Goal: Task Accomplishment & Management: Manage account settings

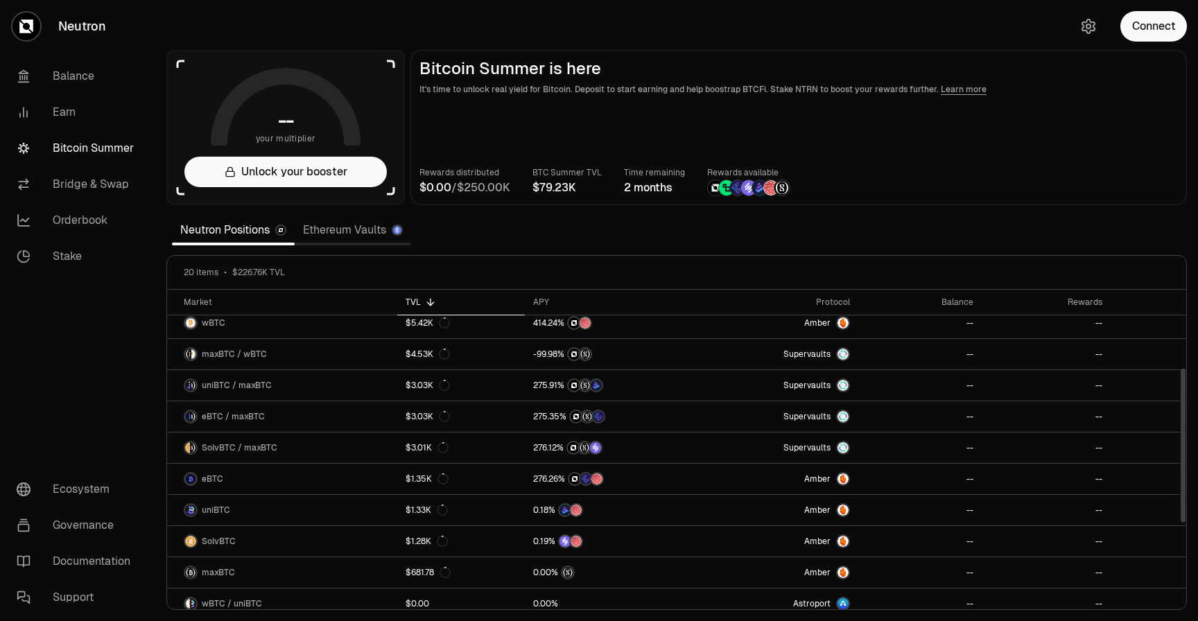
scroll to position [329, 0]
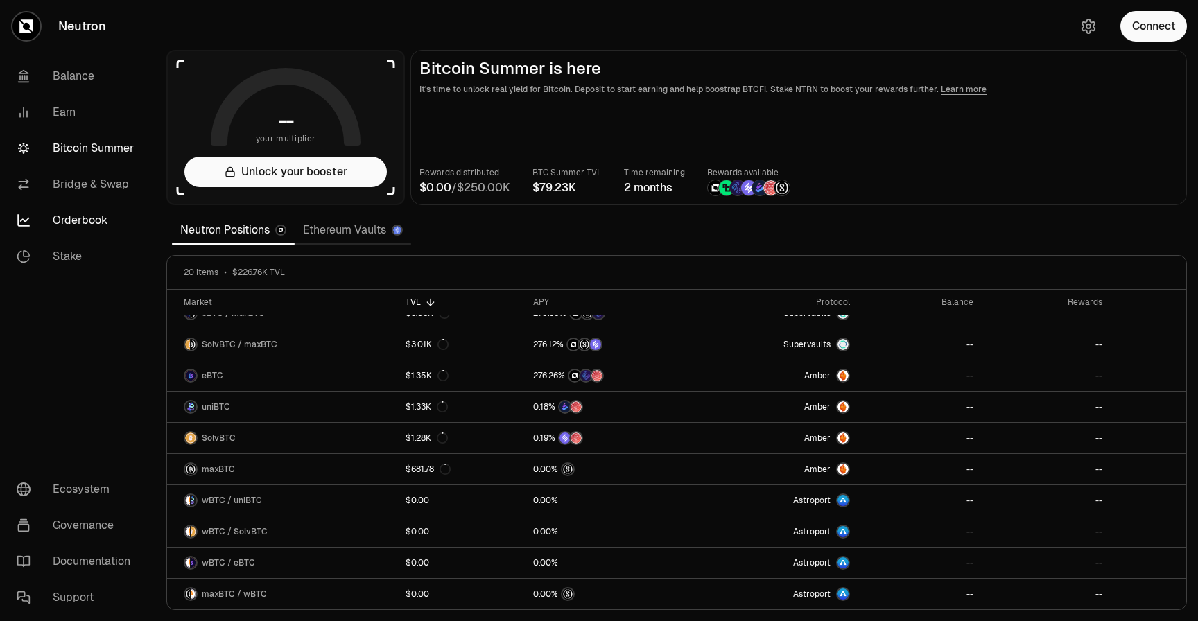
click at [105, 218] on link "Orderbook" at bounding box center [78, 221] width 144 height 36
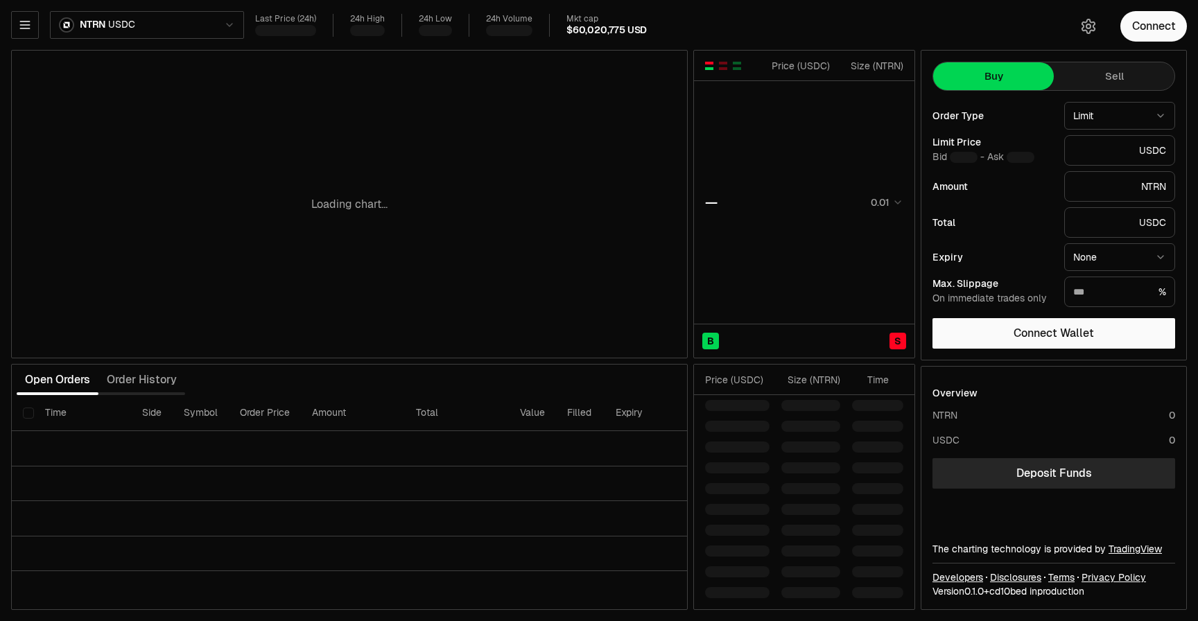
type input "********"
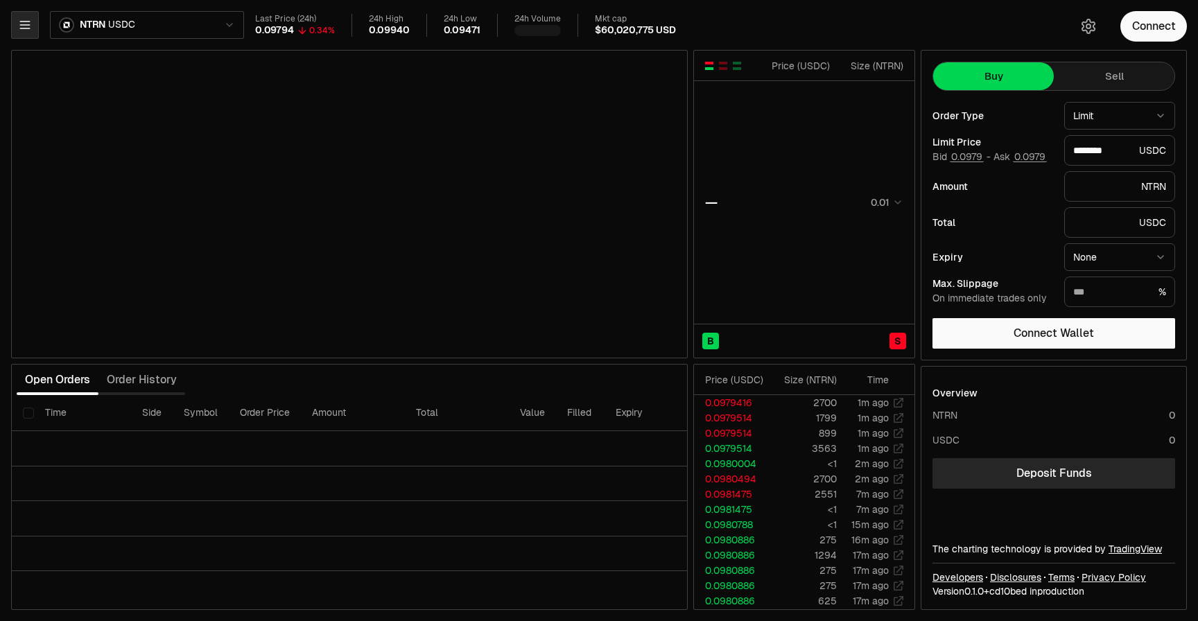
click at [28, 32] on button "button" at bounding box center [25, 25] width 28 height 28
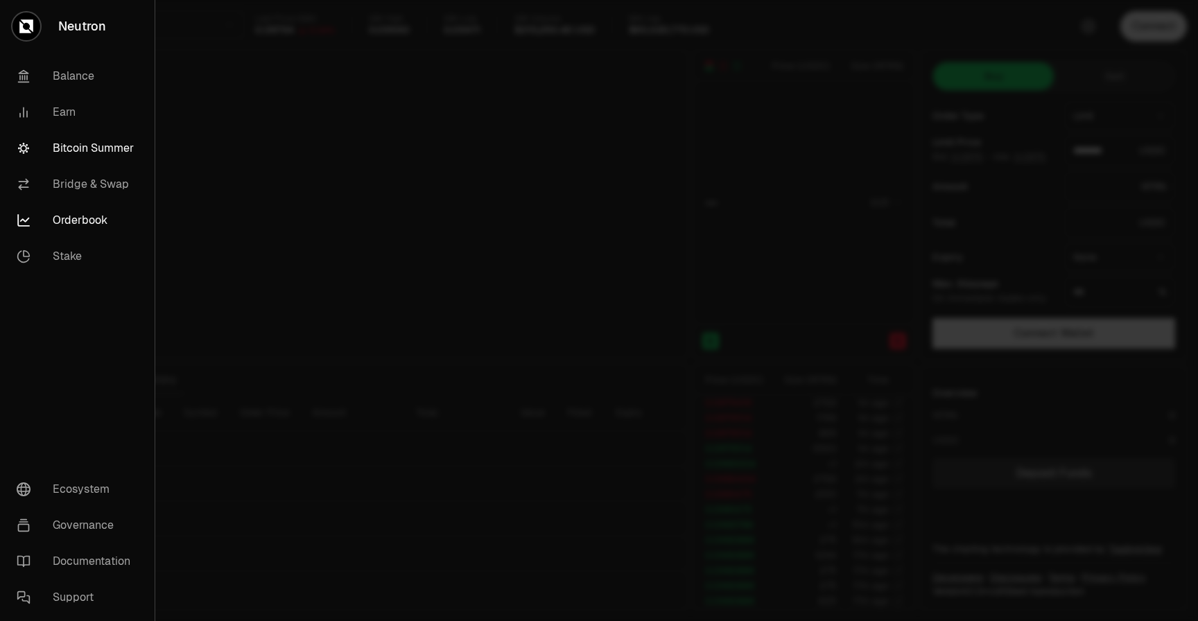
click at [71, 146] on link "Bitcoin Summer" at bounding box center [78, 148] width 144 height 36
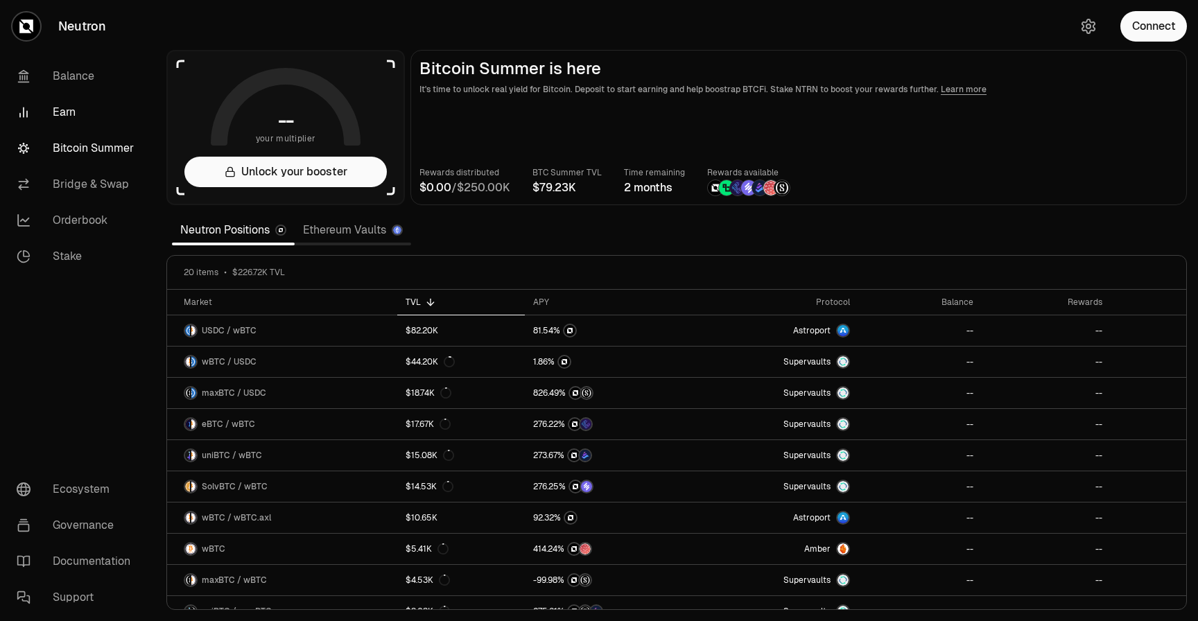
click at [74, 122] on link "Earn" at bounding box center [78, 112] width 144 height 36
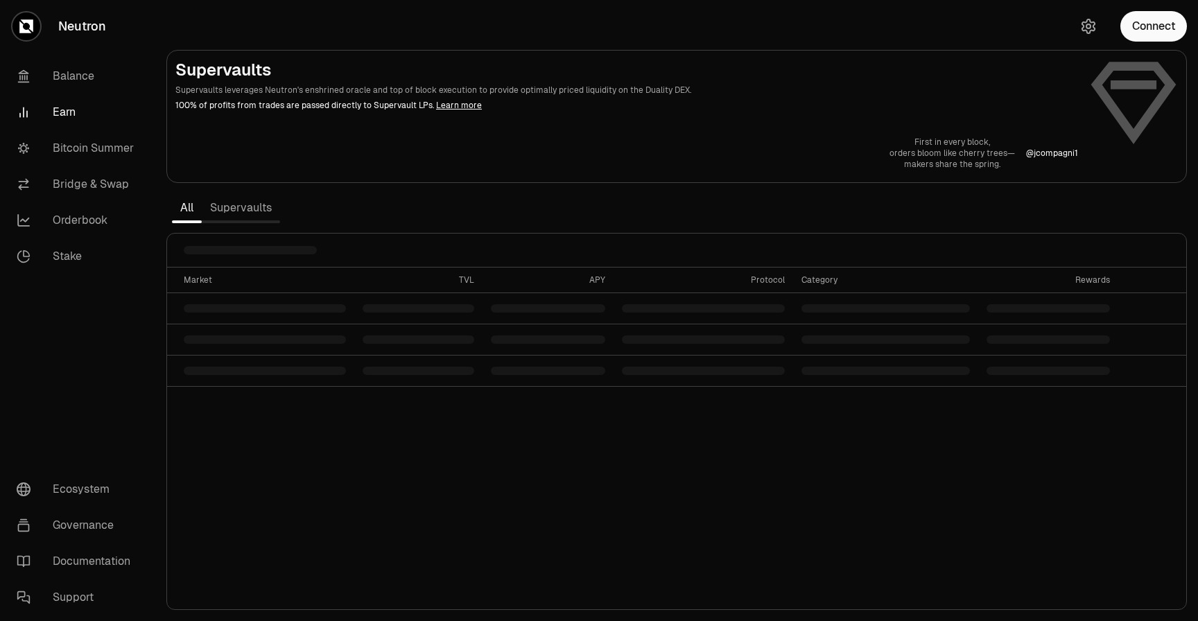
click at [76, 28] on link "Neutron" at bounding box center [77, 26] width 155 height 53
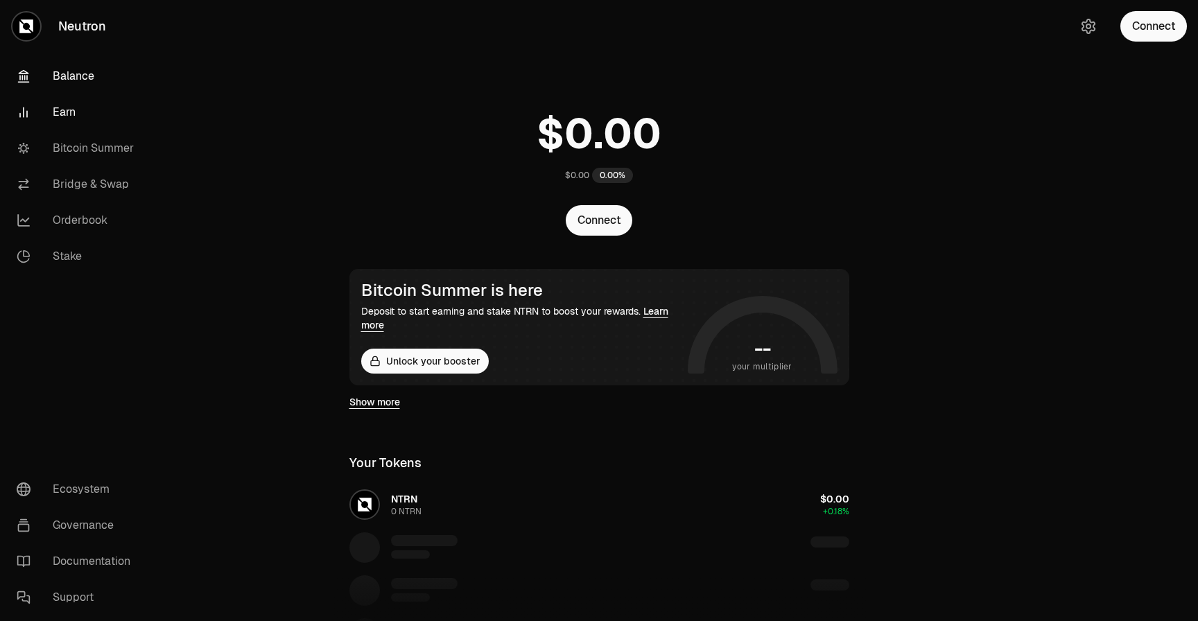
click at [78, 107] on link "Earn" at bounding box center [78, 112] width 144 height 36
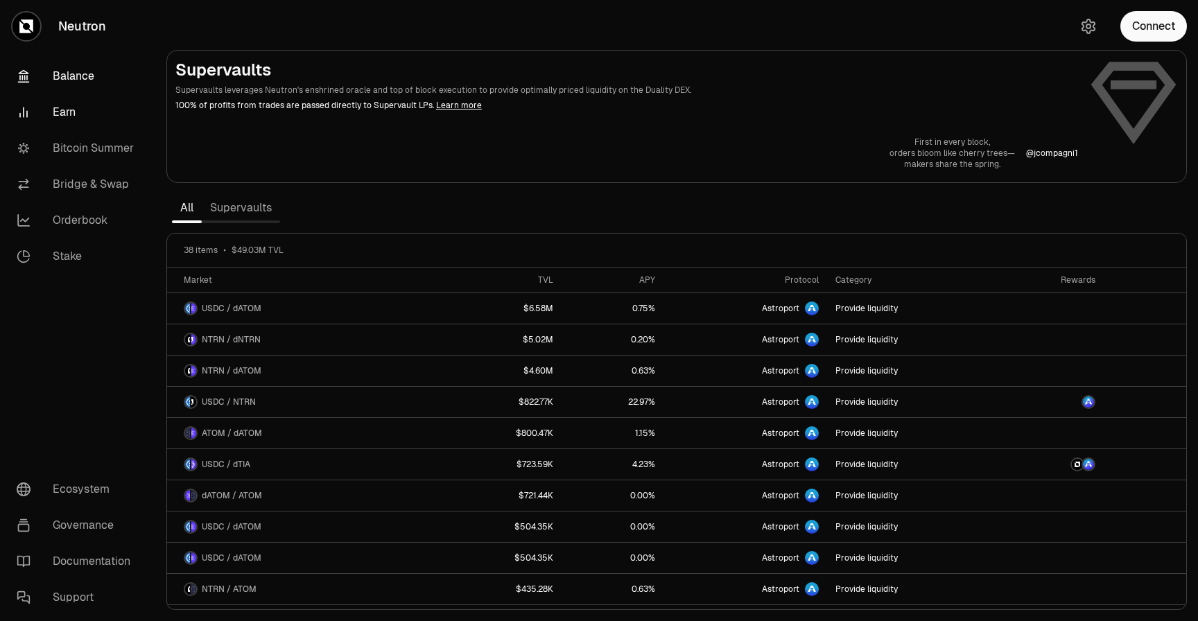
click at [77, 79] on link "Balance" at bounding box center [78, 76] width 144 height 36
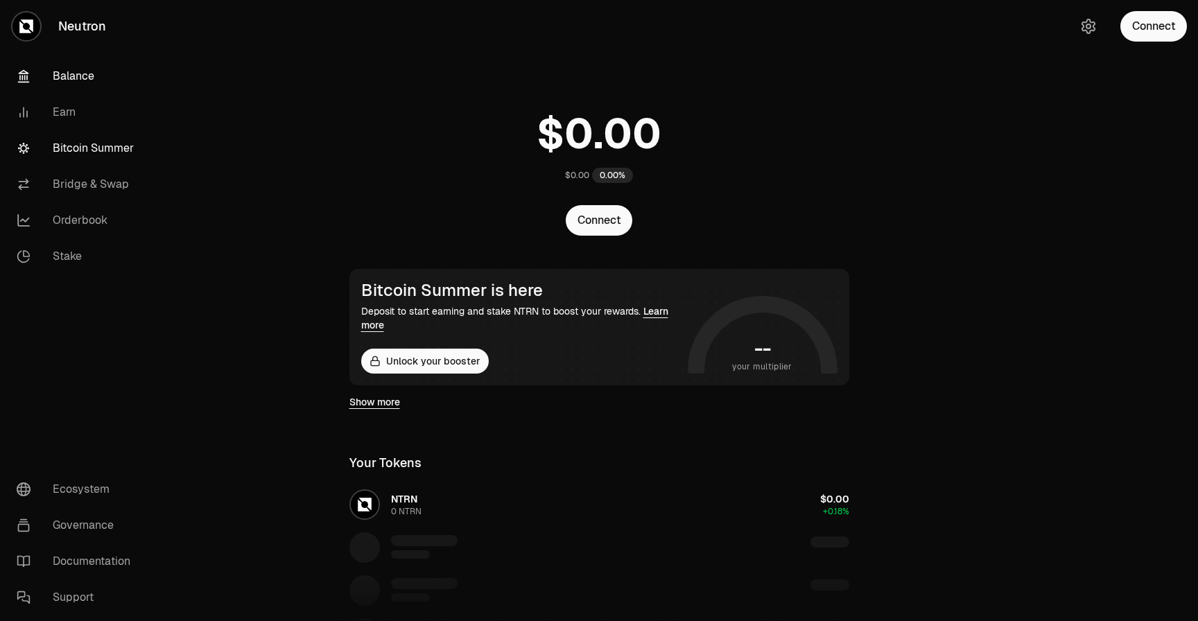
click at [89, 143] on link "Bitcoin Summer" at bounding box center [78, 148] width 144 height 36
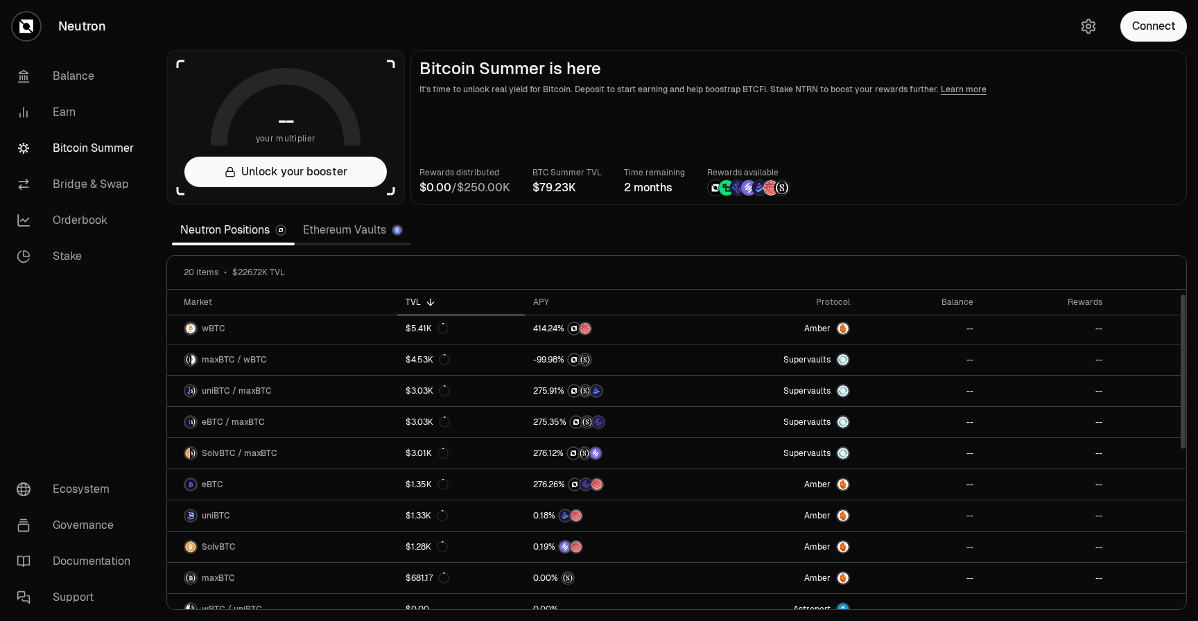
scroll to position [276, 0]
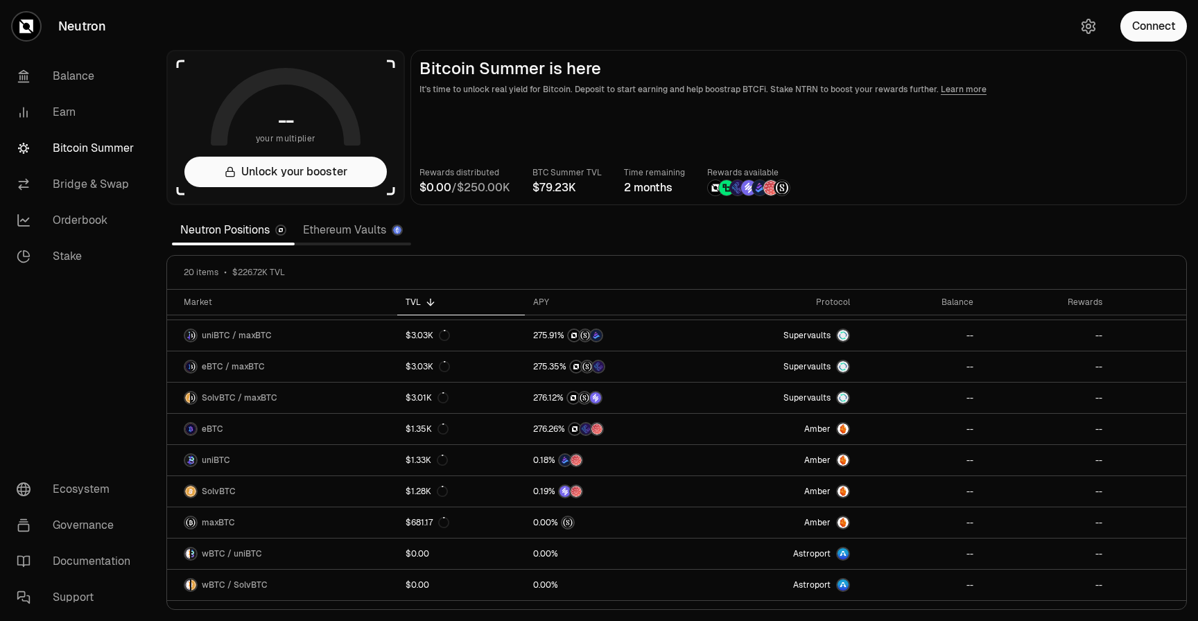
click at [349, 233] on link "Ethereum Vaults" at bounding box center [353, 230] width 117 height 28
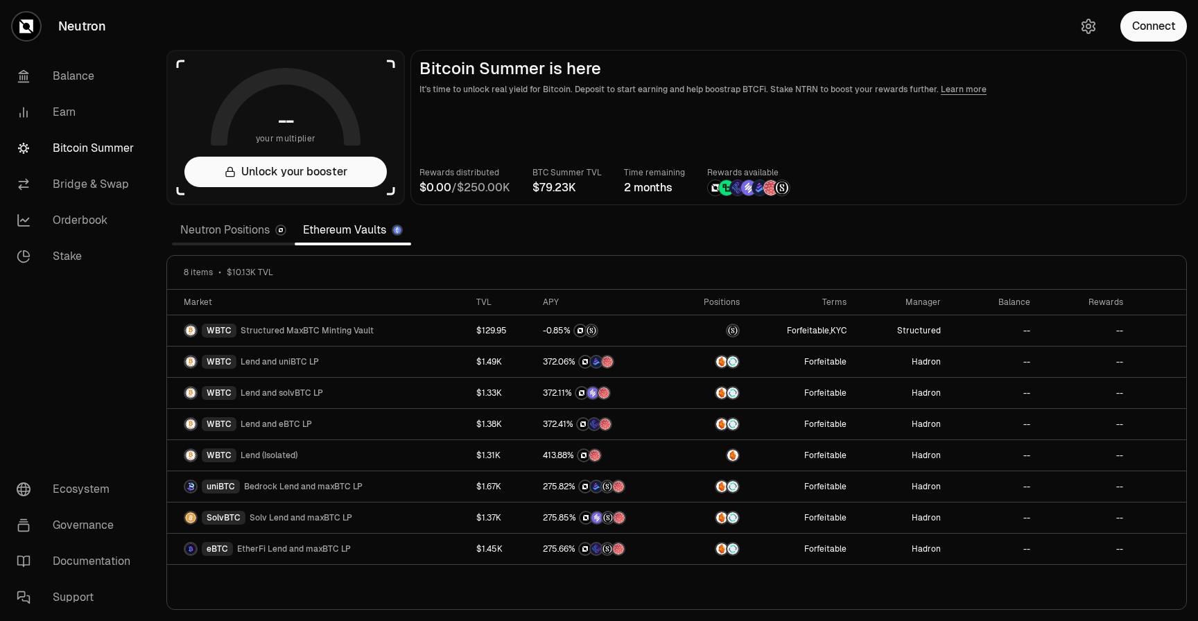
click at [248, 234] on link "Neutron Positions" at bounding box center [233, 230] width 123 height 28
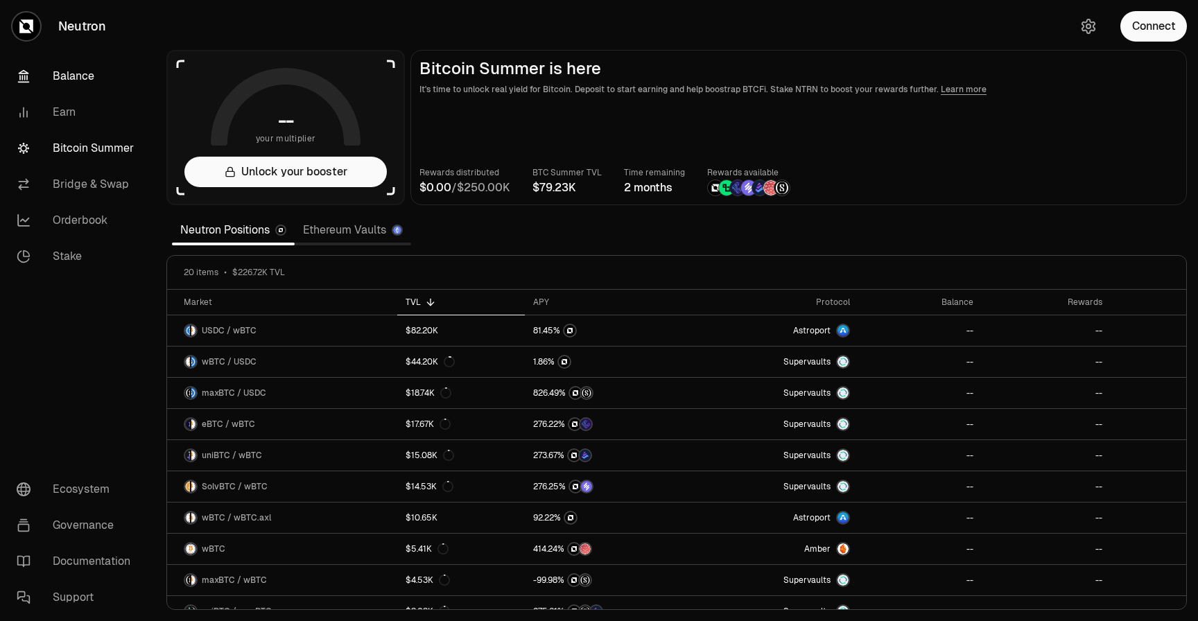
click at [91, 76] on link "Balance" at bounding box center [78, 76] width 144 height 36
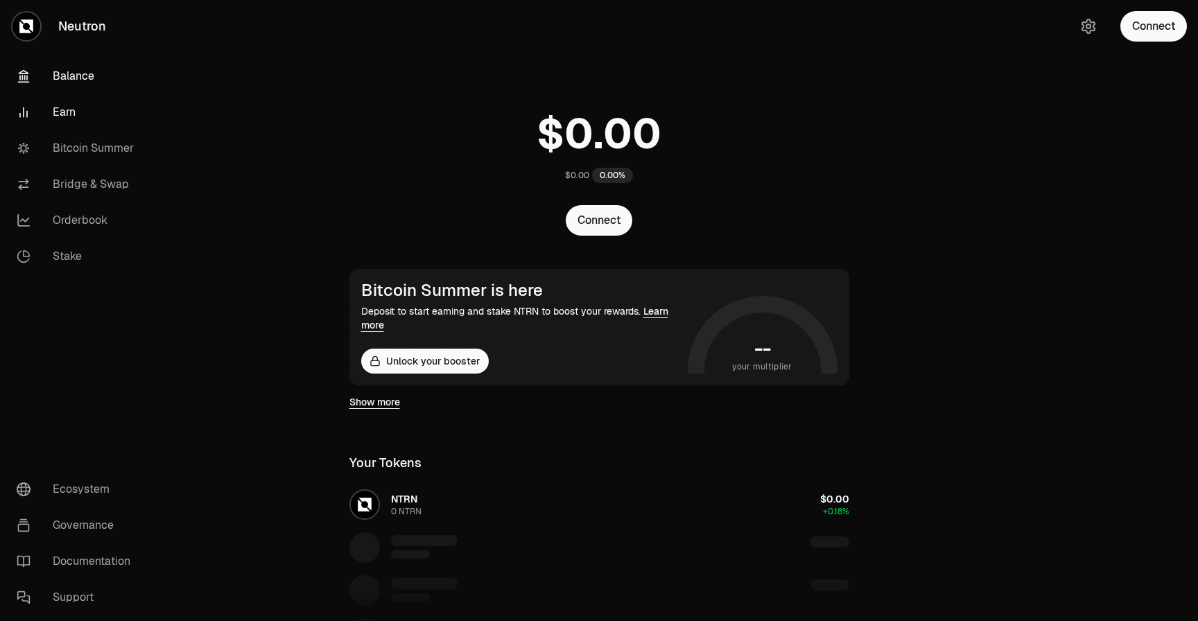
click at [83, 118] on link "Earn" at bounding box center [78, 112] width 144 height 36
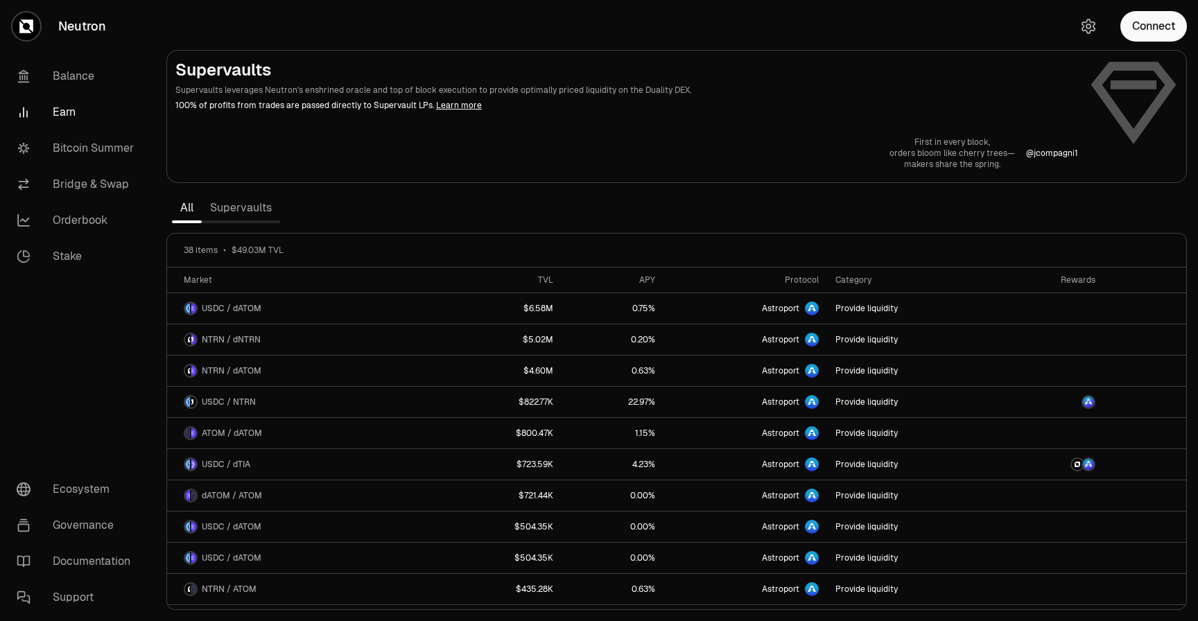
click at [223, 213] on link "Supervaults" at bounding box center [241, 208] width 78 height 28
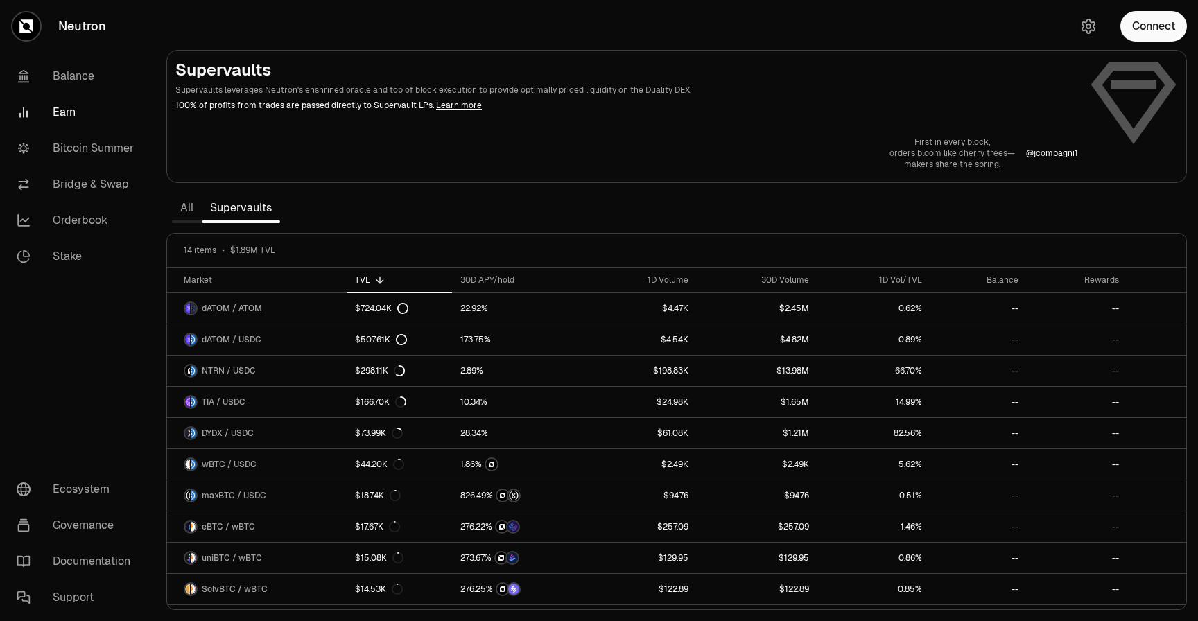
click at [182, 206] on link "All" at bounding box center [187, 208] width 30 height 28
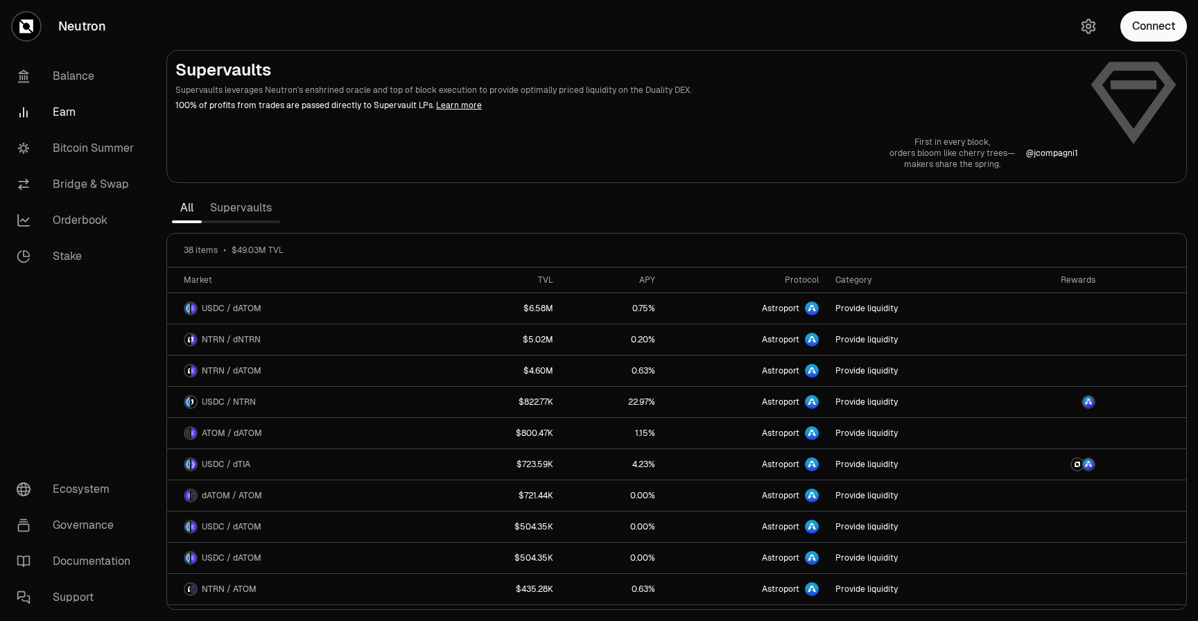
click at [221, 215] on link "Supervaults" at bounding box center [241, 208] width 78 height 28
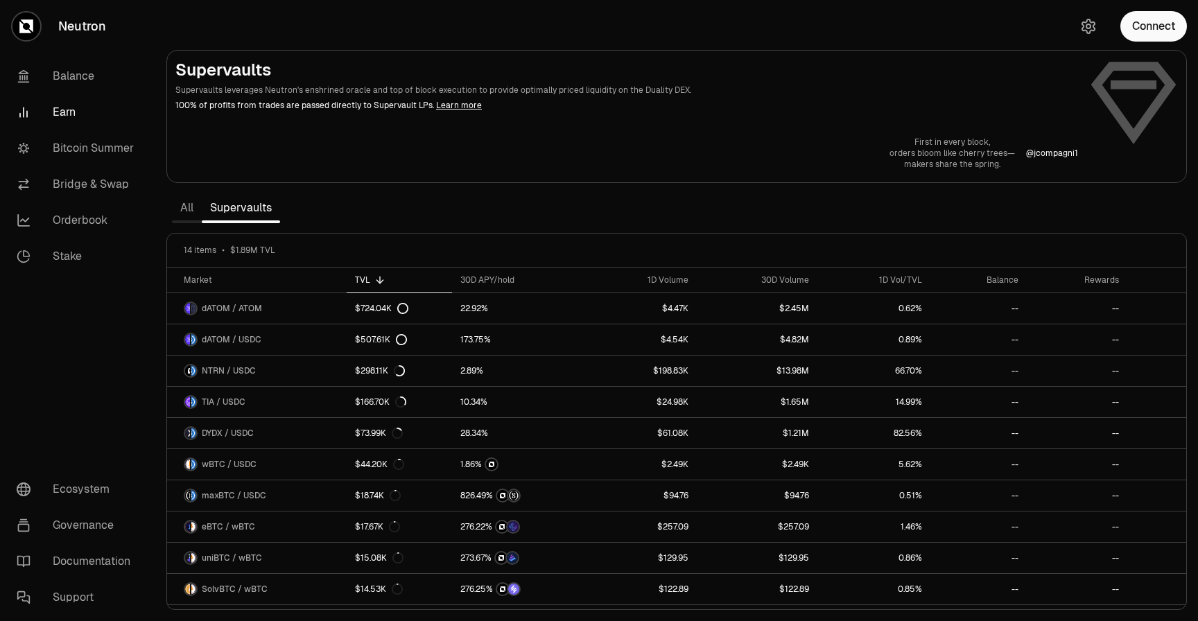
click at [190, 207] on link "All" at bounding box center [187, 208] width 30 height 28
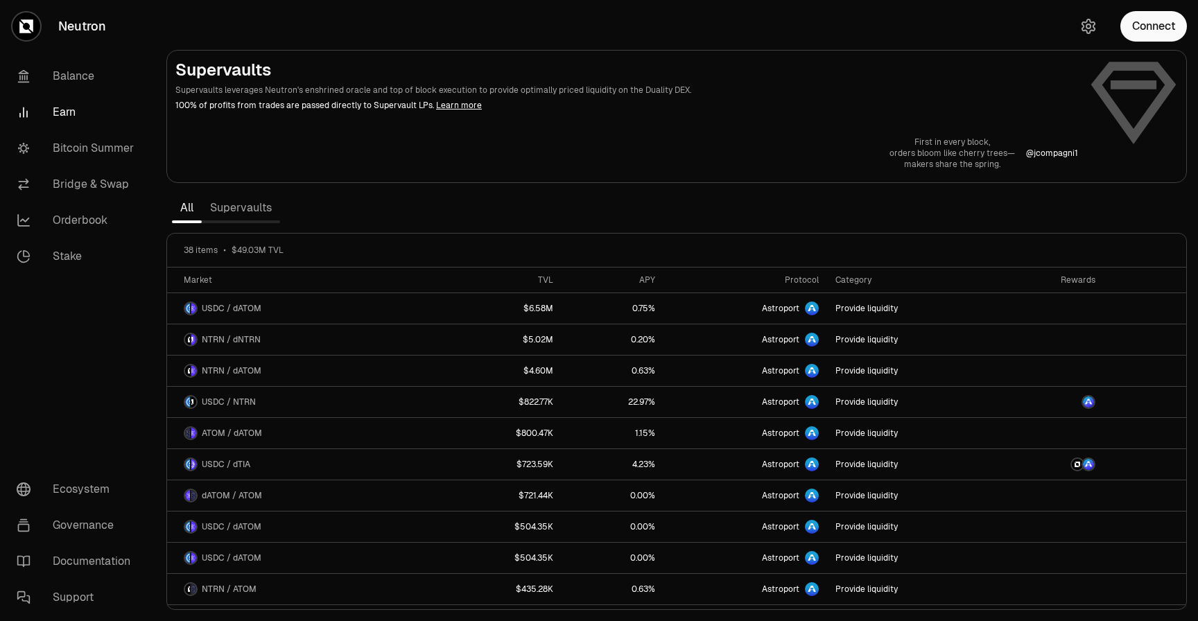
click at [232, 209] on link "Supervaults" at bounding box center [241, 208] width 78 height 28
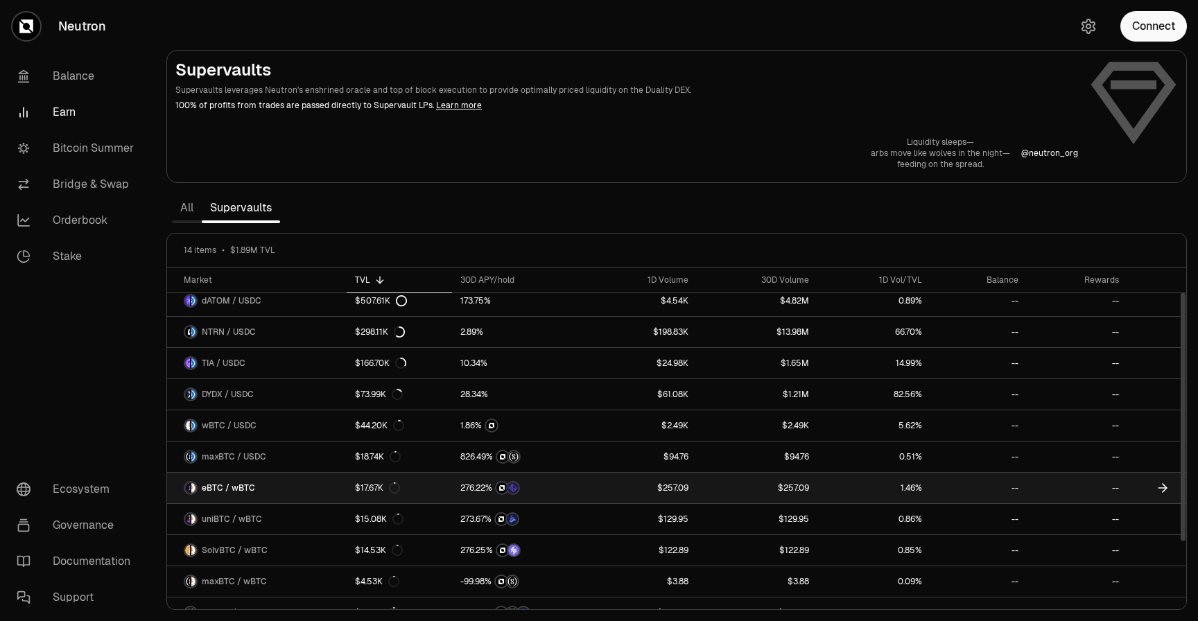
scroll to position [28, 0]
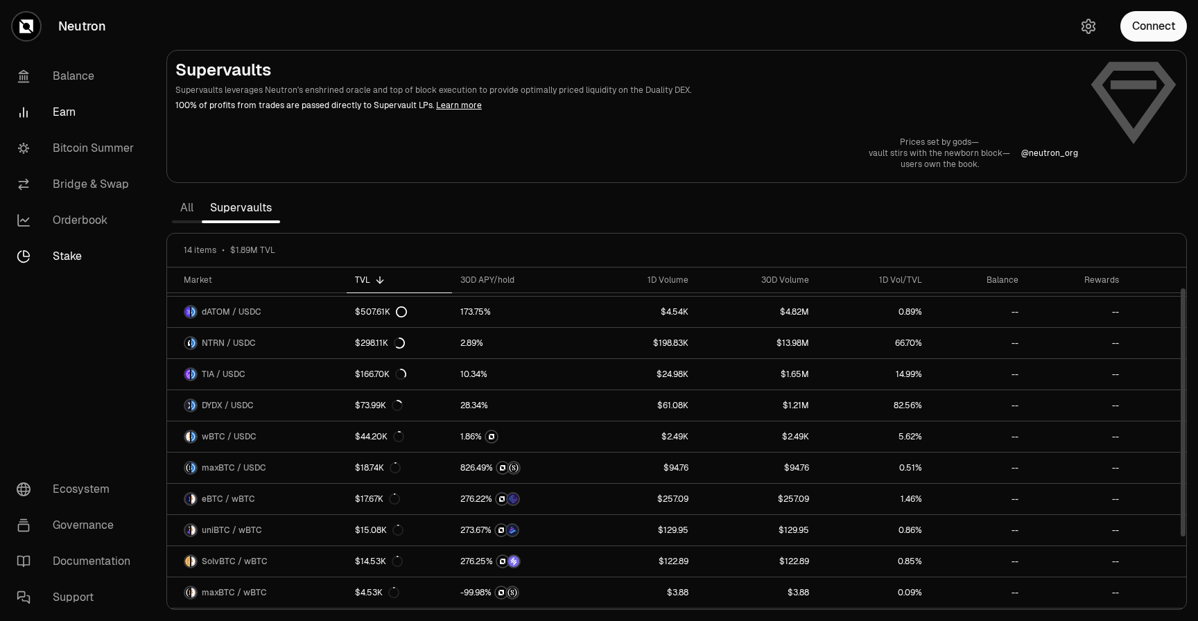
click at [112, 258] on link "Stake" at bounding box center [78, 257] width 144 height 36
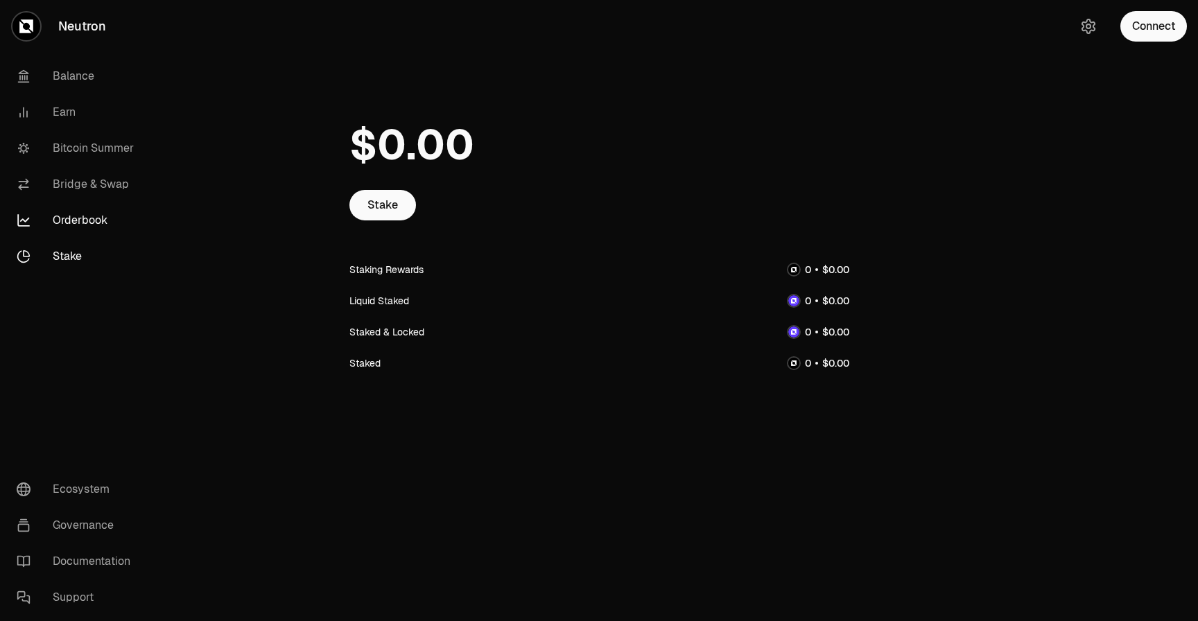
click at [100, 214] on link "Orderbook" at bounding box center [78, 221] width 144 height 36
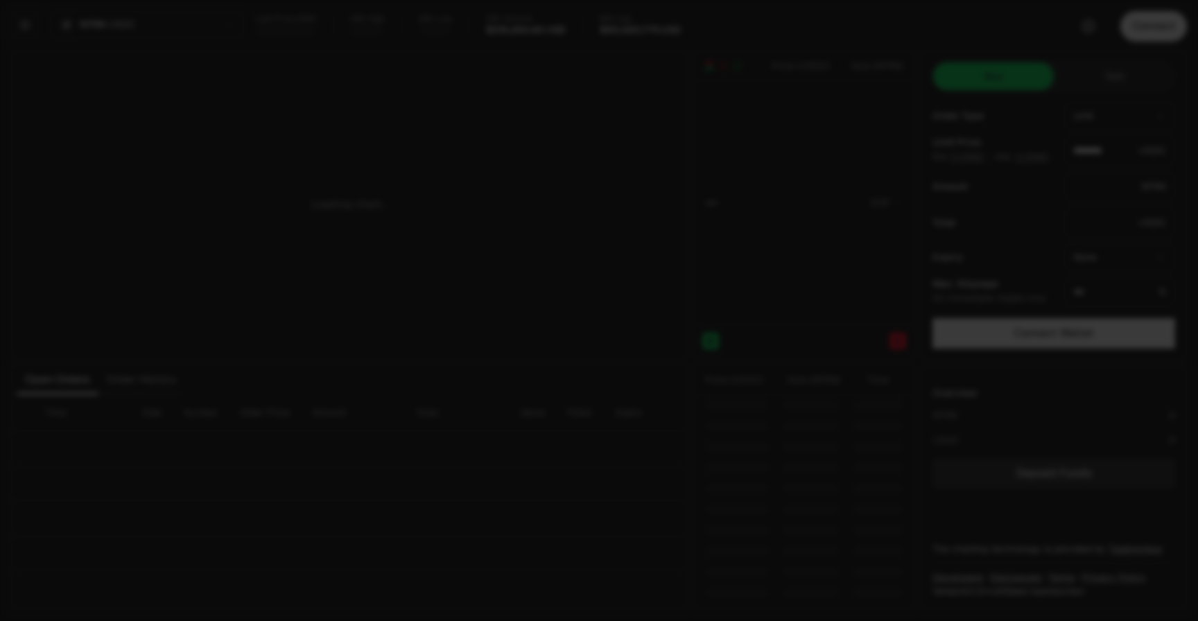
type input "********"
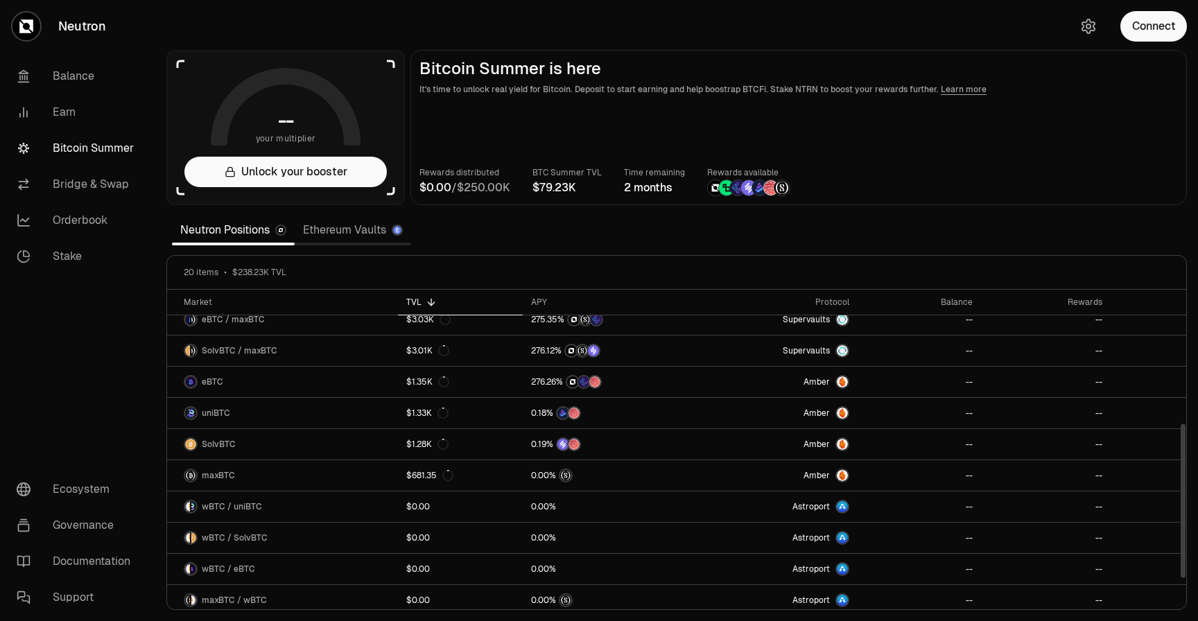
scroll to position [329, 0]
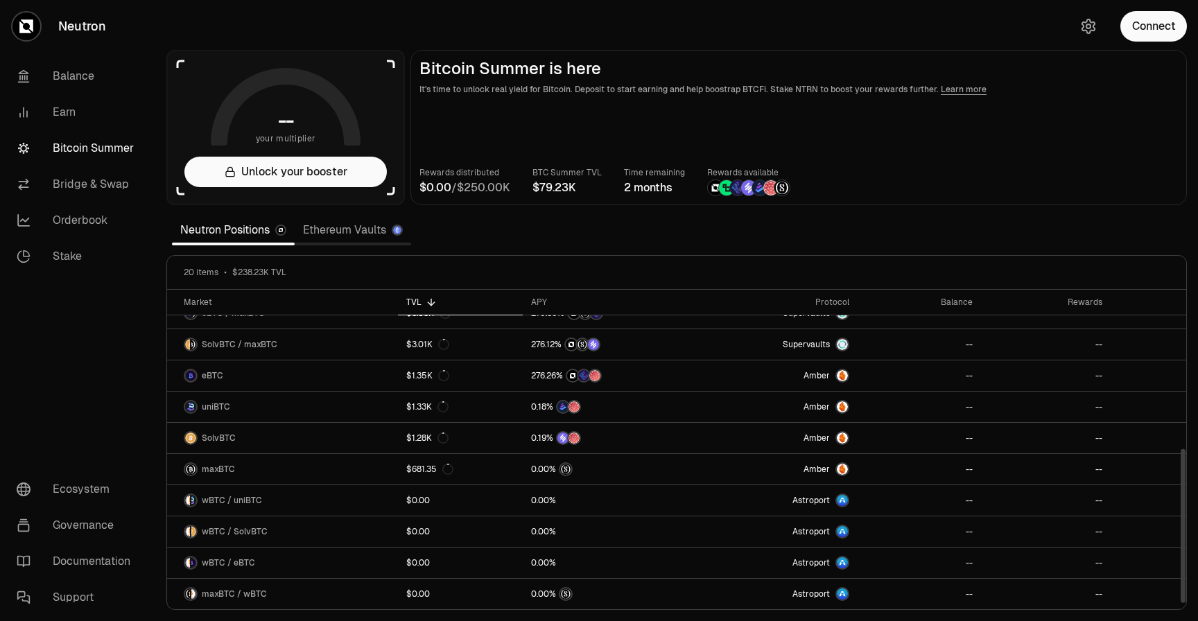
click at [357, 233] on link "Ethereum Vaults" at bounding box center [353, 230] width 117 height 28
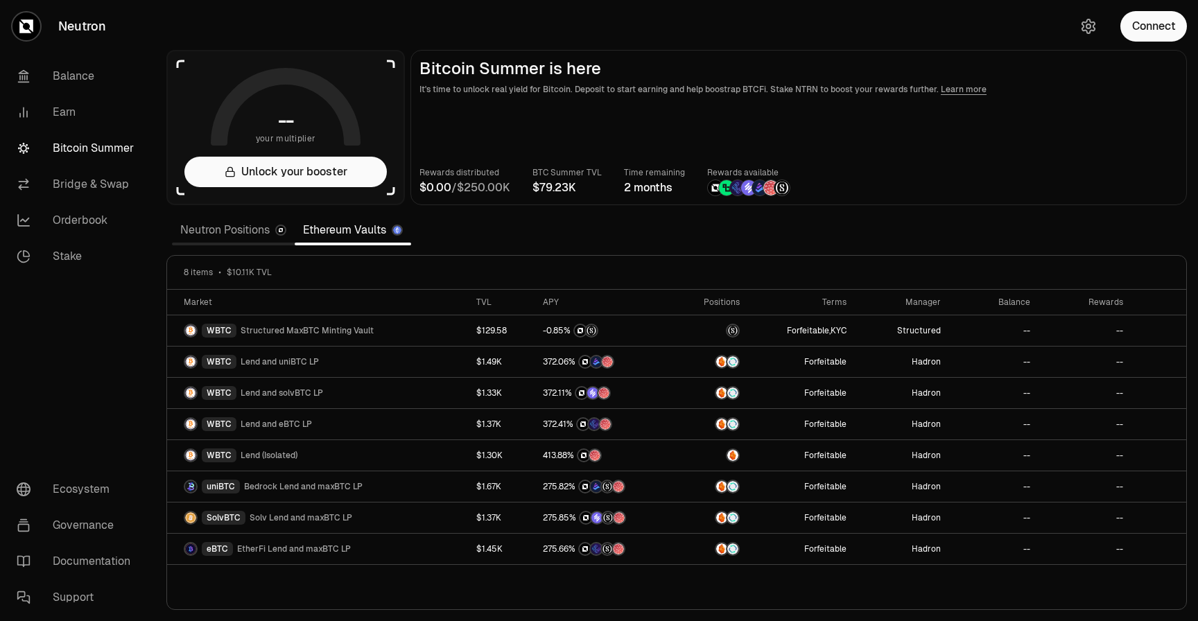
click at [263, 229] on link "Neutron Positions" at bounding box center [233, 230] width 123 height 28
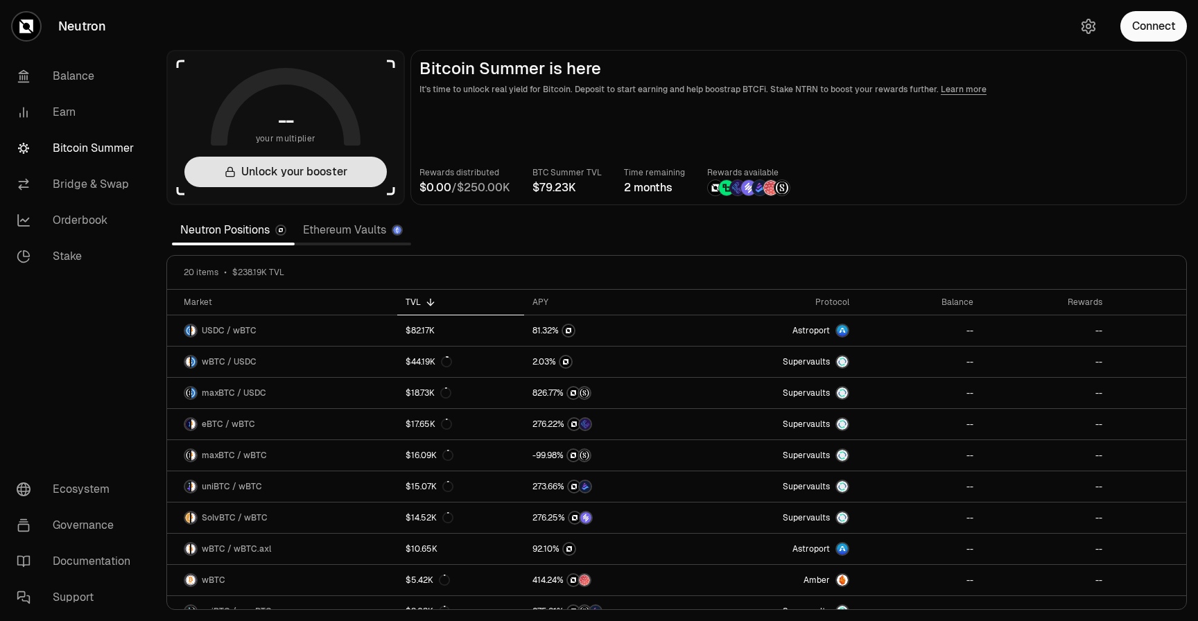
click at [271, 165] on button "Unlock your booster" at bounding box center [285, 172] width 203 height 31
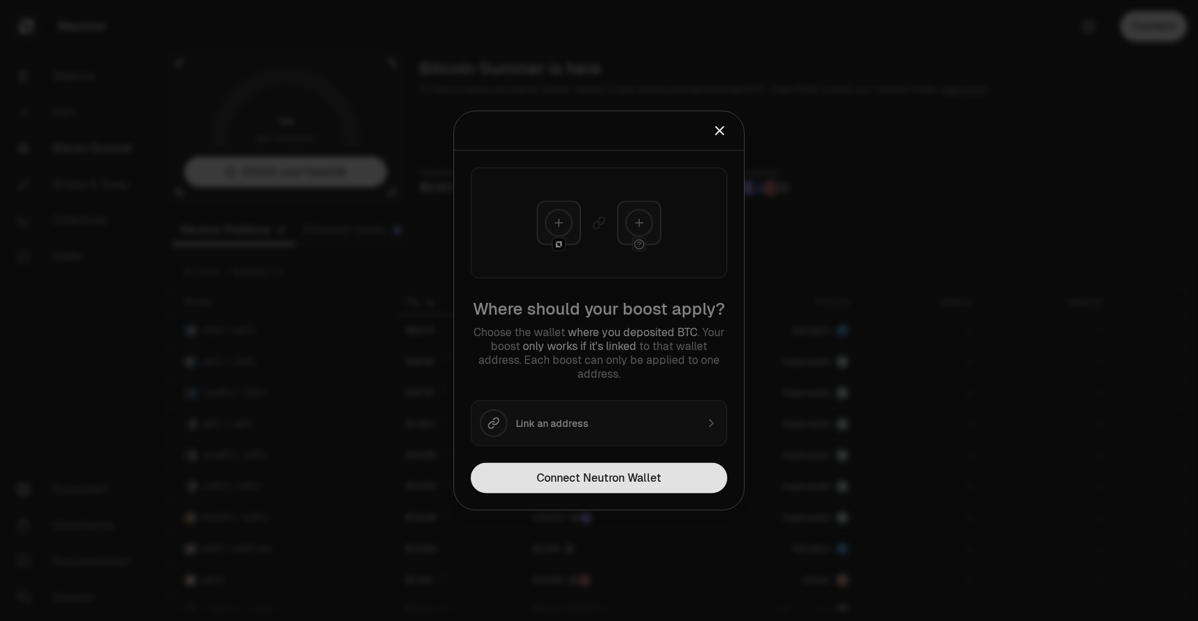
click at [685, 481] on button "Connect Neutron Wallet" at bounding box center [599, 478] width 257 height 31
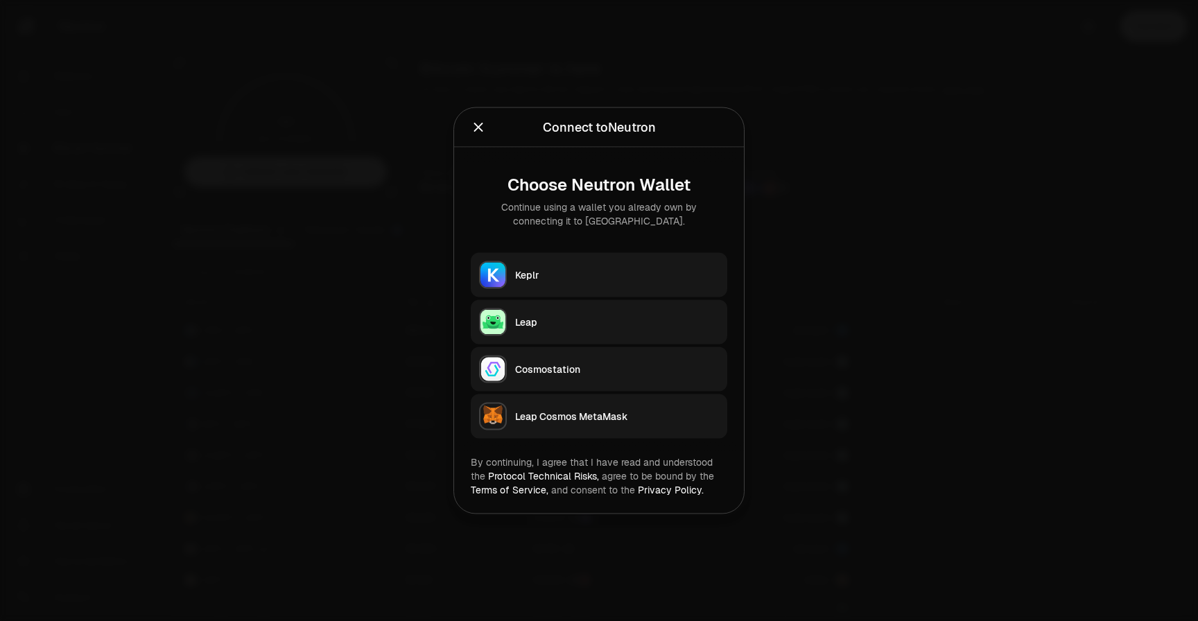
click at [649, 270] on div "Keplr" at bounding box center [617, 275] width 204 height 14
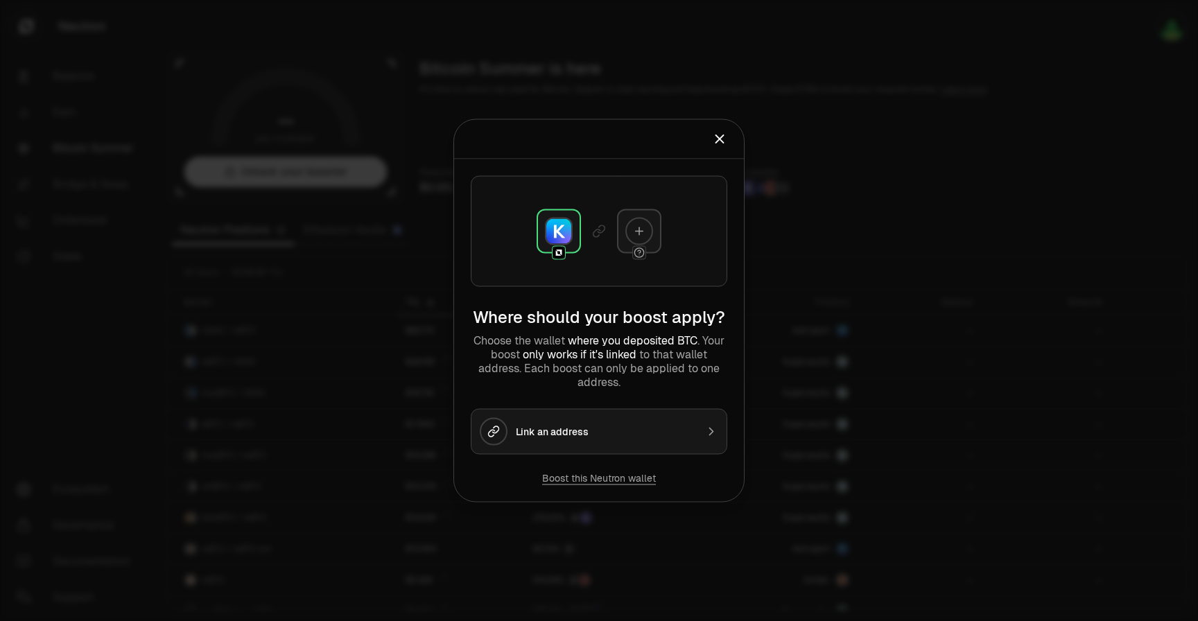
click at [668, 422] on button "Link an address" at bounding box center [599, 432] width 257 height 46
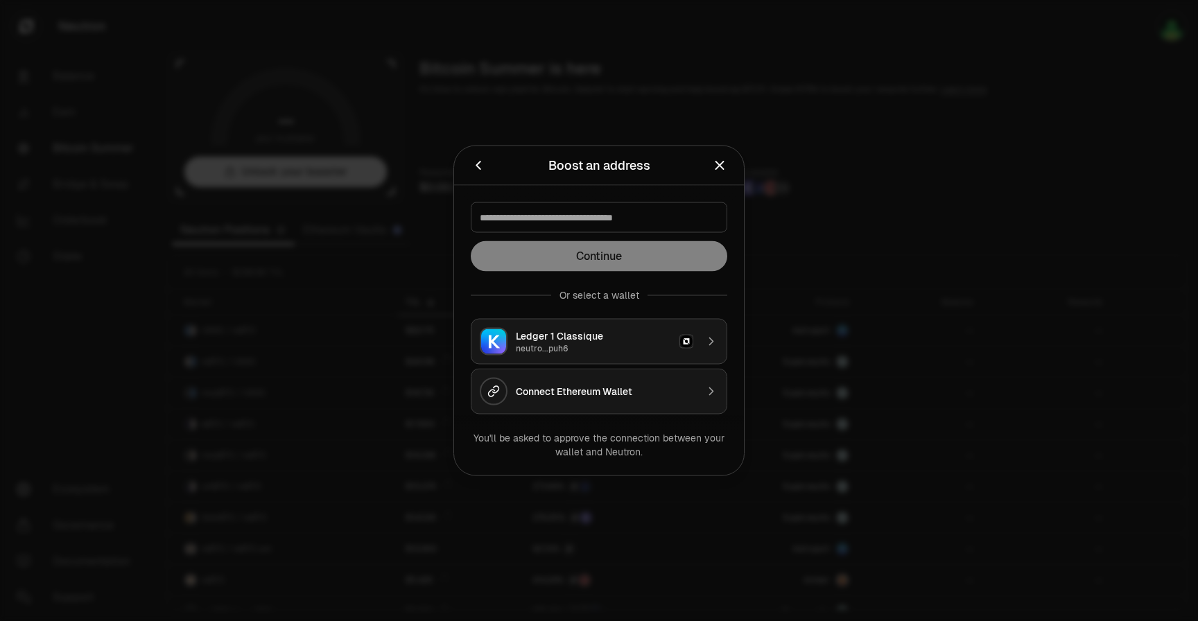
click at [478, 166] on icon "Back" at bounding box center [478, 165] width 15 height 15
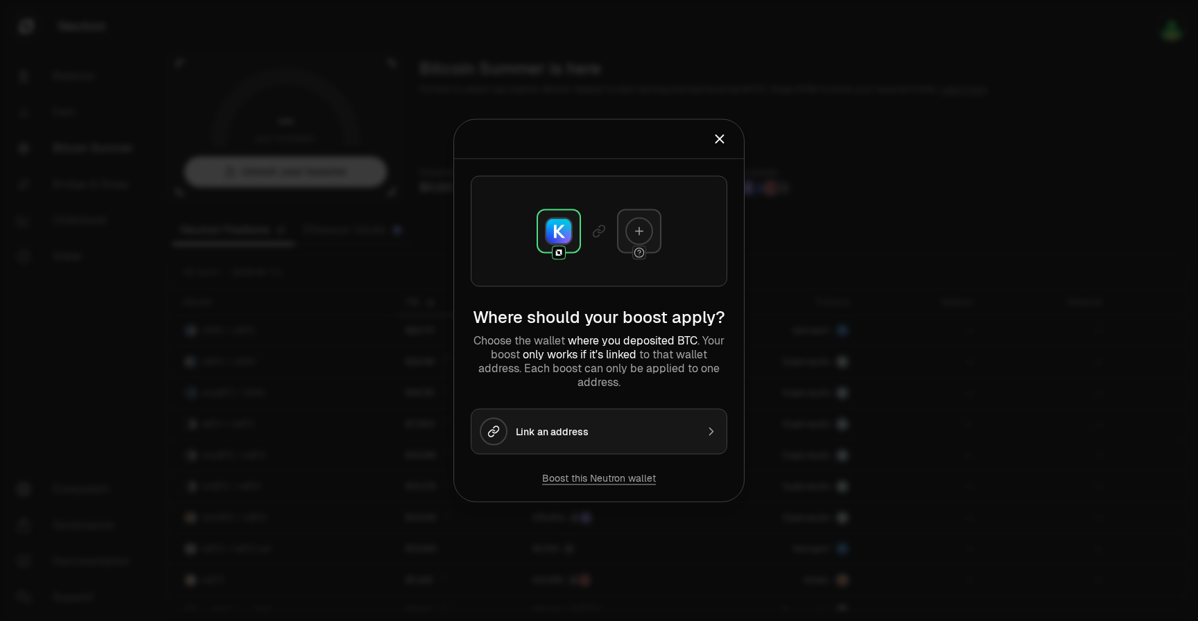
click at [716, 138] on icon "Close" at bounding box center [719, 139] width 15 height 15
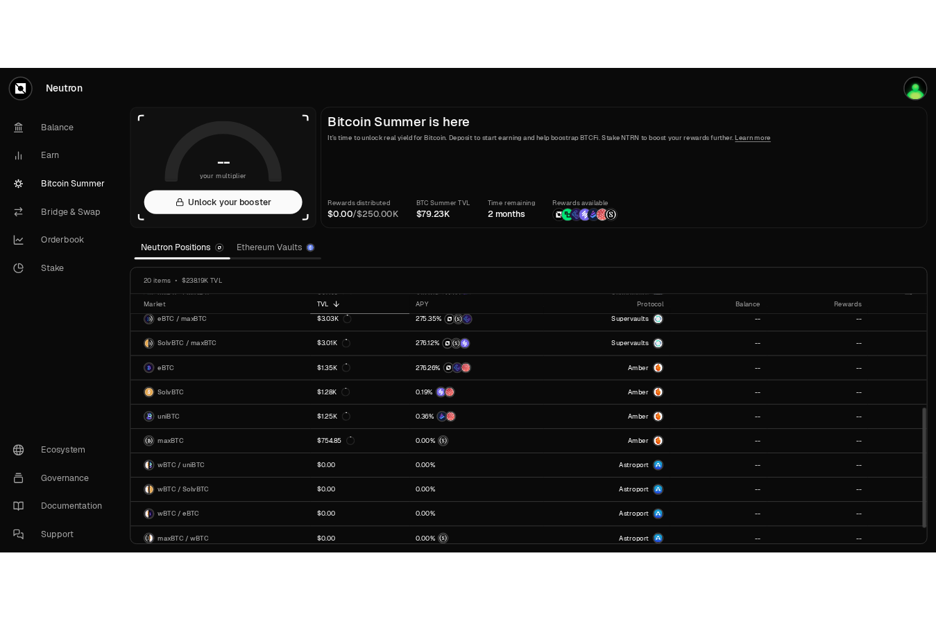
scroll to position [329, 0]
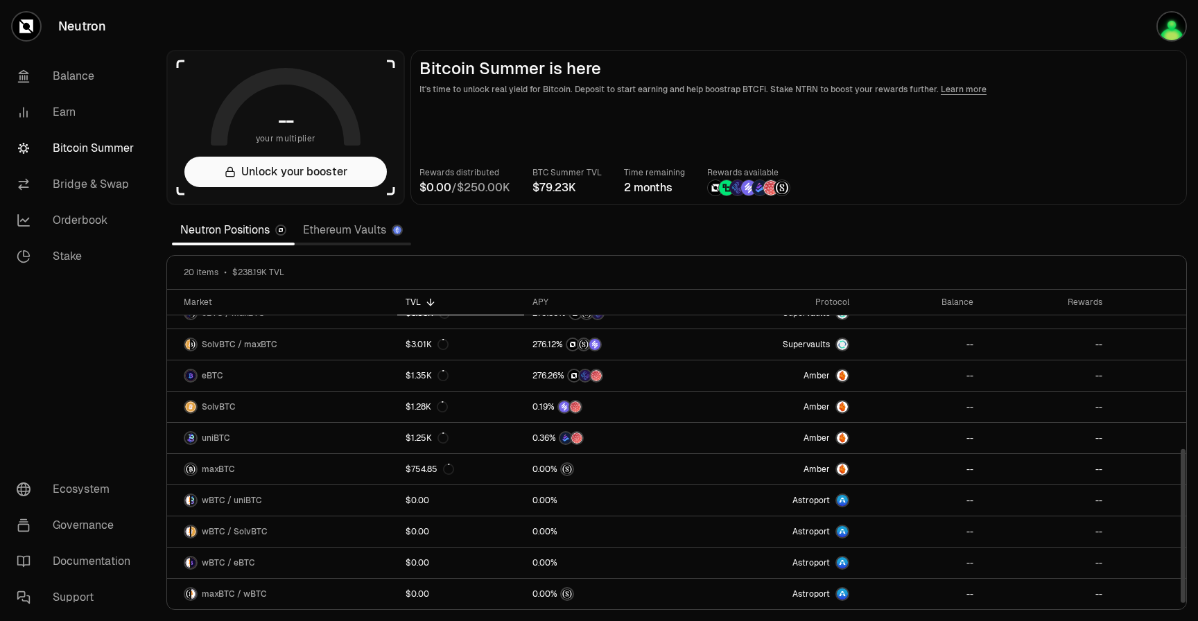
click at [342, 234] on link "Ethereum Vaults" at bounding box center [353, 230] width 117 height 28
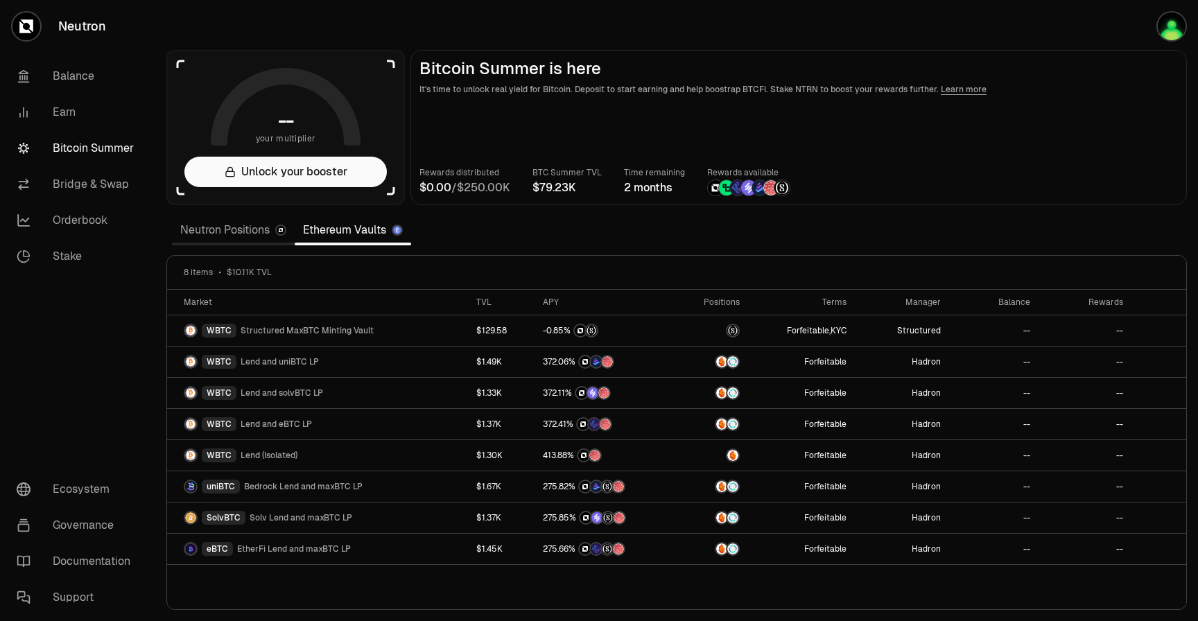
click at [950, 91] on link "Learn more" at bounding box center [964, 89] width 46 height 11
drag, startPoint x: 931, startPoint y: 87, endPoint x: 770, endPoint y: 85, distance: 160.9
click at [769, 85] on p "It's time to unlock real yield for Bitcoin. Deposit to start earning and help b…" at bounding box center [799, 90] width 759 height 14
copy p "take NTRN to boost your rewards further."
click at [72, 262] on link "Stake" at bounding box center [78, 257] width 144 height 36
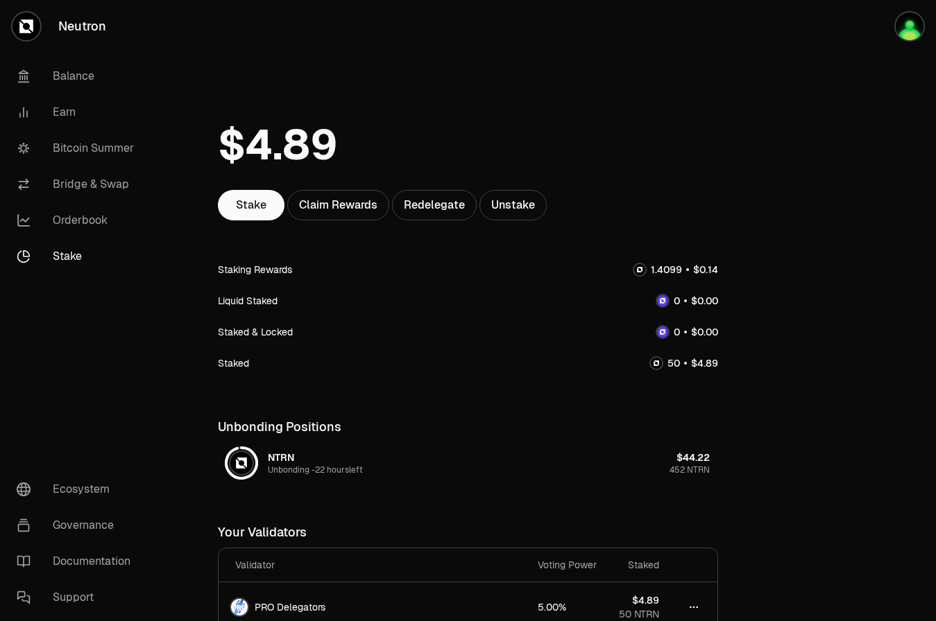
click at [891, 205] on div at bounding box center [857, 372] width 155 height 744
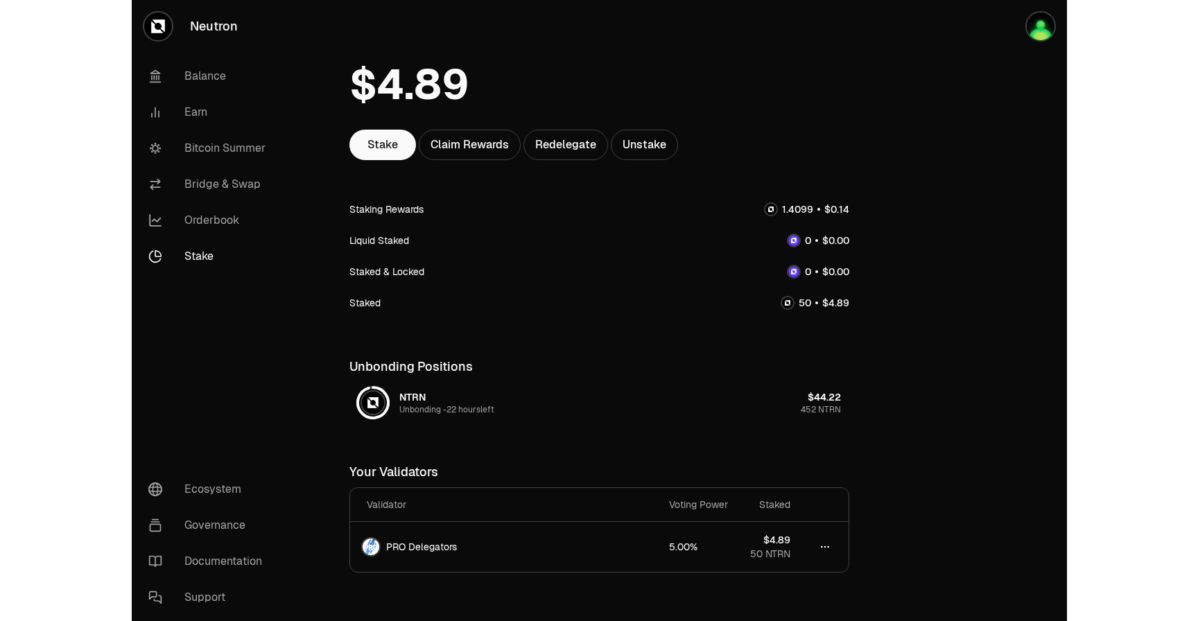
scroll to position [62, 0]
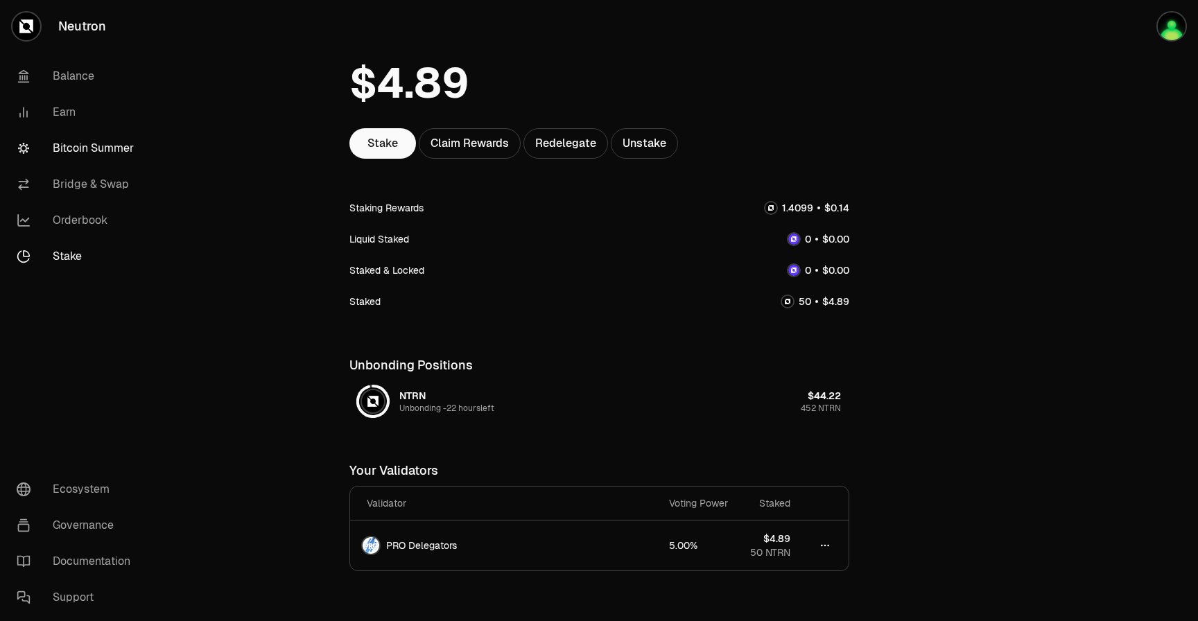
click at [101, 155] on link "Bitcoin Summer" at bounding box center [78, 148] width 144 height 36
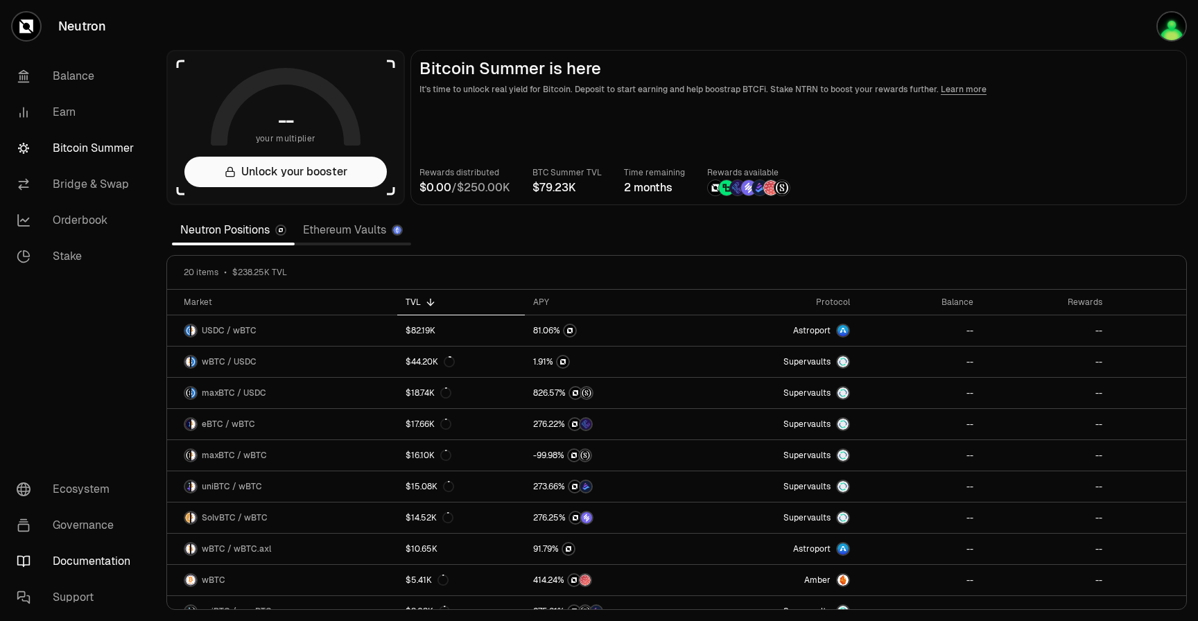
click at [89, 560] on link "Documentation" at bounding box center [78, 562] width 144 height 36
click at [224, 173] on button "Unlock your booster" at bounding box center [285, 172] width 203 height 31
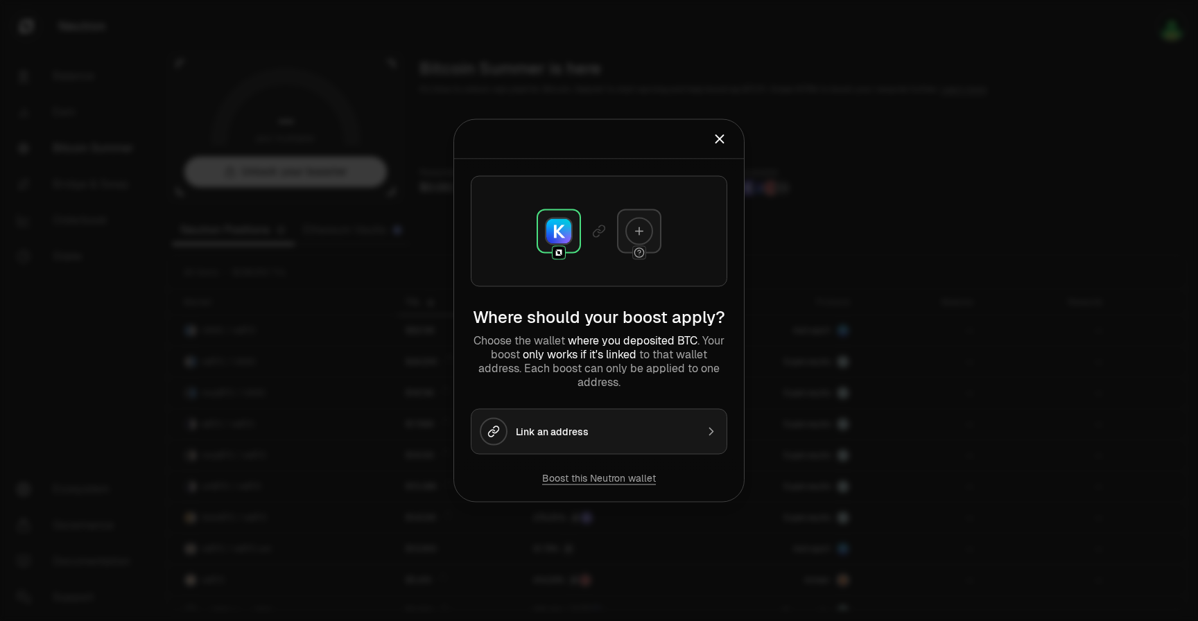
click at [608, 483] on button "Boost this Neutron wallet" at bounding box center [599, 479] width 114 height 14
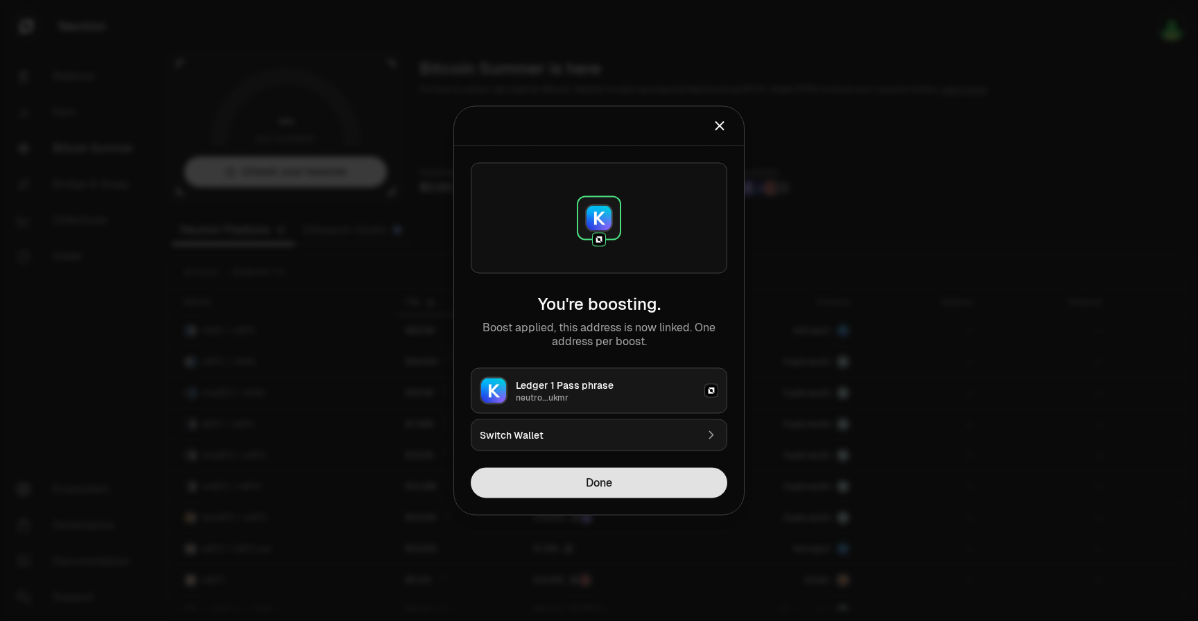
click at [608, 485] on button "Done" at bounding box center [599, 483] width 257 height 31
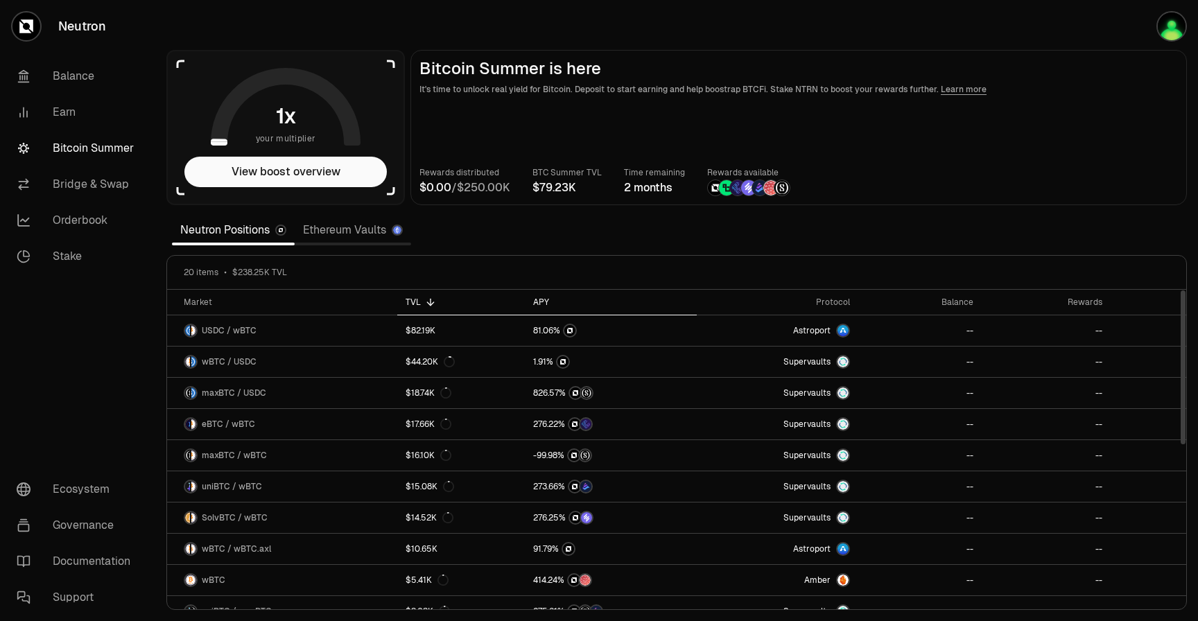
click at [547, 302] on div "APY" at bounding box center [610, 302] width 155 height 11
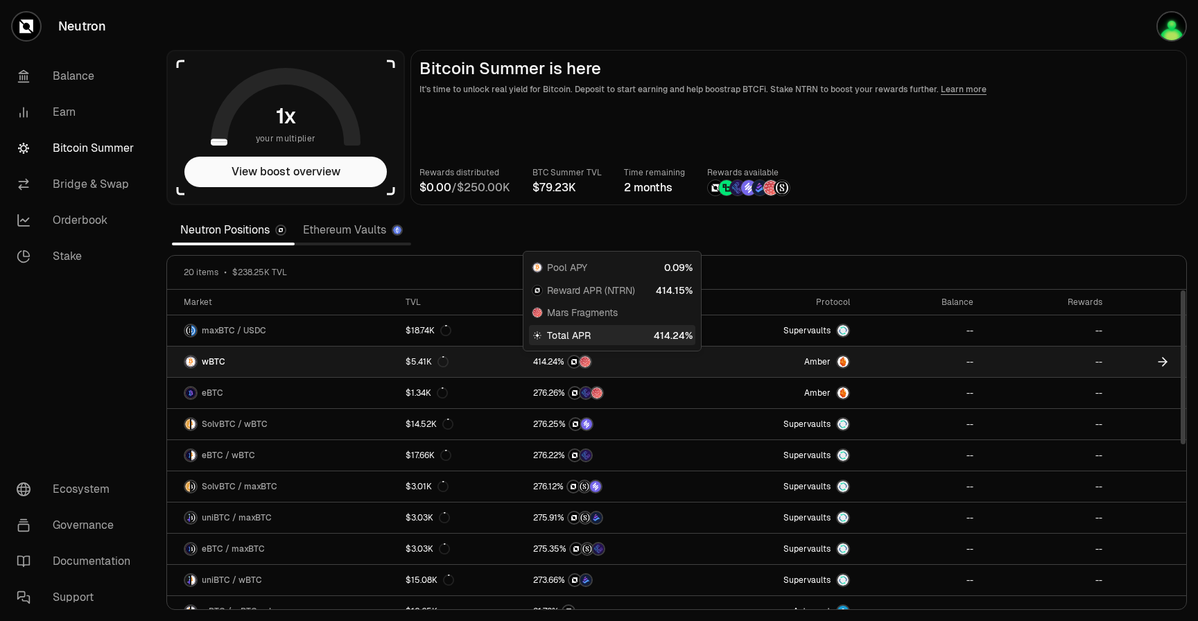
click at [621, 357] on div at bounding box center [610, 362] width 155 height 14
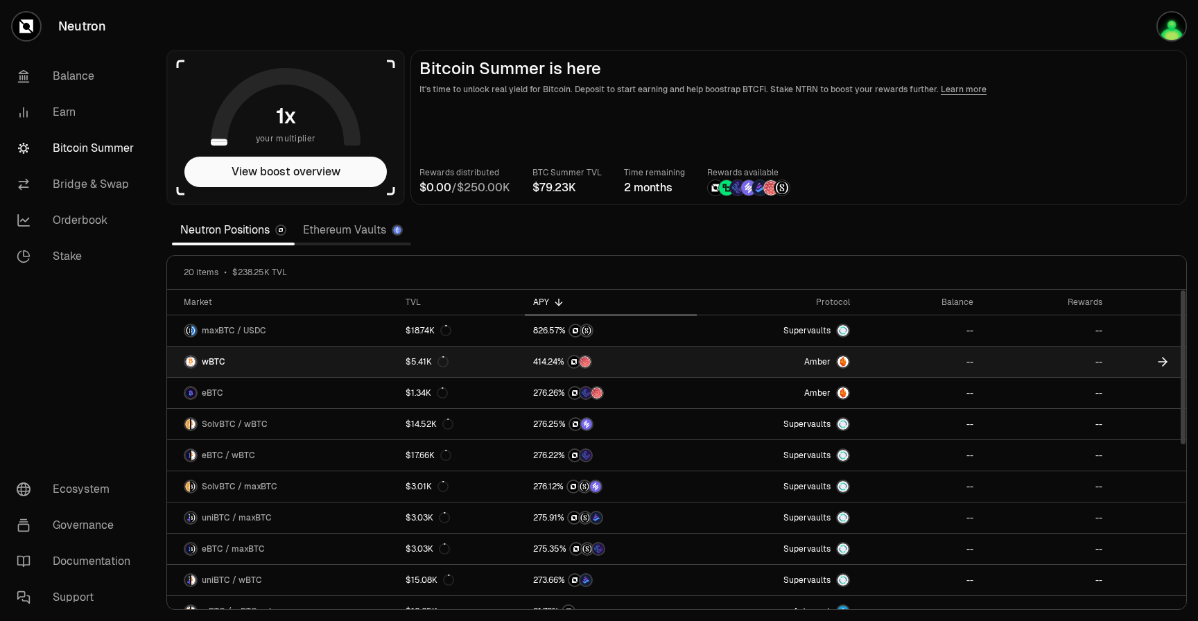
click at [1163, 361] on icon at bounding box center [1163, 362] width 14 height 14
click at [224, 359] on span "wBTC" at bounding box center [214, 361] width 24 height 11
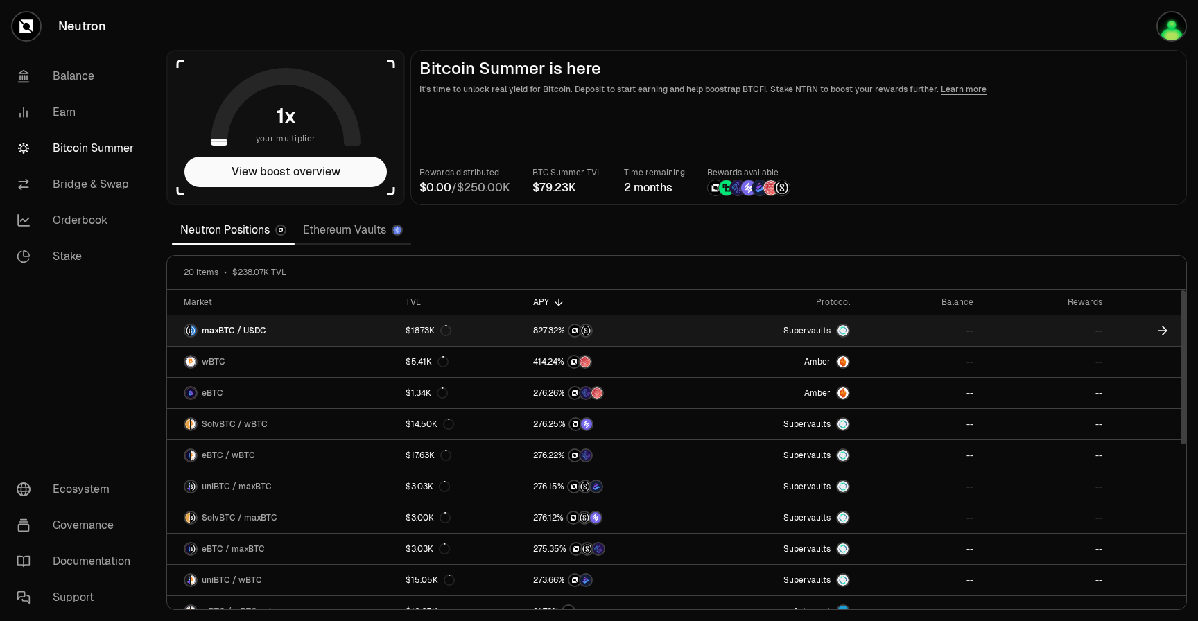
click at [1162, 331] on icon at bounding box center [1163, 331] width 8 height 0
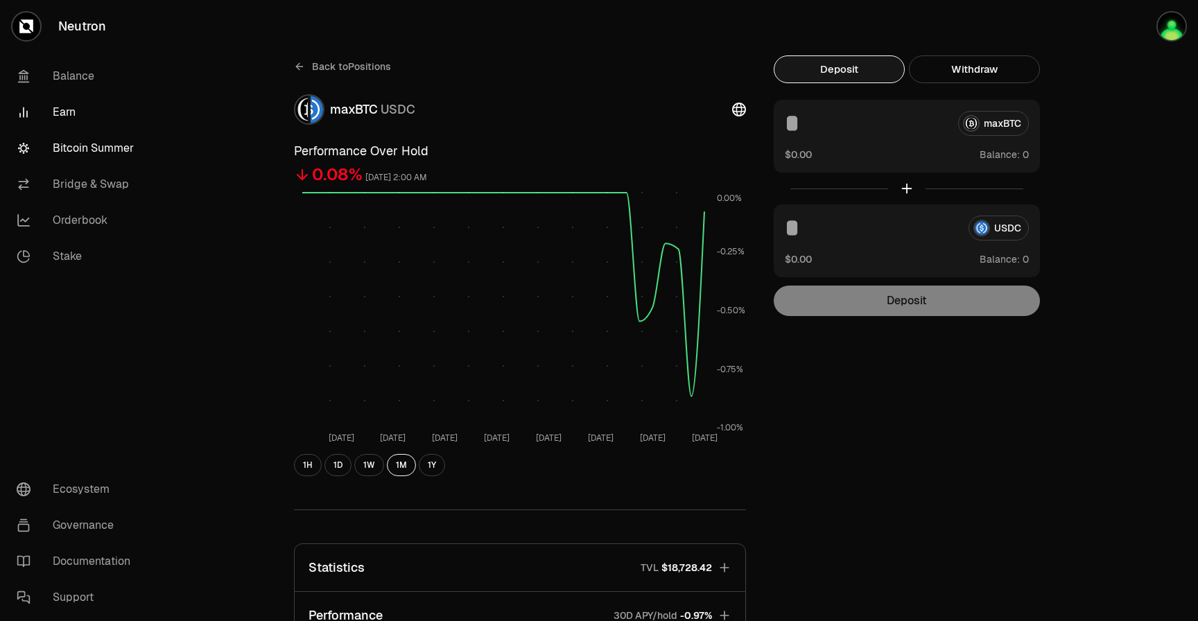
click at [114, 146] on link "Bitcoin Summer" at bounding box center [78, 148] width 144 height 36
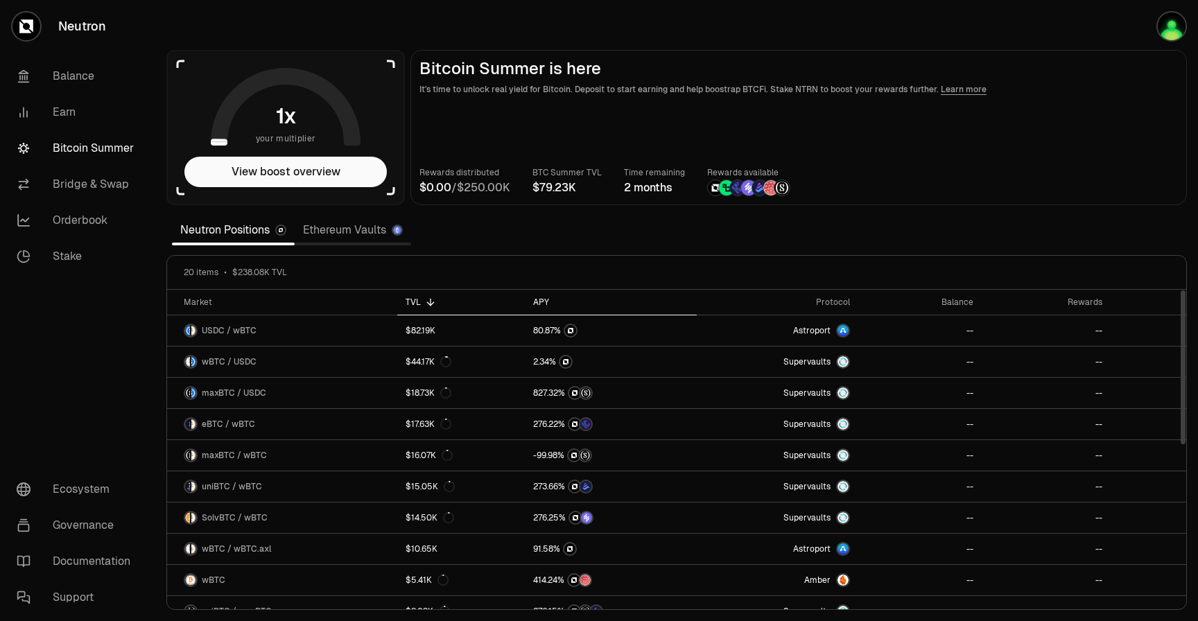
click at [538, 301] on div "APY" at bounding box center [610, 302] width 155 height 11
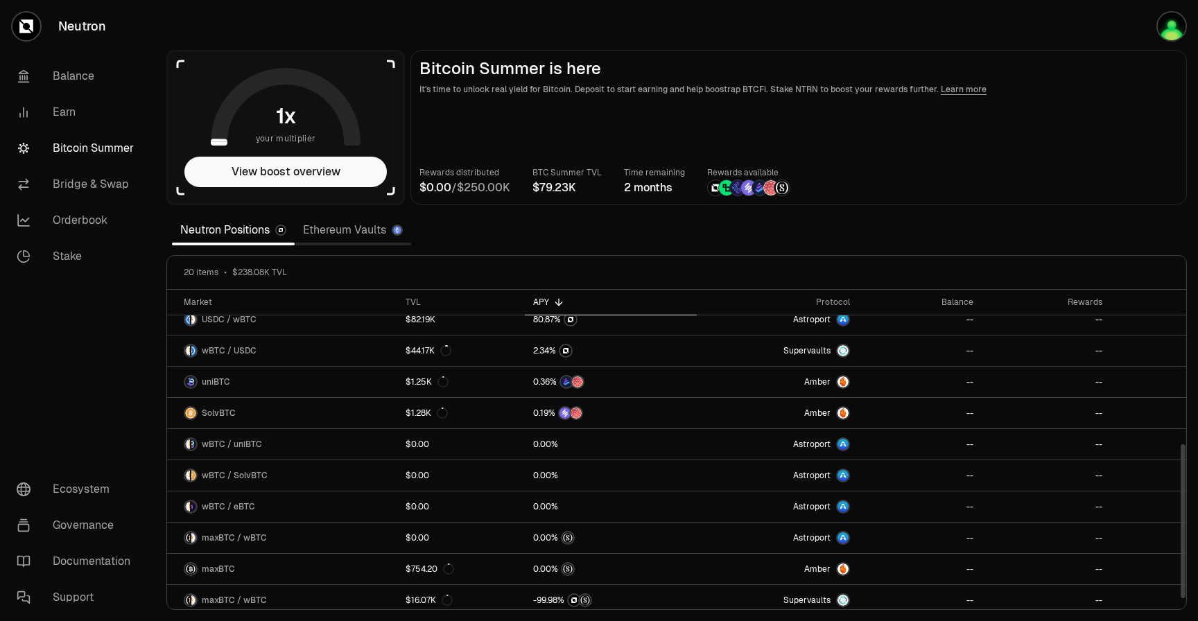
scroll to position [329, 0]
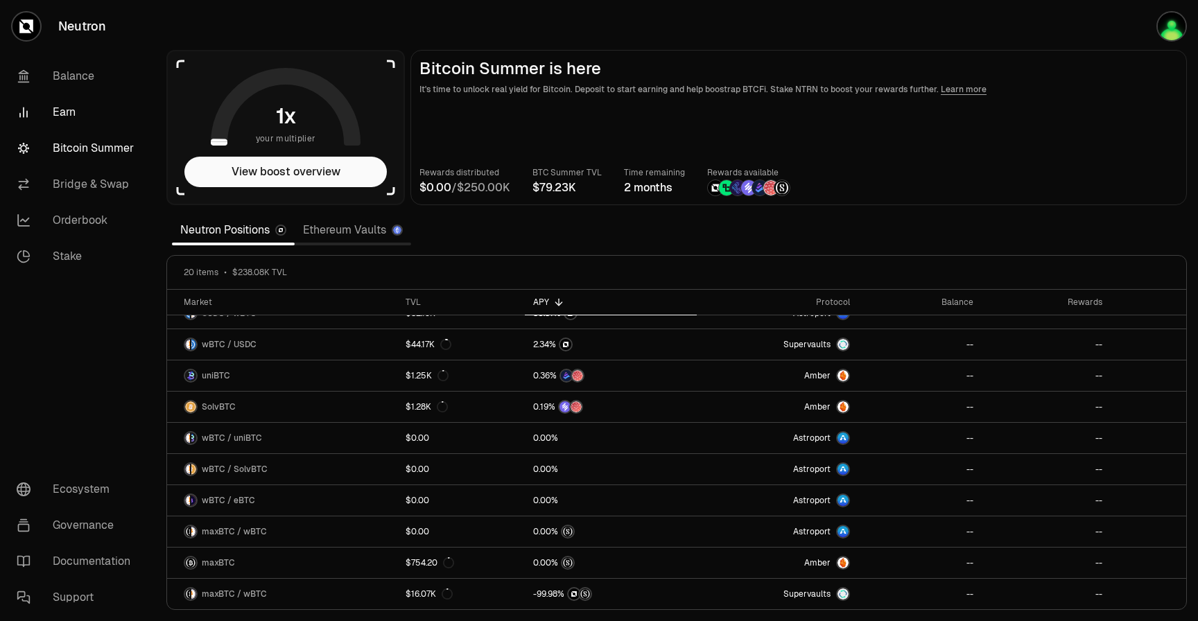
click at [74, 117] on link "Earn" at bounding box center [78, 112] width 144 height 36
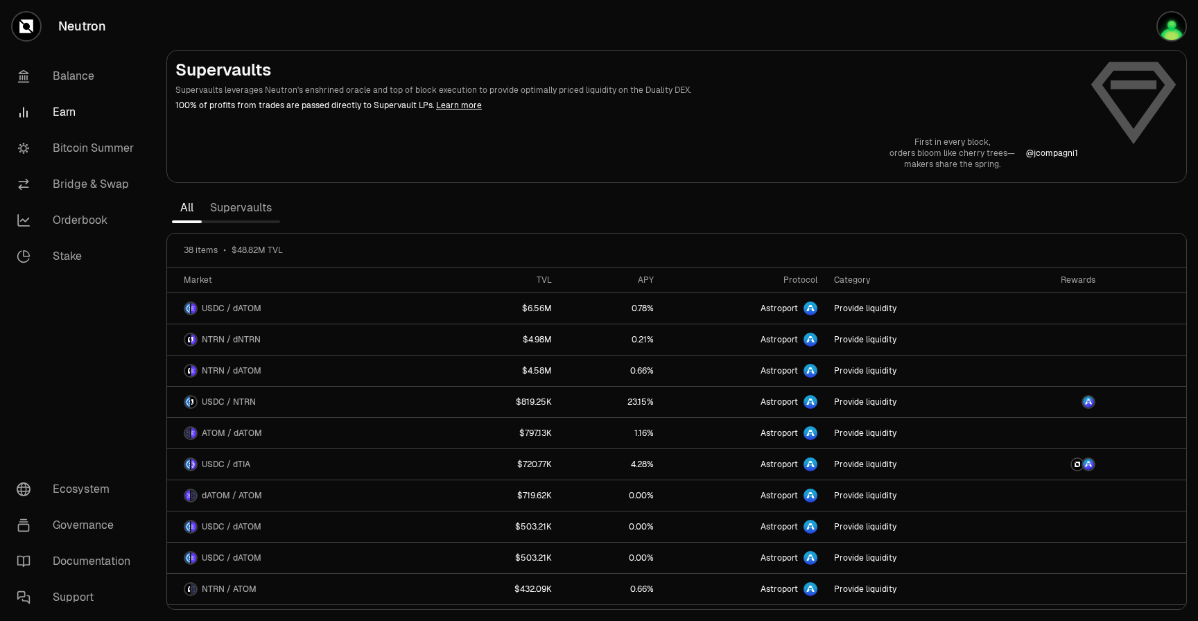
click at [262, 210] on link "Supervaults" at bounding box center [241, 208] width 78 height 28
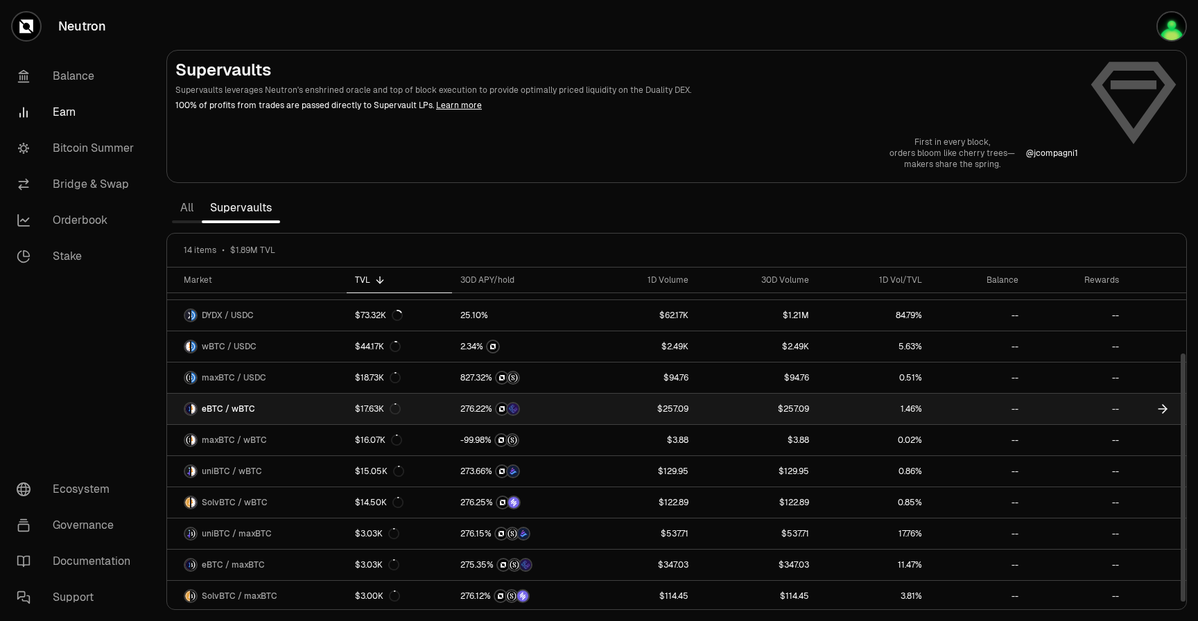
scroll to position [120, 0]
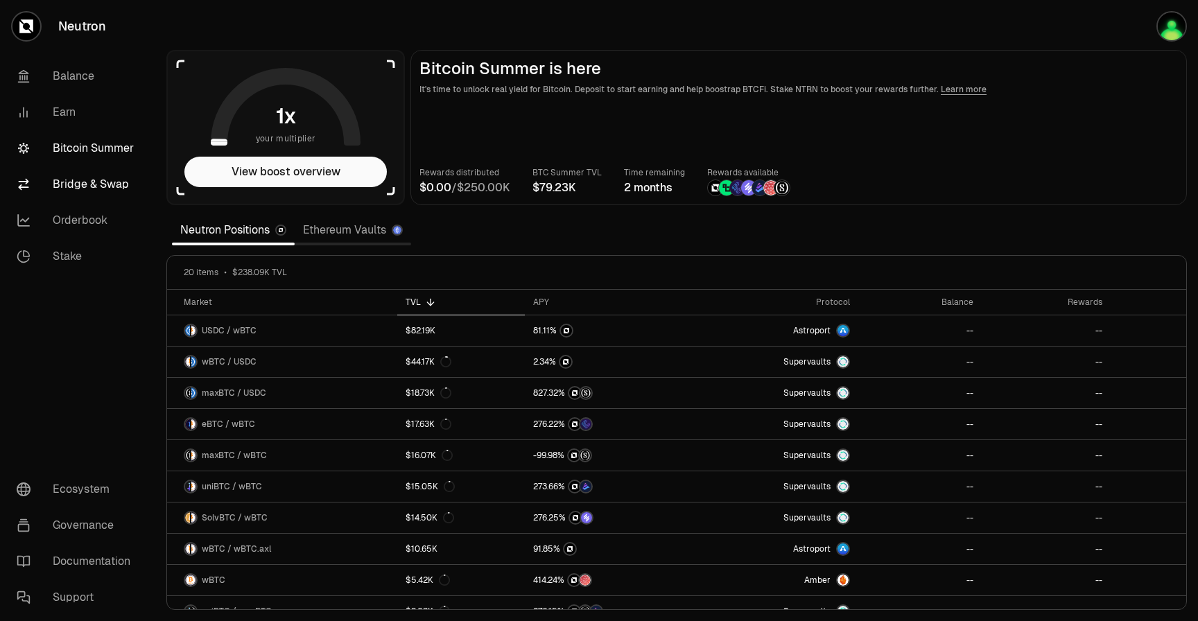
click at [85, 175] on link "Bridge & Swap" at bounding box center [78, 184] width 144 height 36
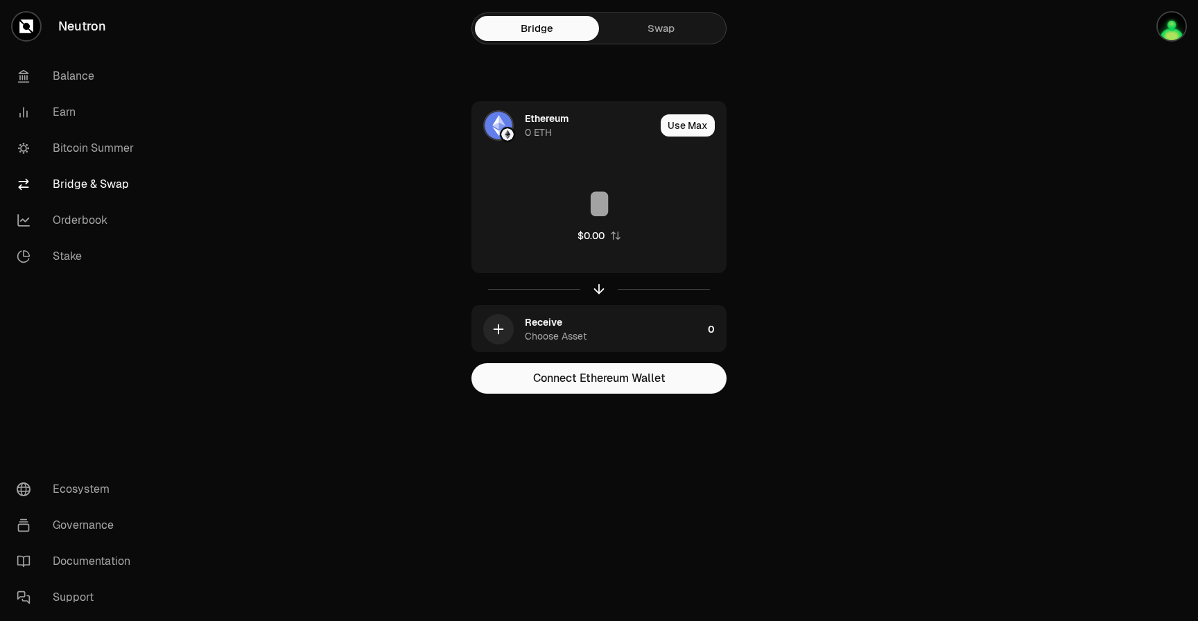
click at [645, 32] on link "Swap" at bounding box center [661, 28] width 124 height 25
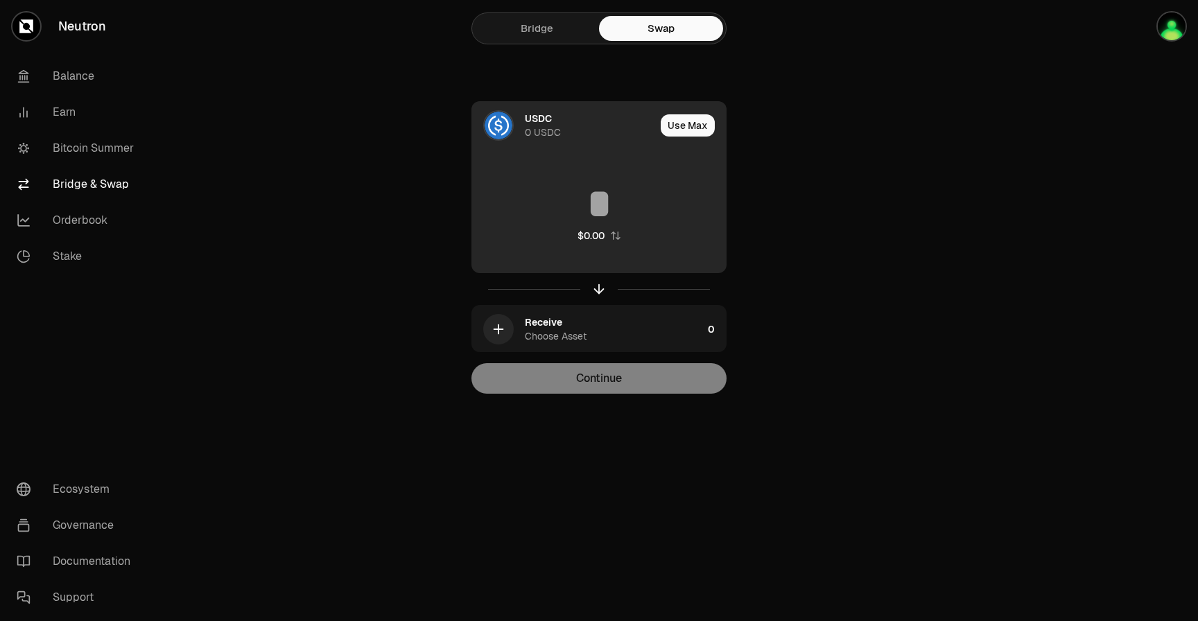
click at [528, 123] on div "USDC" at bounding box center [538, 119] width 27 height 14
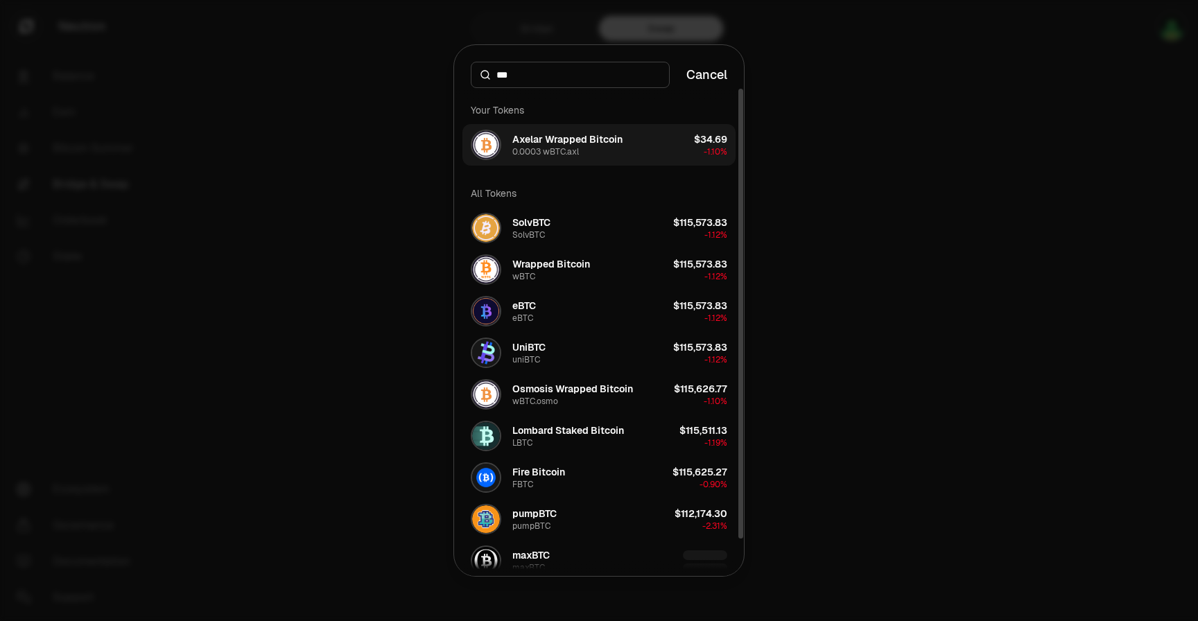
type input "***"
click at [605, 148] on div "Axelar Wrapped Bitcoin 0.0003 wBTC.axl" at bounding box center [568, 144] width 110 height 25
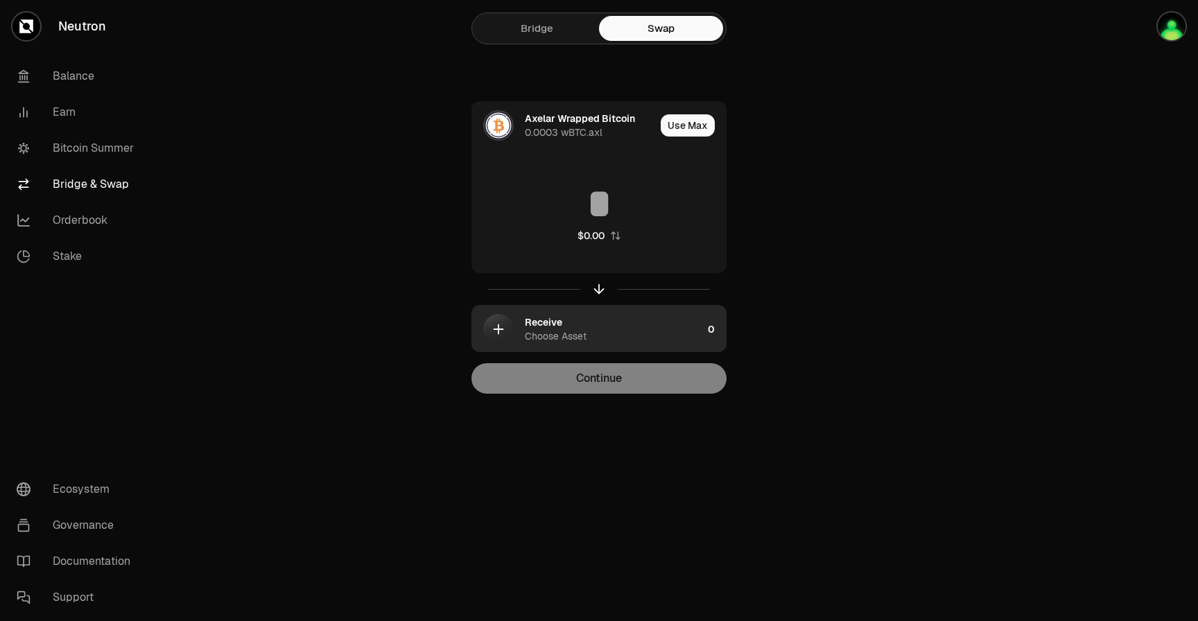
click at [619, 332] on div "Receive Choose Asset" at bounding box center [614, 330] width 178 height 28
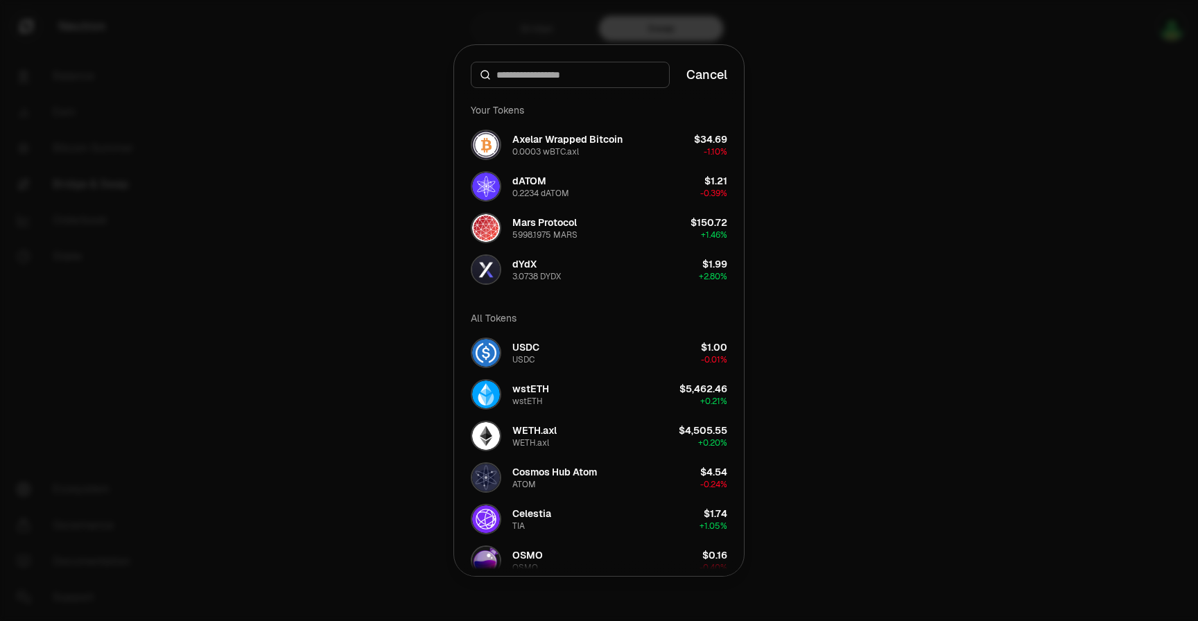
type input "*"
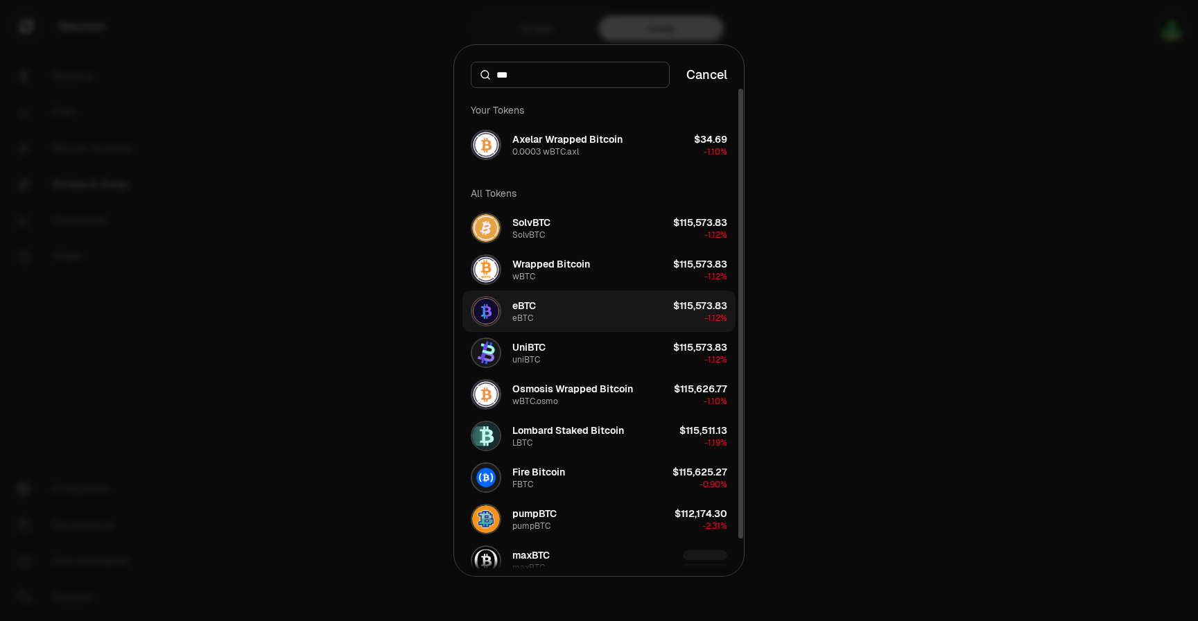
scroll to position [22, 0]
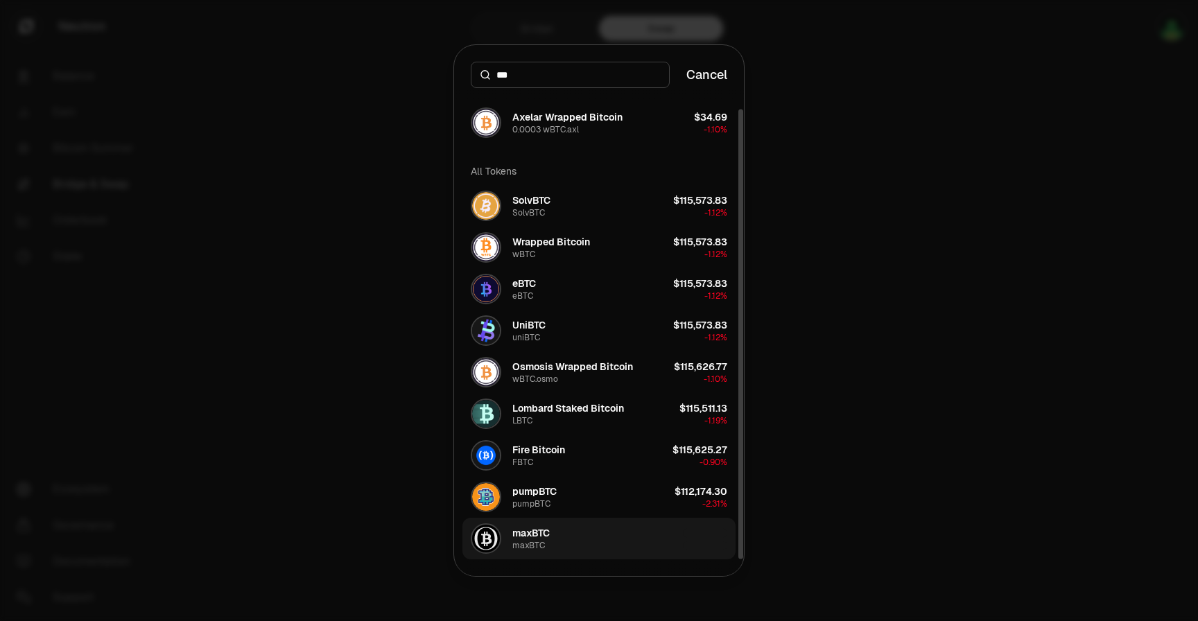
type input "***"
click at [555, 528] on button "maxBTC maxBTC" at bounding box center [599, 539] width 273 height 42
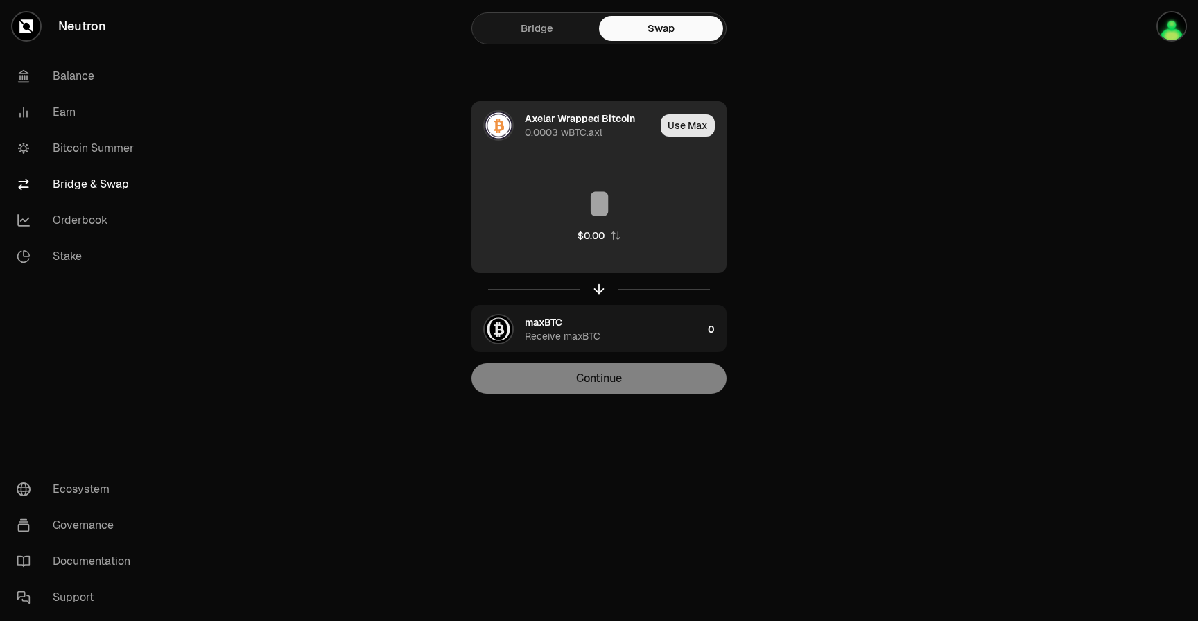
click at [678, 133] on button "Use Max" at bounding box center [688, 125] width 54 height 22
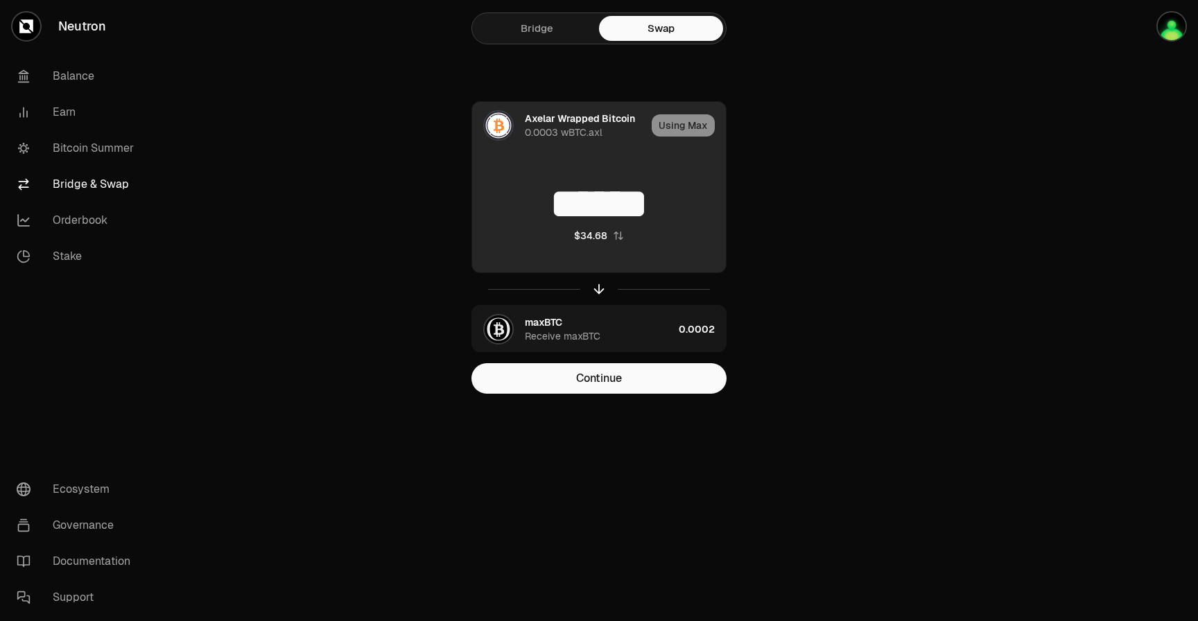
click at [673, 213] on input "******" at bounding box center [599, 204] width 254 height 42
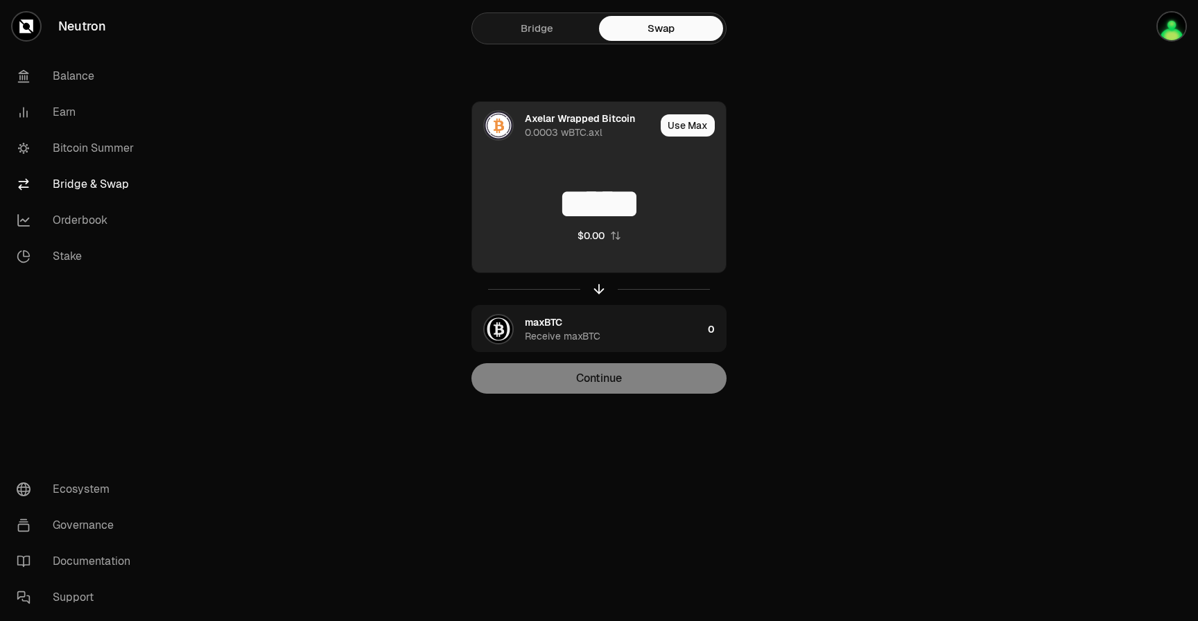
type input "******"
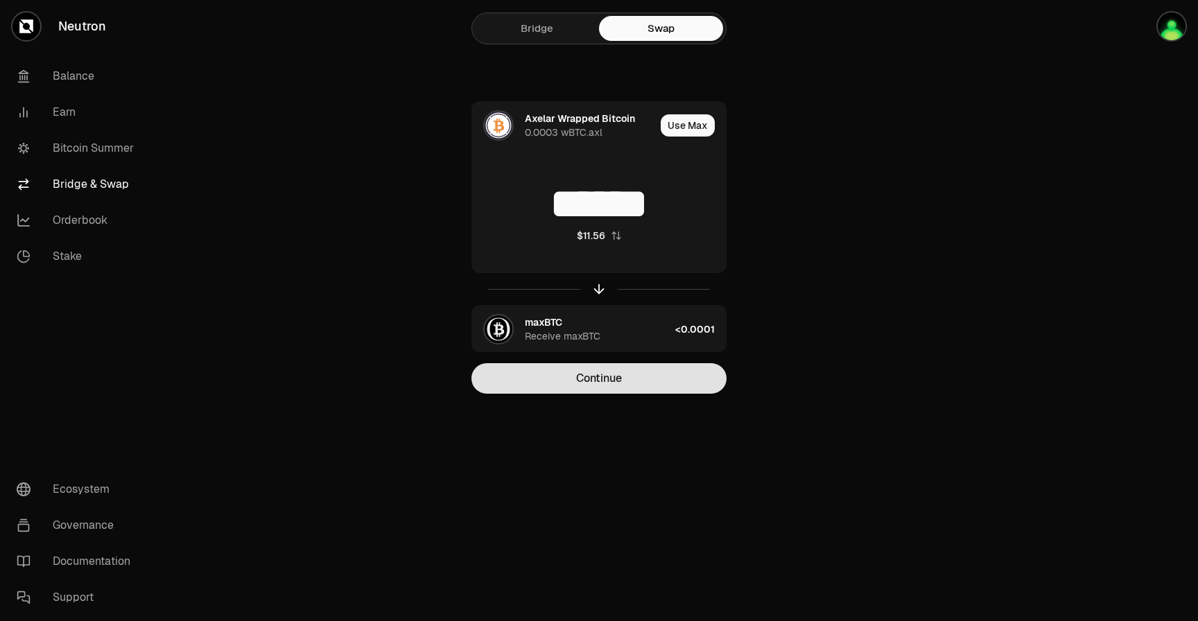
click at [640, 372] on button "Continue" at bounding box center [599, 378] width 255 height 31
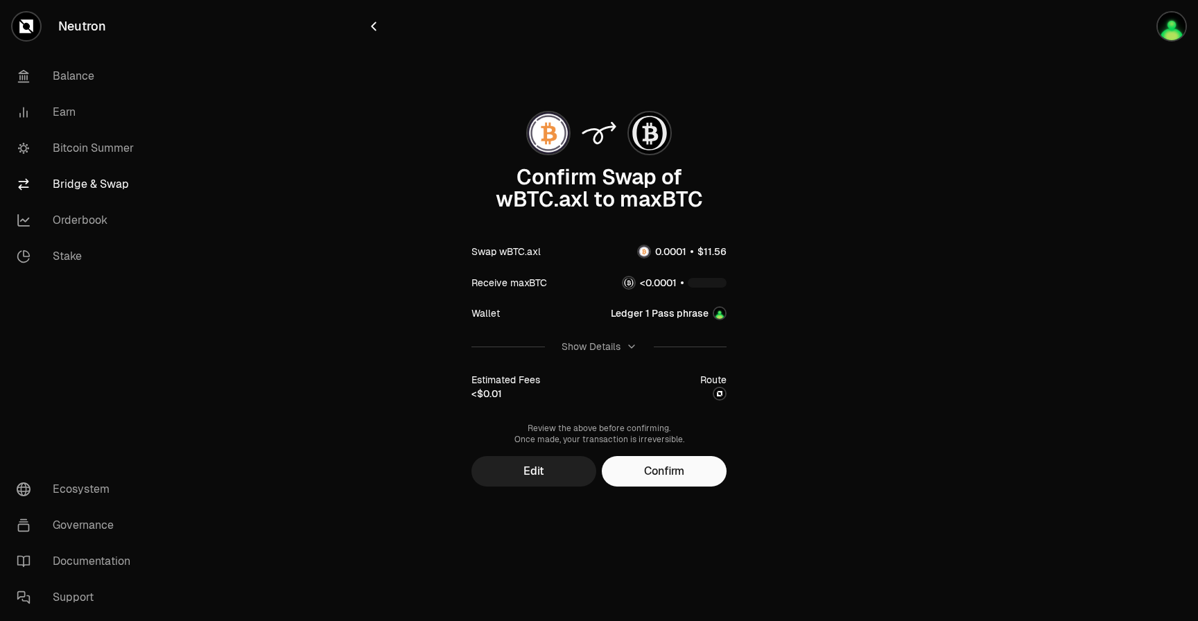
click at [581, 466] on button "Edit" at bounding box center [534, 471] width 125 height 31
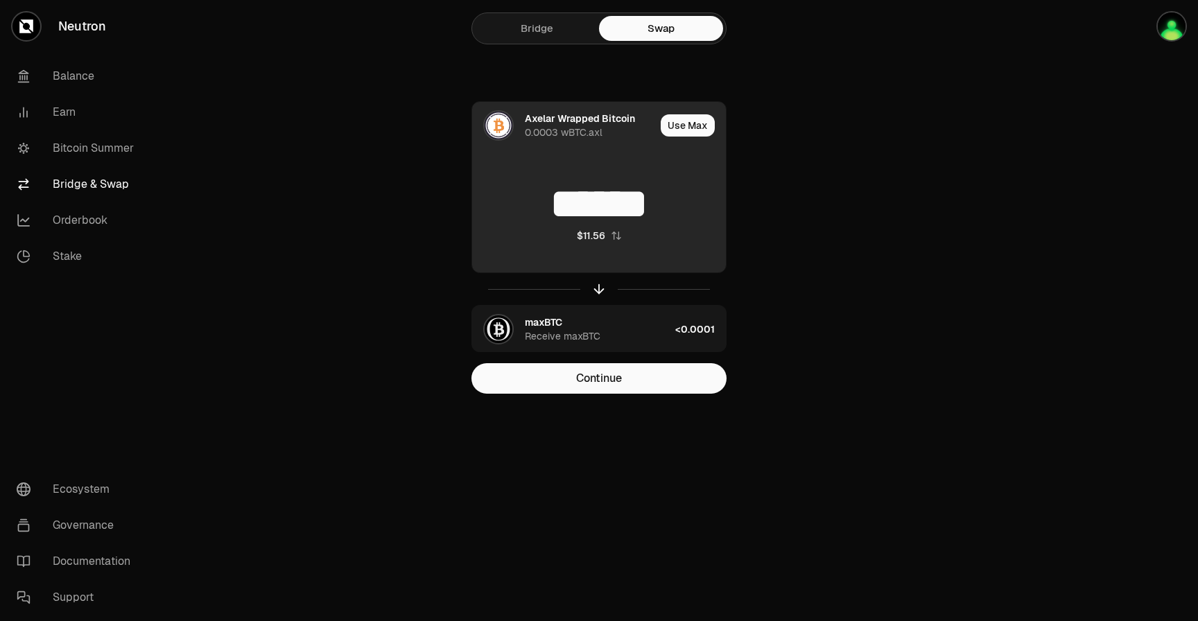
click at [662, 211] on input "******" at bounding box center [599, 204] width 254 height 42
type input "*******"
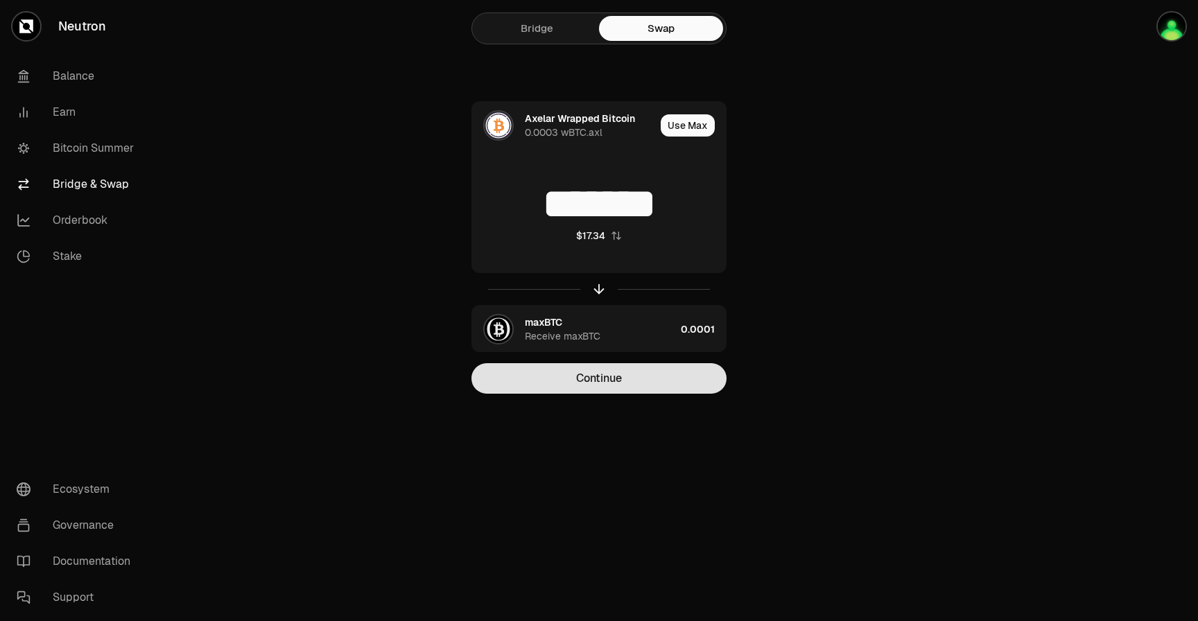
click at [597, 371] on button "Continue" at bounding box center [599, 378] width 255 height 31
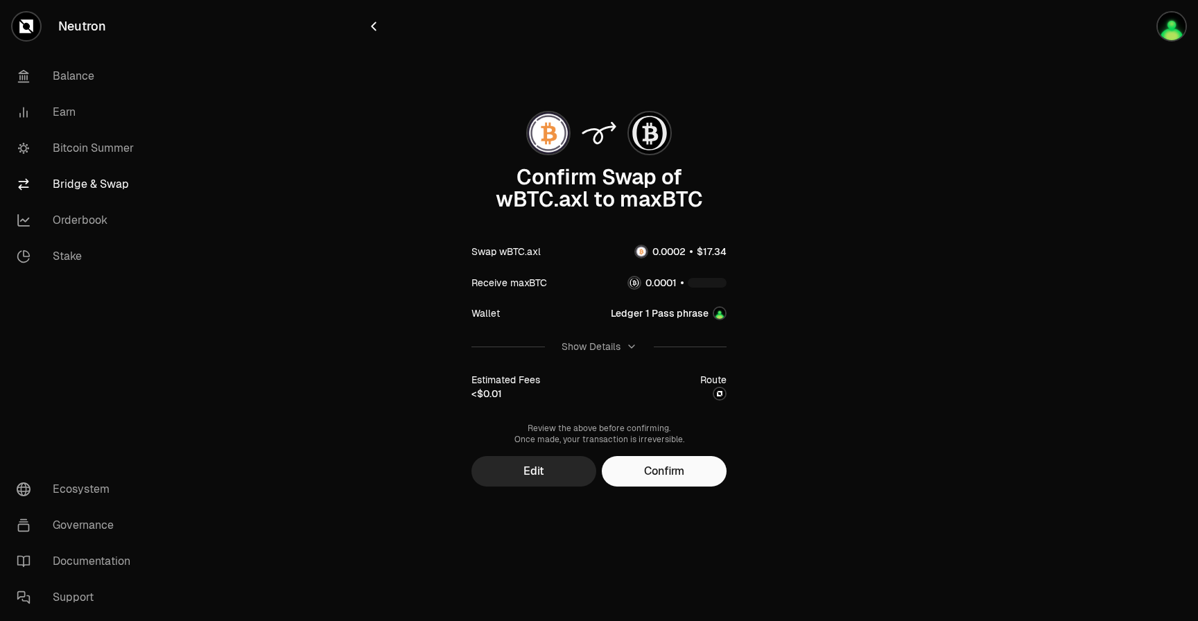
click at [98, 187] on link "Bridge & Swap" at bounding box center [78, 184] width 144 height 36
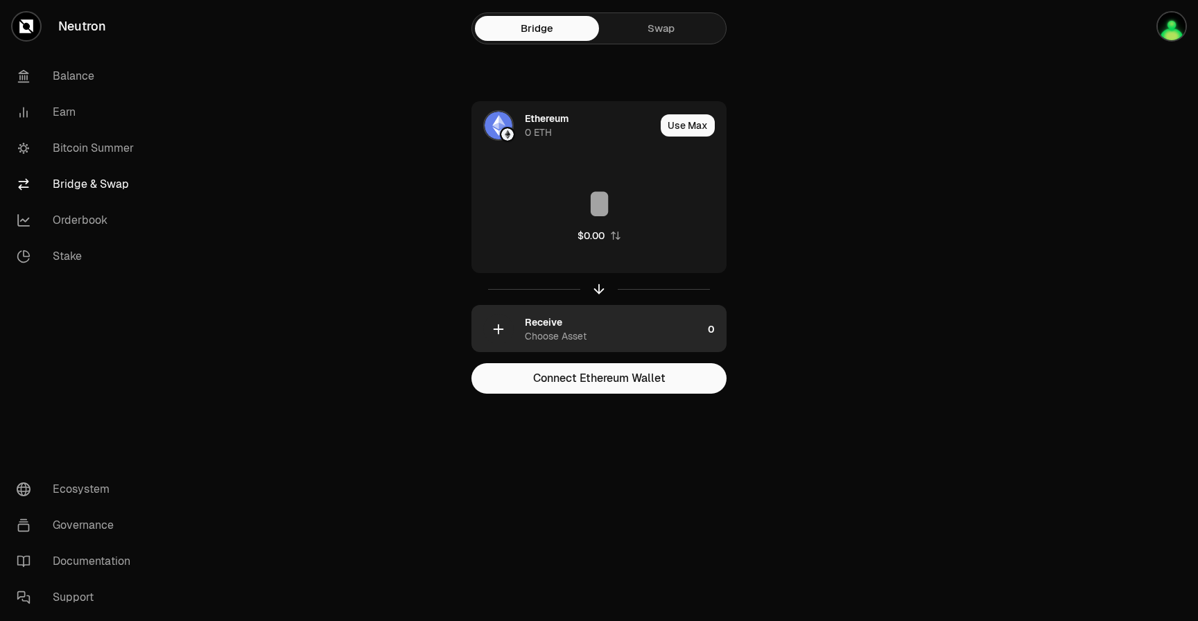
click at [603, 329] on div "Receive Choose Asset" at bounding box center [614, 330] width 178 height 28
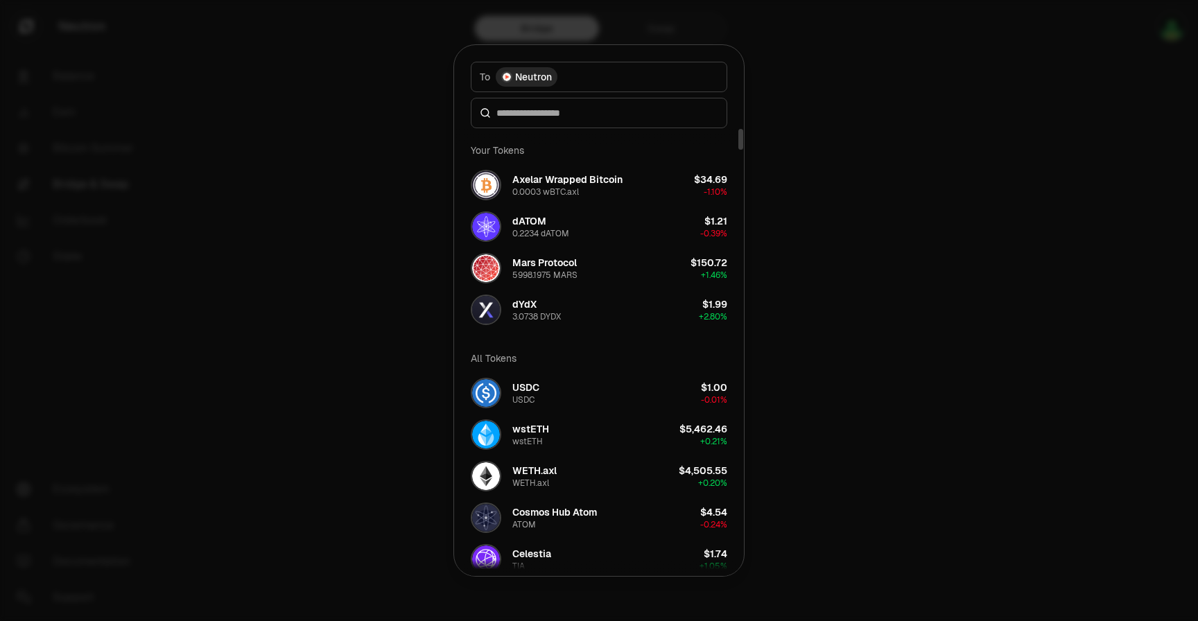
click at [612, 26] on div at bounding box center [599, 310] width 1198 height 621
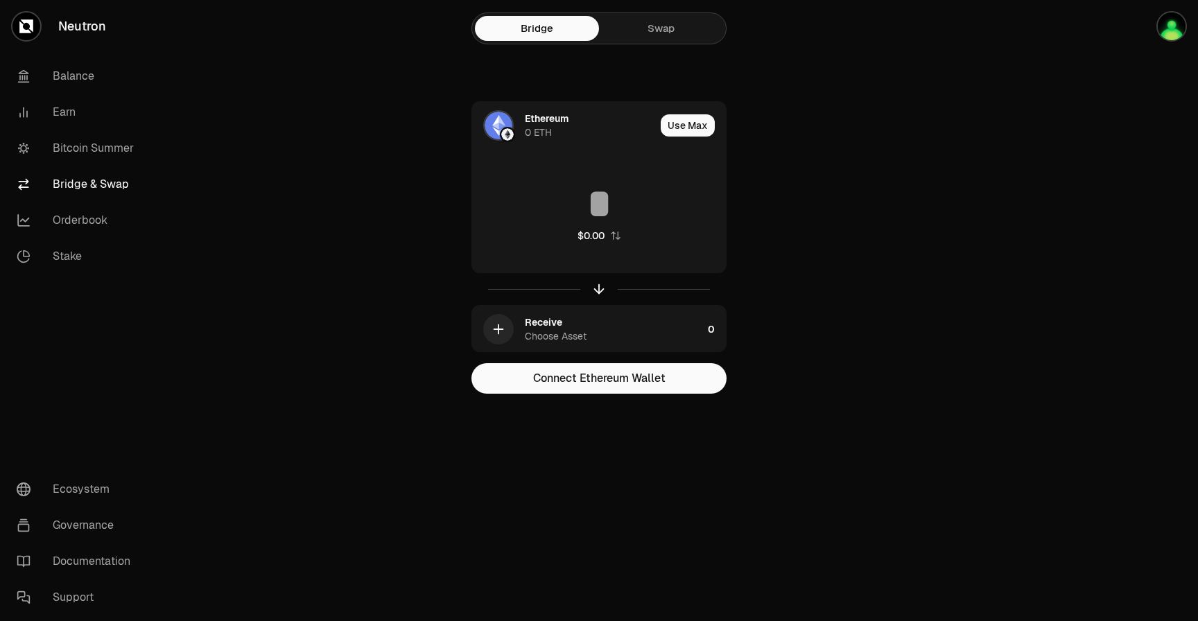
click at [673, 22] on link "Swap" at bounding box center [661, 28] width 124 height 25
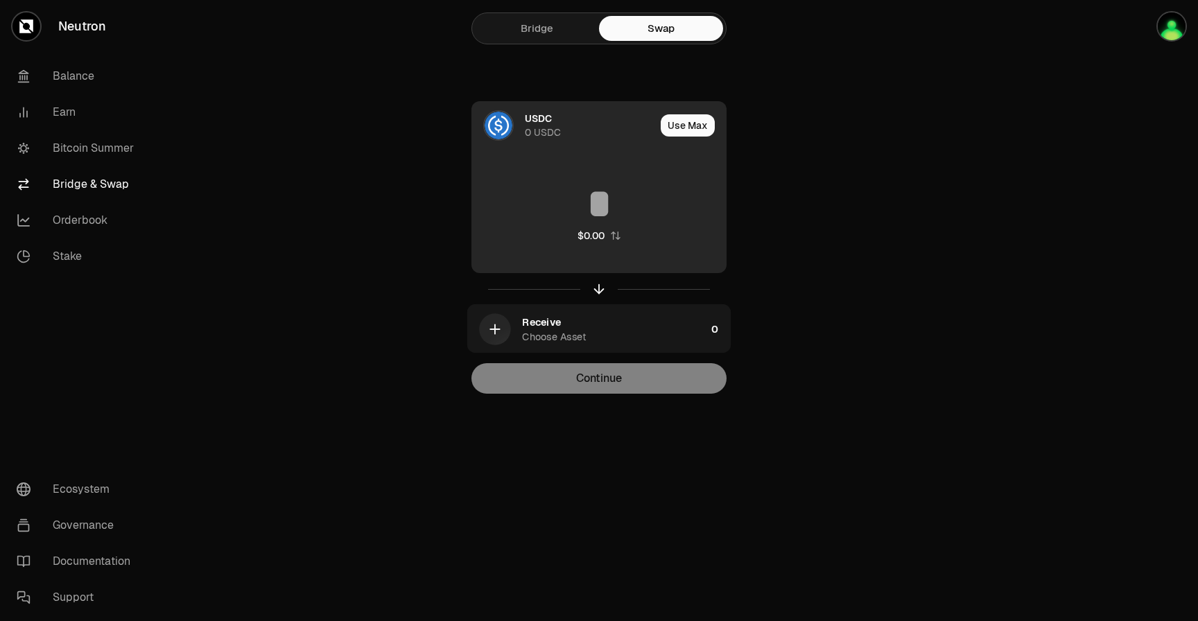
click at [542, 123] on div "USDC" at bounding box center [538, 119] width 27 height 14
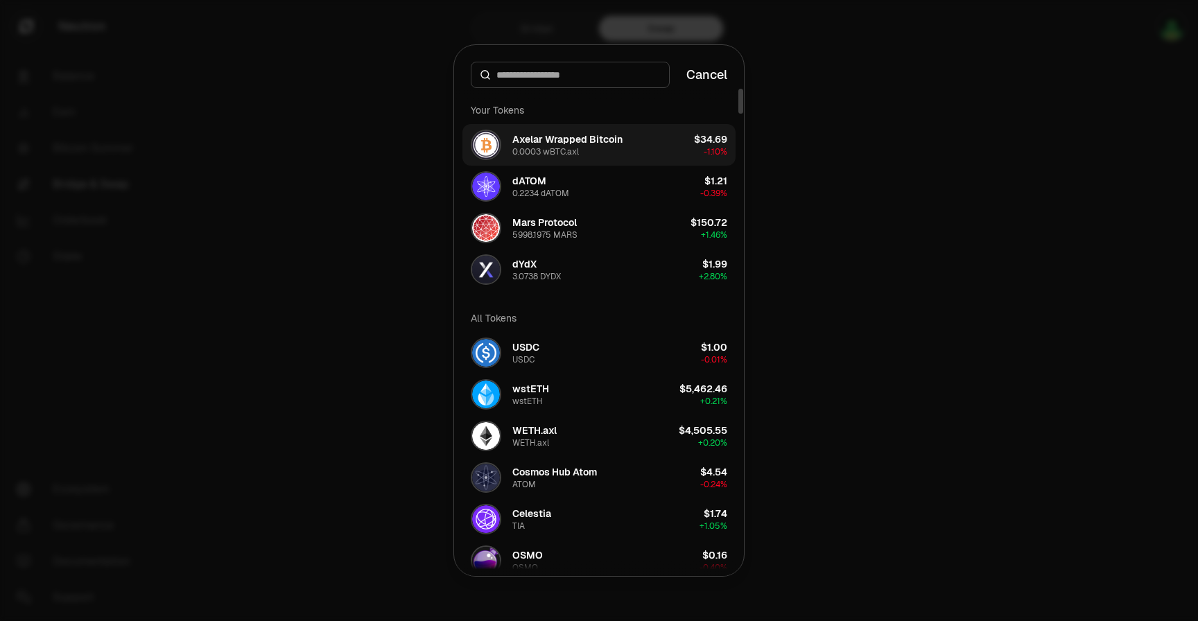
click at [554, 144] on div "Axelar Wrapped Bitcoin" at bounding box center [568, 139] width 110 height 14
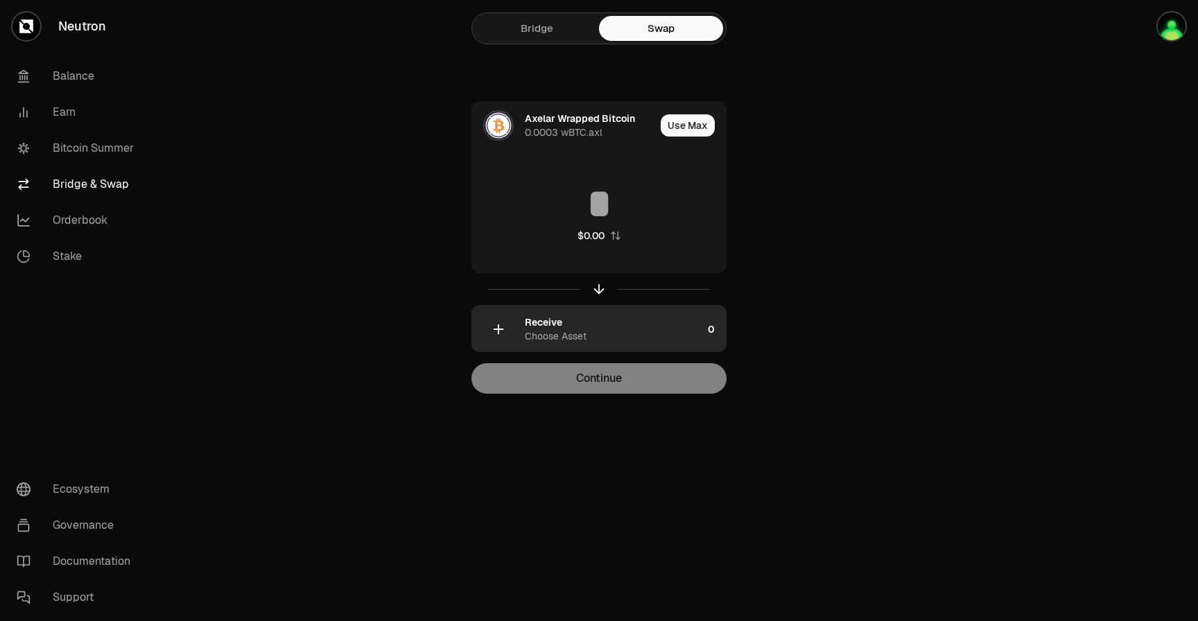
click at [569, 320] on div "Receive Choose Asset" at bounding box center [614, 330] width 178 height 28
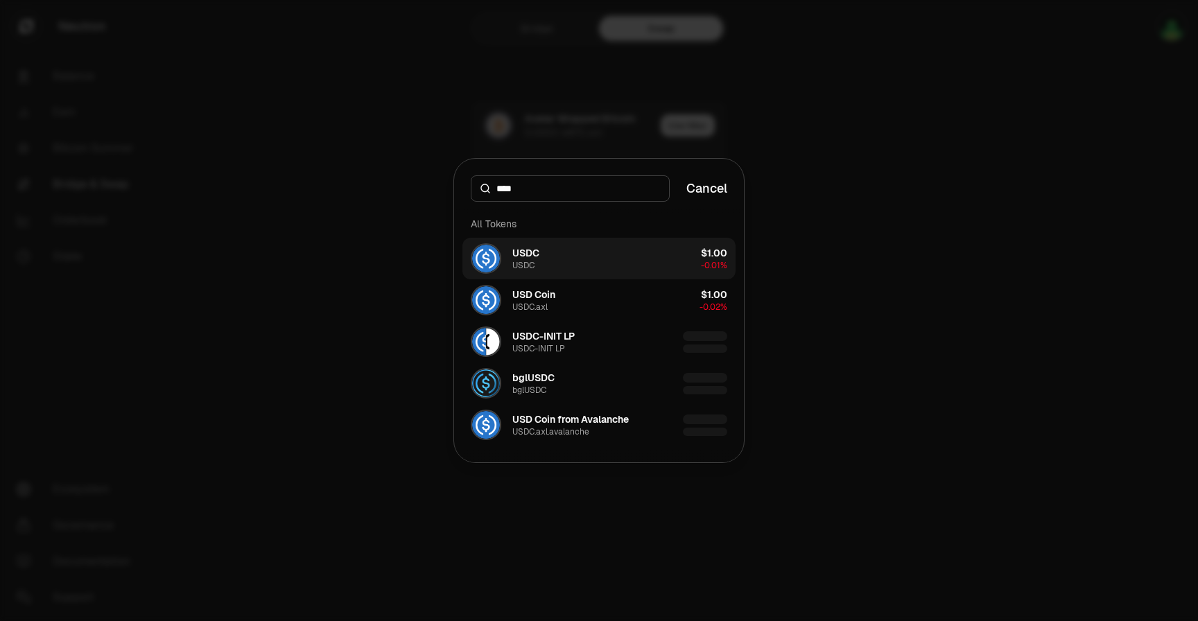
type input "****"
click at [574, 271] on button "USDC USDC $1.00 -0.01%" at bounding box center [599, 259] width 273 height 42
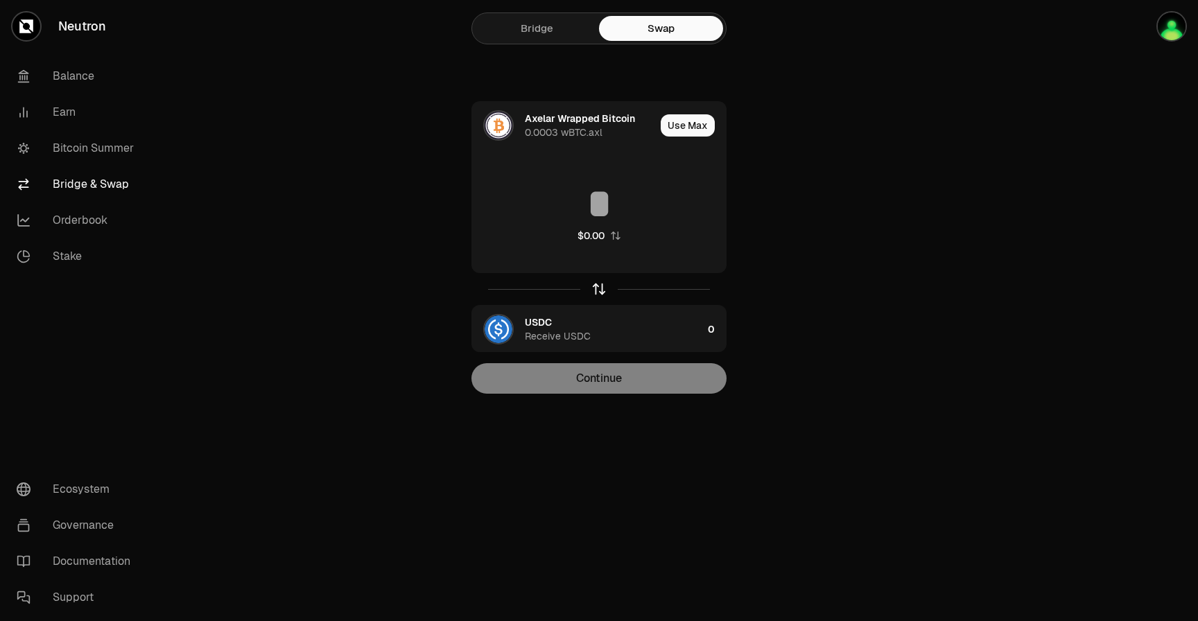
click at [596, 286] on icon "button" at bounding box center [599, 287] width 9 height 4
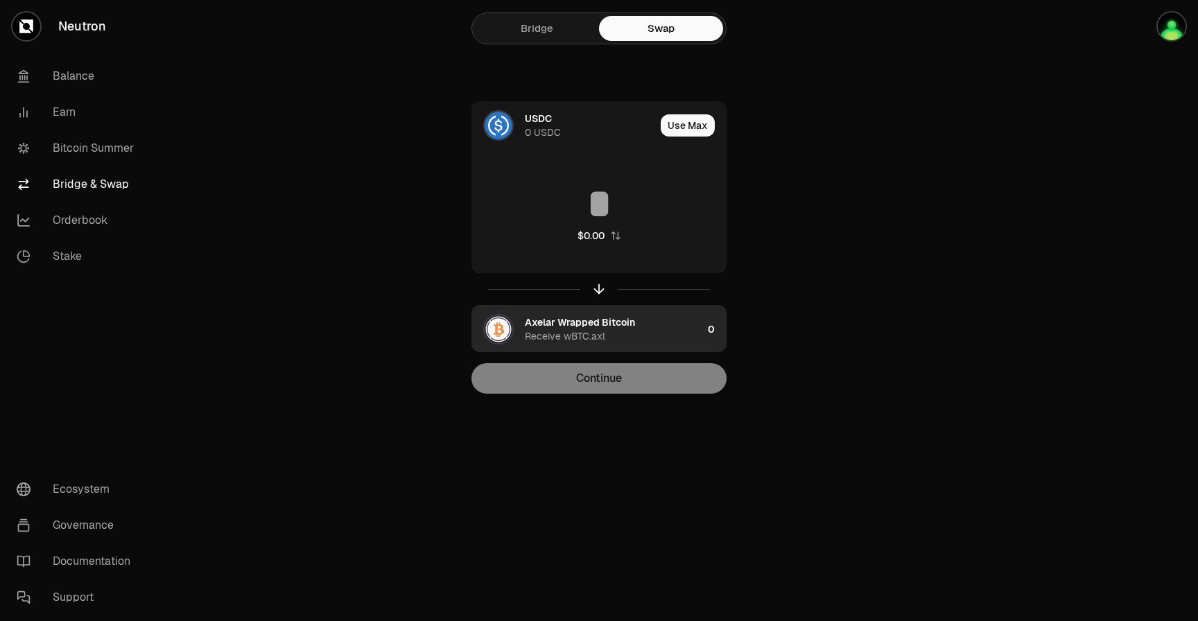
click at [667, 321] on div "Axelar Wrapped Bitcoin Receive wBTC.axl" at bounding box center [614, 330] width 178 height 28
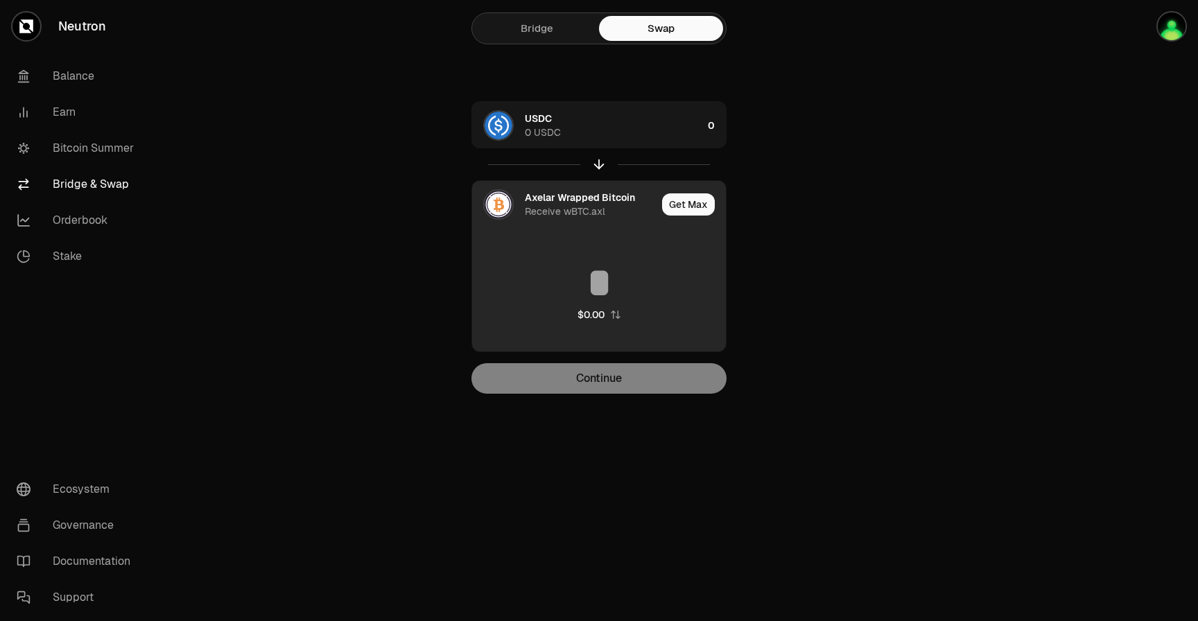
click at [597, 217] on div "Receive wBTC.axl" at bounding box center [565, 212] width 80 height 14
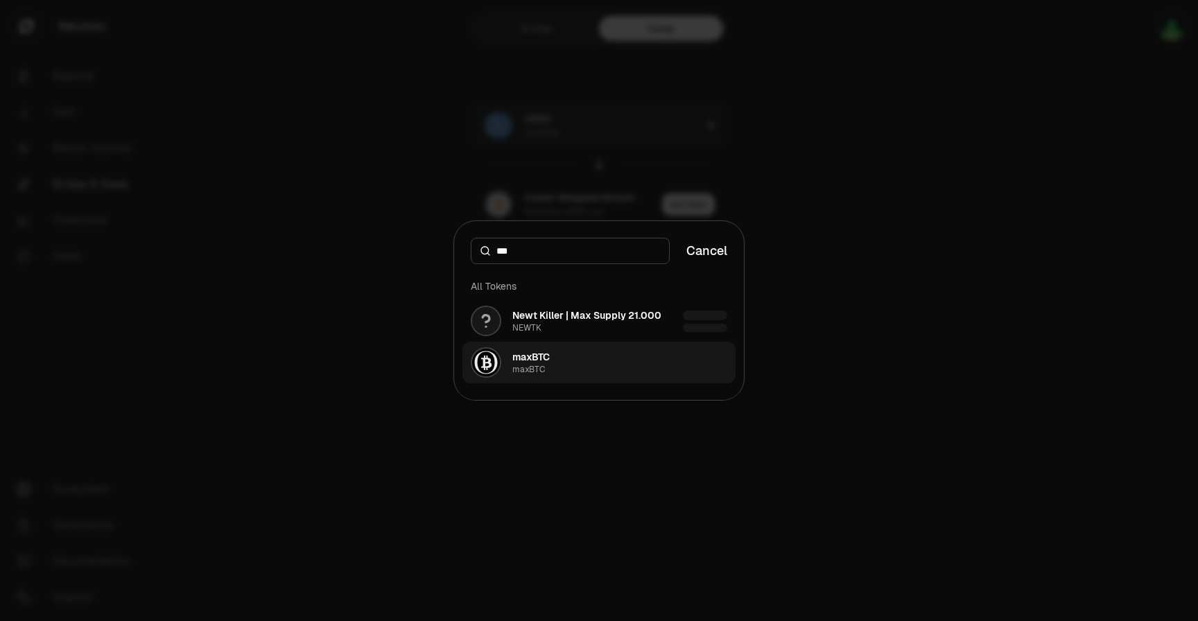
type input "***"
click at [553, 358] on button "maxBTC maxBTC" at bounding box center [599, 363] width 273 height 42
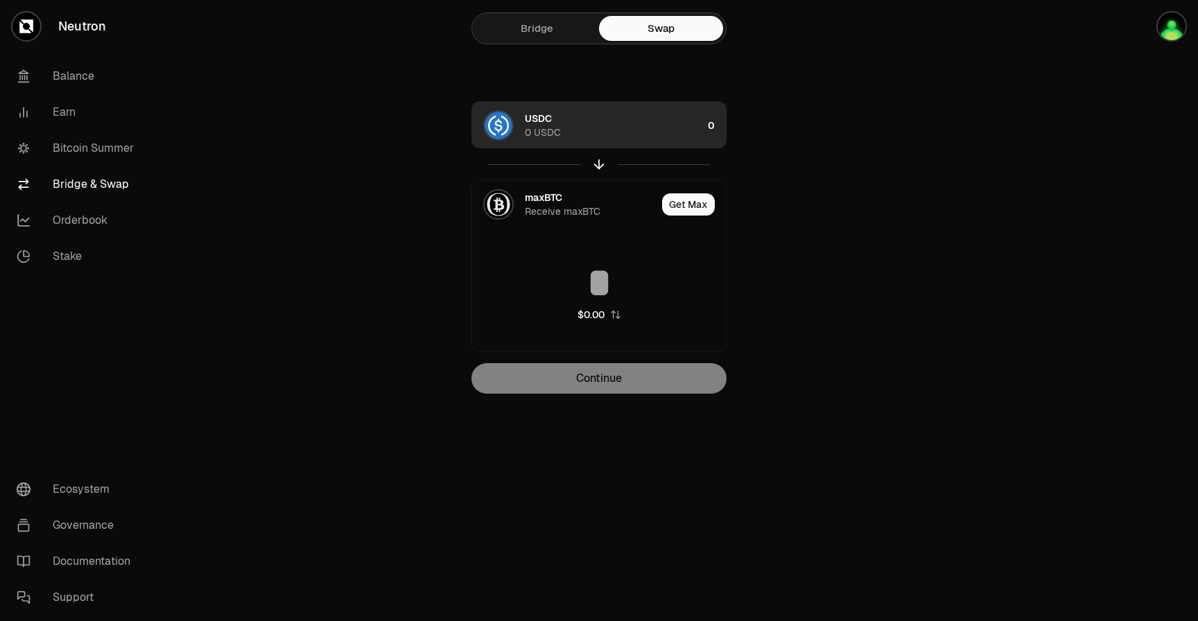
click at [679, 130] on div "USDC 0 USDC" at bounding box center [614, 126] width 178 height 28
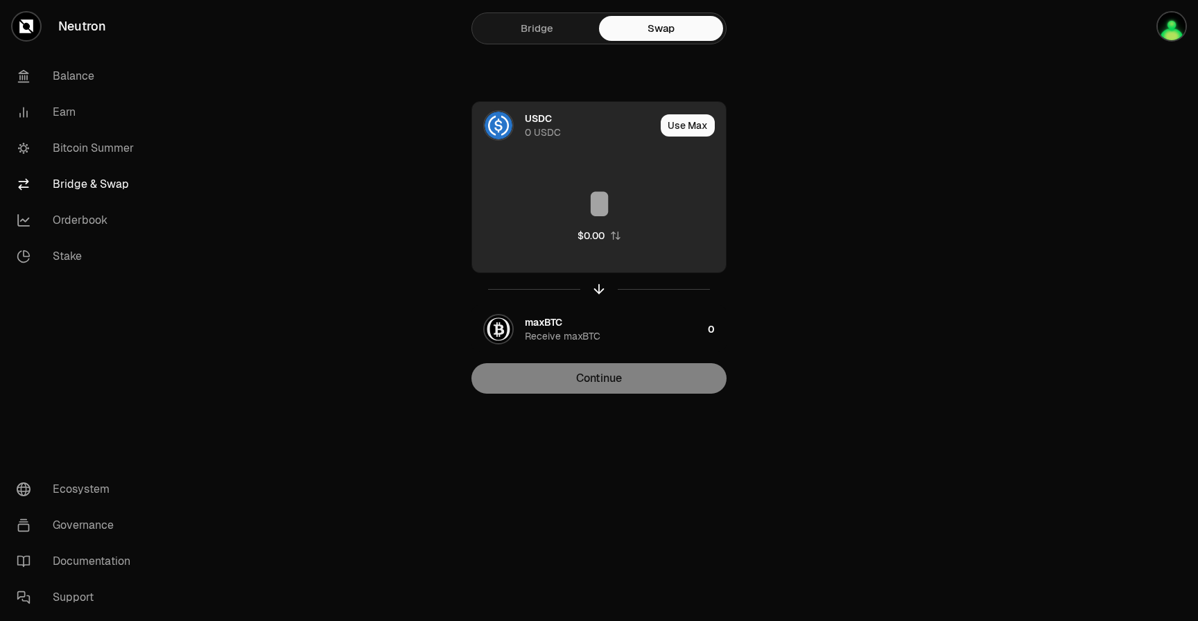
click at [618, 207] on input at bounding box center [599, 204] width 254 height 42
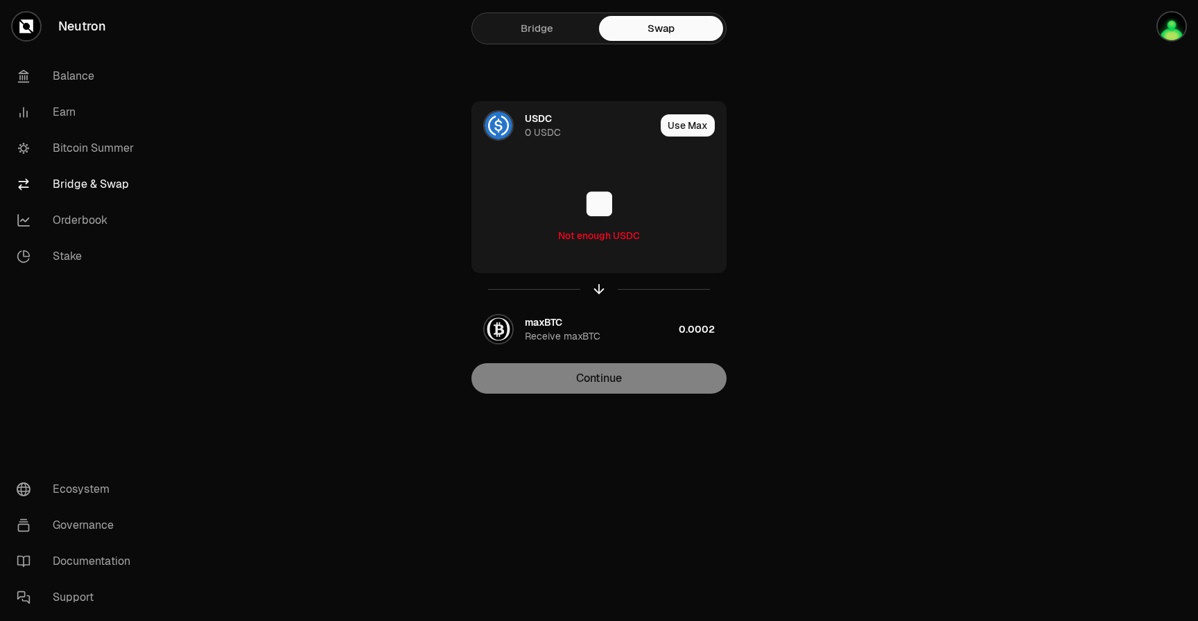
click at [811, 221] on div "USDC 0 USDC Use Max ** Not enough USDC maxBTC Receive maxBTC 0.0002 Continue" at bounding box center [599, 247] width 466 height 293
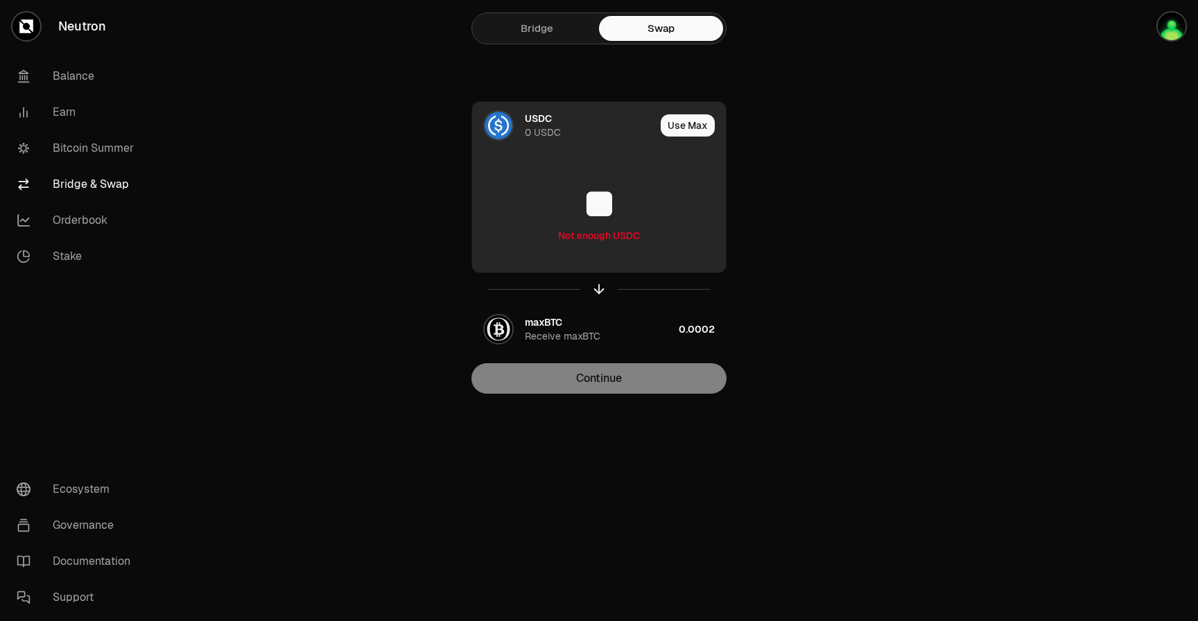
click at [641, 205] on input "**" at bounding box center [599, 204] width 254 height 42
type input "*"
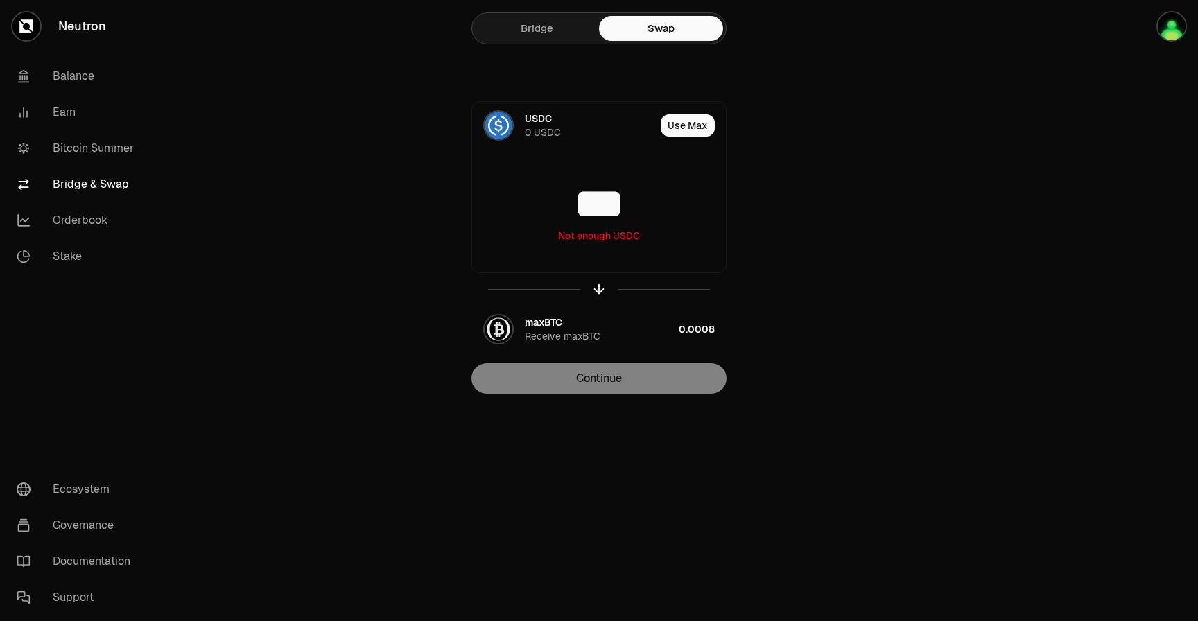
type input "***"
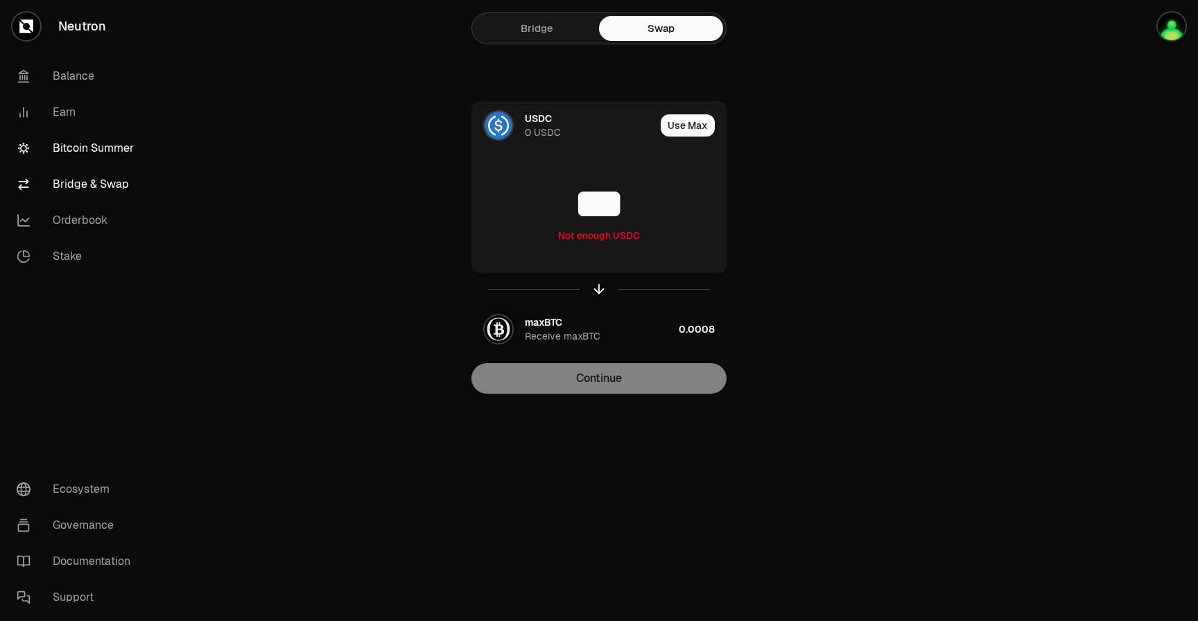
click at [121, 151] on link "Bitcoin Summer" at bounding box center [78, 148] width 144 height 36
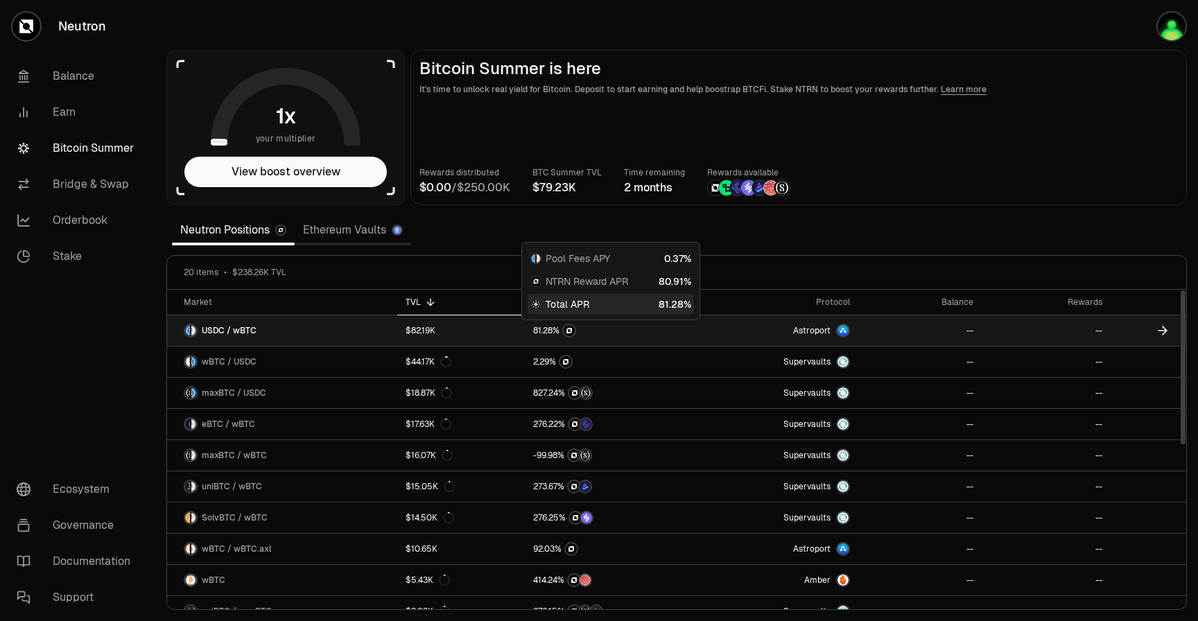
click at [533, 328] on span "8" at bounding box center [535, 331] width 5 height 10
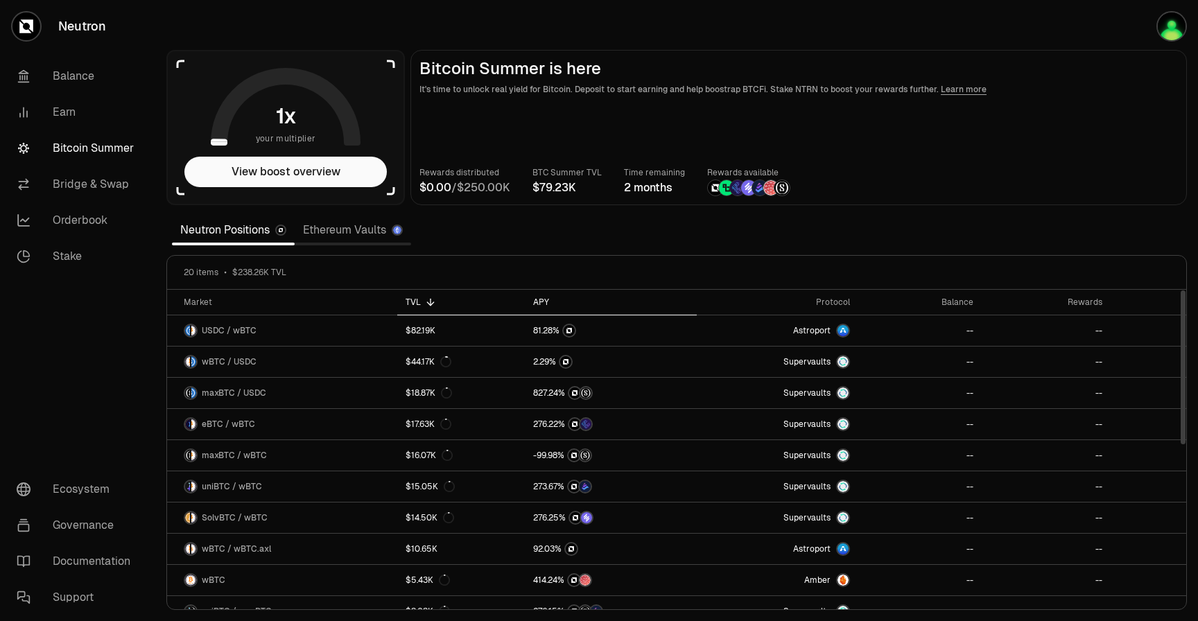
click at [539, 305] on div "APY" at bounding box center [610, 302] width 155 height 11
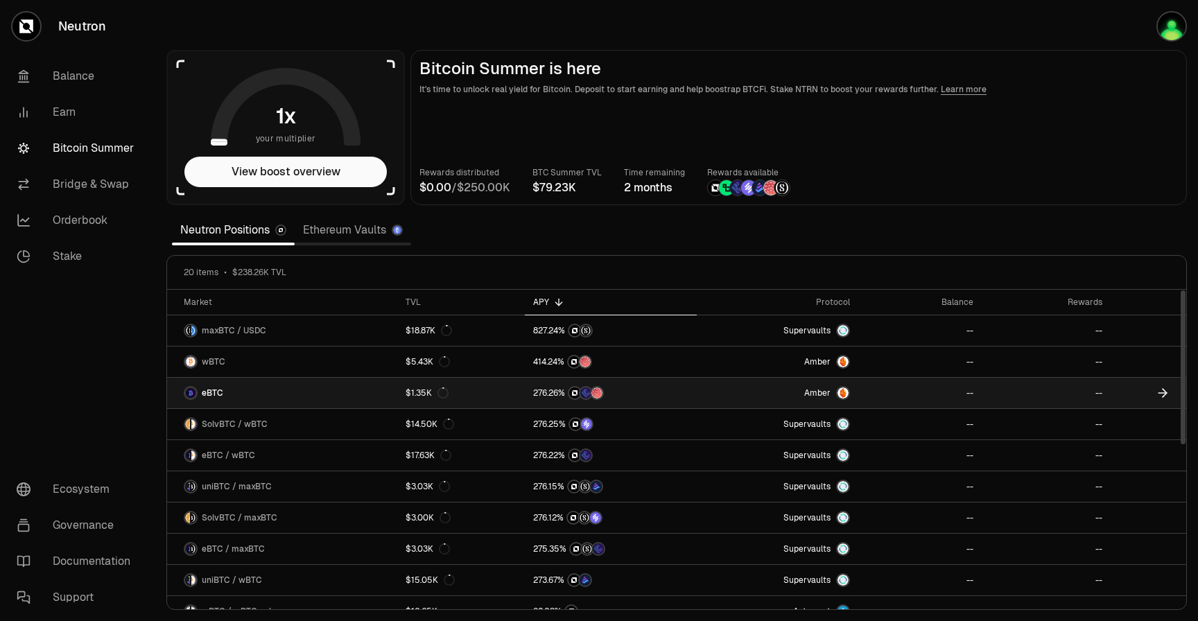
click at [1164, 395] on icon at bounding box center [1165, 393] width 4 height 8
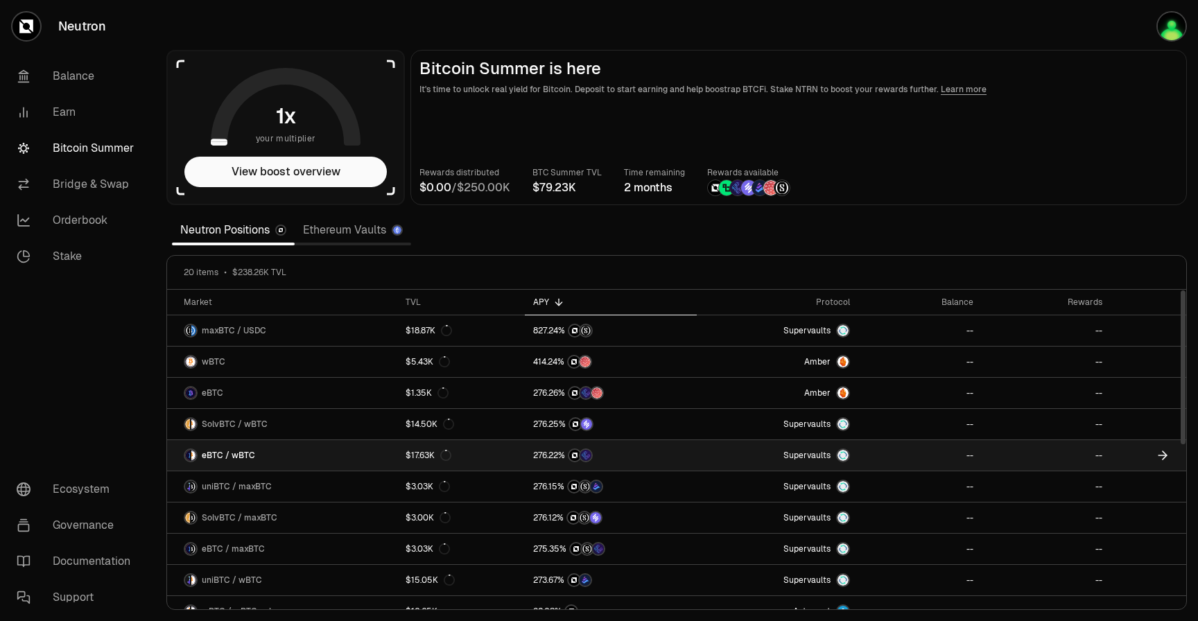
click at [587, 457] on img at bounding box center [586, 455] width 11 height 11
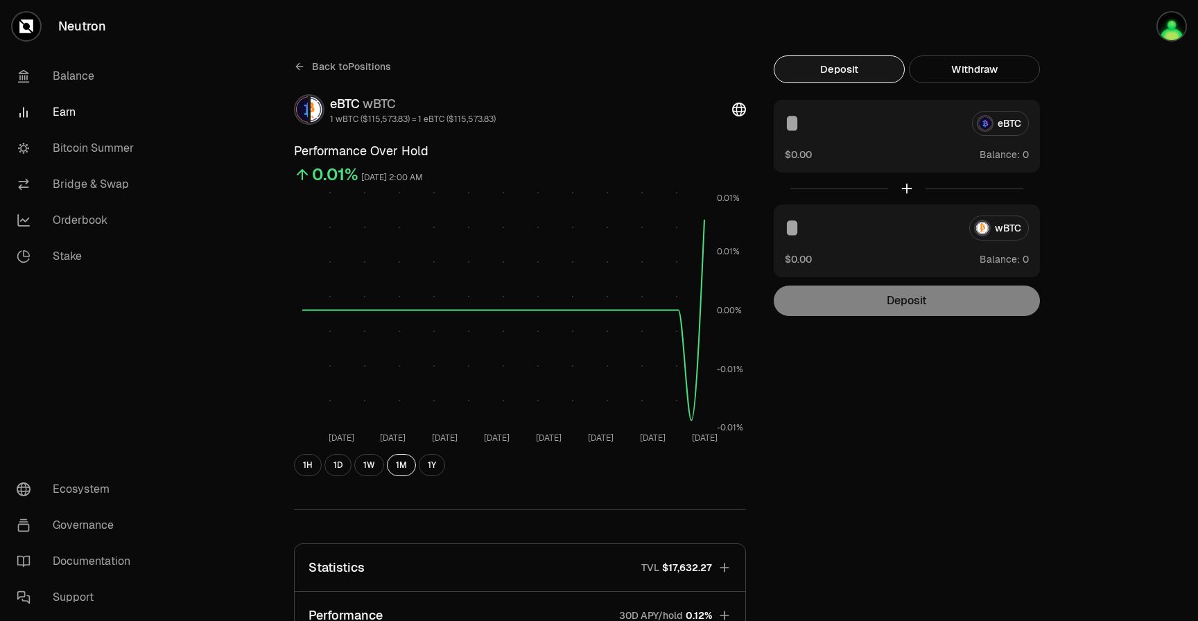
click at [300, 69] on icon at bounding box center [299, 66] width 11 height 11
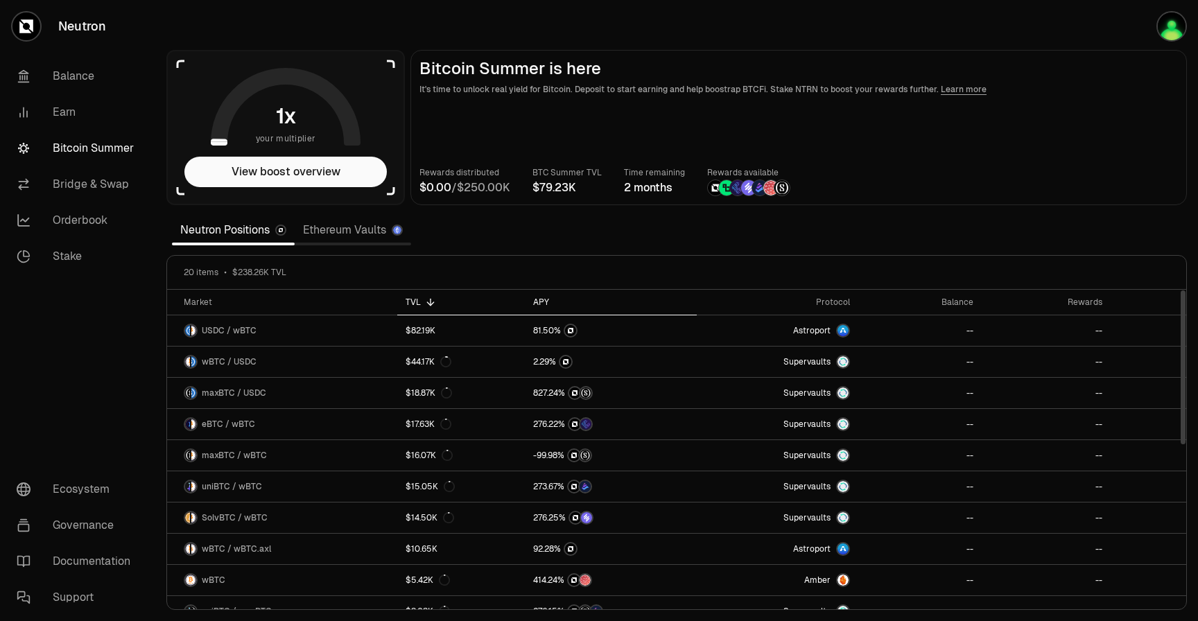
click at [538, 302] on div "APY" at bounding box center [610, 302] width 155 height 11
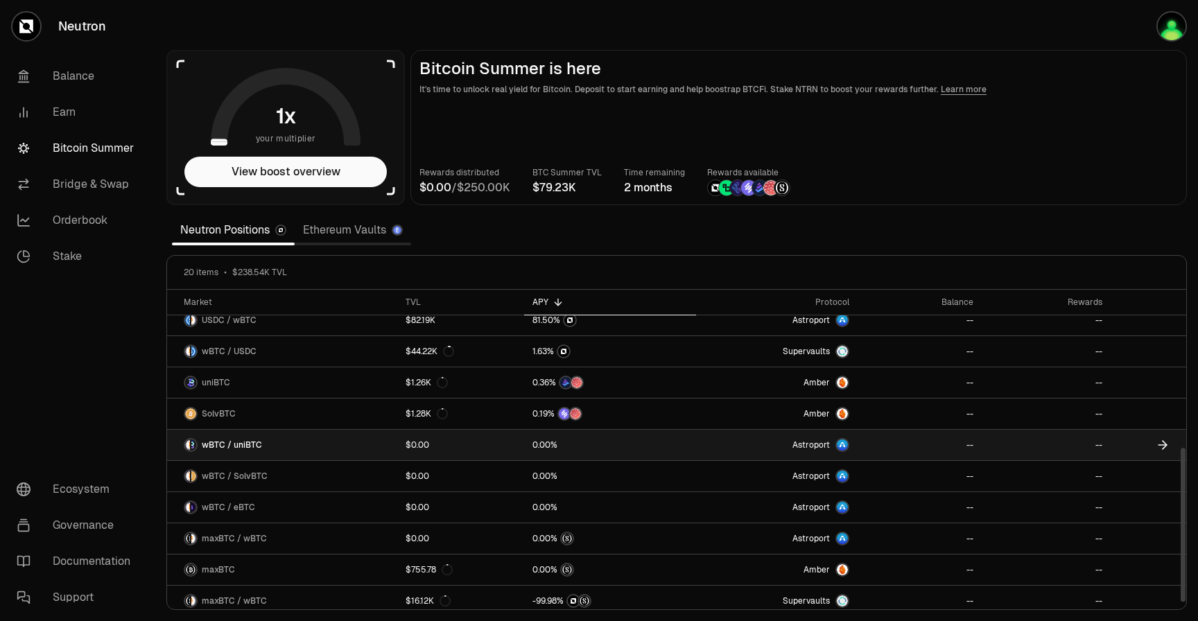
scroll to position [329, 0]
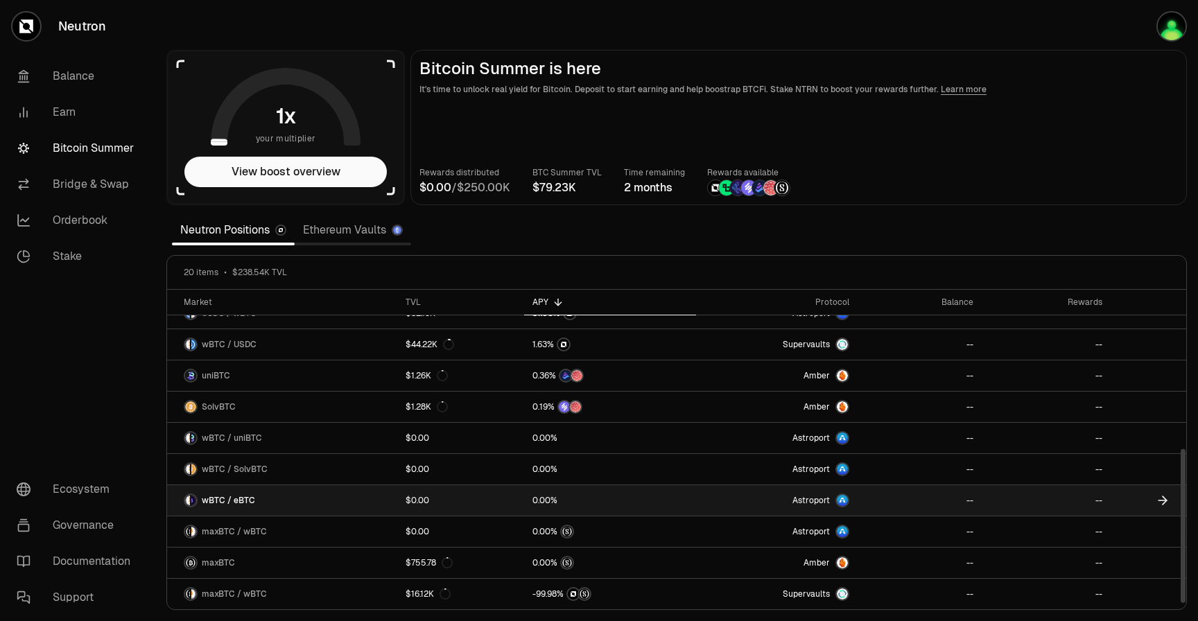
click at [1162, 497] on icon at bounding box center [1163, 501] width 14 height 14
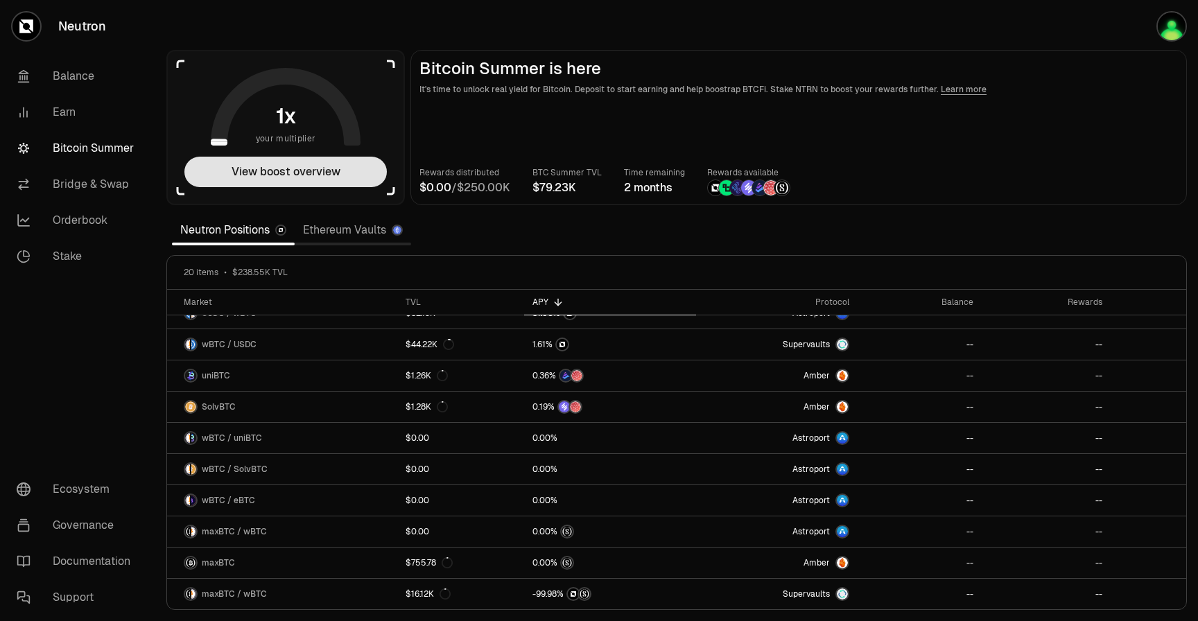
click at [302, 173] on button "View boost overview" at bounding box center [285, 172] width 203 height 31
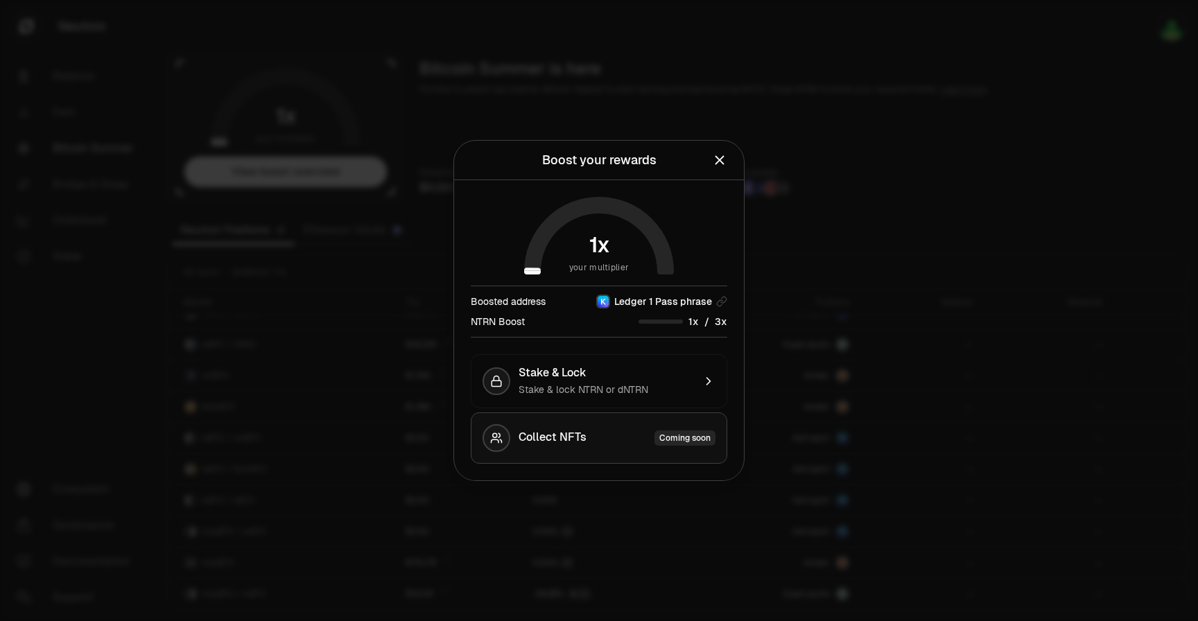
click at [568, 443] on span "Collect NFTs" at bounding box center [553, 438] width 68 height 15
click at [612, 384] on span "Stake & lock NTRN or dNTRN" at bounding box center [584, 390] width 130 height 12
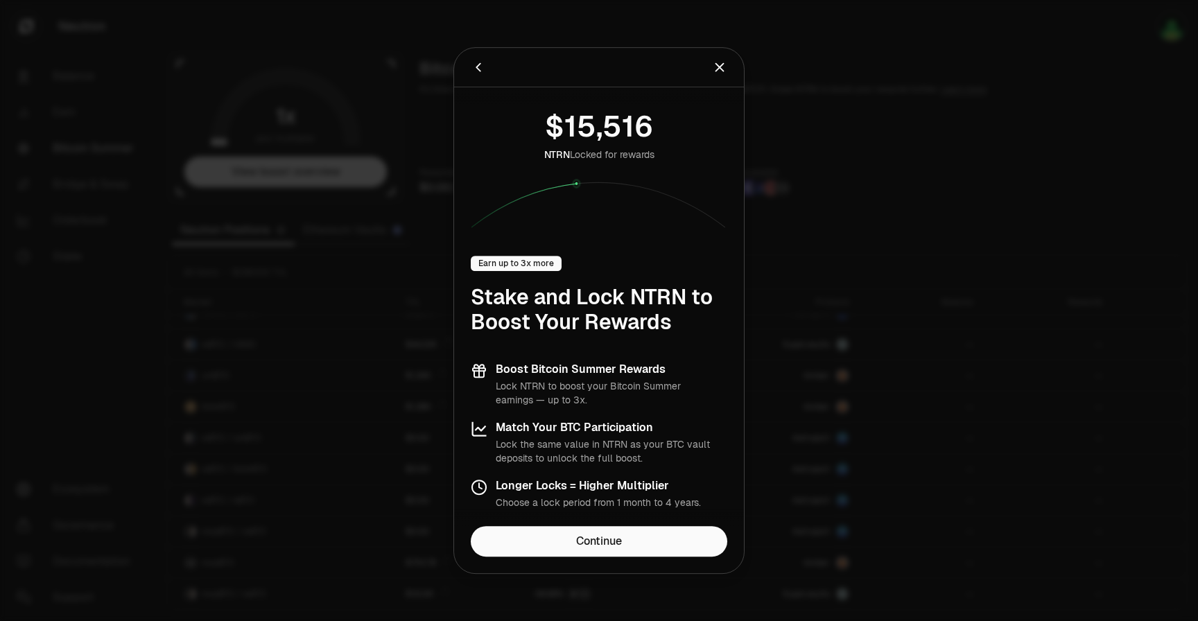
click at [720, 73] on icon "Close" at bounding box center [719, 67] width 15 height 15
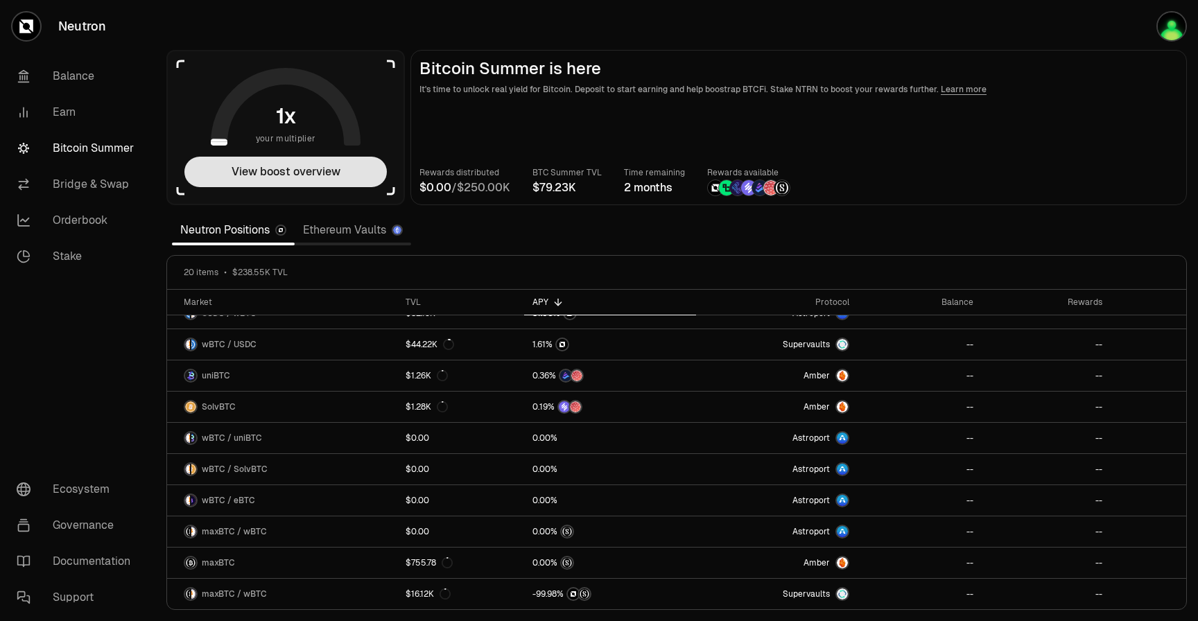
click at [312, 178] on button "View boost overview" at bounding box center [285, 172] width 203 height 31
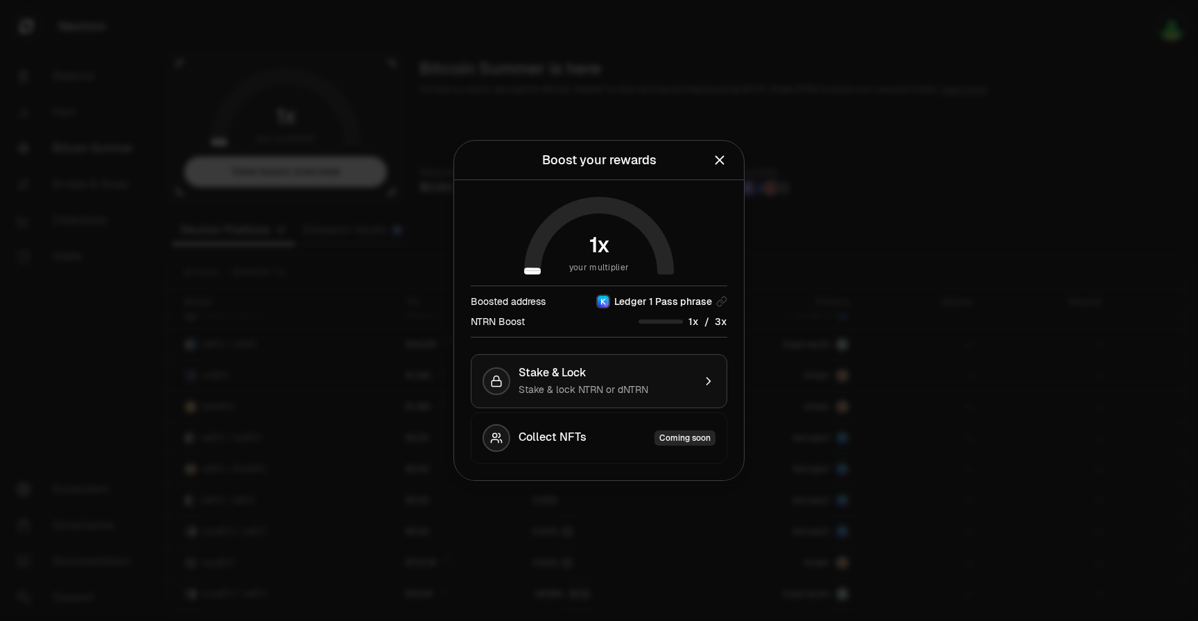
click at [569, 403] on button "Stake & Lock Stake & lock NTRN or dNTRN" at bounding box center [599, 381] width 257 height 54
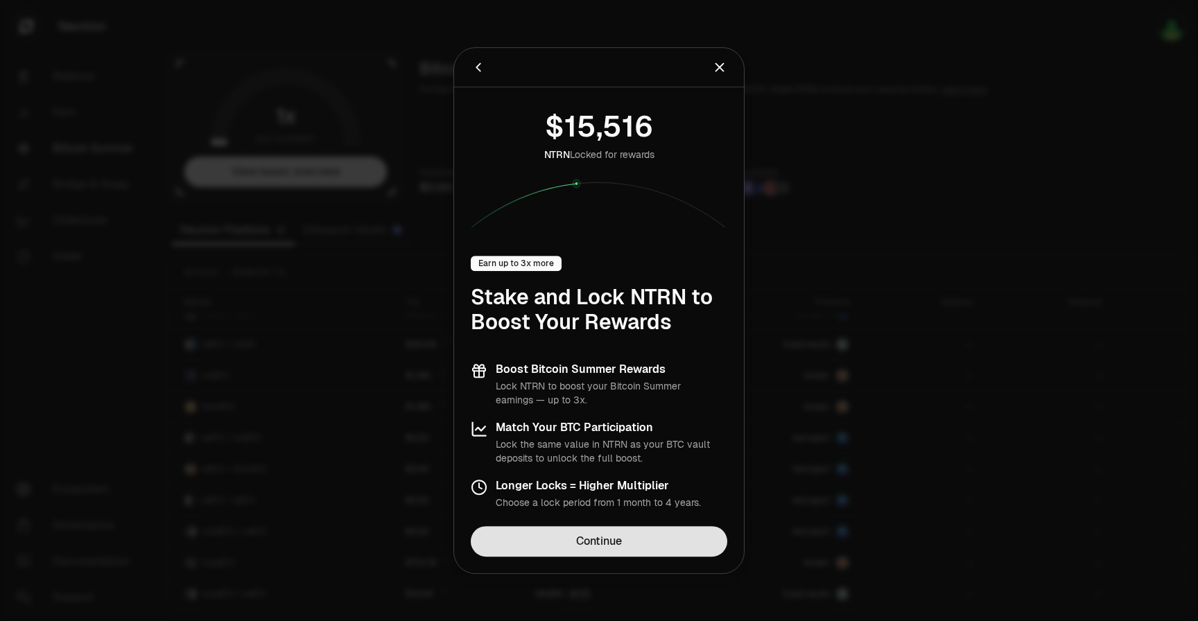
click at [601, 547] on link "Continue" at bounding box center [599, 541] width 257 height 31
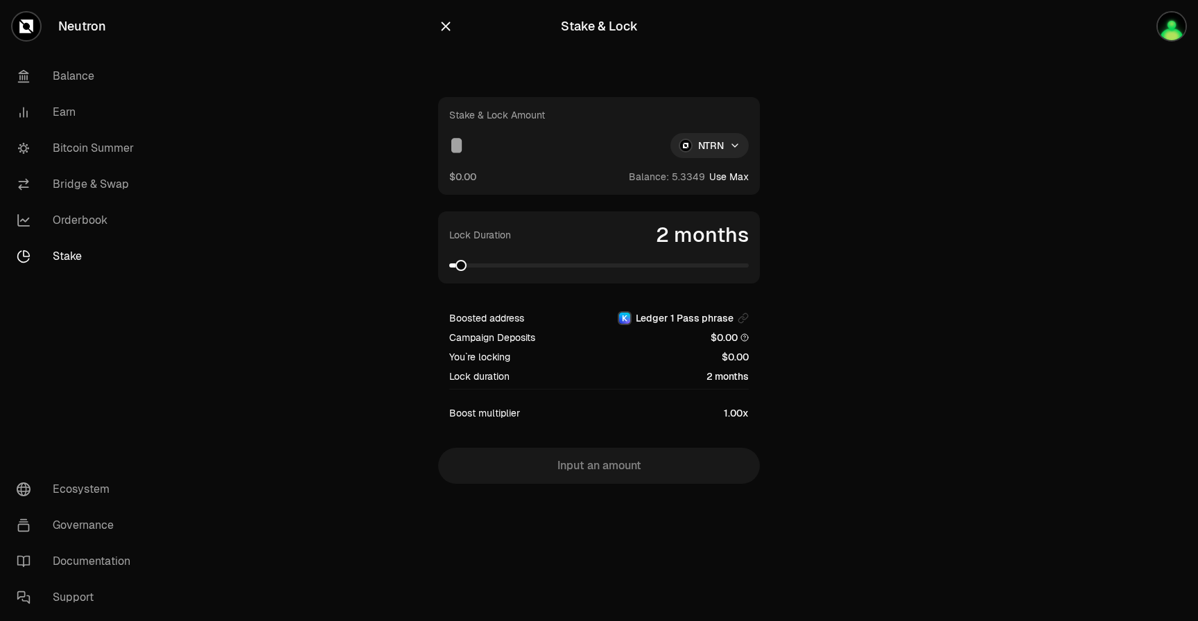
click at [500, 146] on input at bounding box center [554, 145] width 210 height 25
click at [470, 264] on span at bounding box center [472, 265] width 11 height 11
click at [481, 152] on input at bounding box center [554, 145] width 210 height 25
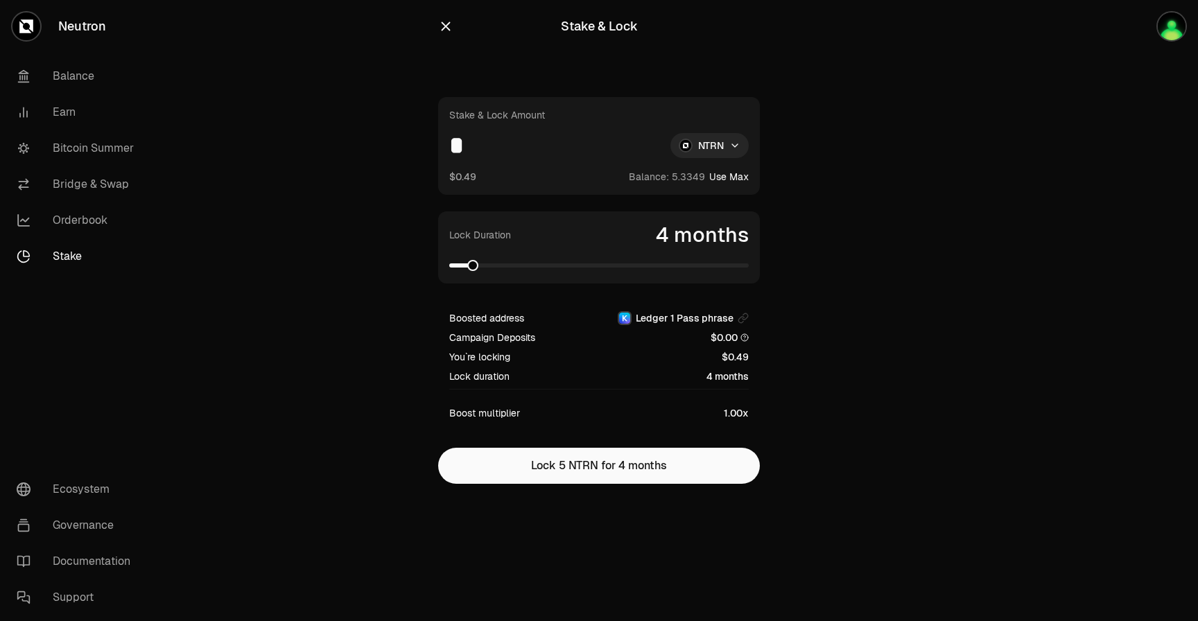
type input "*"
click at [575, 263] on span at bounding box center [576, 265] width 11 height 11
click at [607, 271] on span at bounding box center [612, 265] width 11 height 11
click at [441, 25] on icon "button" at bounding box center [445, 26] width 15 height 15
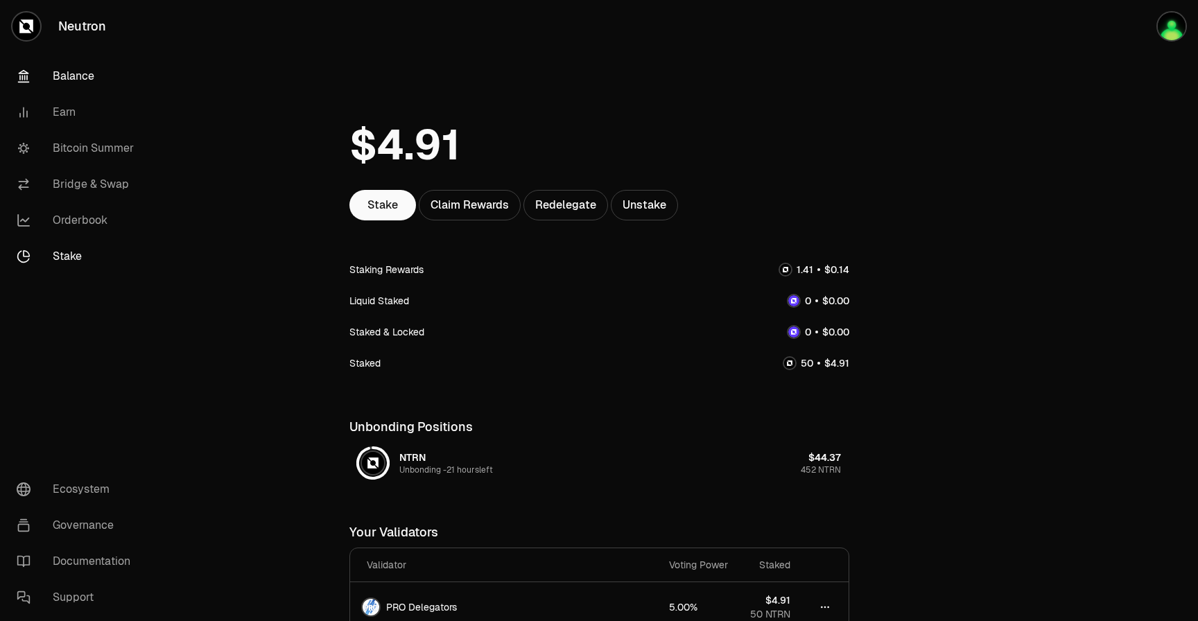
click at [81, 72] on link "Balance" at bounding box center [78, 76] width 144 height 36
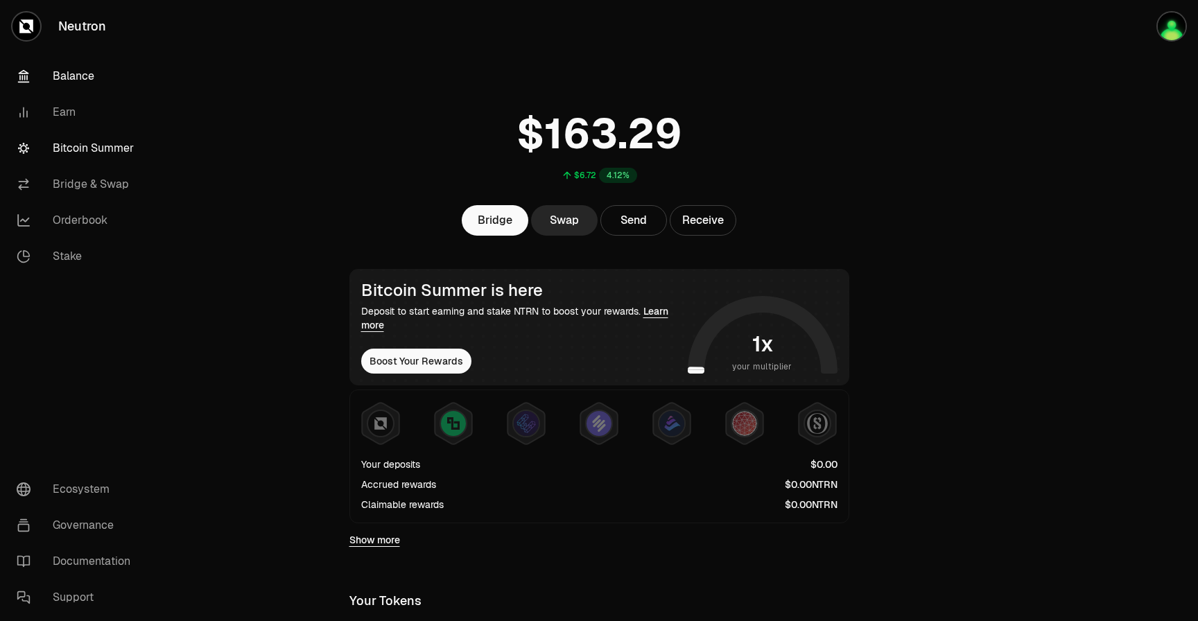
click at [115, 142] on link "Bitcoin Summer" at bounding box center [78, 148] width 144 height 36
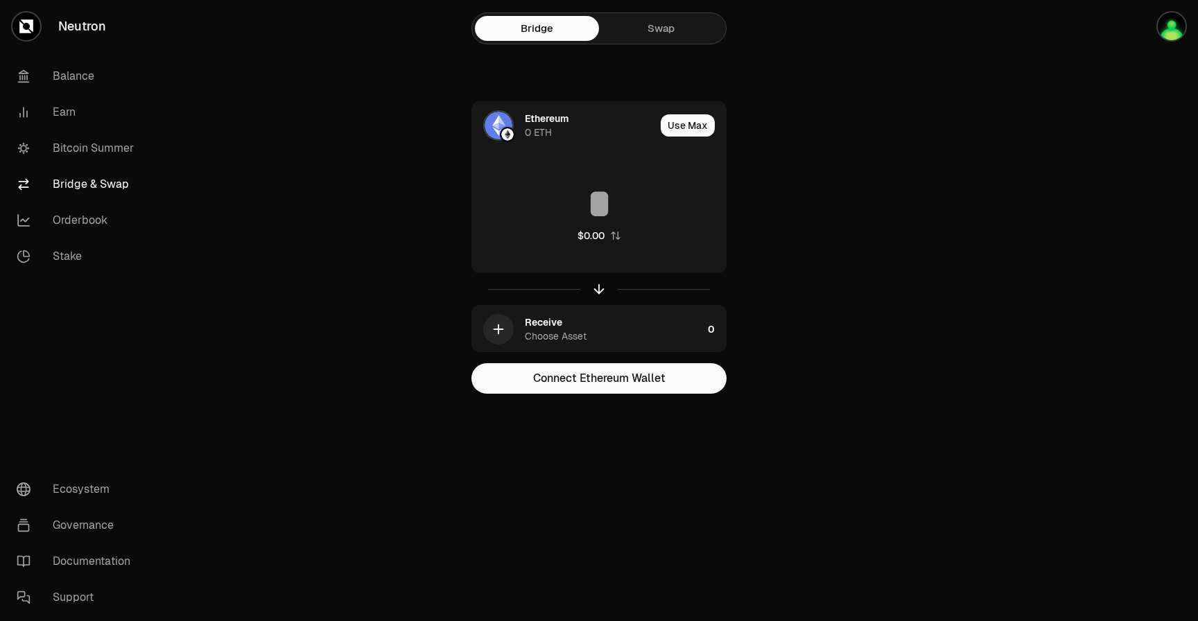
click at [662, 43] on div "Bridge Swap" at bounding box center [599, 28] width 255 height 32
click at [660, 33] on link "Swap" at bounding box center [661, 28] width 124 height 25
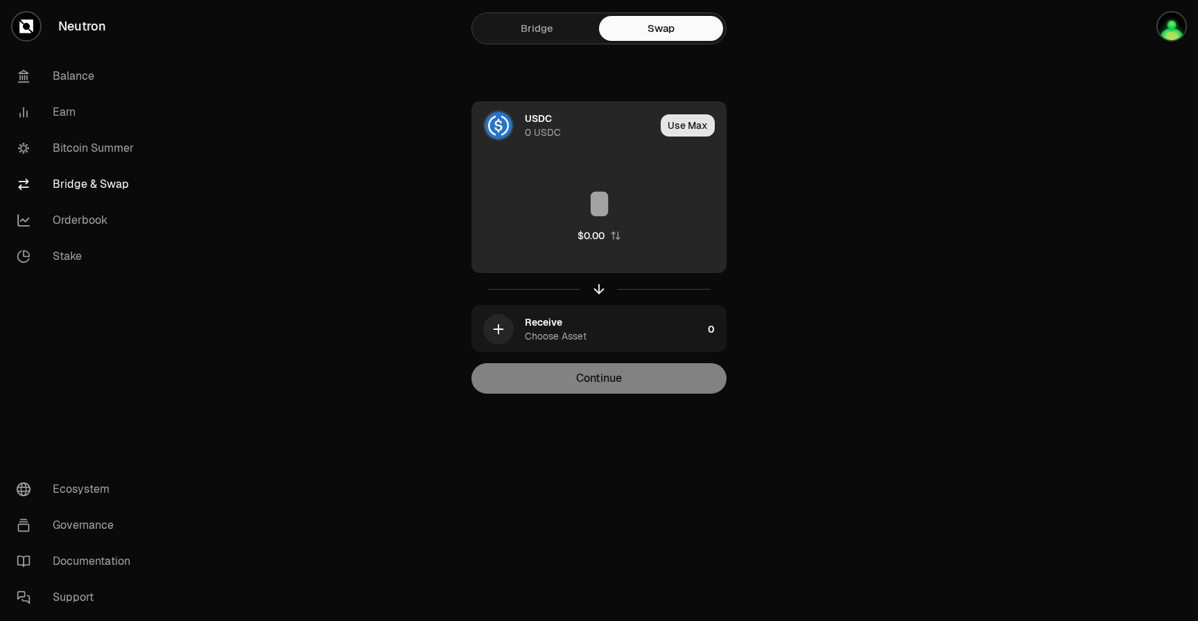
click at [679, 125] on button "Use Max" at bounding box center [688, 125] width 54 height 22
type input "*"
click at [561, 121] on div "USDC 0 USDC" at bounding box center [585, 126] width 121 height 28
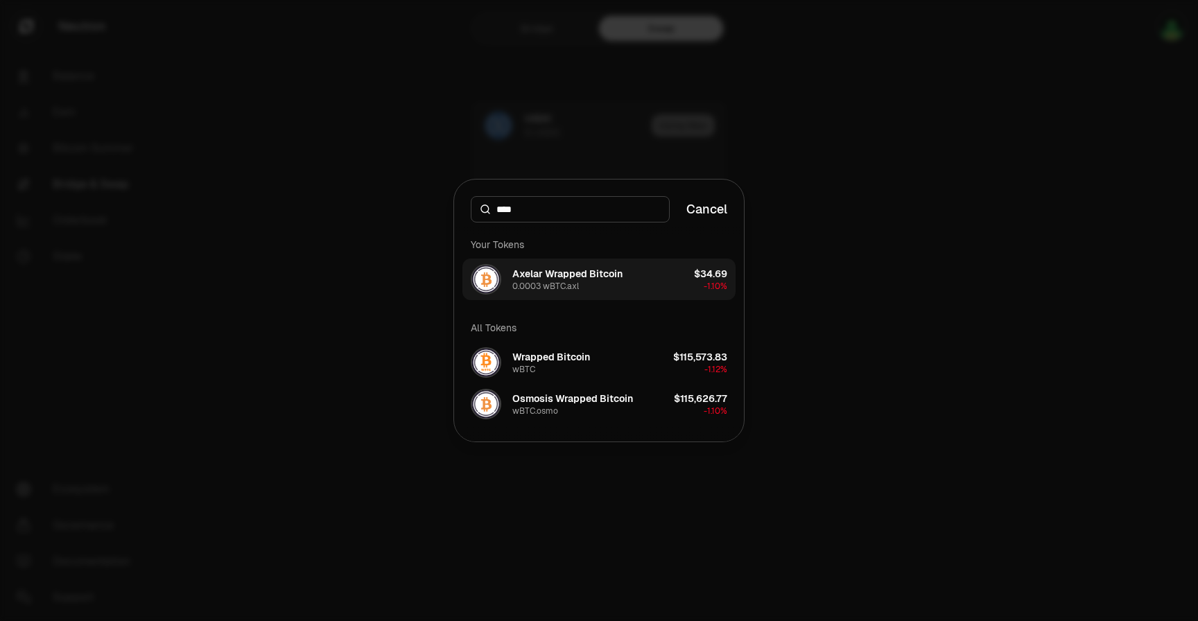
type input "****"
click at [567, 275] on div "Axelar Wrapped Bitcoin" at bounding box center [568, 274] width 110 height 14
type input "******"
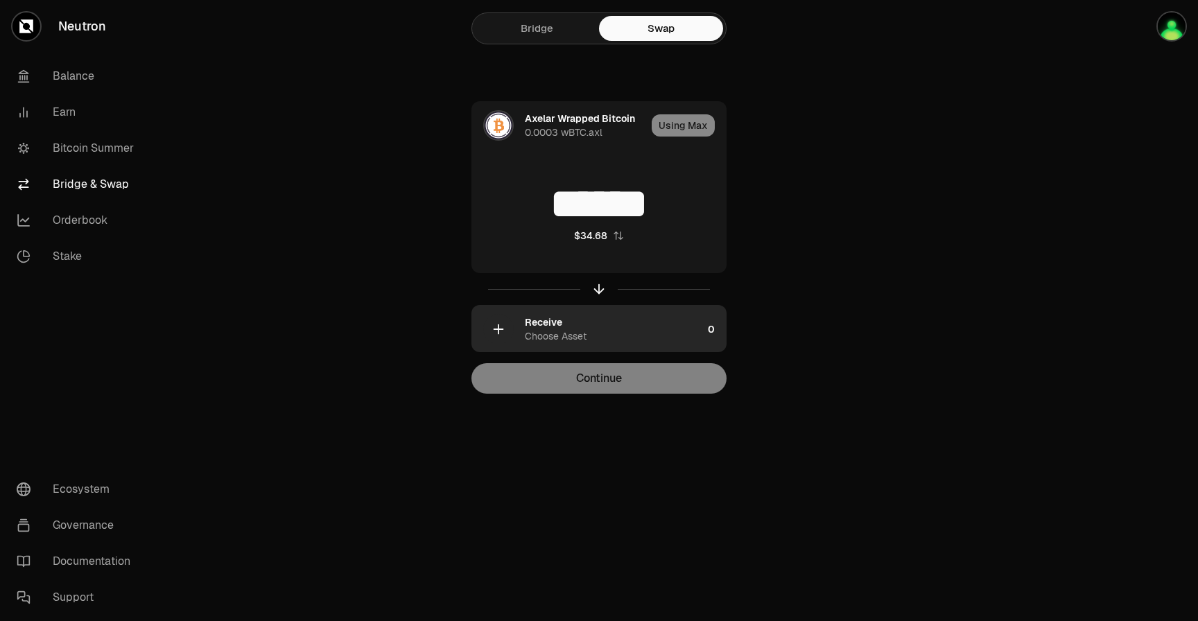
click at [570, 327] on div "Receive Choose Asset" at bounding box center [614, 330] width 178 height 28
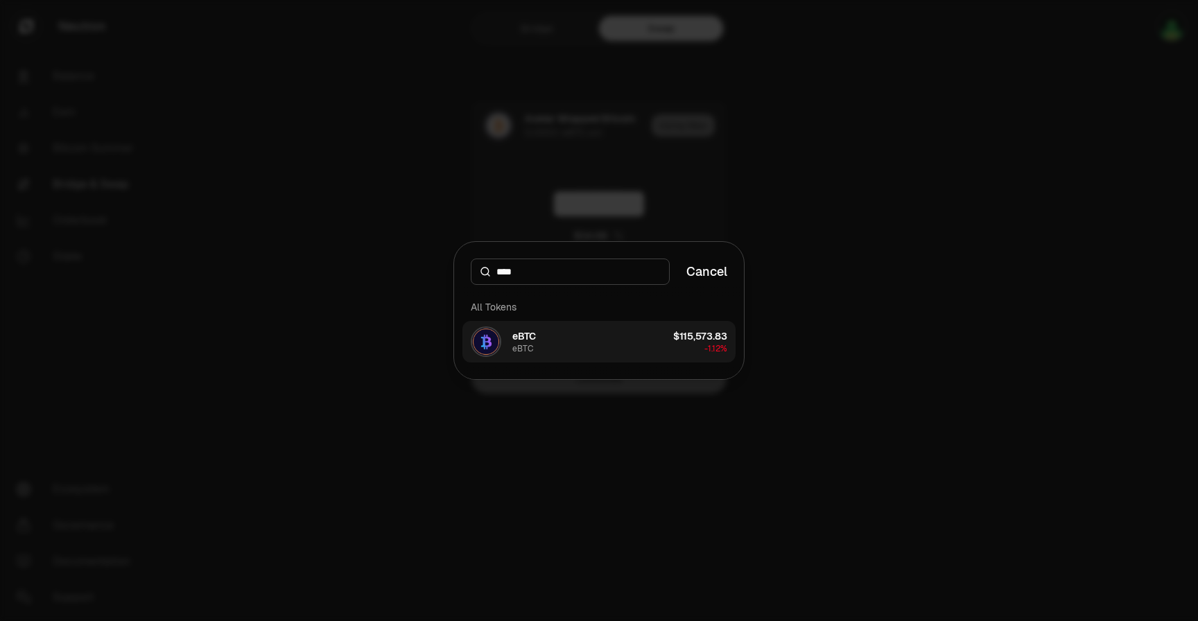
type input "****"
click at [569, 345] on button "eBTC eBTC $115,573.83 -1.12%" at bounding box center [599, 342] width 273 height 42
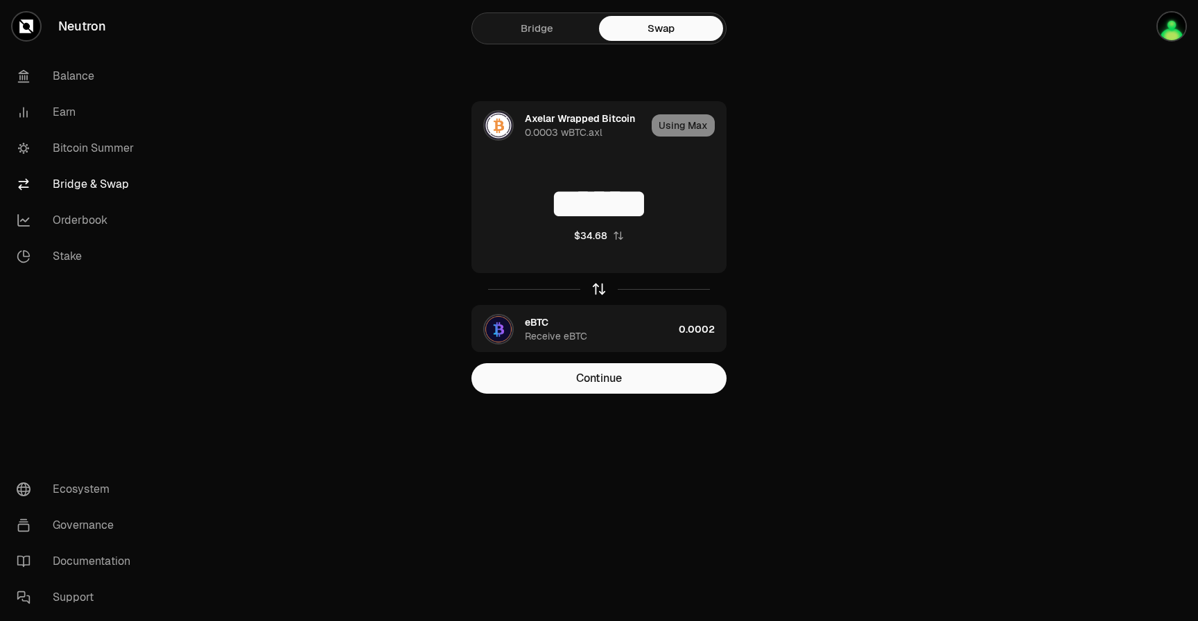
click at [597, 294] on icon "button" at bounding box center [599, 289] width 15 height 15
type input "**********"
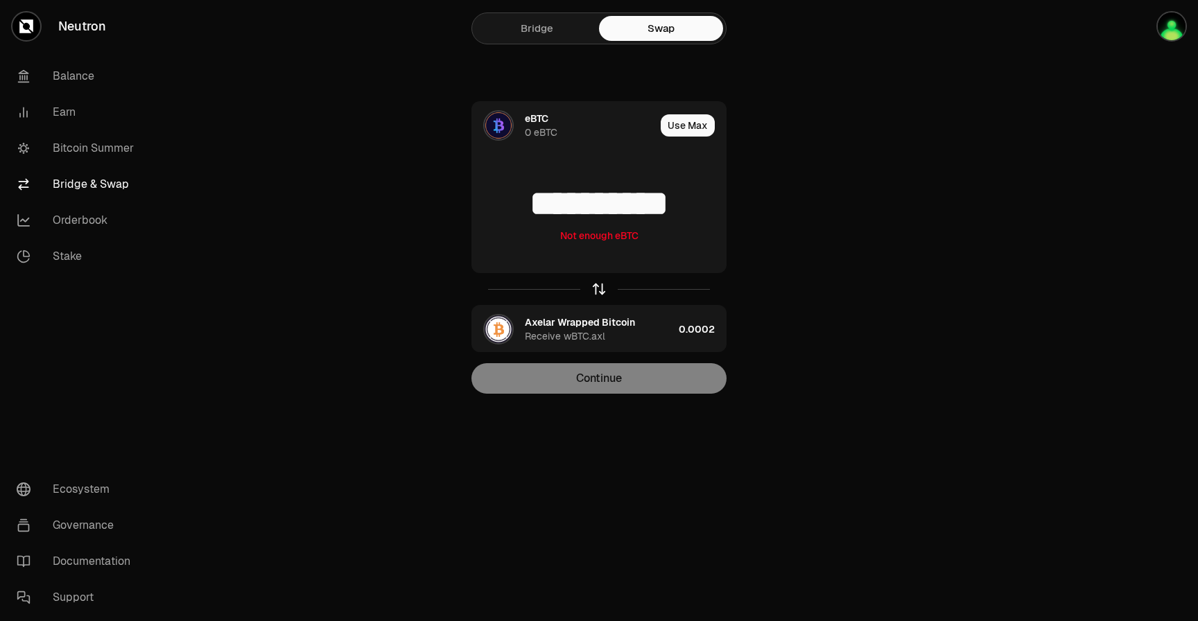
click at [597, 294] on icon "button" at bounding box center [599, 289] width 15 height 15
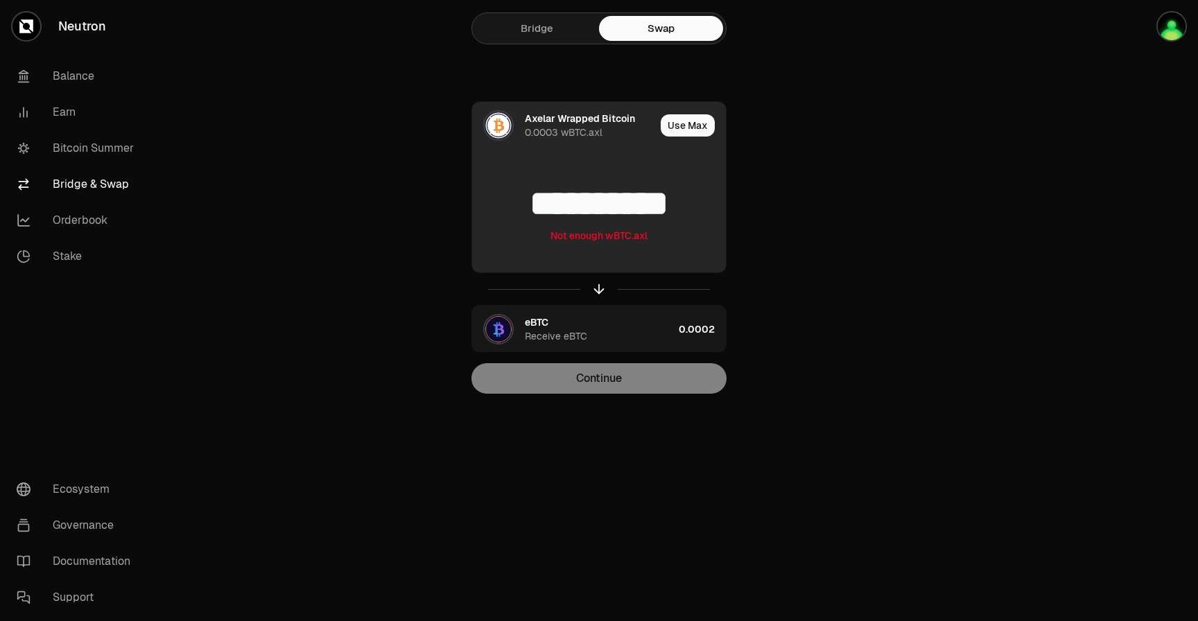
click at [703, 205] on input "**********" at bounding box center [599, 204] width 254 height 42
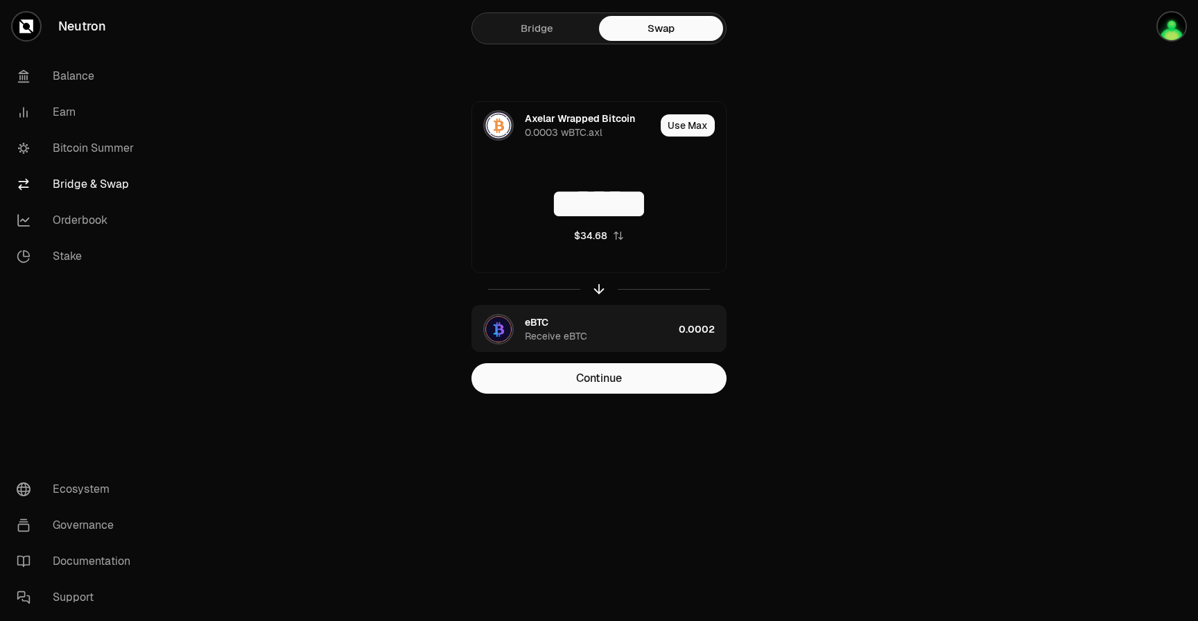
type input "******"
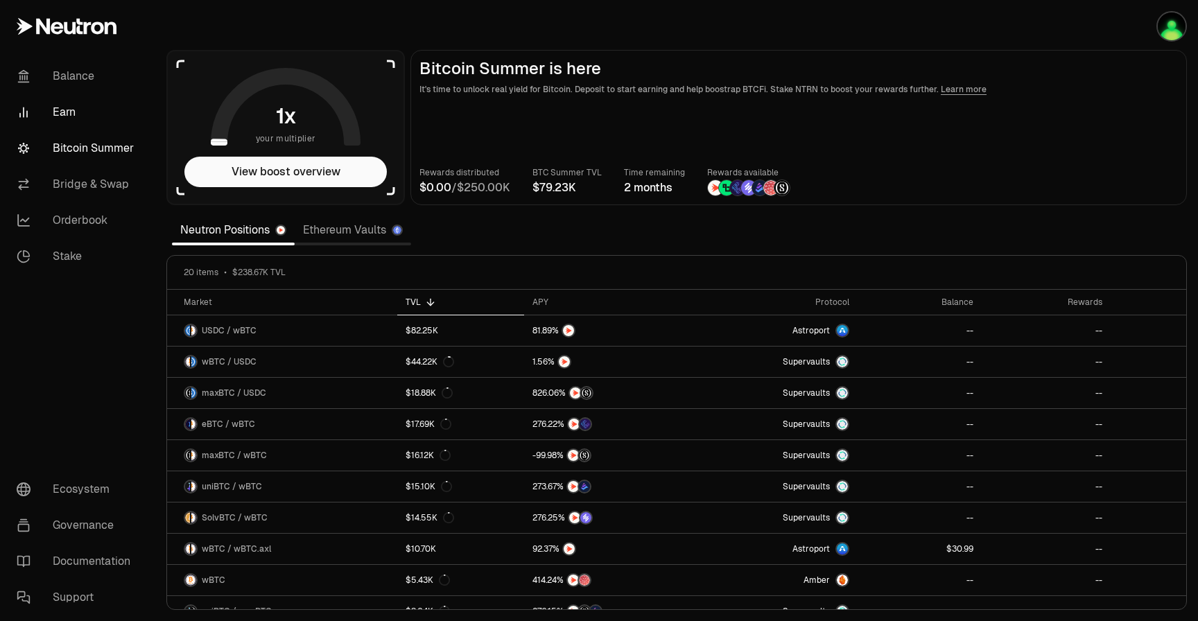
click at [93, 112] on link "Earn" at bounding box center [78, 112] width 144 height 36
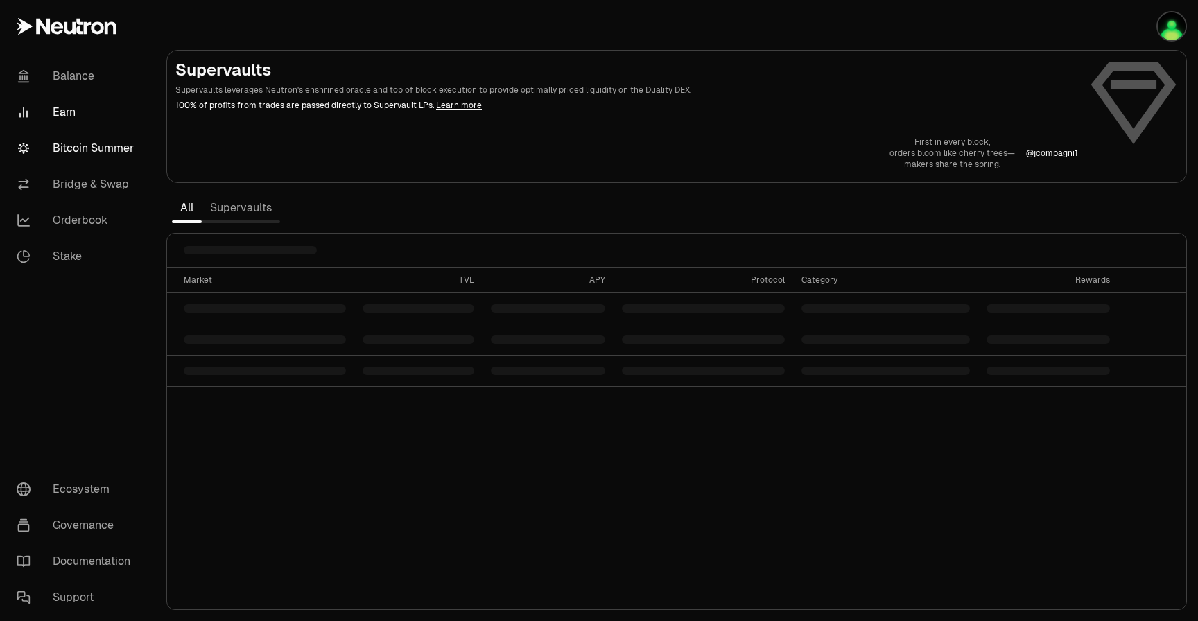
click at [105, 146] on link "Bitcoin Summer" at bounding box center [78, 148] width 144 height 36
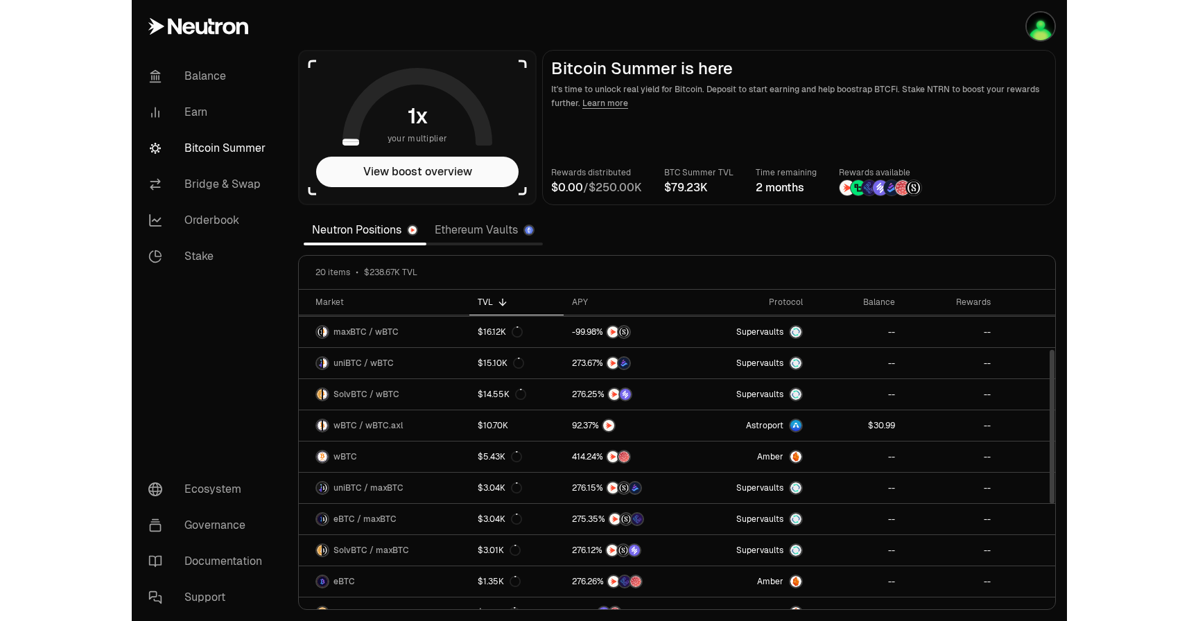
scroll to position [132, 0]
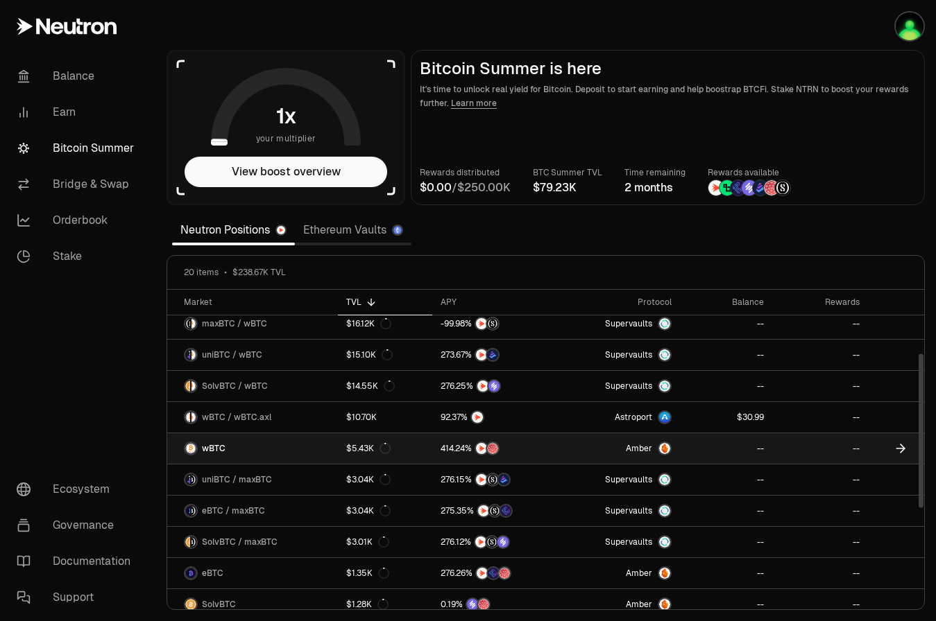
click at [898, 449] on icon at bounding box center [900, 449] width 14 height 14
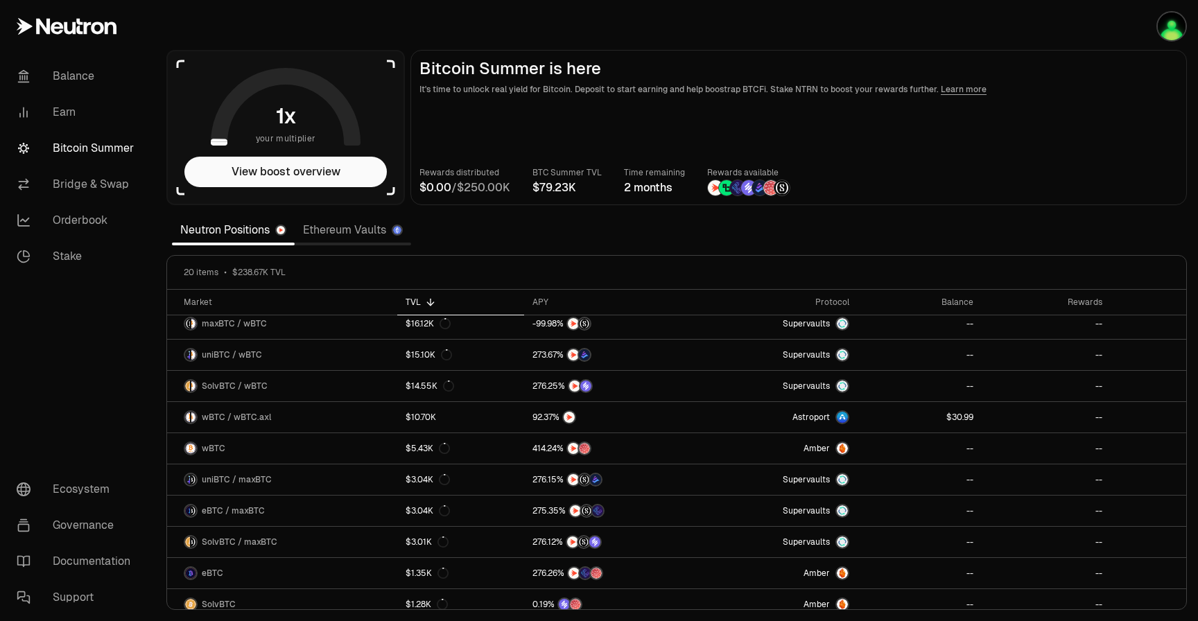
click at [121, 147] on link "Bitcoin Summer" at bounding box center [78, 148] width 144 height 36
click at [320, 232] on link "Ethereum Vaults" at bounding box center [353, 230] width 117 height 28
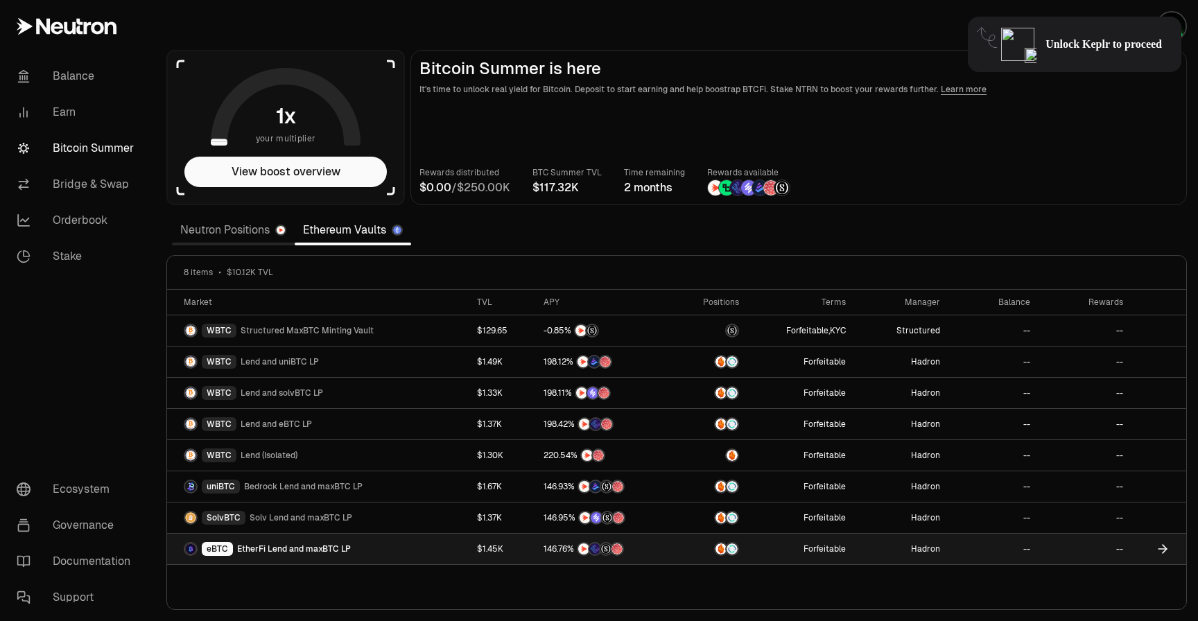
click at [313, 551] on span "EtherFi Lend and maxBTC LP" at bounding box center [294, 549] width 114 height 11
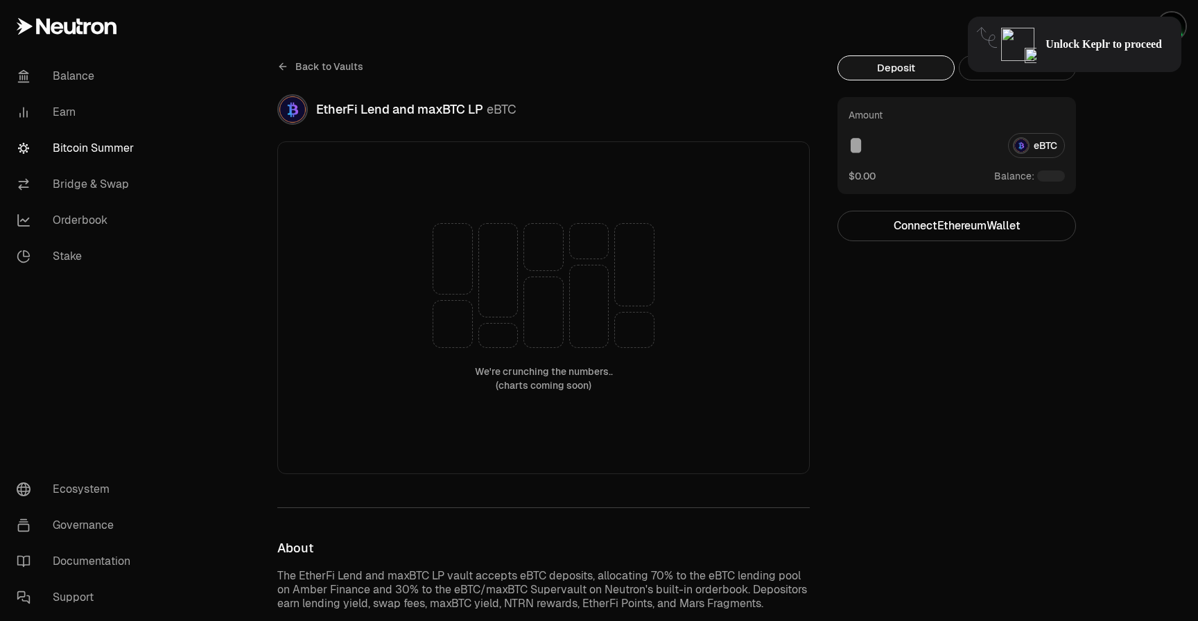
click at [281, 68] on icon at bounding box center [281, 66] width 3 height 6
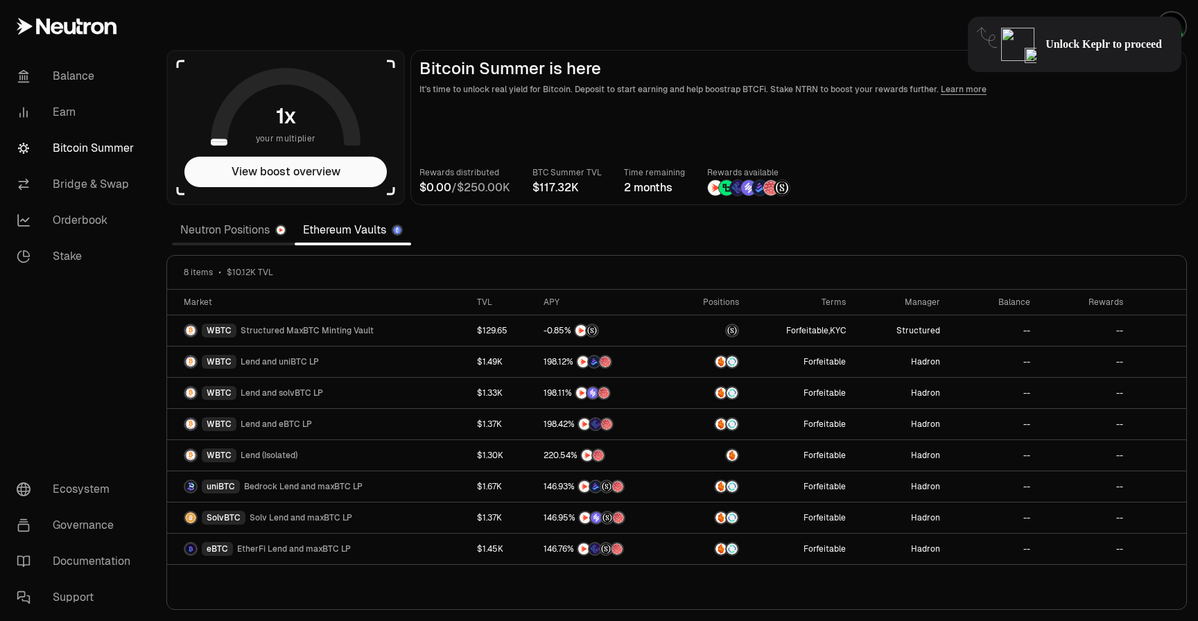
click at [257, 230] on link "Neutron Positions" at bounding box center [233, 230] width 123 height 28
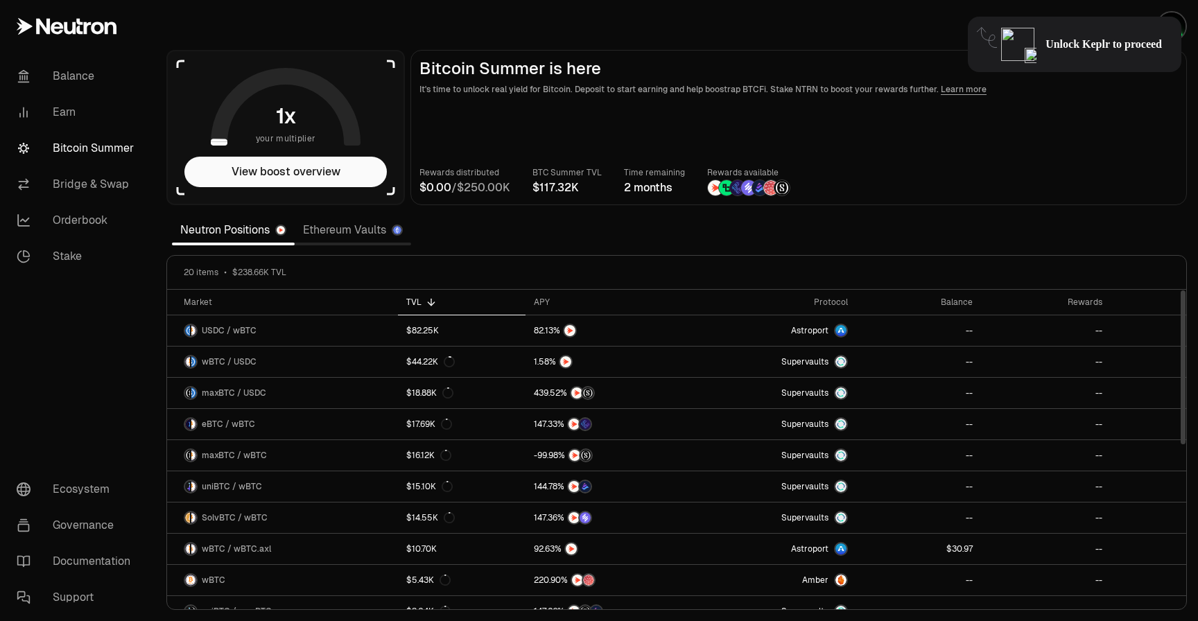
click at [352, 232] on link "Ethereum Vaults" at bounding box center [353, 230] width 117 height 28
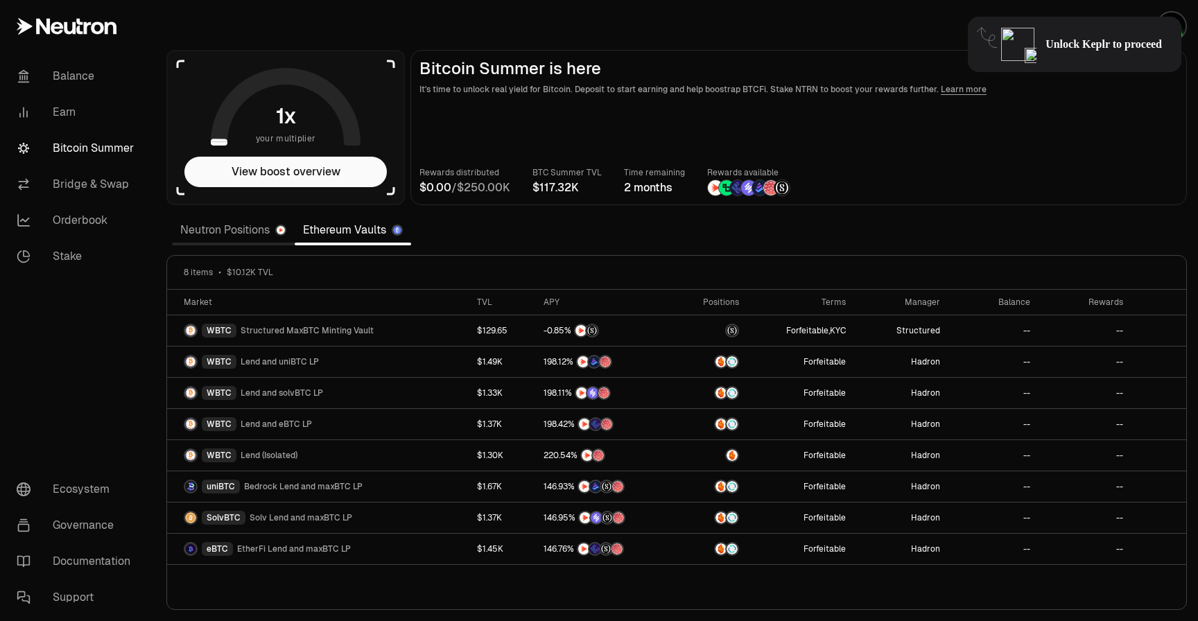
click at [242, 234] on link "Neutron Positions" at bounding box center [233, 230] width 123 height 28
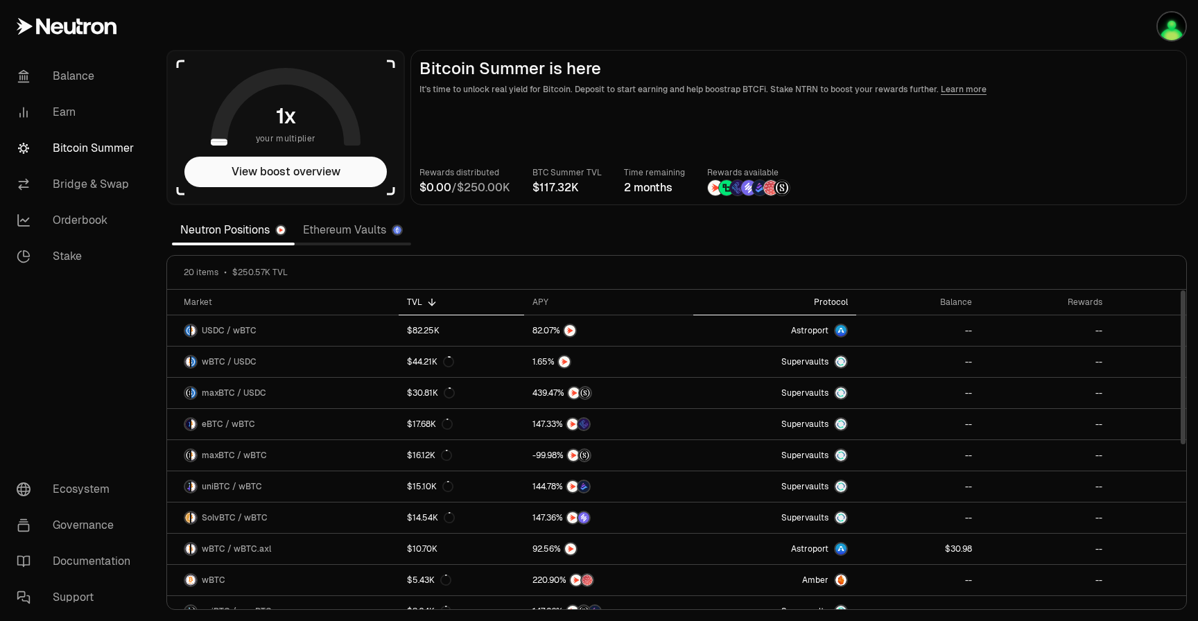
click at [829, 302] on div "Protocol" at bounding box center [775, 302] width 146 height 11
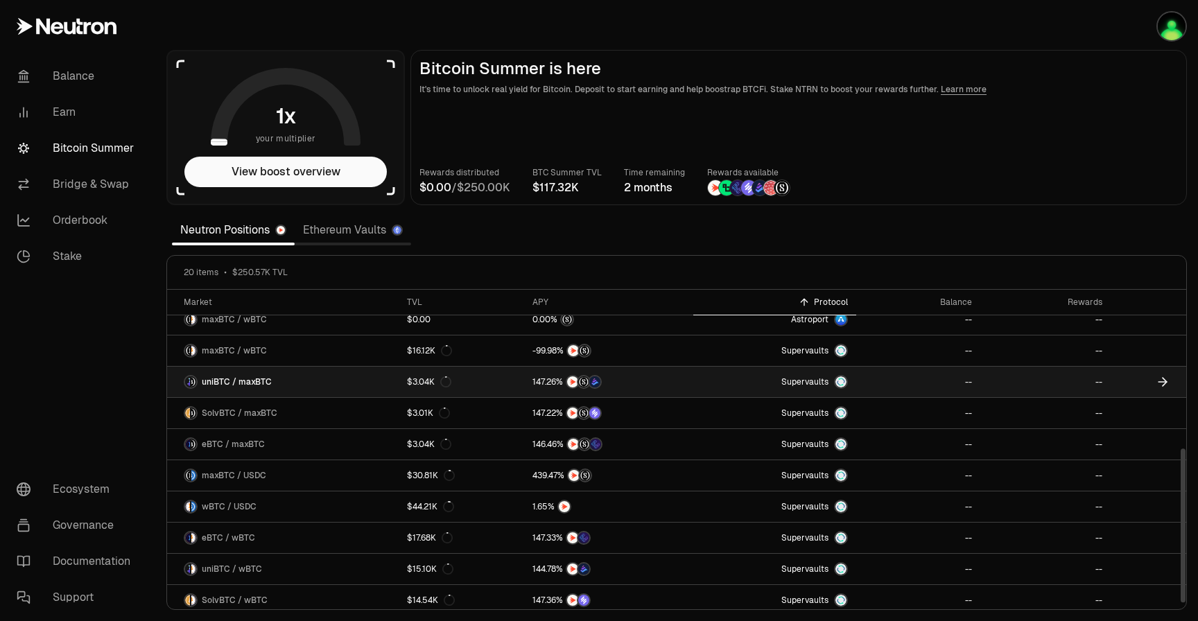
scroll to position [329, 0]
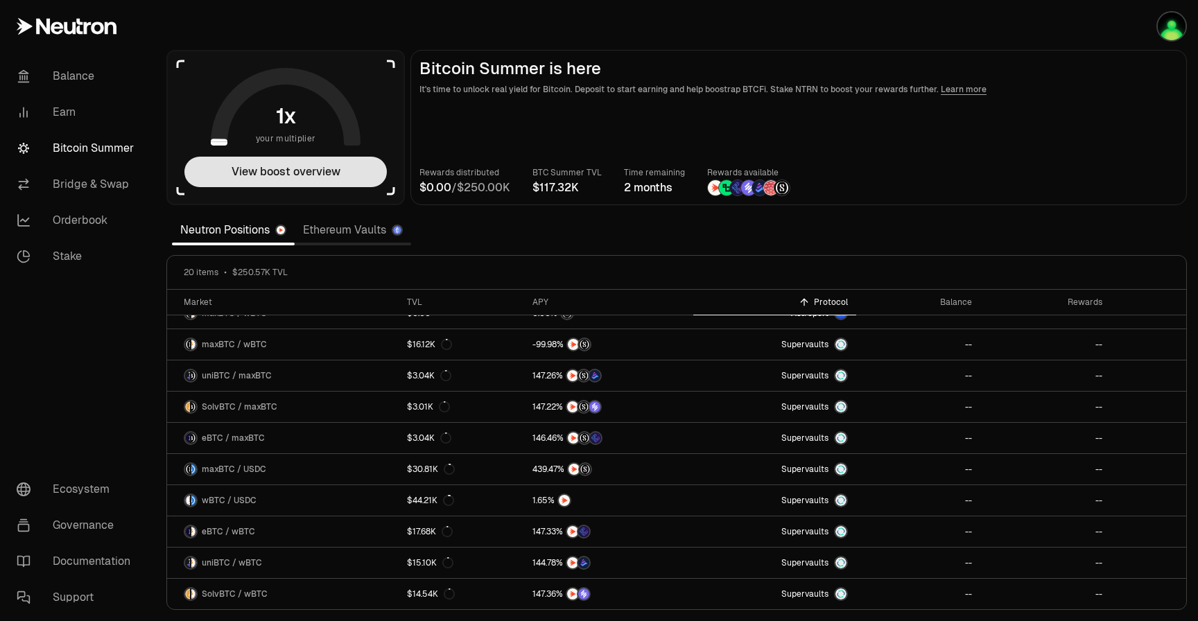
click at [233, 176] on button "View boost overview" at bounding box center [285, 172] width 203 height 31
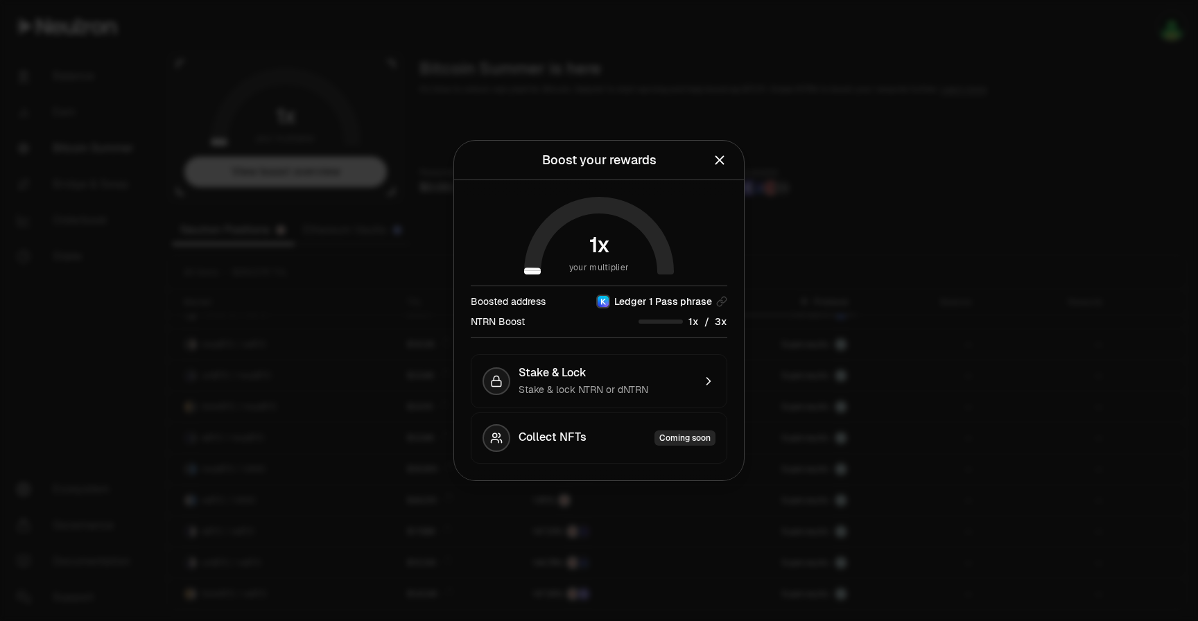
click at [717, 160] on icon "Close" at bounding box center [719, 160] width 15 height 15
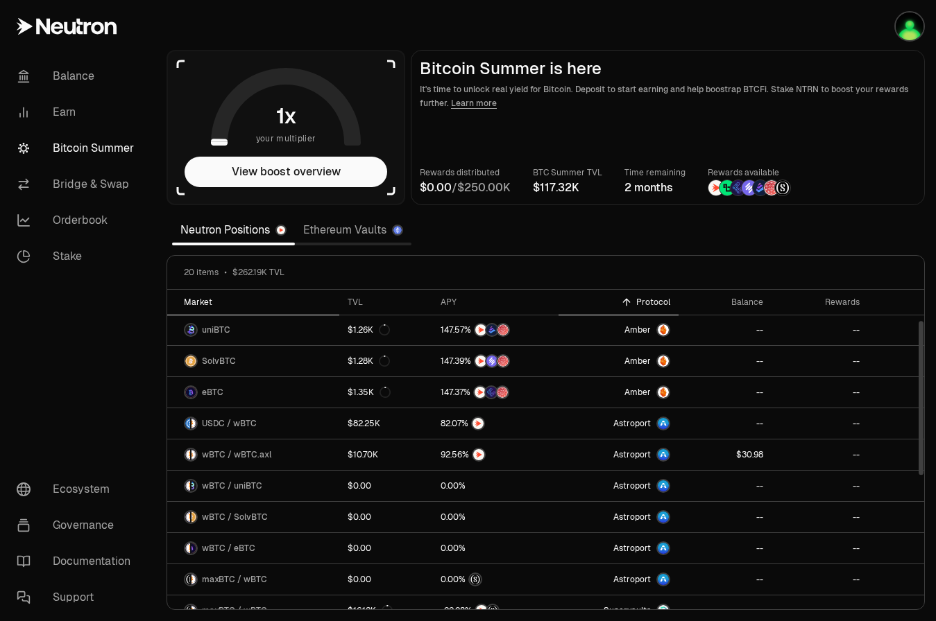
scroll to position [64, 0]
click at [74, 115] on link "Earn" at bounding box center [78, 112] width 144 height 36
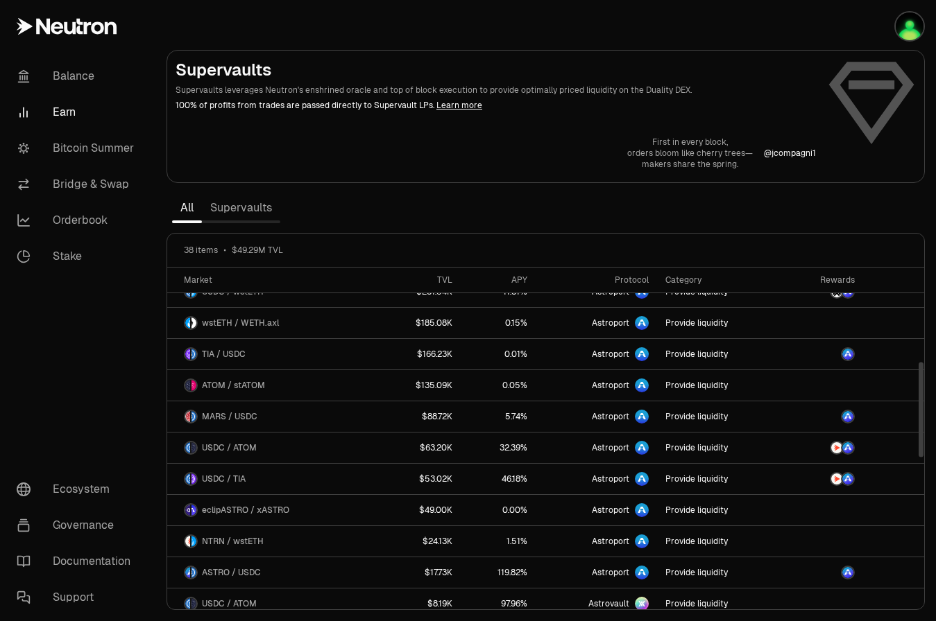
scroll to position [363, 0]
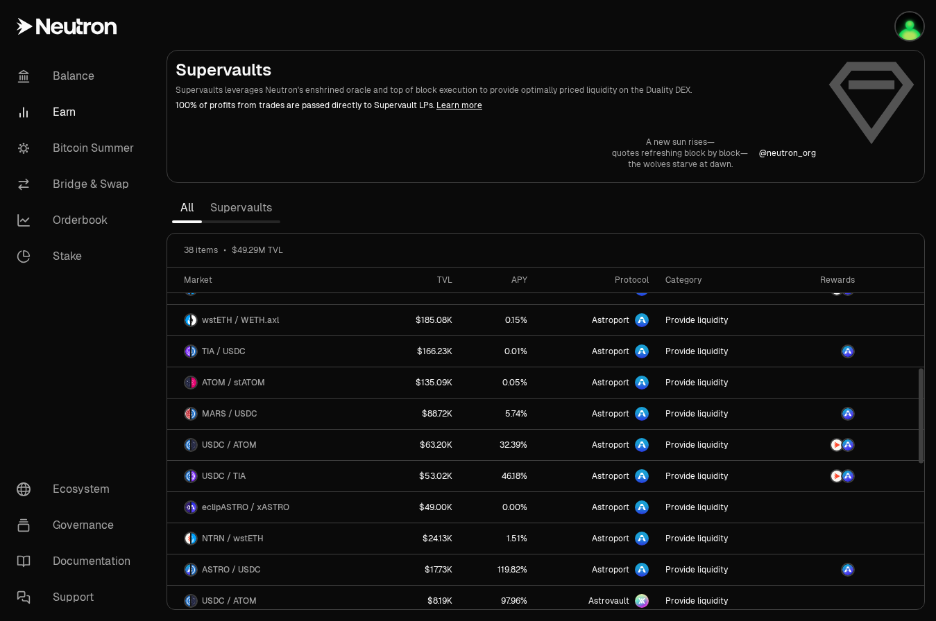
click at [241, 215] on link "Supervaults" at bounding box center [241, 208] width 78 height 28
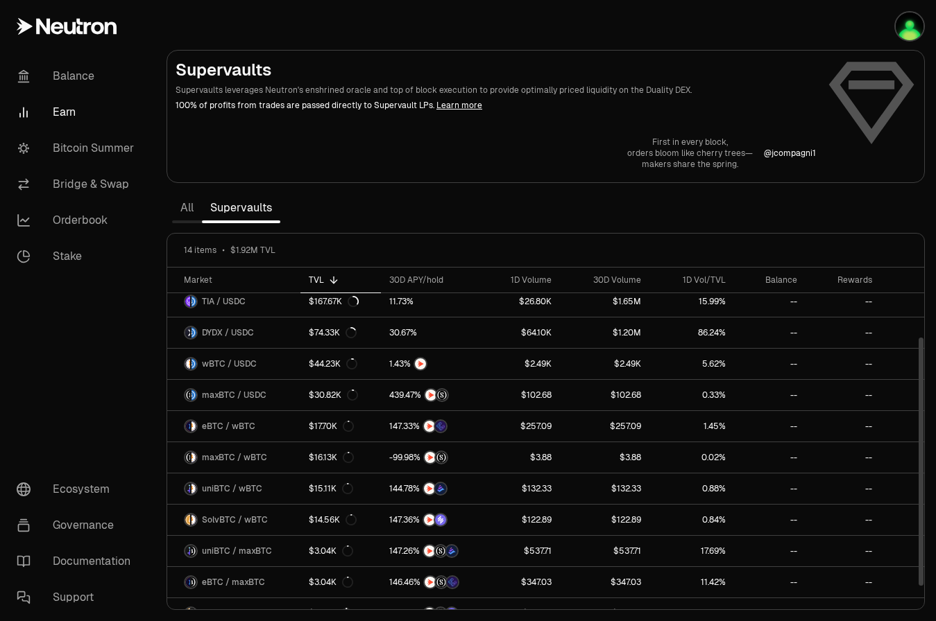
scroll to position [103, 0]
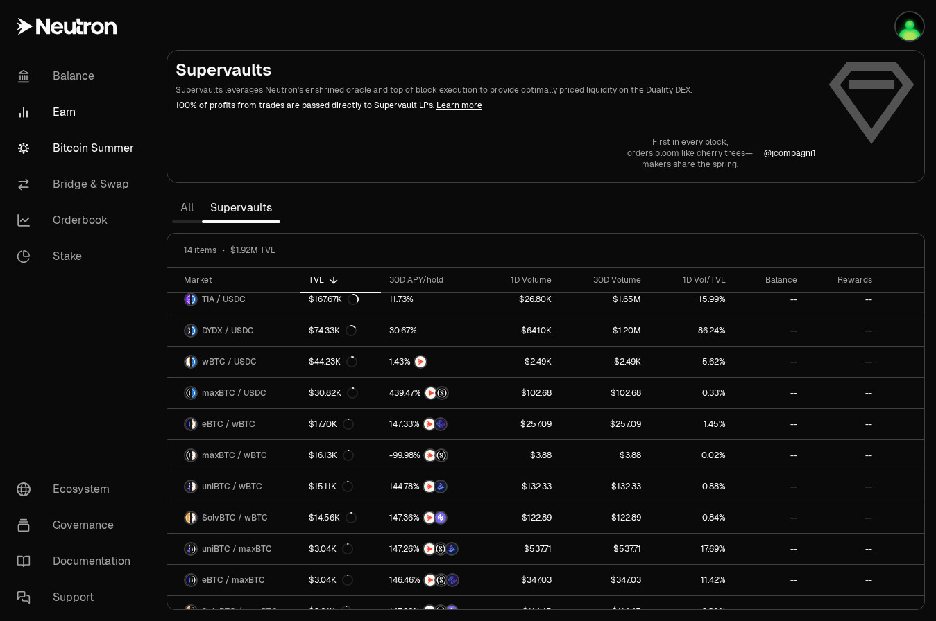
click at [121, 153] on link "Bitcoin Summer" at bounding box center [78, 148] width 144 height 36
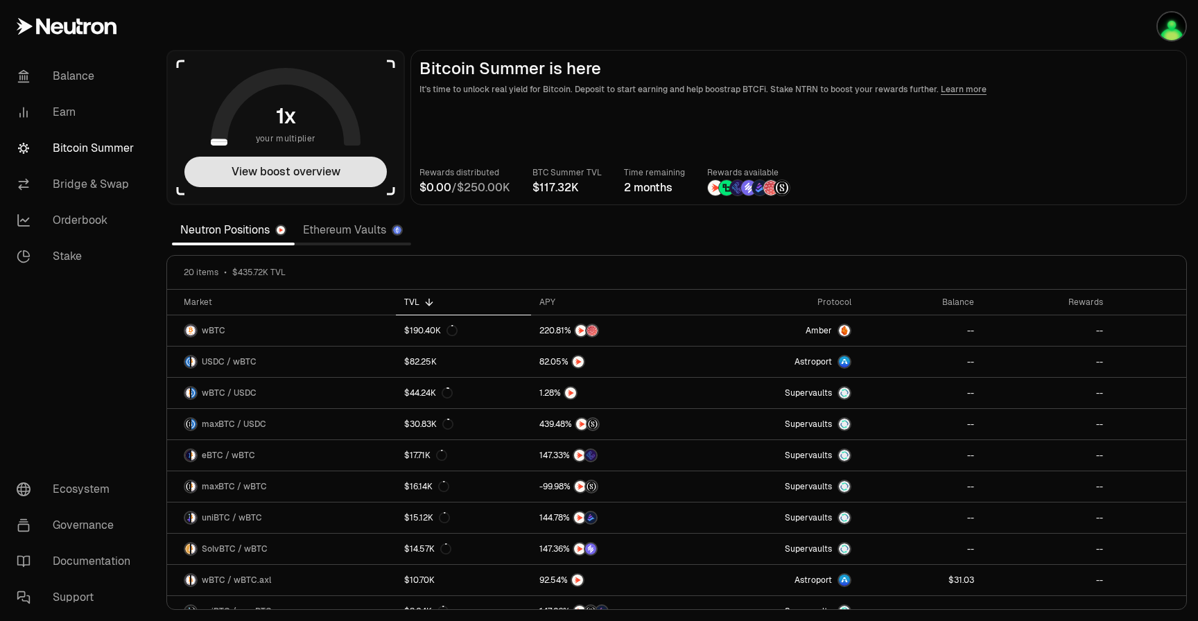
click at [232, 176] on button "View boost overview" at bounding box center [285, 172] width 203 height 31
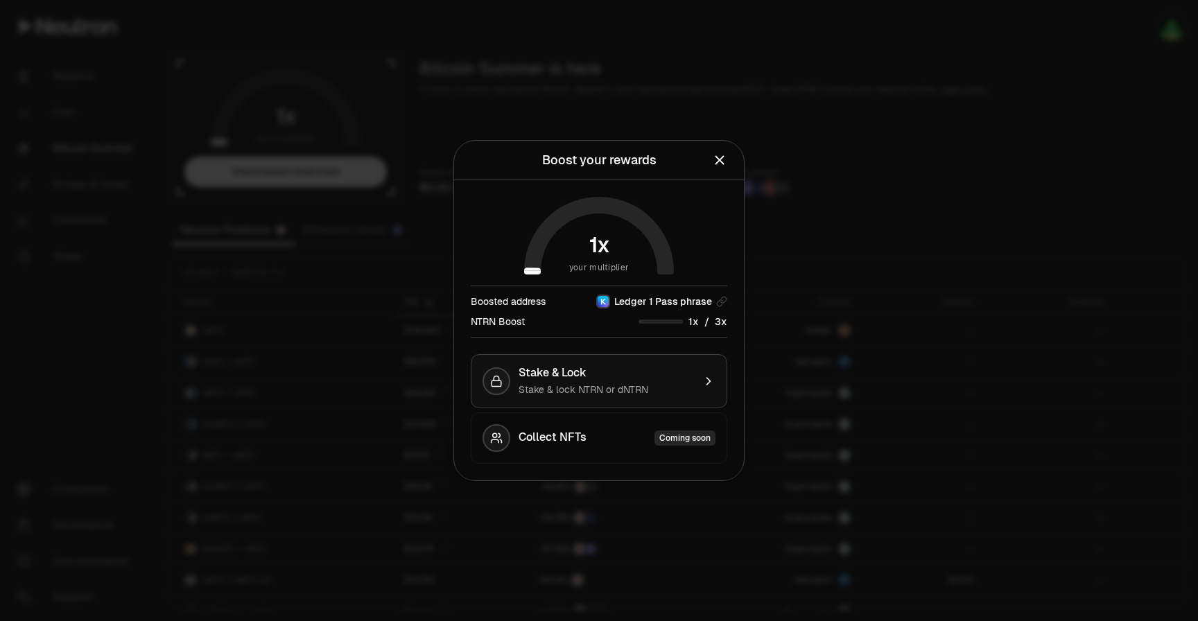
click at [637, 381] on div "Stake & Lock Stake & lock NTRN or dNTRN" at bounding box center [606, 381] width 175 height 31
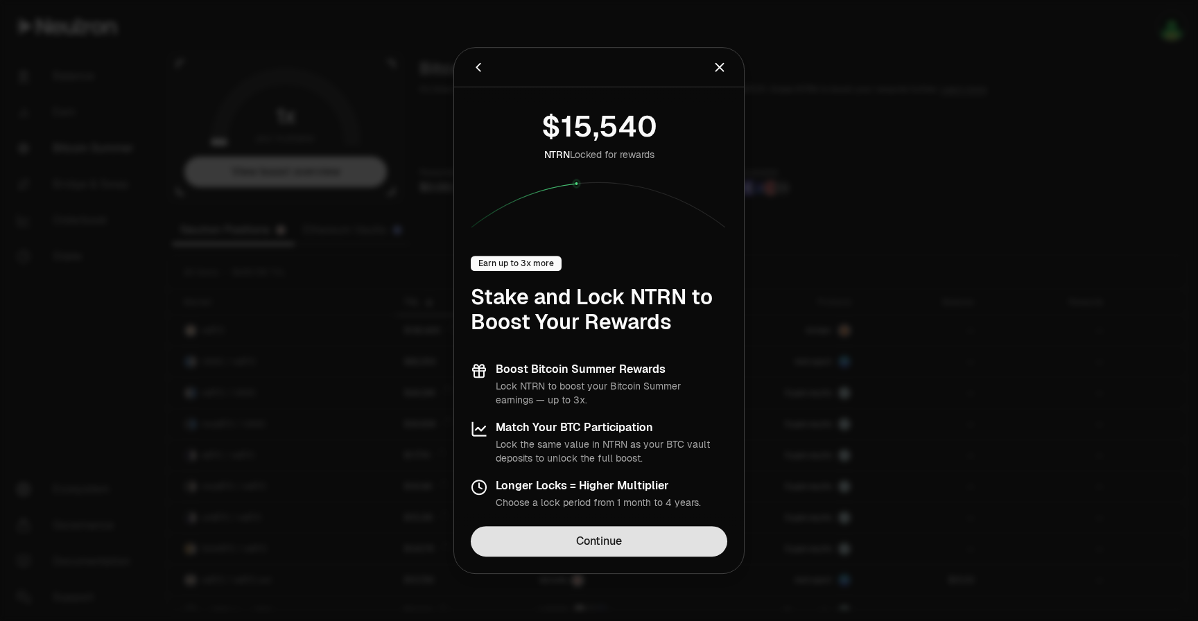
click at [629, 551] on link "Continue" at bounding box center [599, 541] width 257 height 31
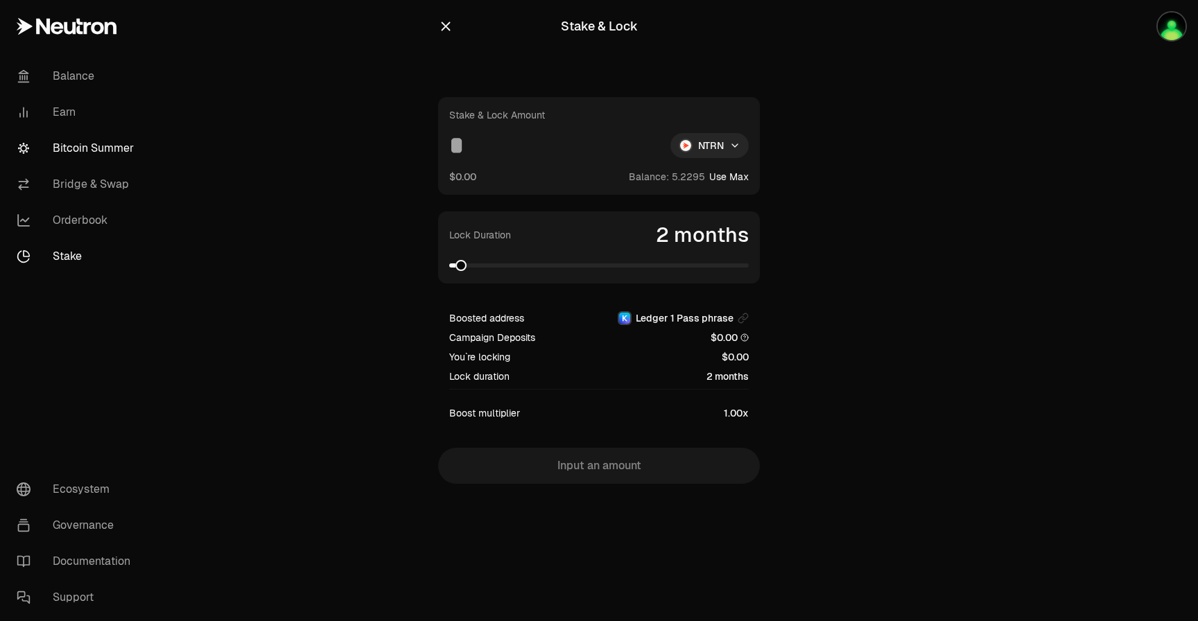
click at [103, 155] on link "Bitcoin Summer" at bounding box center [78, 148] width 144 height 36
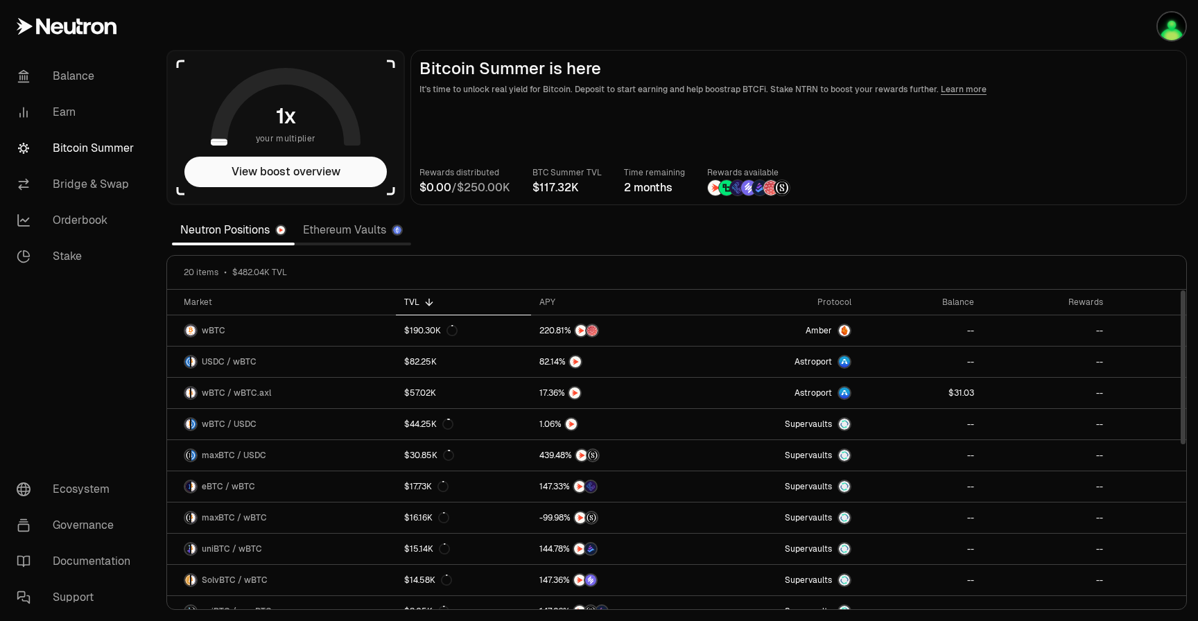
click at [382, 239] on link "Ethereum Vaults" at bounding box center [353, 230] width 117 height 28
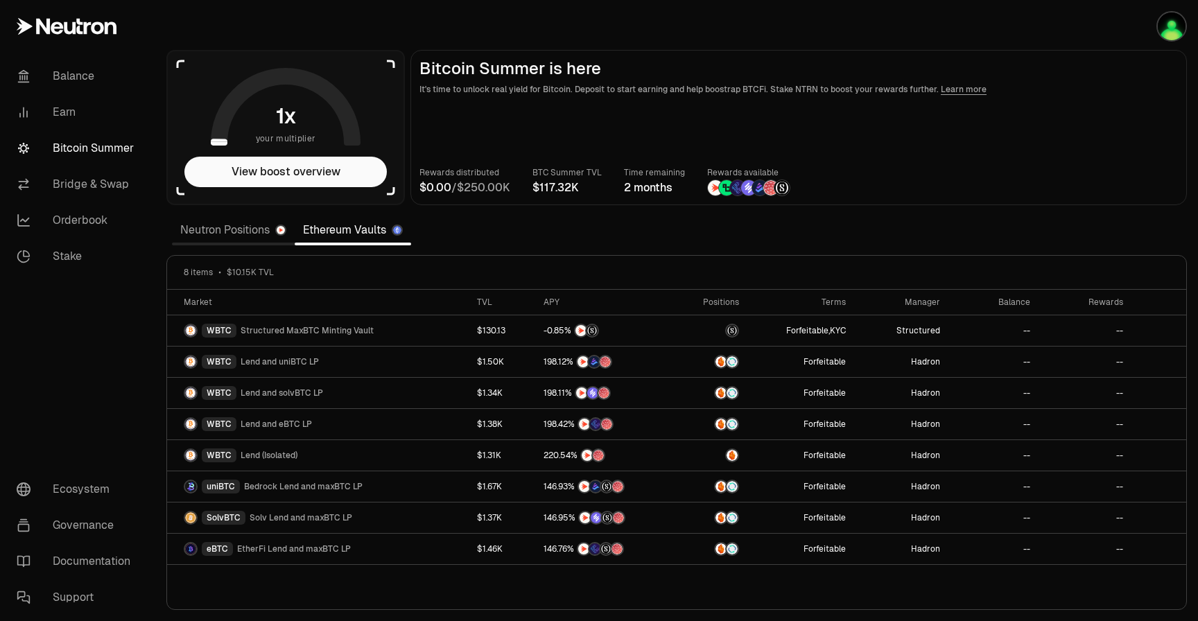
click at [258, 232] on link "Neutron Positions" at bounding box center [233, 230] width 123 height 28
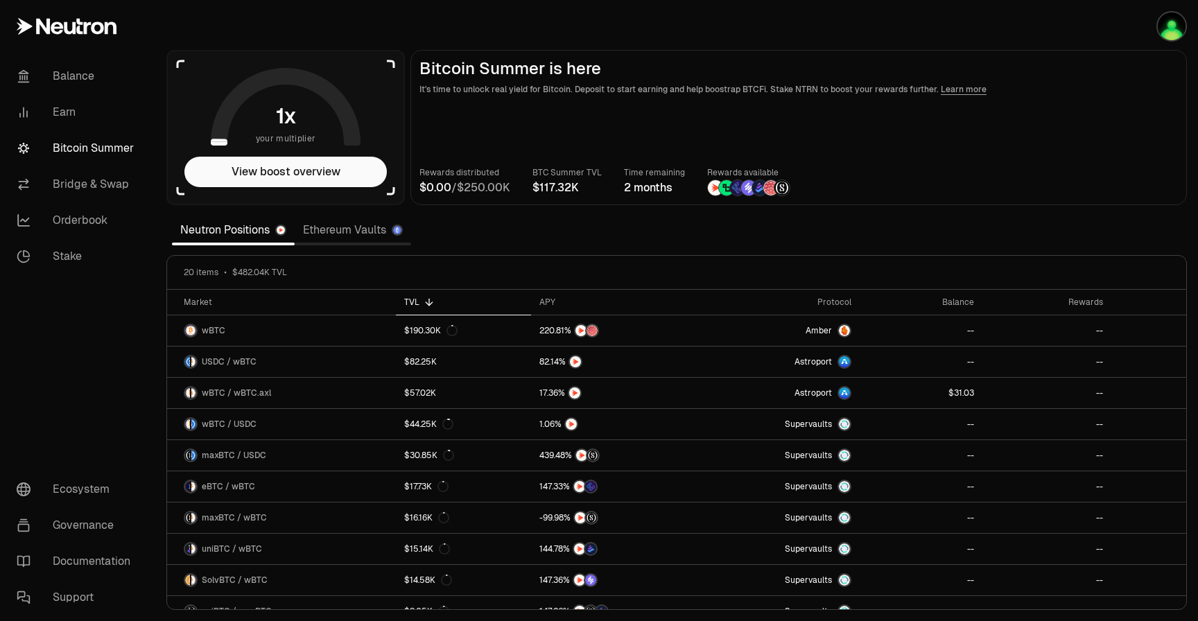
click at [272, 118] on span "0 1 2 3 4 5 6 7 8 9" at bounding box center [280, 116] width 29 height 31
click at [286, 168] on button "View boost overview" at bounding box center [285, 172] width 203 height 31
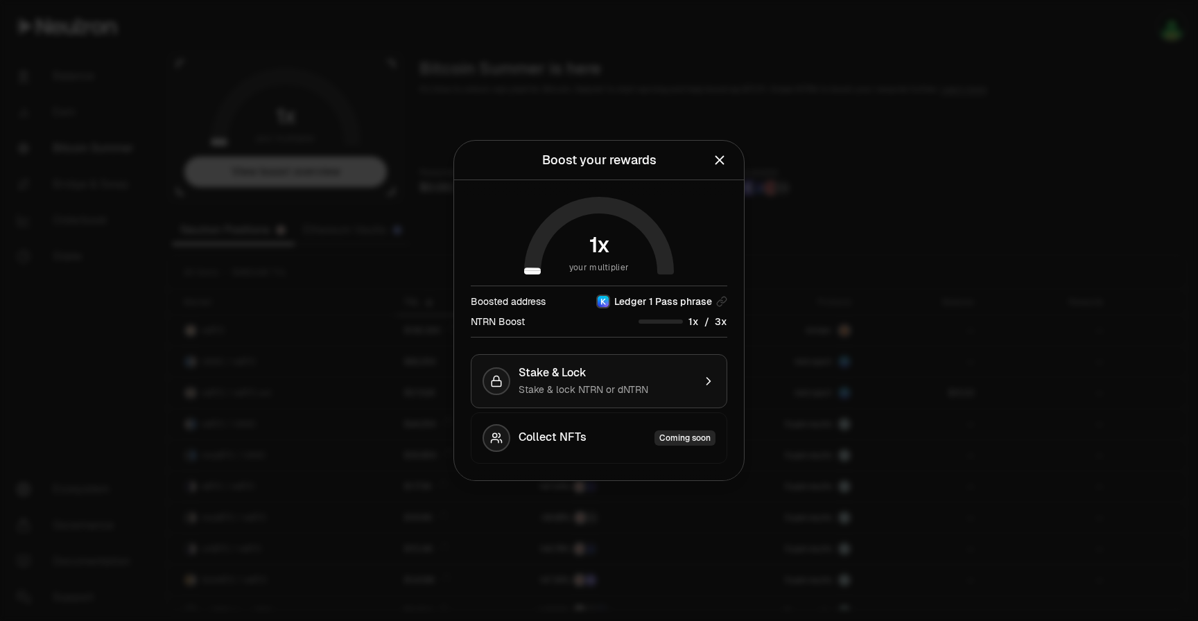
click at [642, 381] on div "Stake & Lock Stake & lock NTRN or dNTRN" at bounding box center [606, 381] width 175 height 31
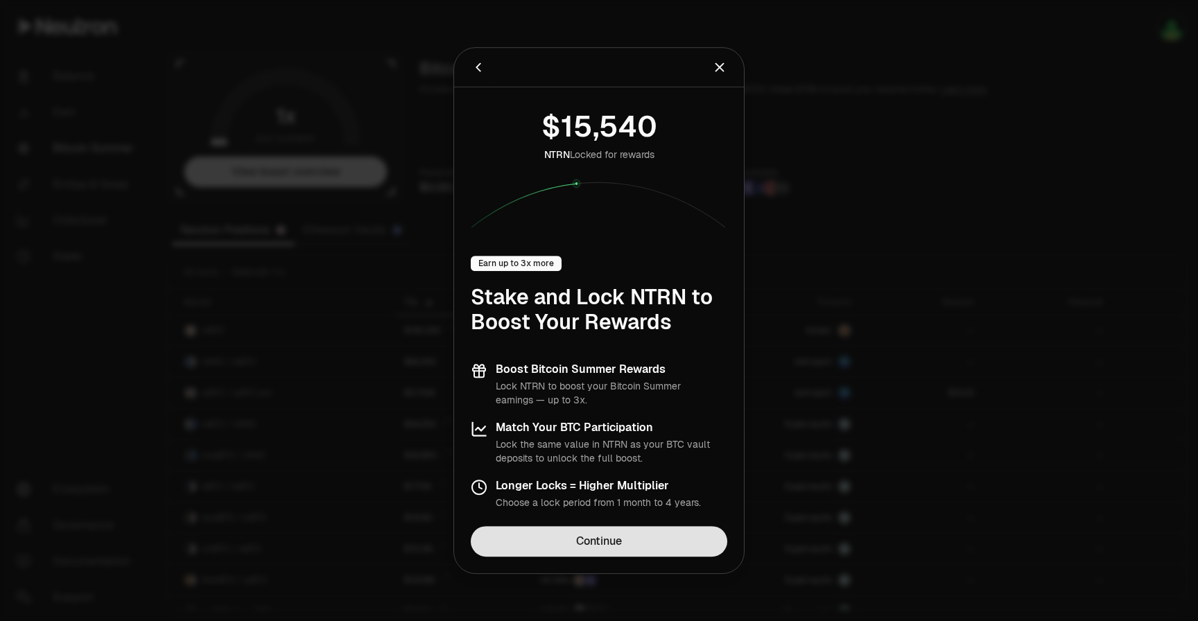
click at [624, 540] on link "Continue" at bounding box center [599, 541] width 257 height 31
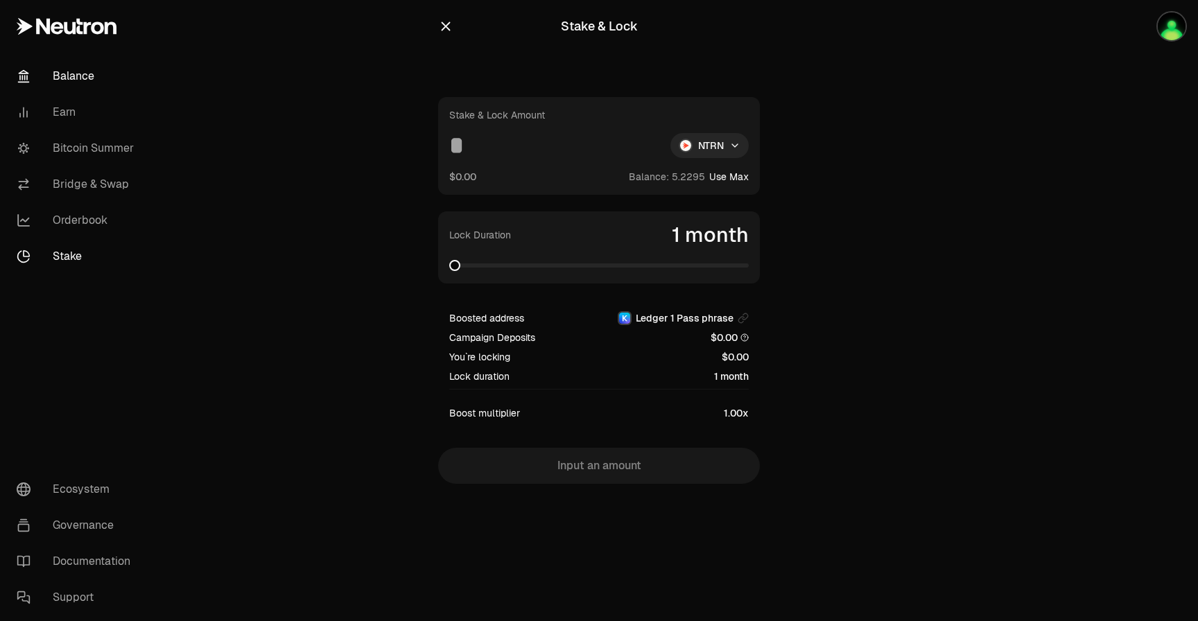
click at [81, 74] on link "Balance" at bounding box center [78, 76] width 144 height 36
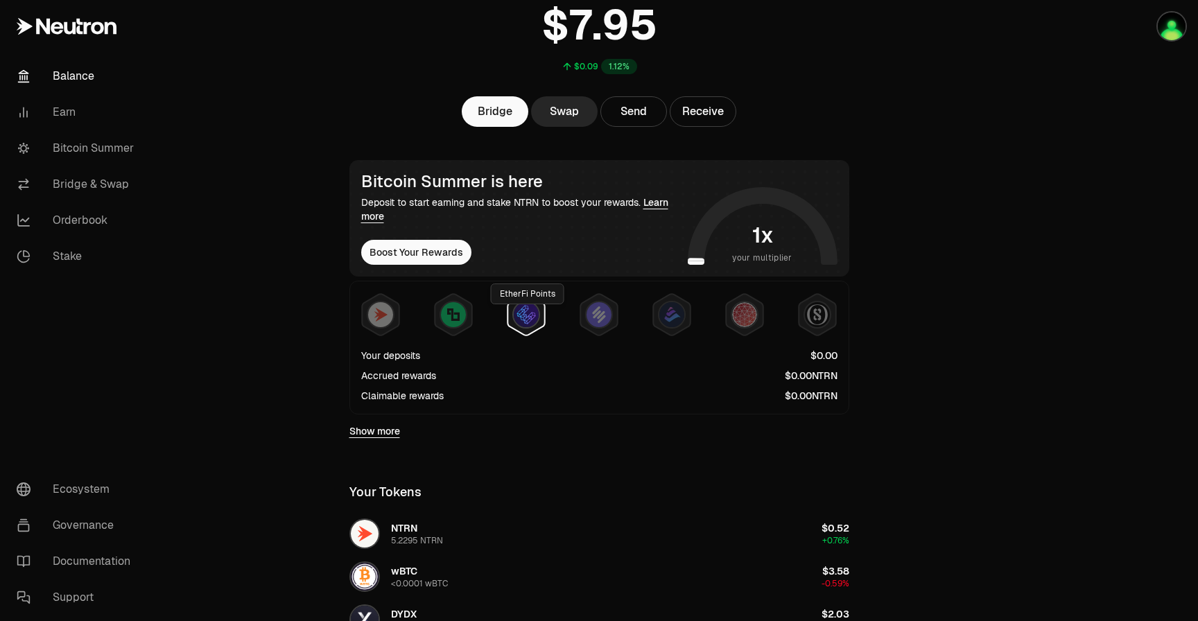
scroll to position [132, 0]
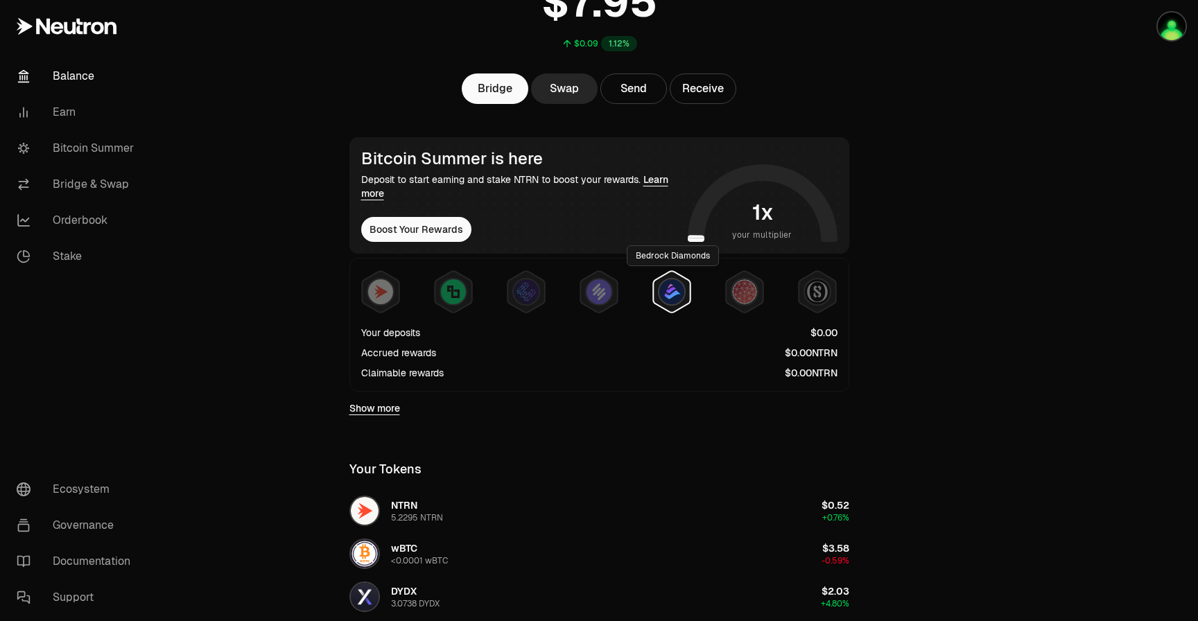
click at [661, 296] on img at bounding box center [672, 292] width 25 height 25
click at [682, 295] on img at bounding box center [672, 292] width 25 height 25
click at [751, 294] on img at bounding box center [744, 292] width 25 height 25
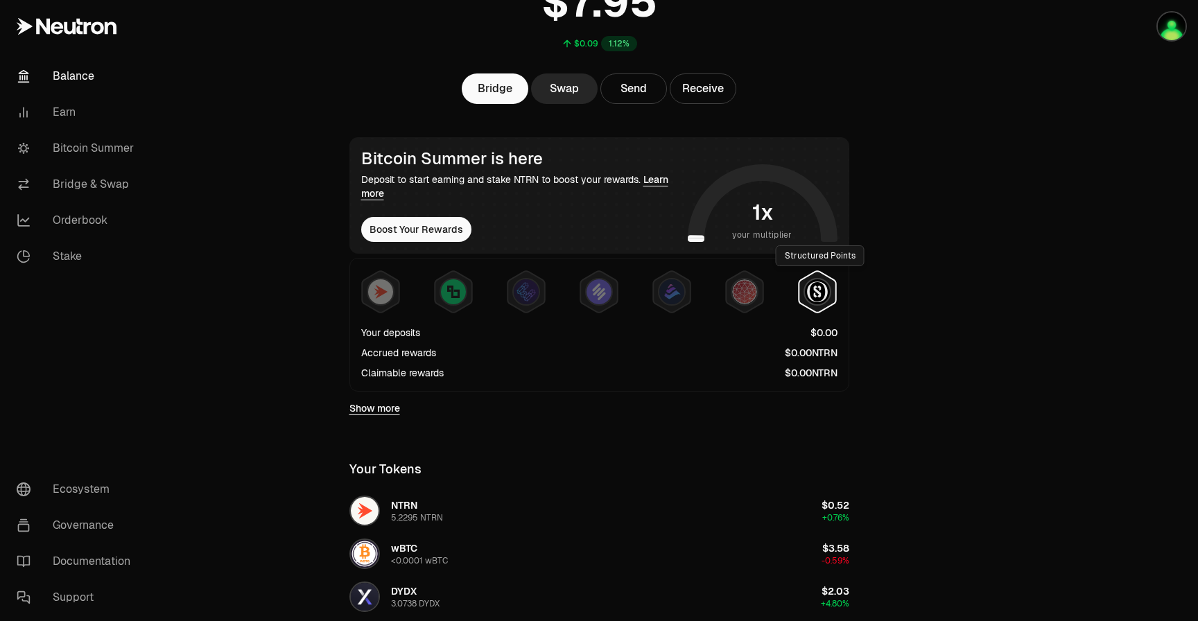
click at [809, 293] on img at bounding box center [817, 292] width 25 height 25
click at [463, 293] on img at bounding box center [453, 292] width 25 height 25
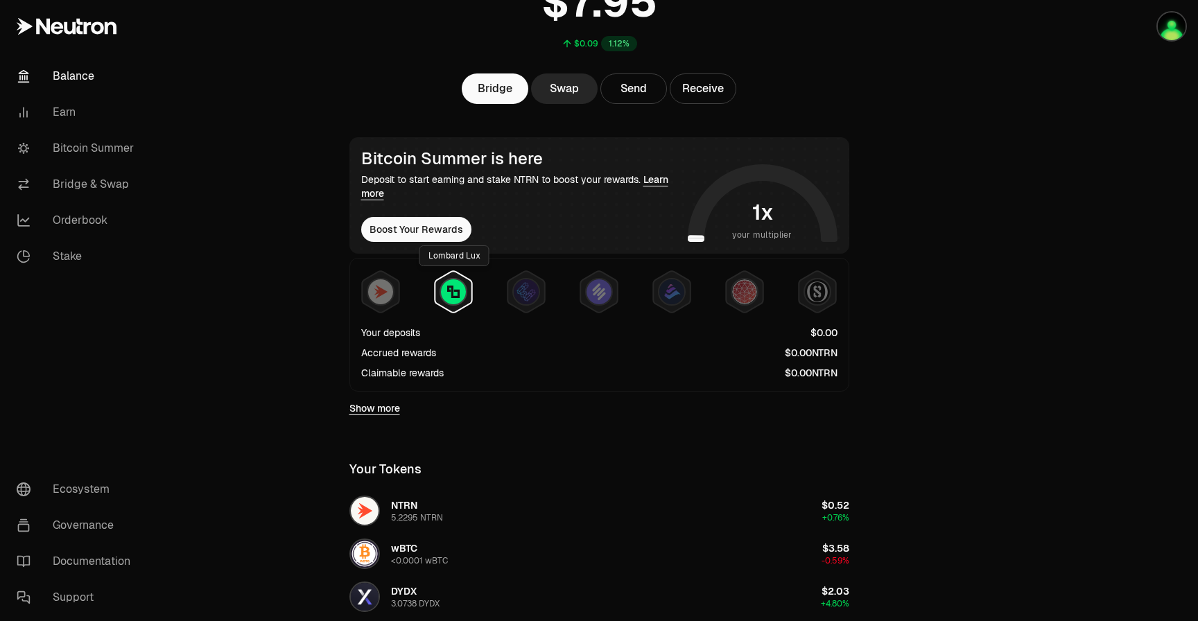
click at [463, 293] on img at bounding box center [453, 292] width 25 height 25
click at [387, 292] on img at bounding box center [380, 292] width 25 height 25
click at [389, 410] on link "Show more" at bounding box center [375, 409] width 51 height 14
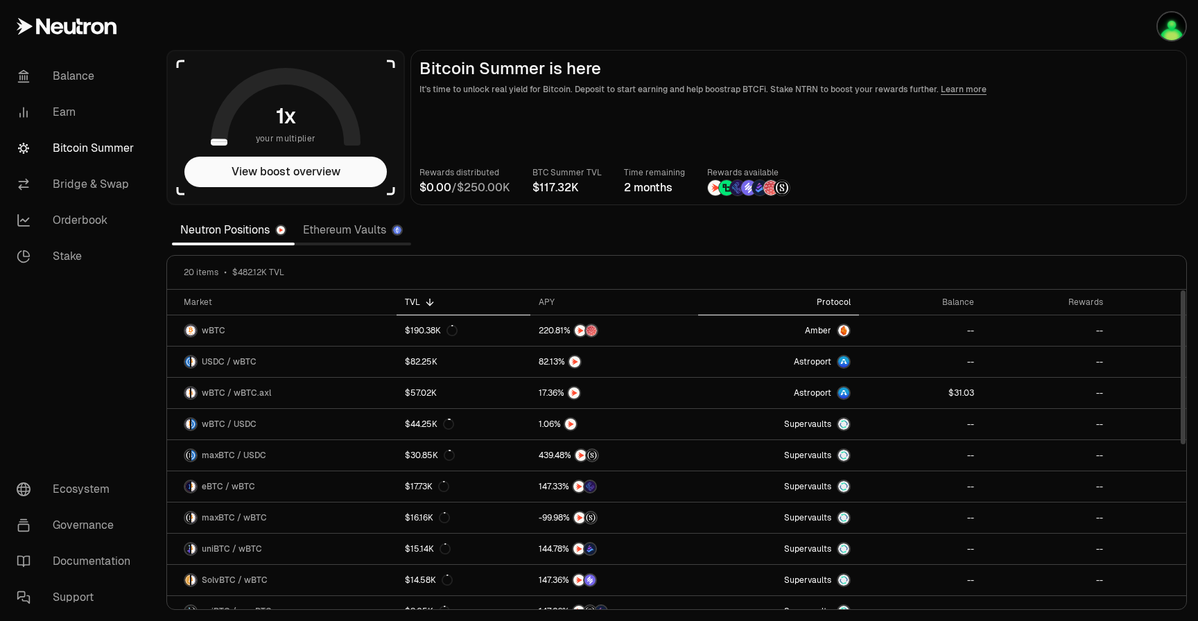
click at [829, 298] on div "Protocol" at bounding box center [779, 302] width 144 height 11
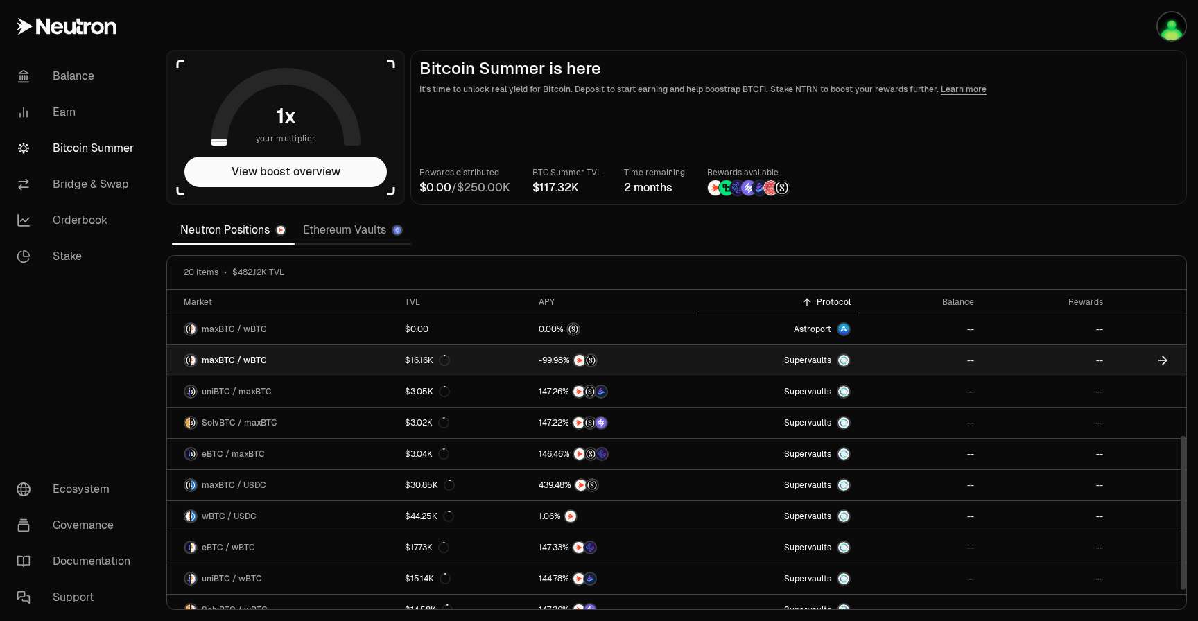
scroll to position [329, 0]
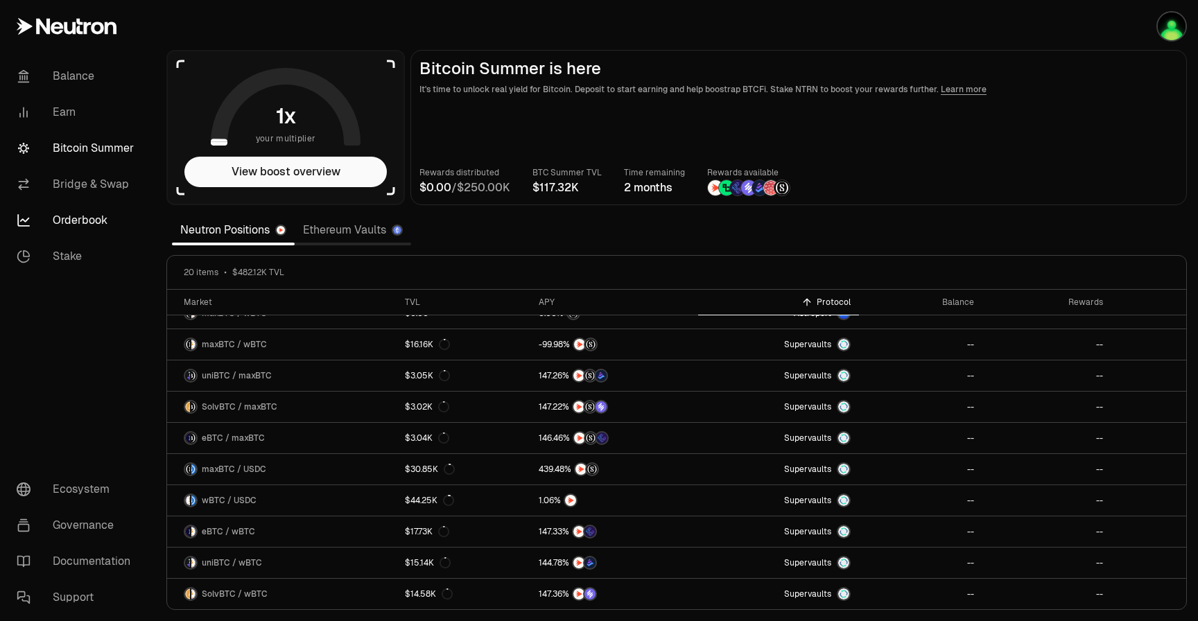
click at [104, 218] on link "Orderbook" at bounding box center [78, 221] width 144 height 36
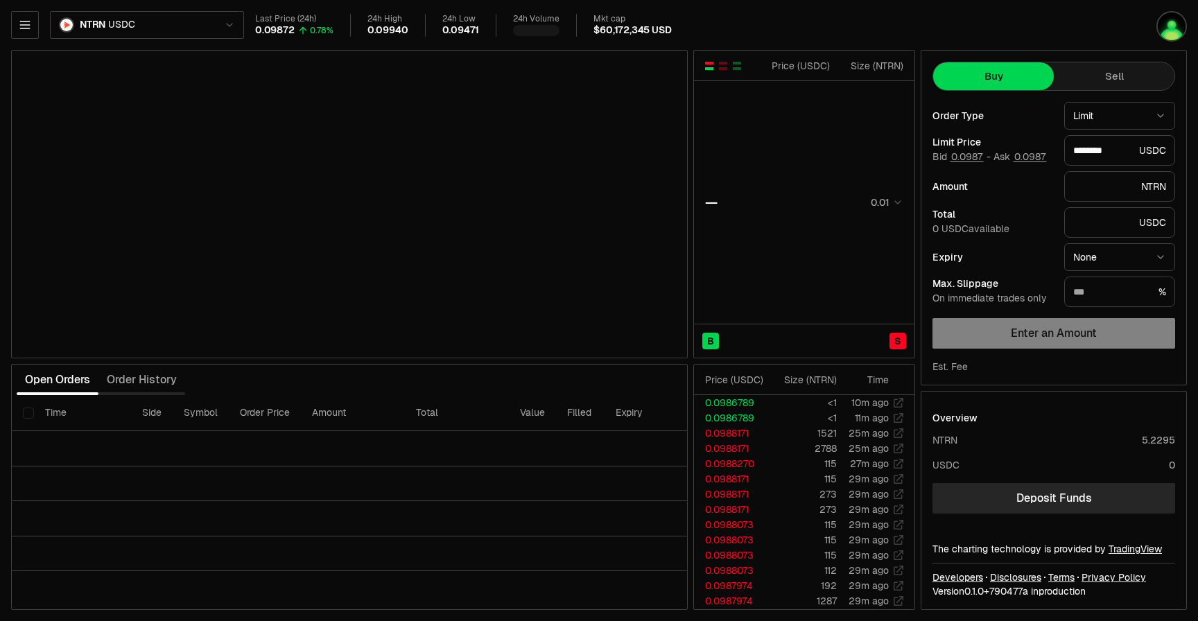
click at [189, 35] on body "Balance Earn Bitcoin Summer Bridge & Swap Orderbook Stake Ecosystem Governance …" at bounding box center [599, 310] width 1198 height 621
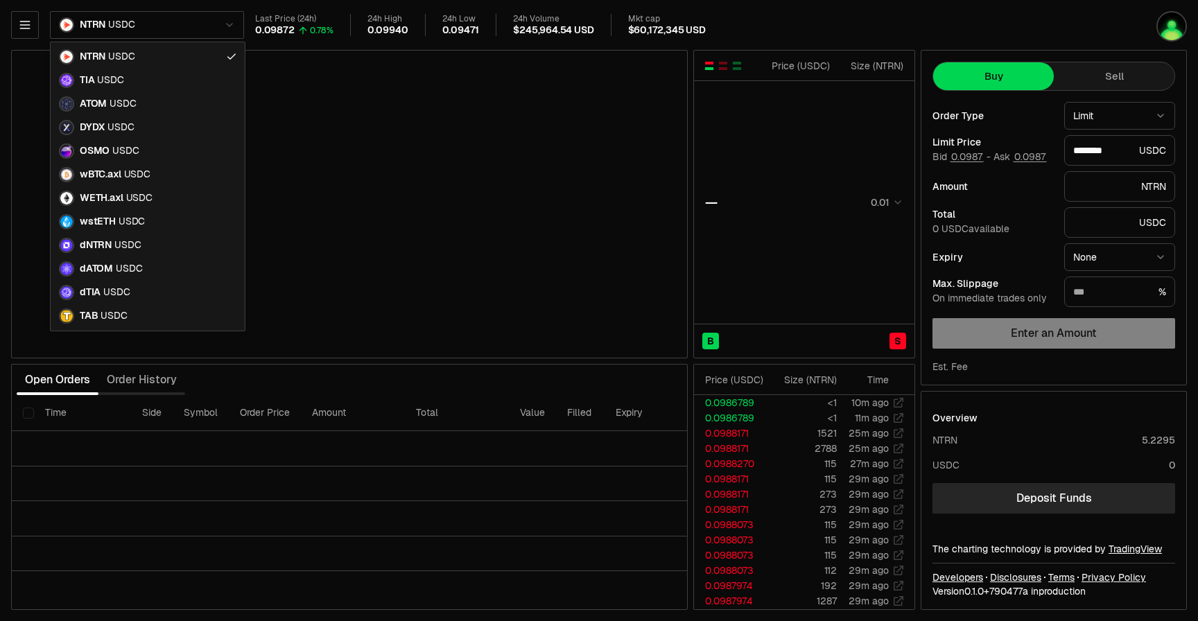
type input "********"
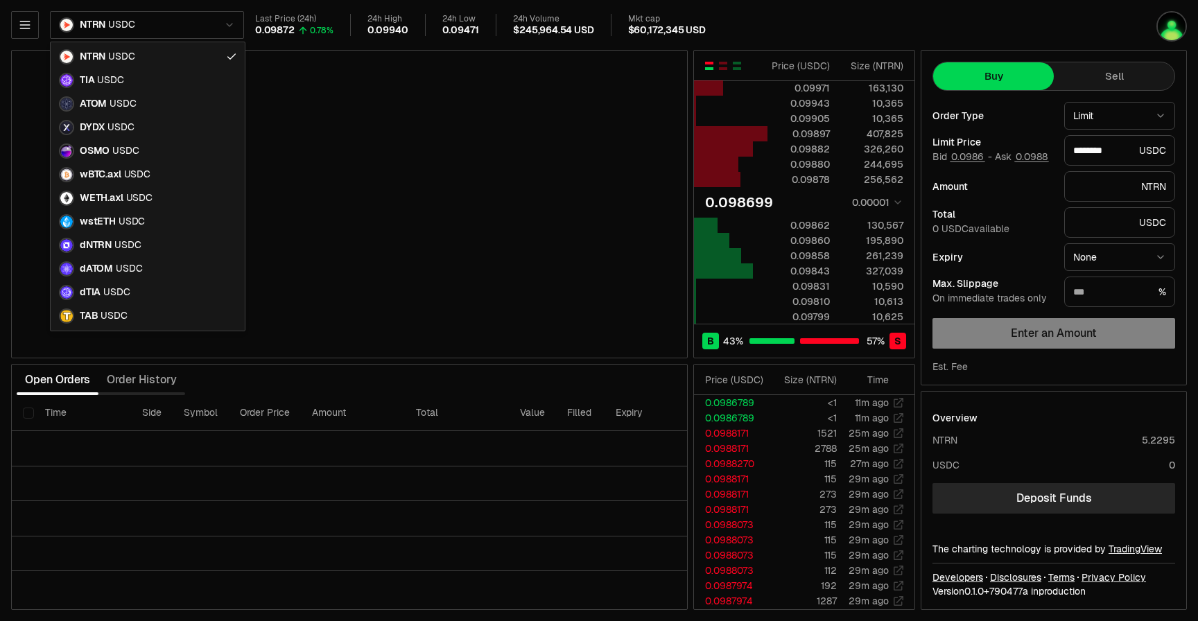
click at [31, 32] on html "Balance Earn Bitcoin Summer Bridge & Swap Orderbook Stake Ecosystem Governance …" at bounding box center [599, 310] width 1198 height 621
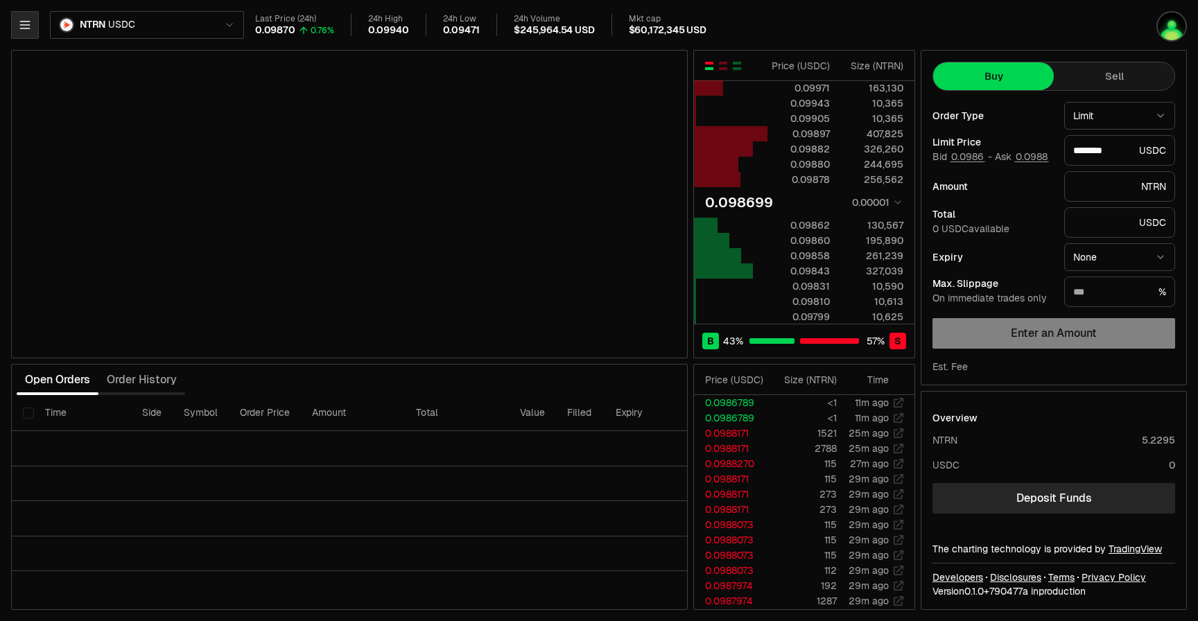
click at [24, 27] on icon "button" at bounding box center [25, 25] width 14 height 14
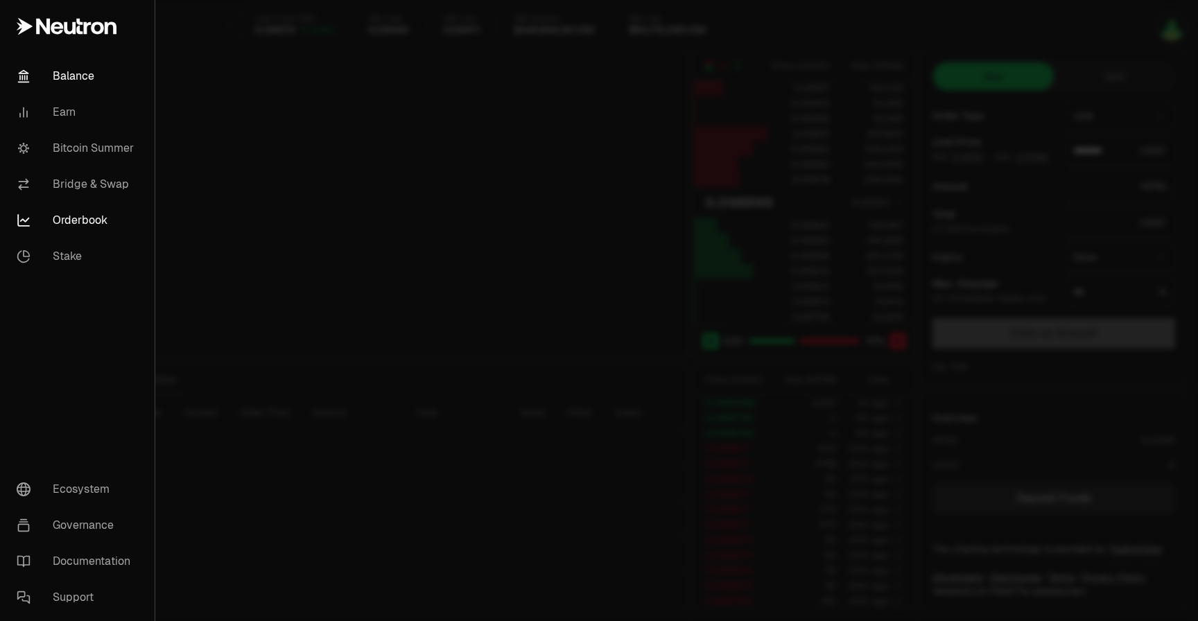
click at [75, 77] on link "Balance" at bounding box center [78, 76] width 144 height 36
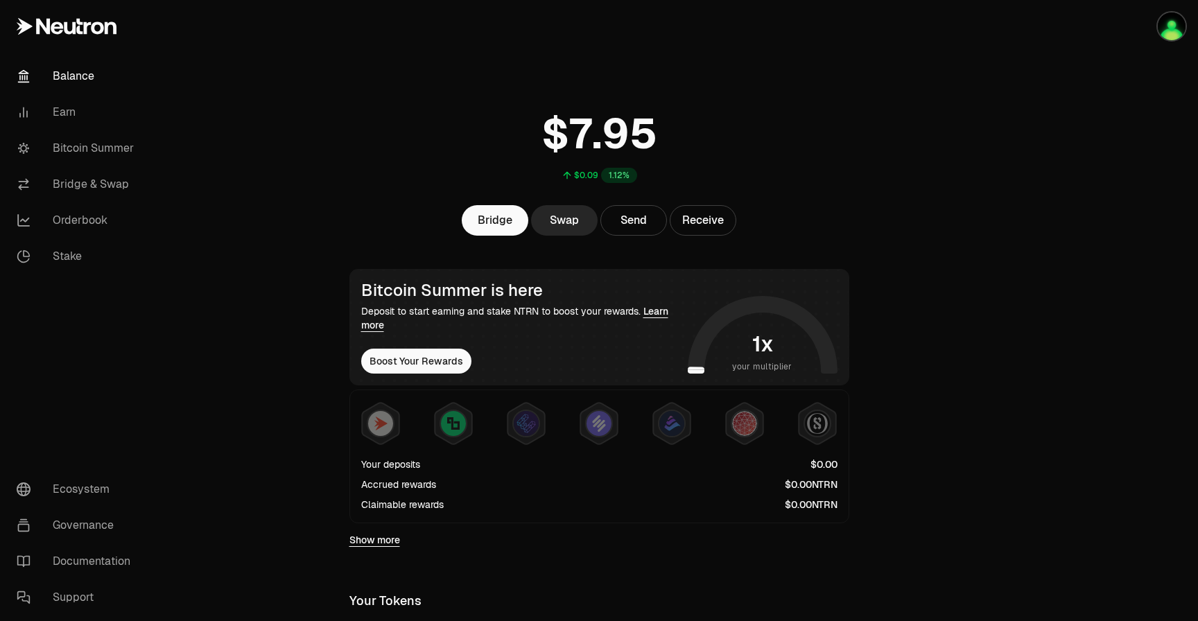
click at [385, 539] on link "Show more" at bounding box center [375, 540] width 51 height 14
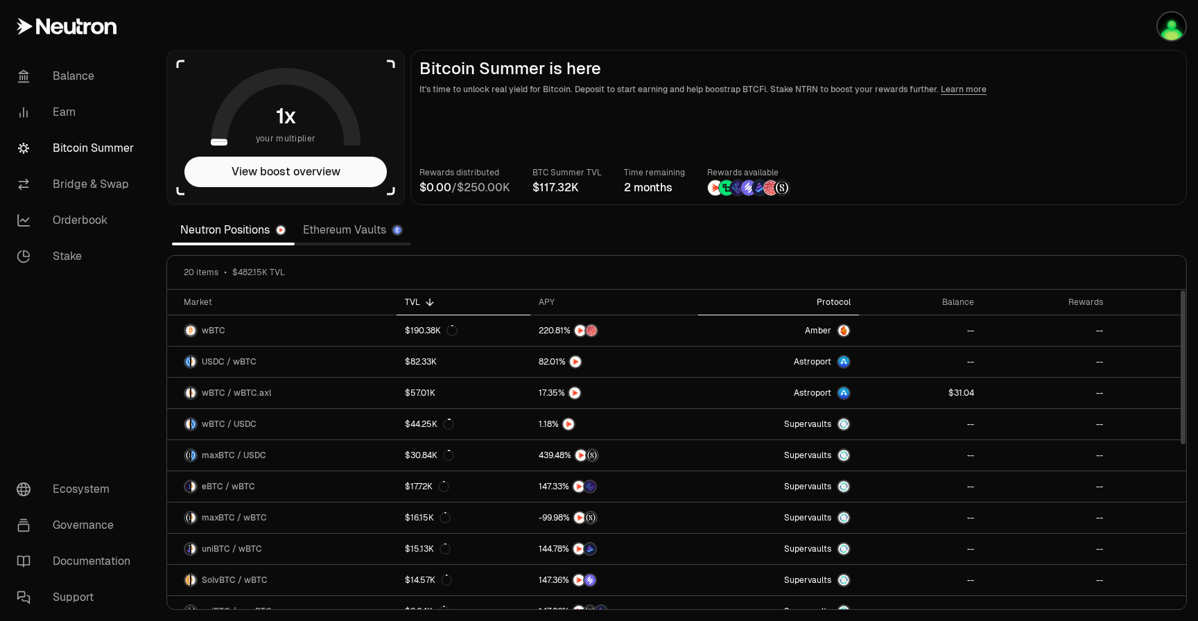
click at [840, 305] on div "Protocol" at bounding box center [779, 302] width 144 height 11
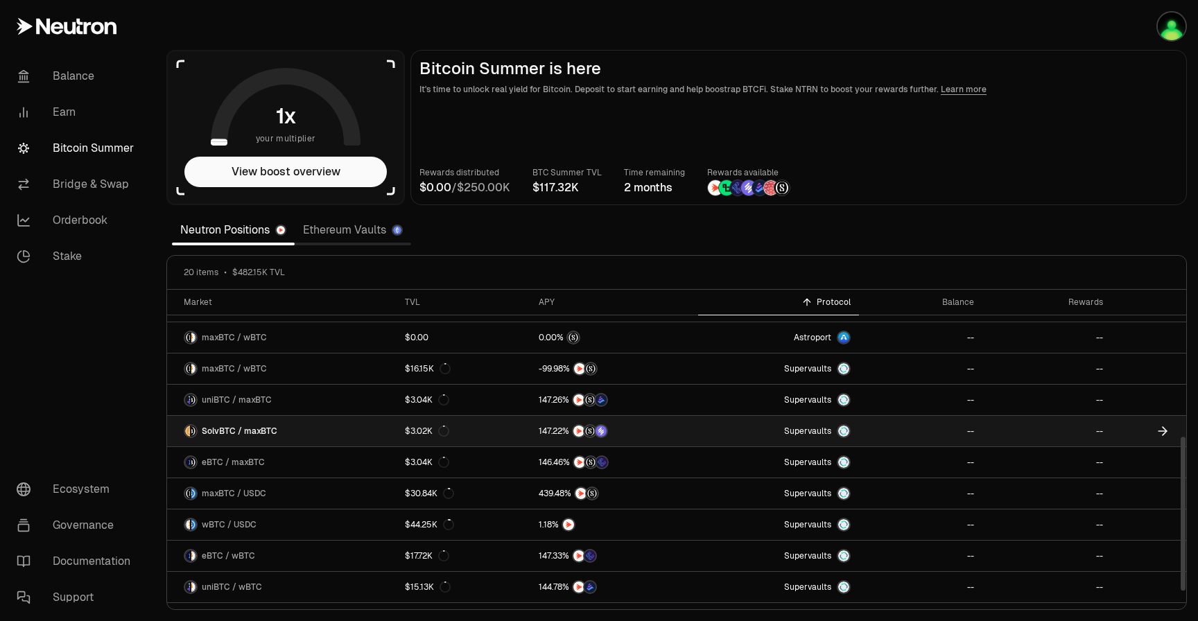
scroll to position [320, 0]
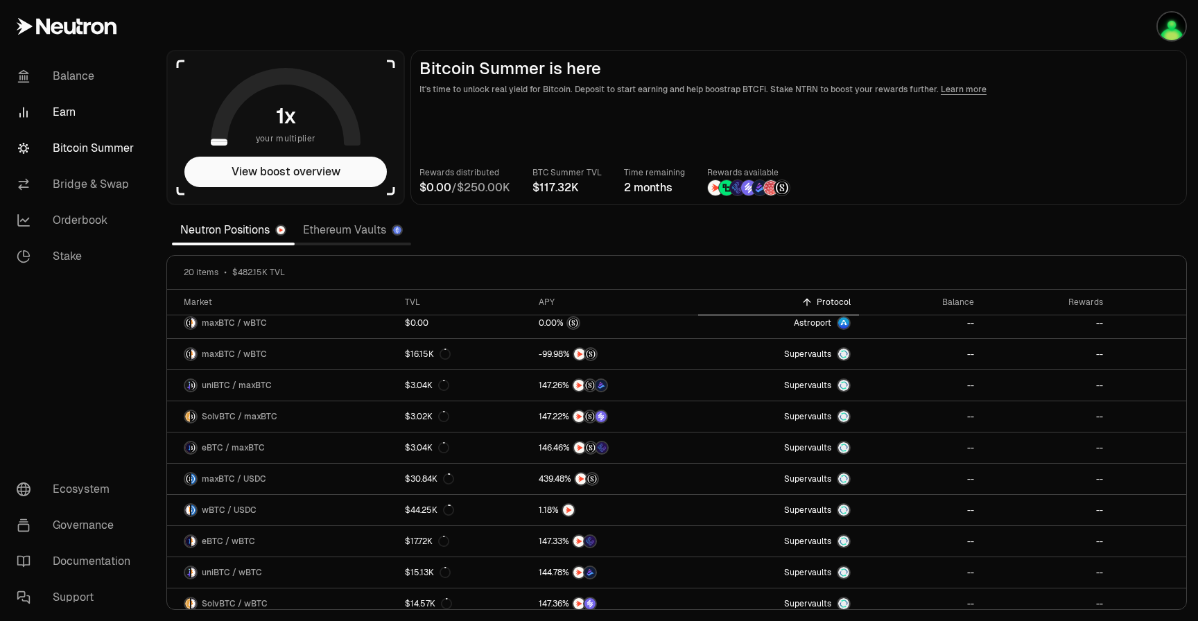
click at [69, 115] on link "Earn" at bounding box center [78, 112] width 144 height 36
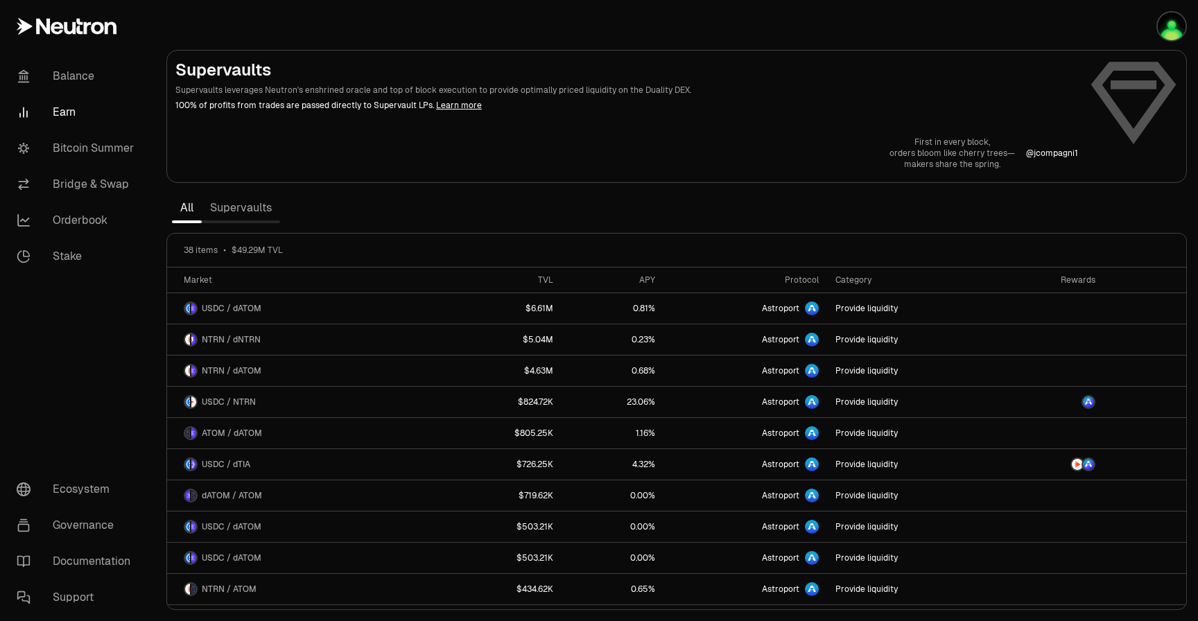
click at [263, 214] on link "Supervaults" at bounding box center [241, 208] width 78 height 28
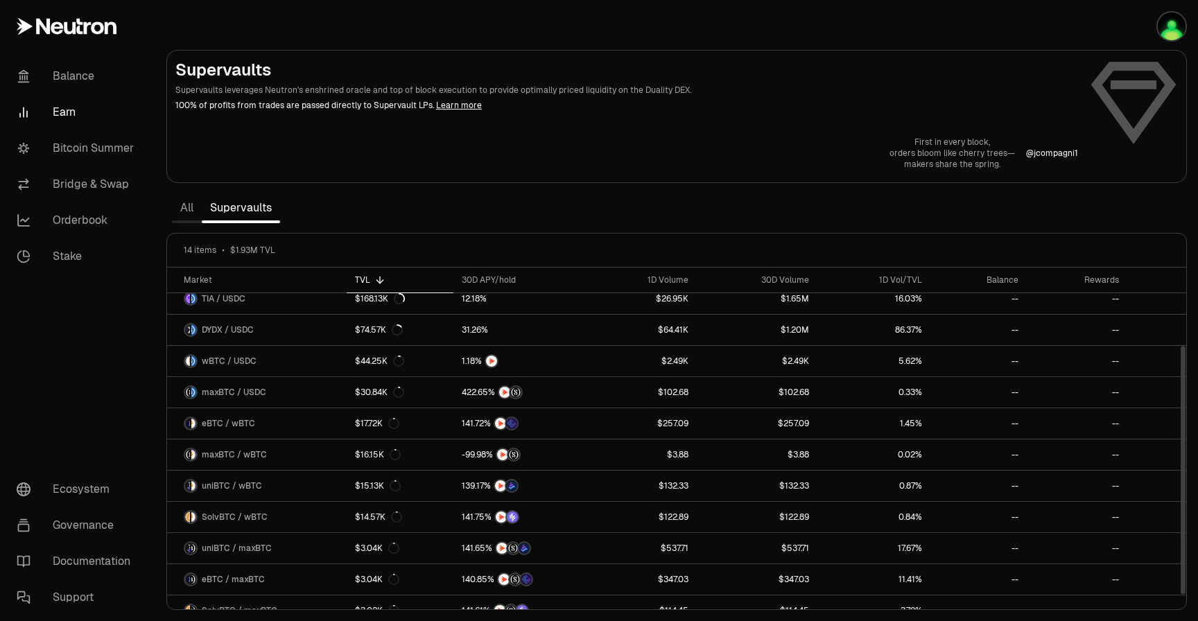
scroll to position [120, 0]
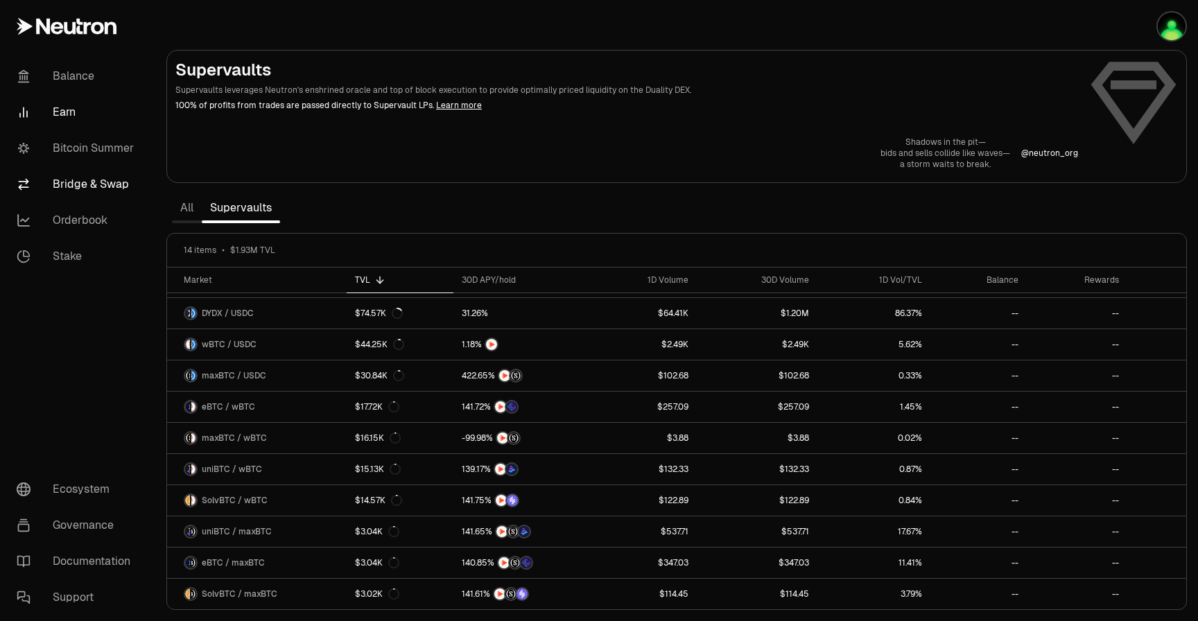
click at [99, 177] on link "Bridge & Swap" at bounding box center [78, 184] width 144 height 36
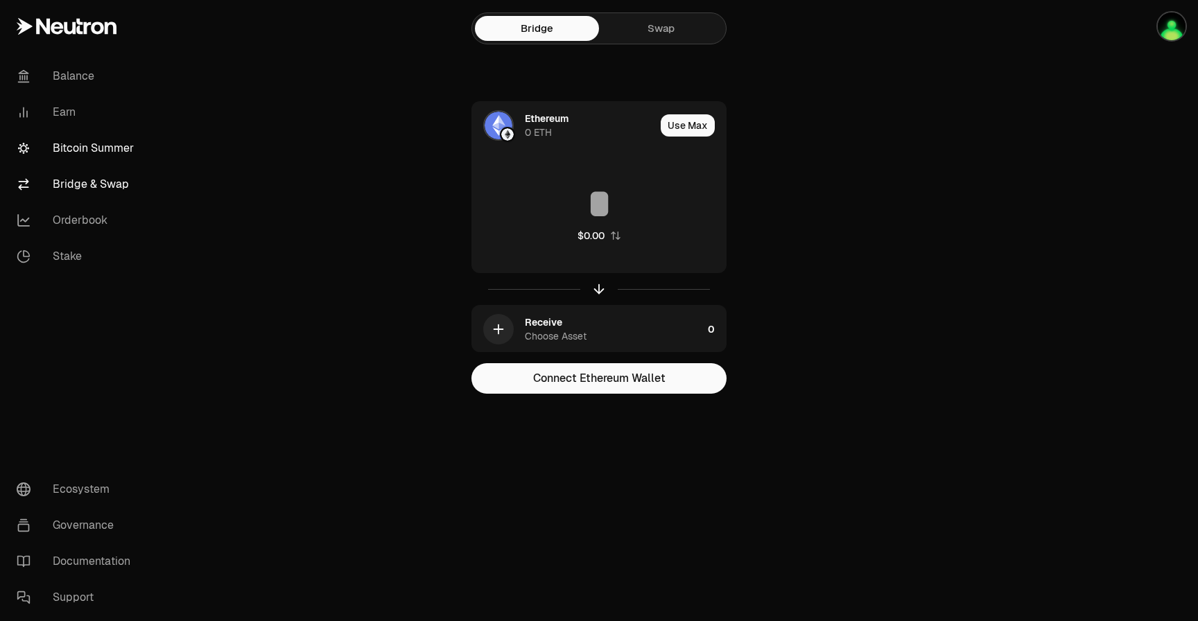
click at [96, 151] on link "Bitcoin Summer" at bounding box center [78, 148] width 144 height 36
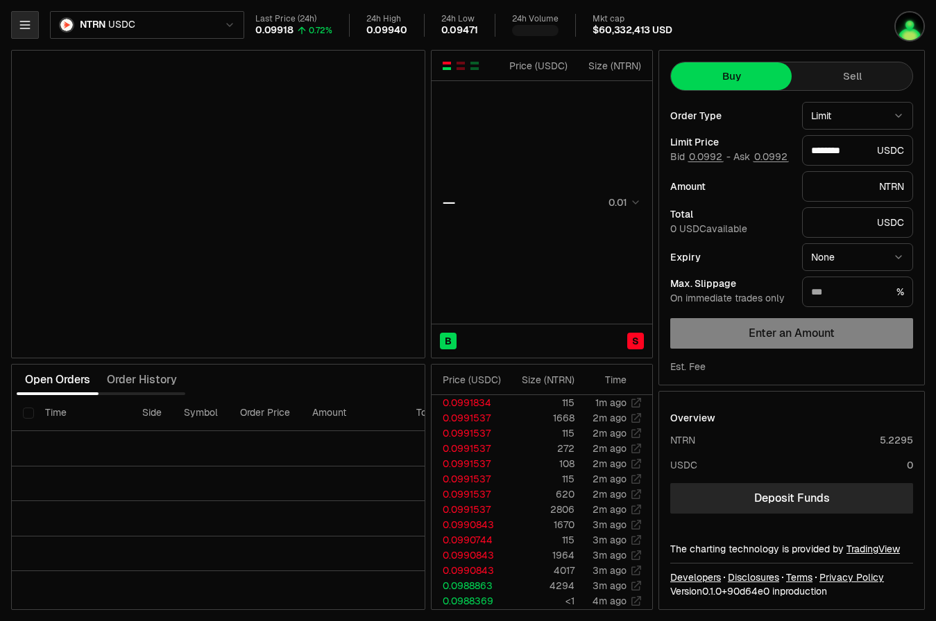
click at [36, 24] on button "button" at bounding box center [25, 25] width 28 height 28
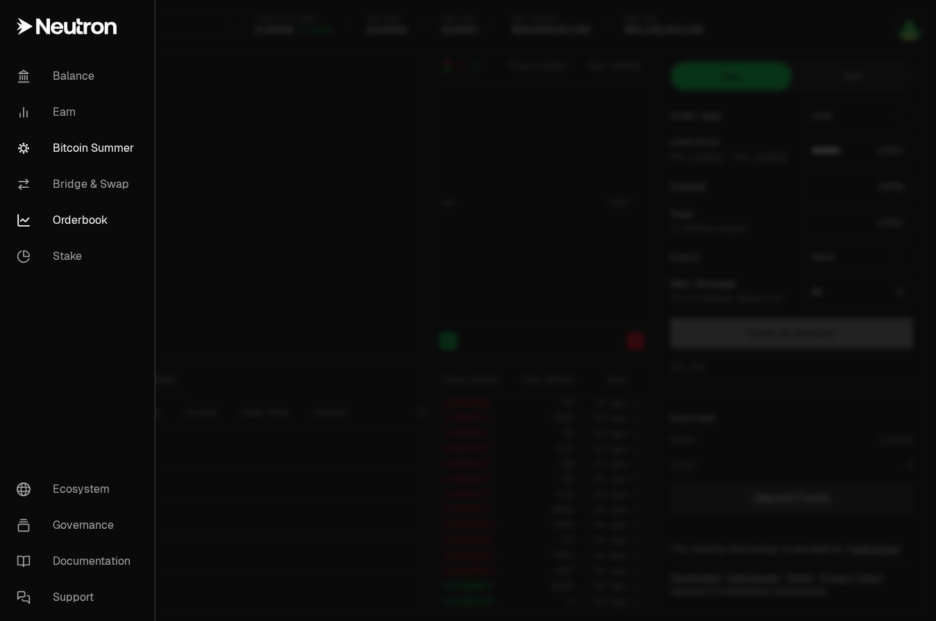
click at [100, 141] on link "Bitcoin Summer" at bounding box center [78, 148] width 144 height 36
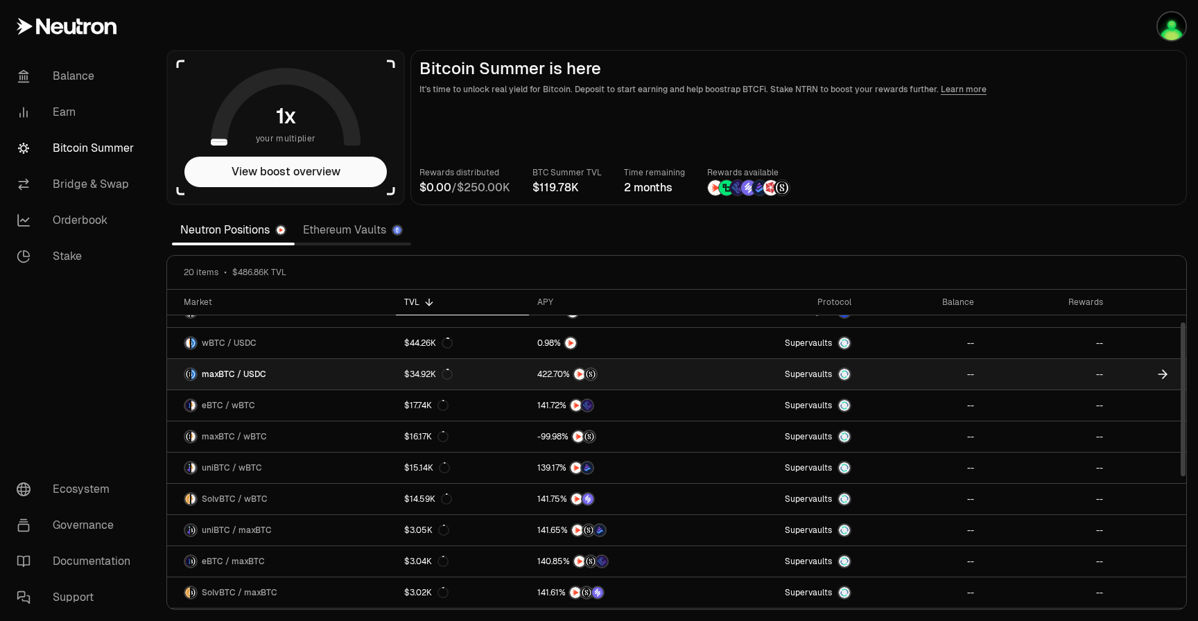
scroll to position [15, 0]
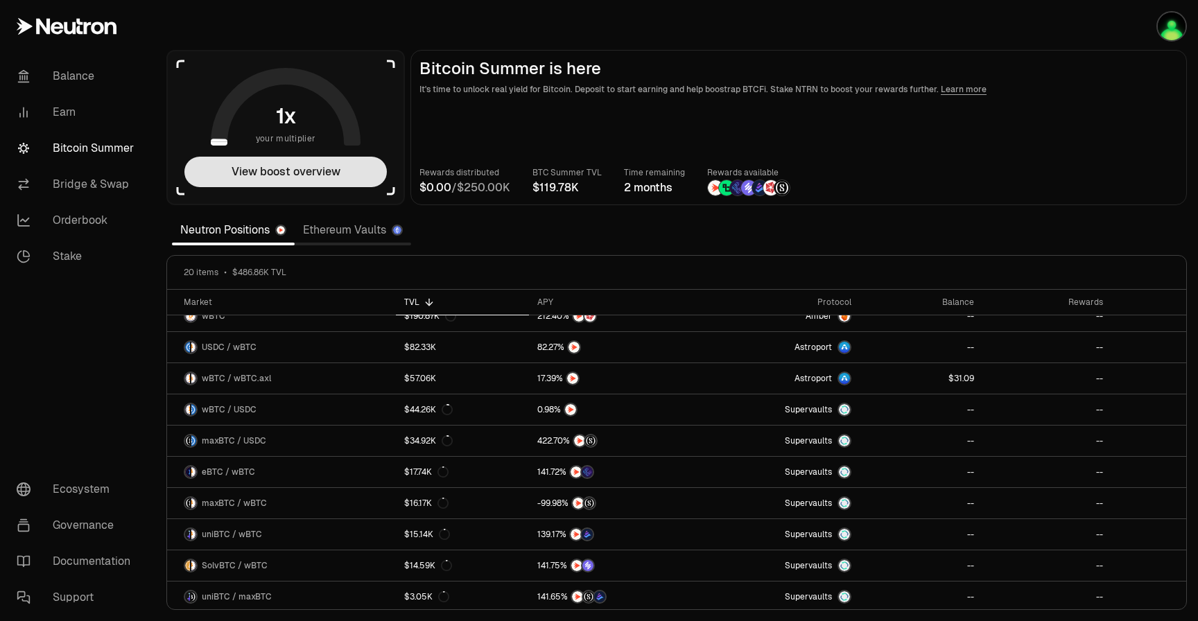
click at [353, 166] on button "View boost overview" at bounding box center [285, 172] width 203 height 31
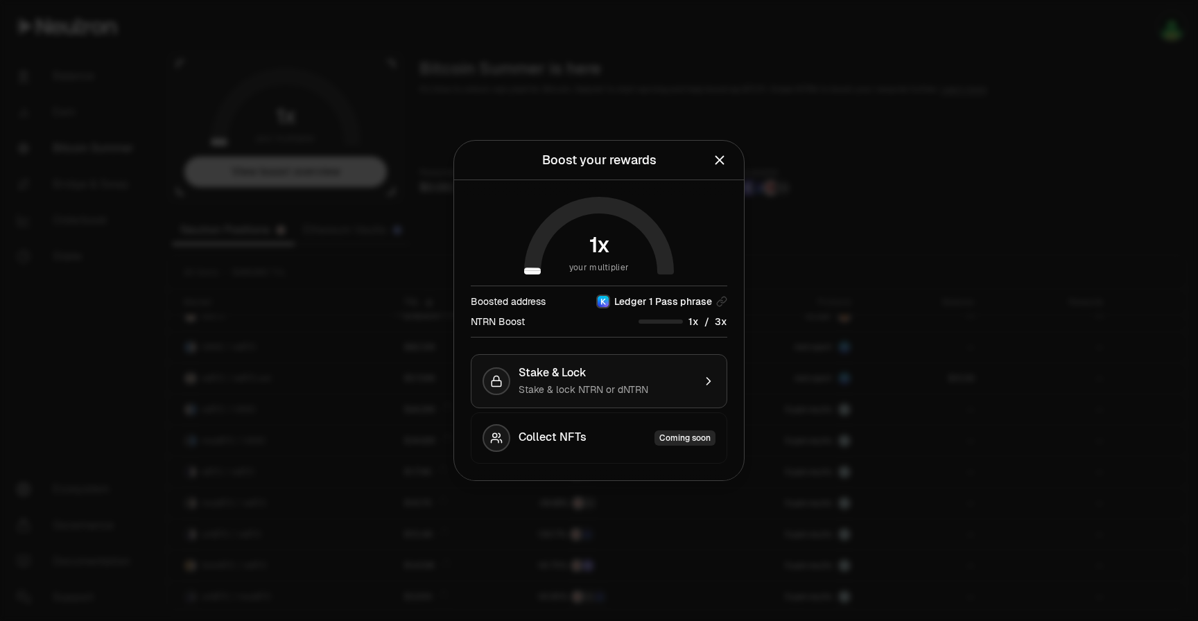
click at [633, 377] on div "Stake & Lock" at bounding box center [606, 373] width 175 height 14
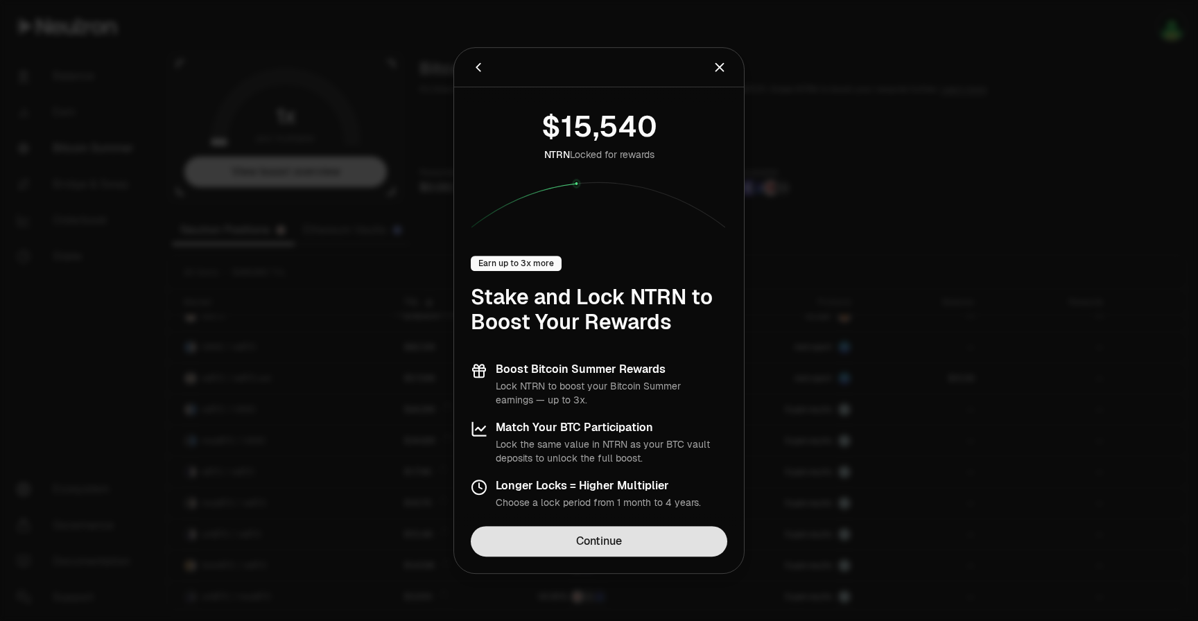
click at [621, 542] on link "Continue" at bounding box center [599, 541] width 257 height 31
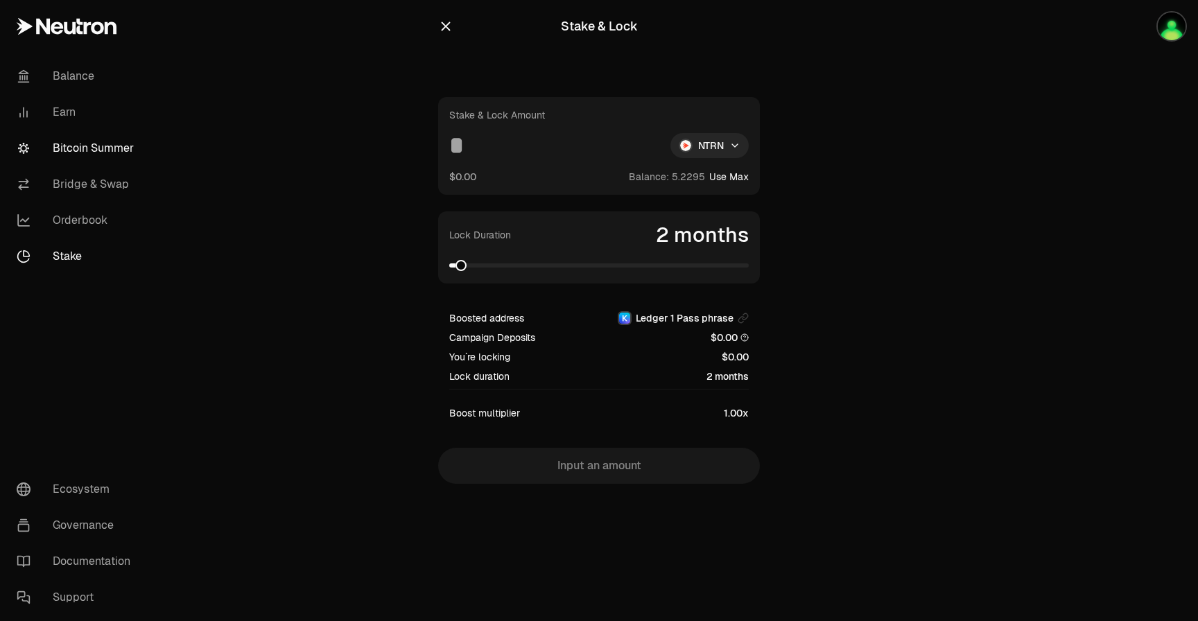
click at [94, 160] on link "Bitcoin Summer" at bounding box center [78, 148] width 144 height 36
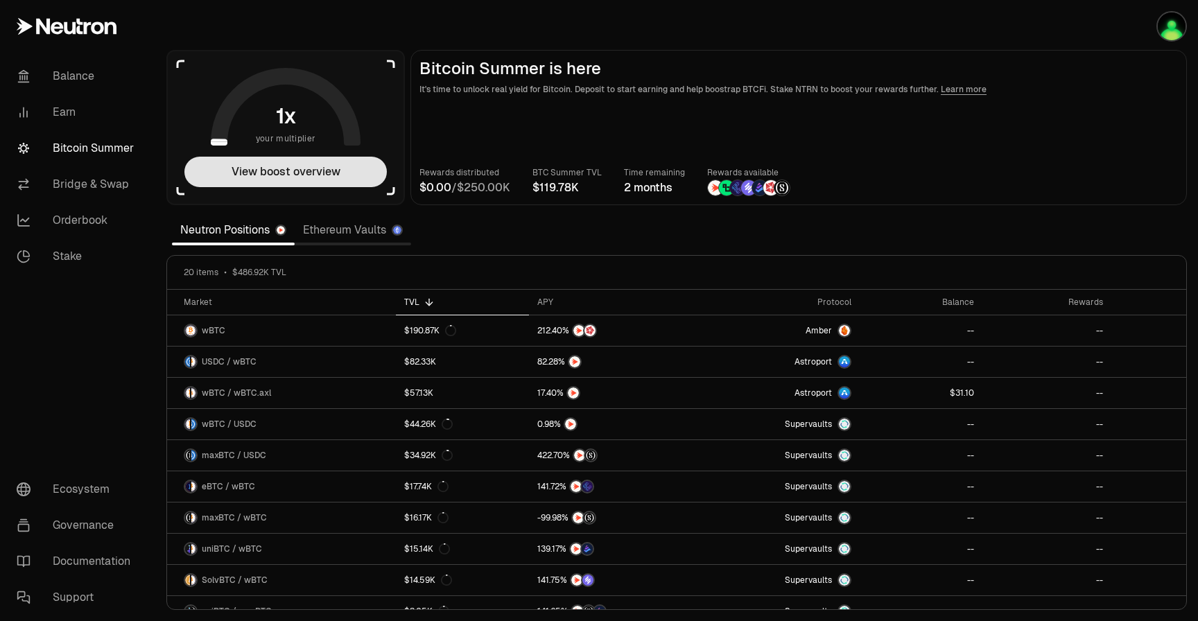
click at [300, 179] on button "View boost overview" at bounding box center [285, 172] width 203 height 31
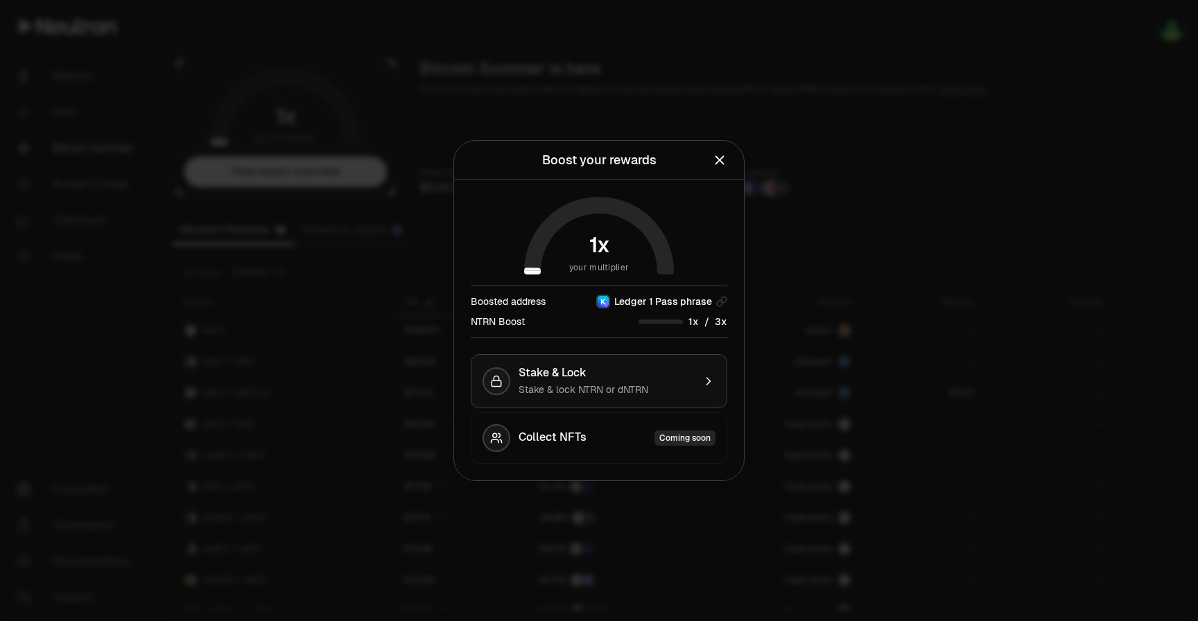
click at [646, 381] on div "Stake & Lock Stake & lock NTRN or dNTRN" at bounding box center [606, 381] width 175 height 31
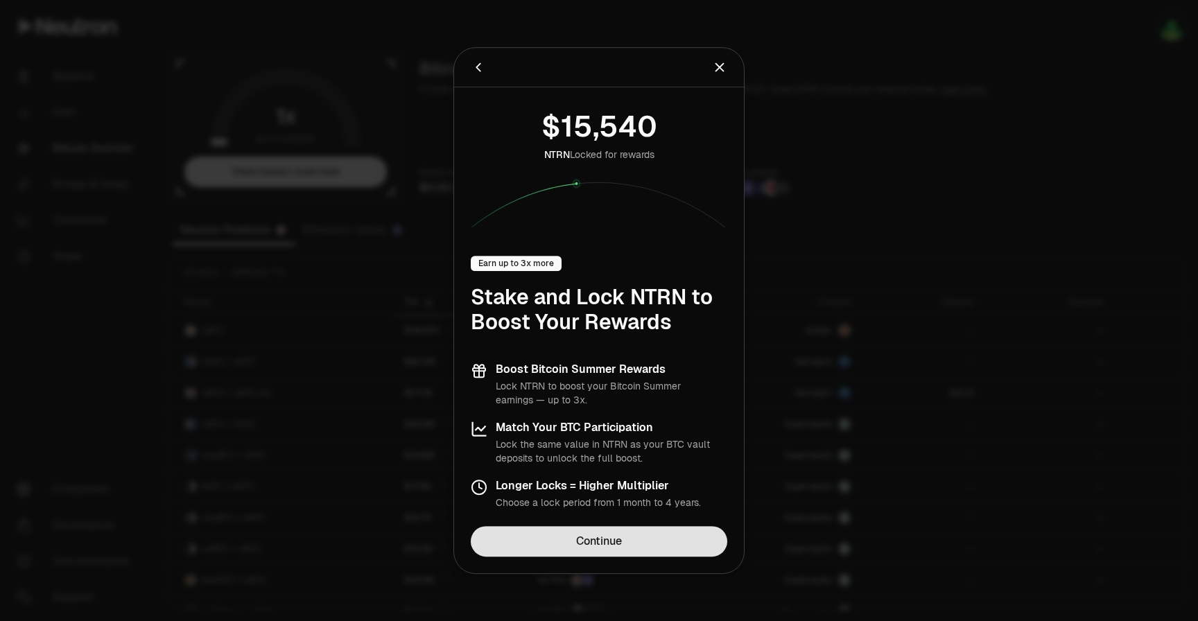
click at [592, 540] on link "Continue" at bounding box center [599, 541] width 257 height 31
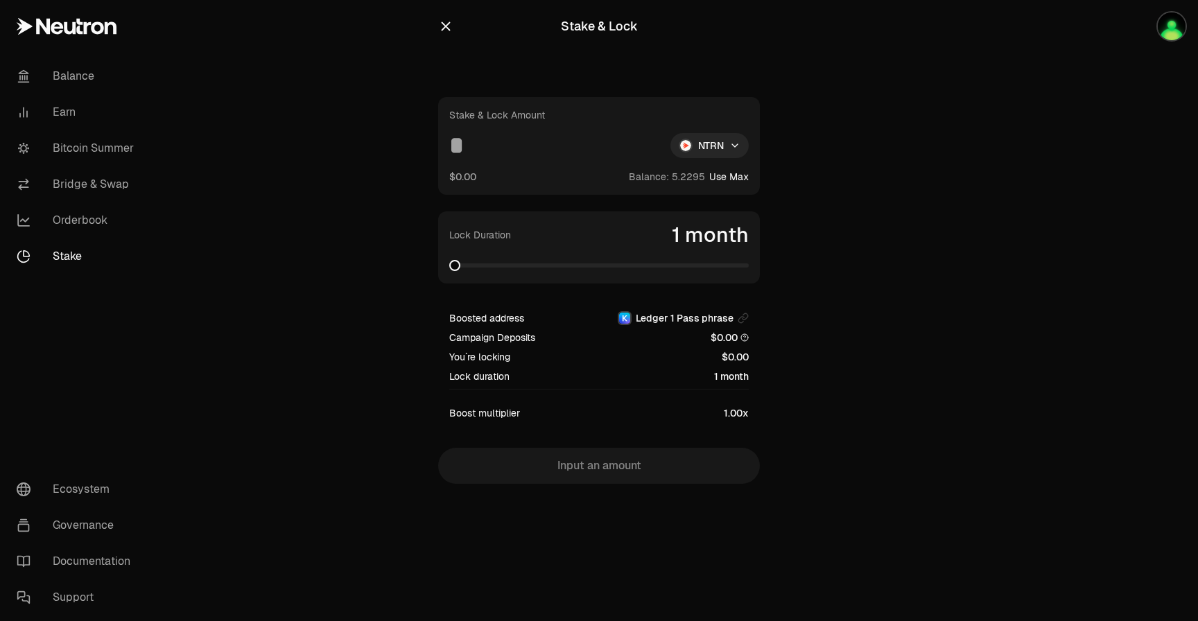
click at [92, 28] on icon at bounding box center [97, 28] width 13 height 12
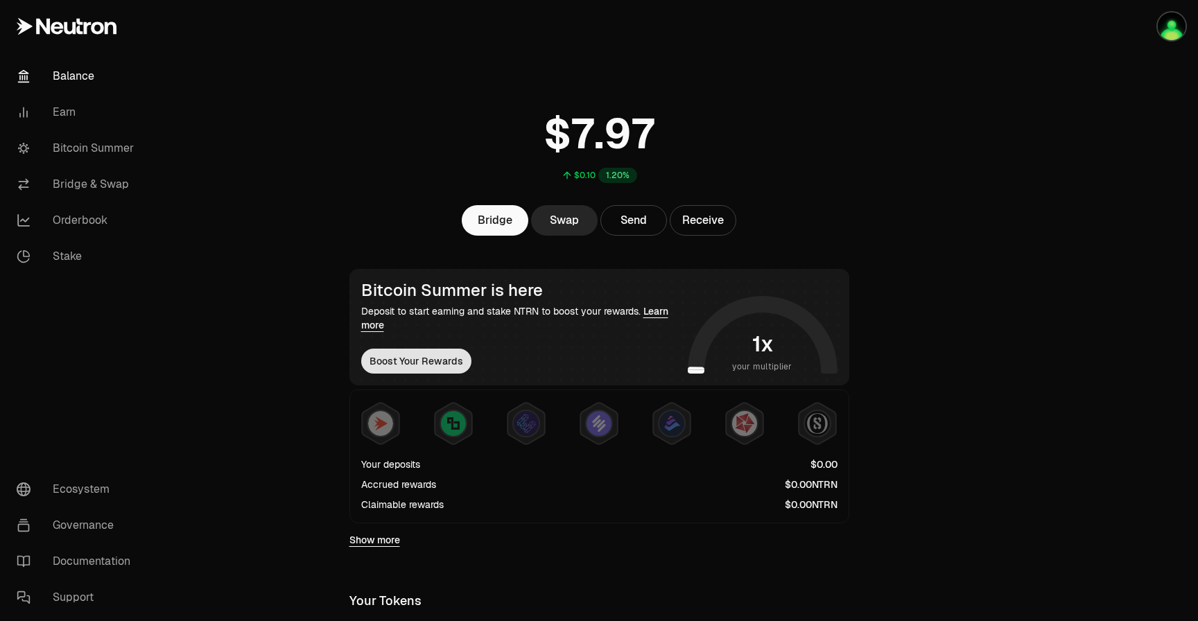
click at [426, 361] on button "Boost Your Rewards" at bounding box center [416, 361] width 110 height 25
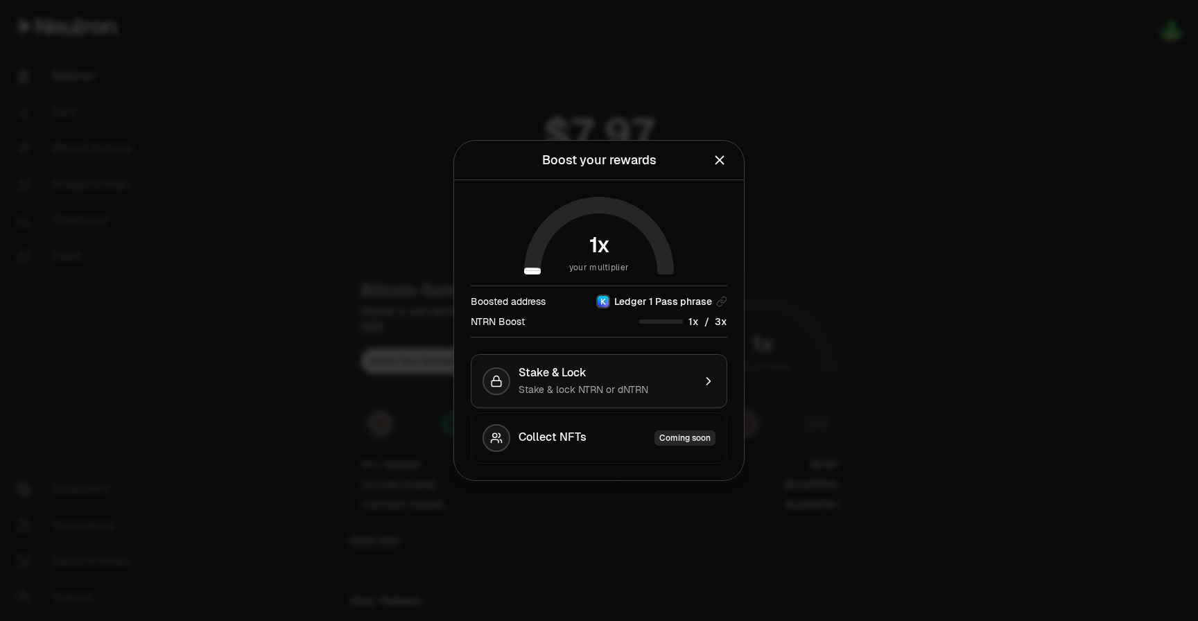
click at [538, 385] on span "Stake & lock NTRN or dNTRN" at bounding box center [584, 390] width 130 height 12
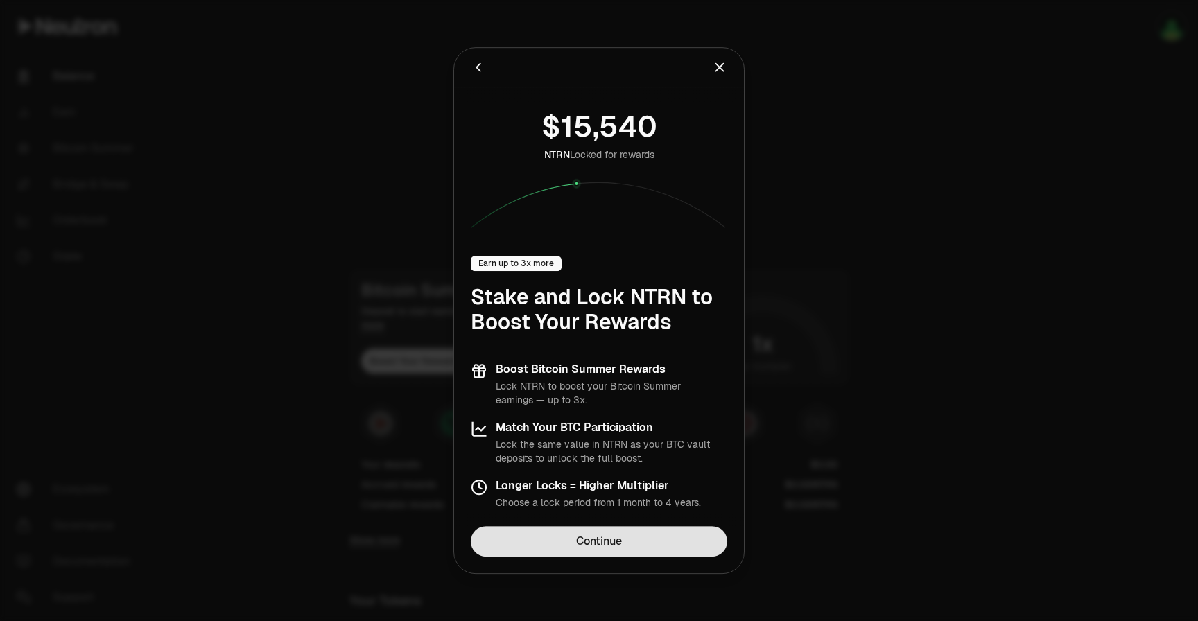
click at [569, 535] on link "Continue" at bounding box center [599, 541] width 257 height 31
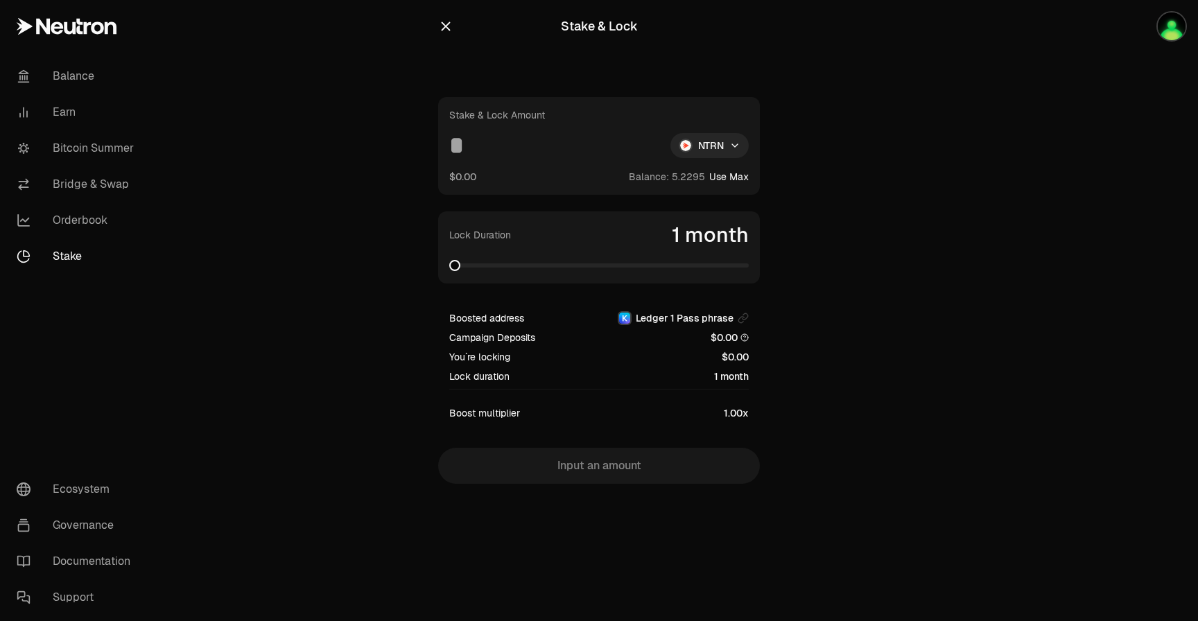
click at [447, 24] on icon "button" at bounding box center [446, 26] width 9 height 9
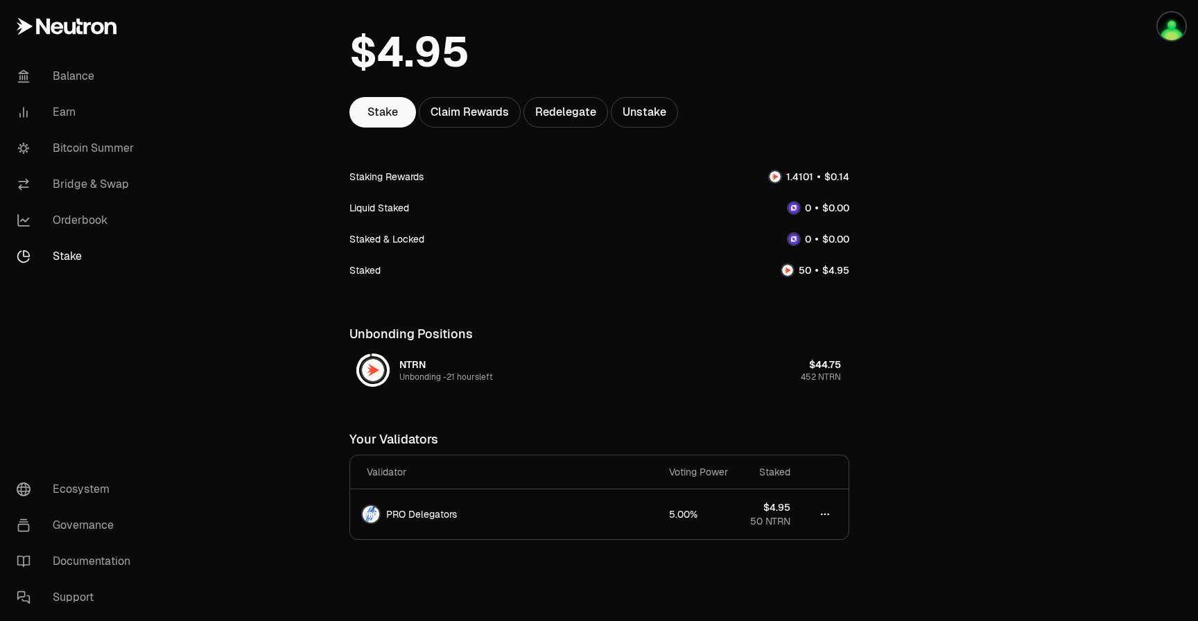
scroll to position [123, 0]
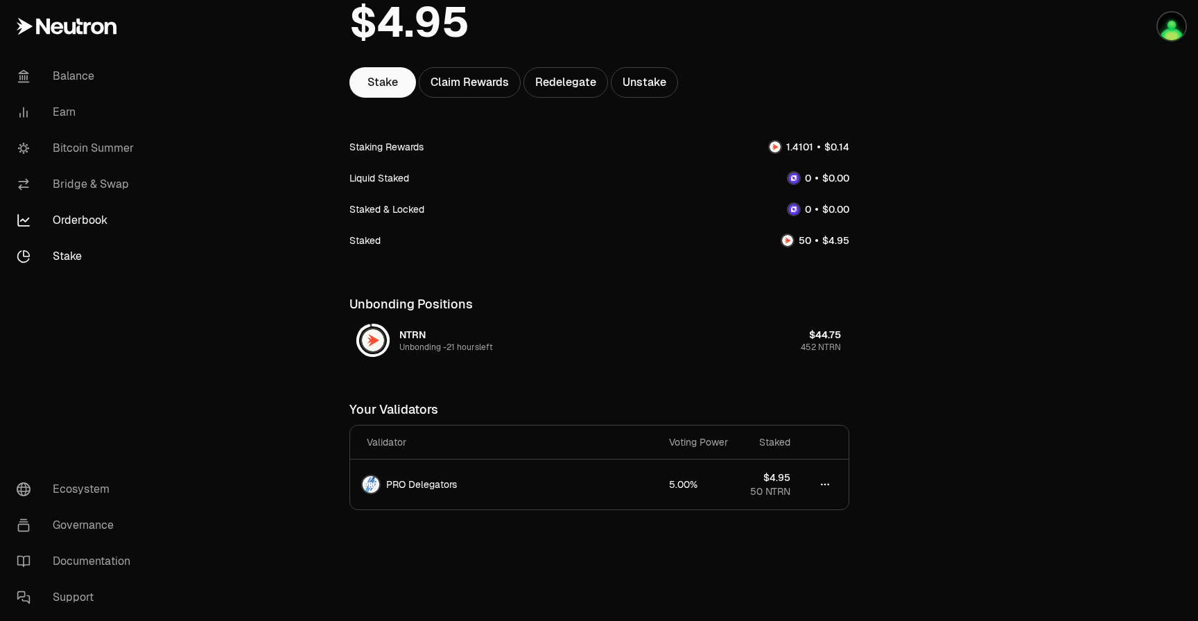
click at [121, 223] on link "Orderbook" at bounding box center [78, 221] width 144 height 36
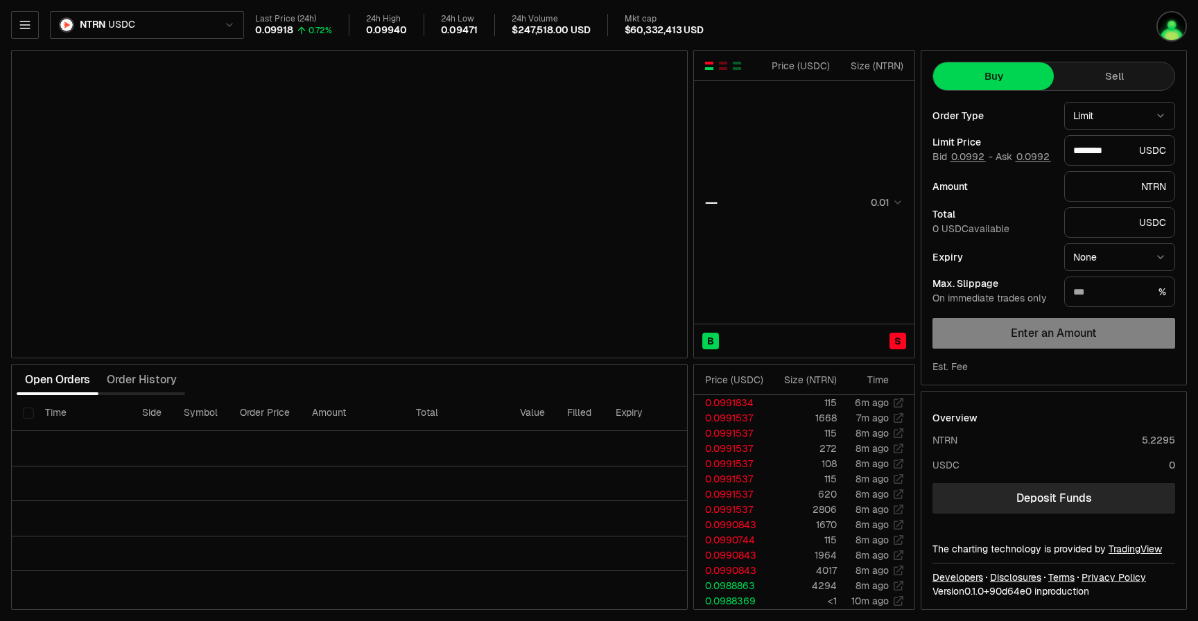
click at [94, 17] on html "Balance Earn Bitcoin Summer Bridge & Swap Orderbook Stake Ecosystem Governance …" at bounding box center [599, 310] width 1198 height 621
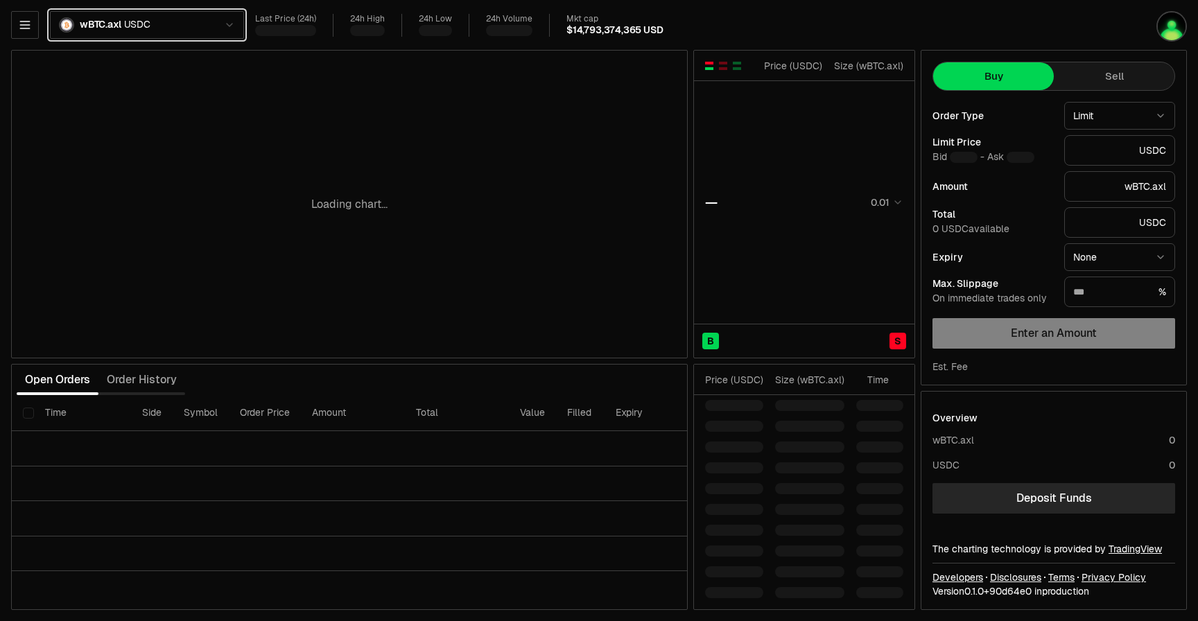
type input "******"
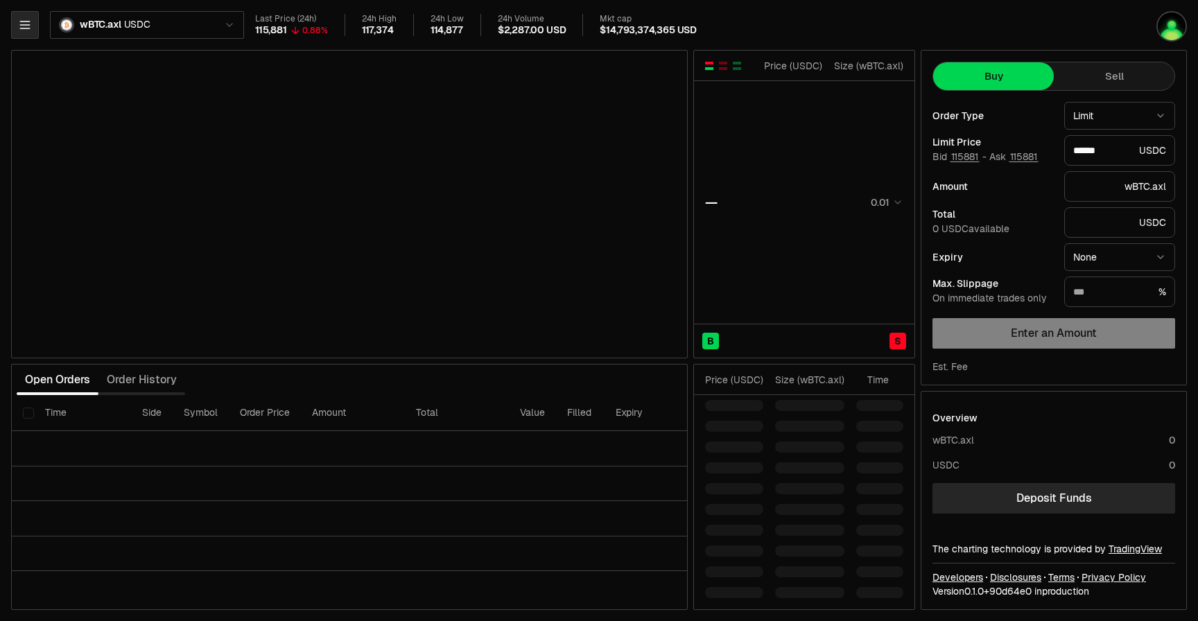
click at [24, 25] on icon "button" at bounding box center [24, 25] width 9 height 7
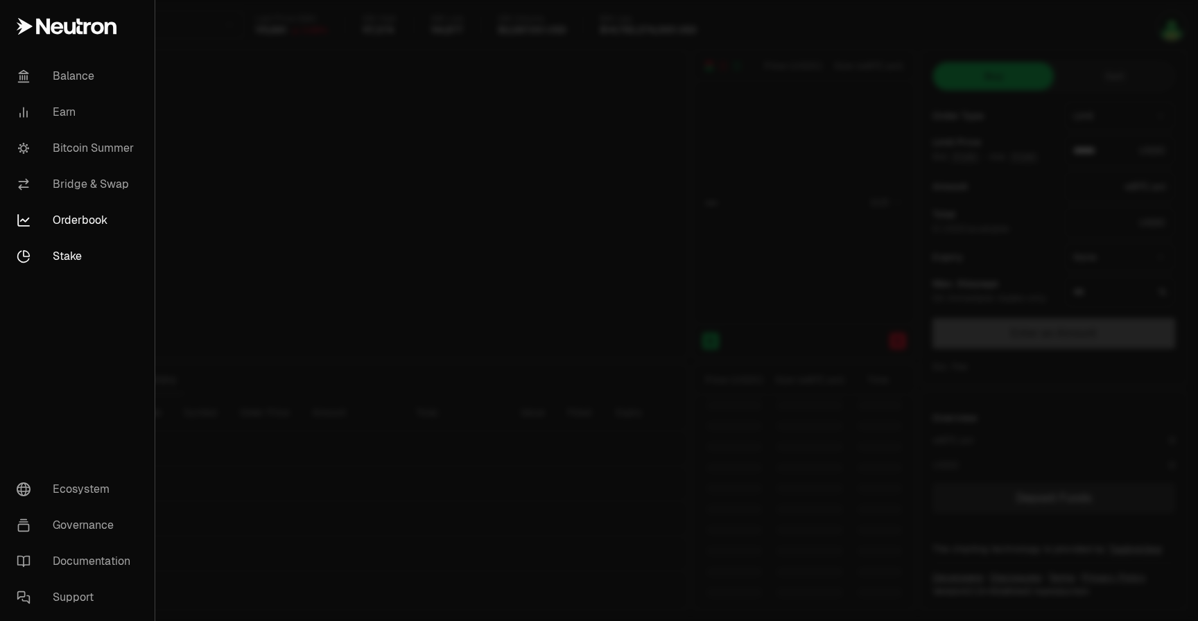
click at [72, 255] on link "Stake" at bounding box center [78, 257] width 144 height 36
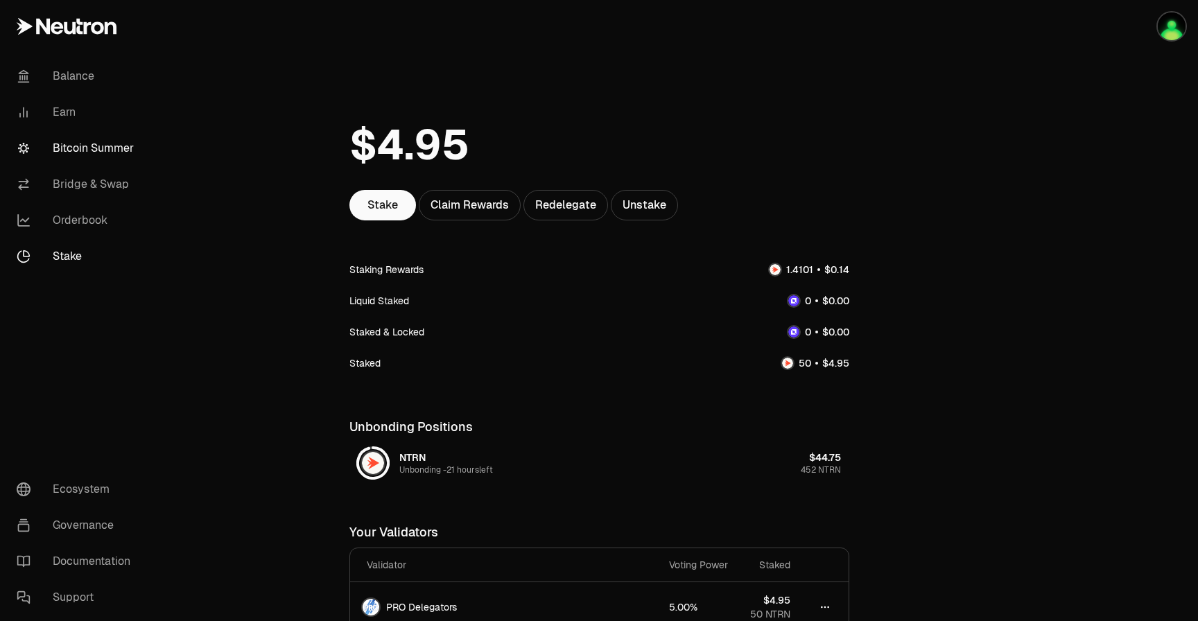
click at [82, 140] on link "Bitcoin Summer" at bounding box center [78, 148] width 144 height 36
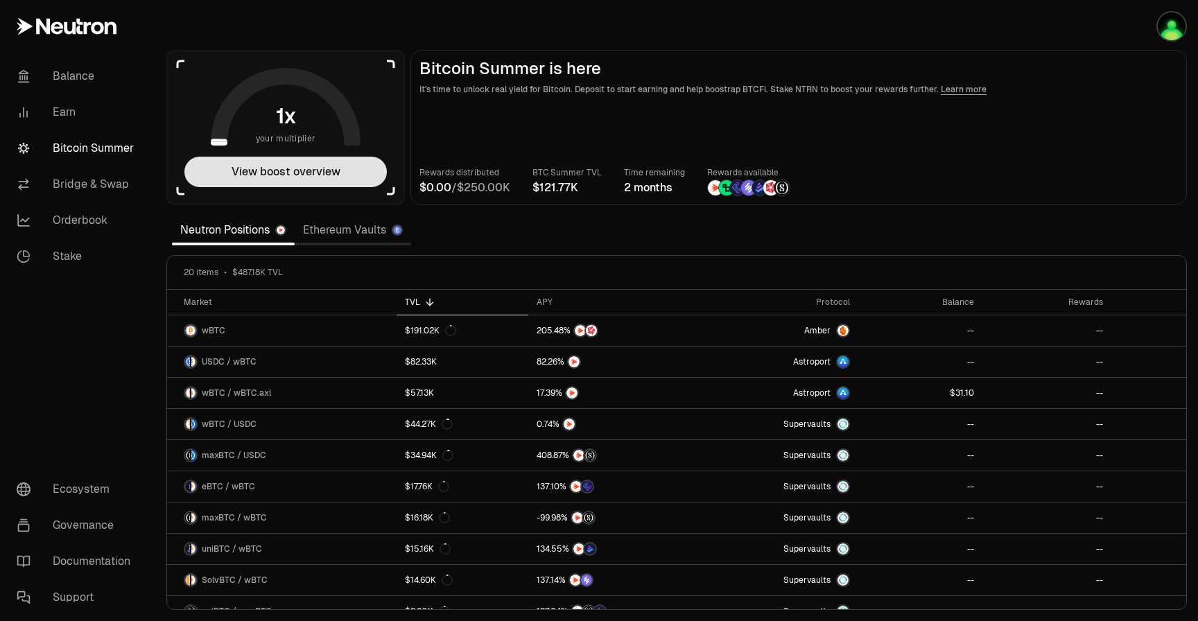
click at [234, 179] on button "View boost overview" at bounding box center [285, 172] width 203 height 31
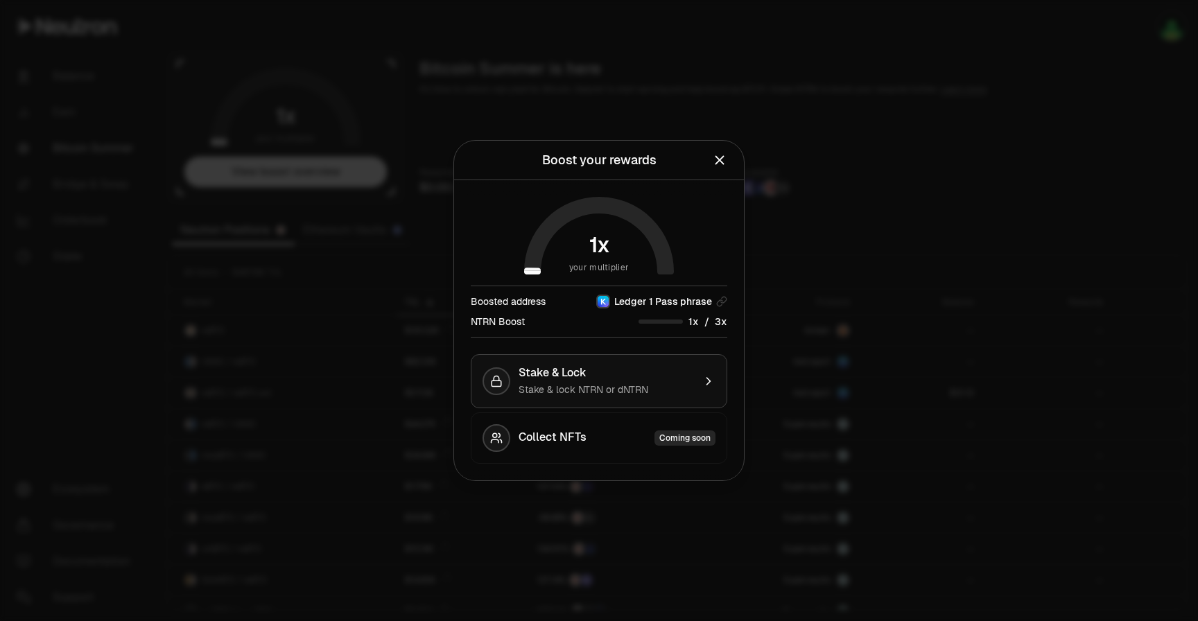
click at [581, 390] on span "Stake & lock NTRN or dNTRN" at bounding box center [584, 390] width 130 height 12
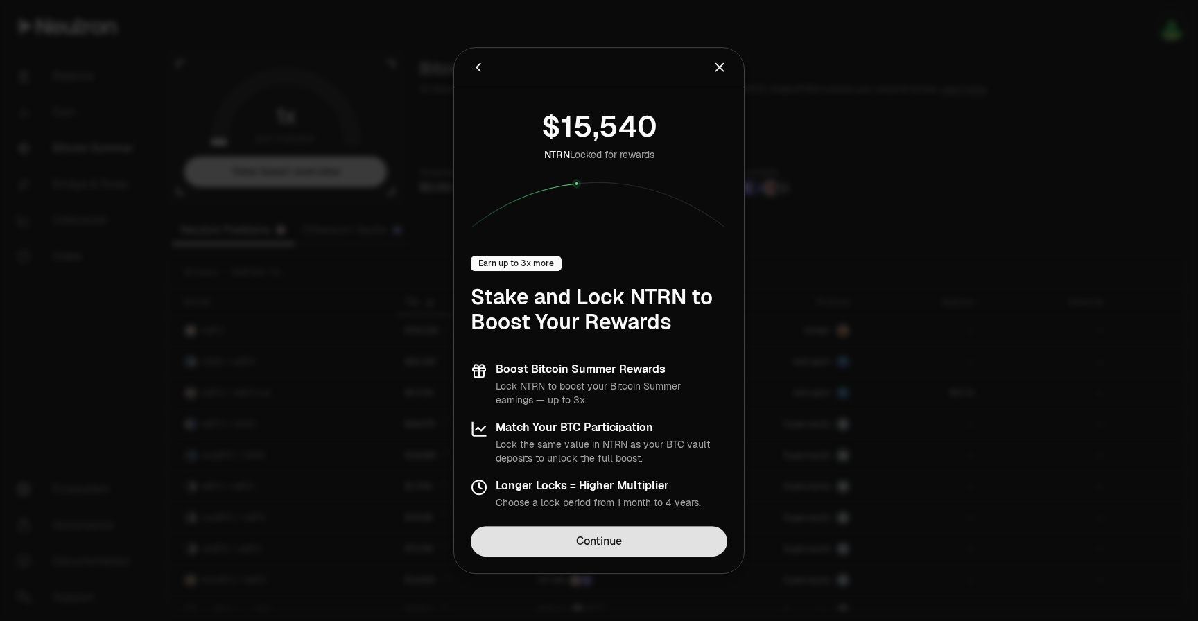
click at [590, 542] on link "Continue" at bounding box center [599, 541] width 257 height 31
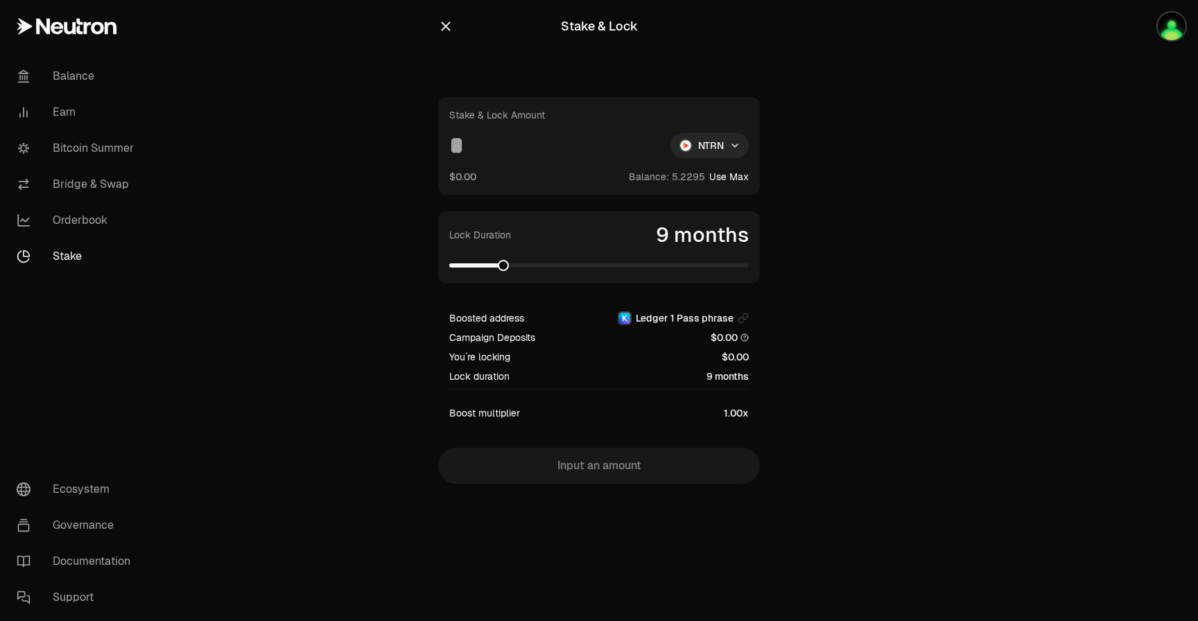
click at [509, 260] on span at bounding box center [503, 265] width 11 height 11
click at [518, 152] on input at bounding box center [554, 145] width 210 height 25
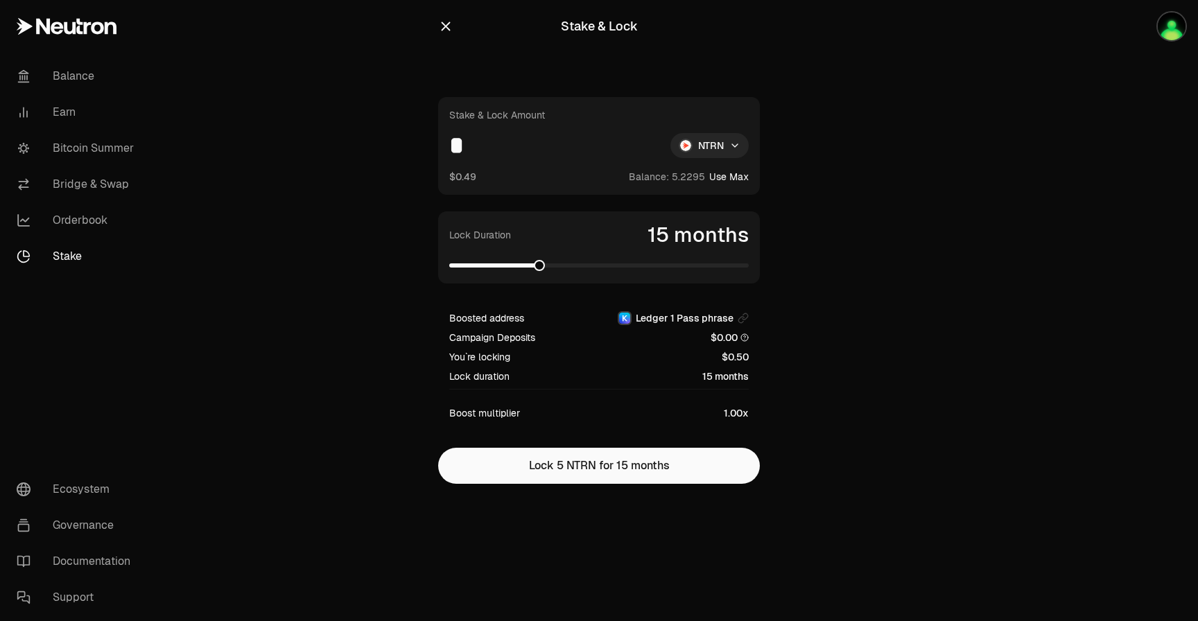
type input "*"
click at [486, 266] on span at bounding box center [467, 266] width 37 height 4
click at [540, 260] on span at bounding box center [545, 265] width 11 height 11
click at [84, 109] on link "Earn" at bounding box center [78, 112] width 144 height 36
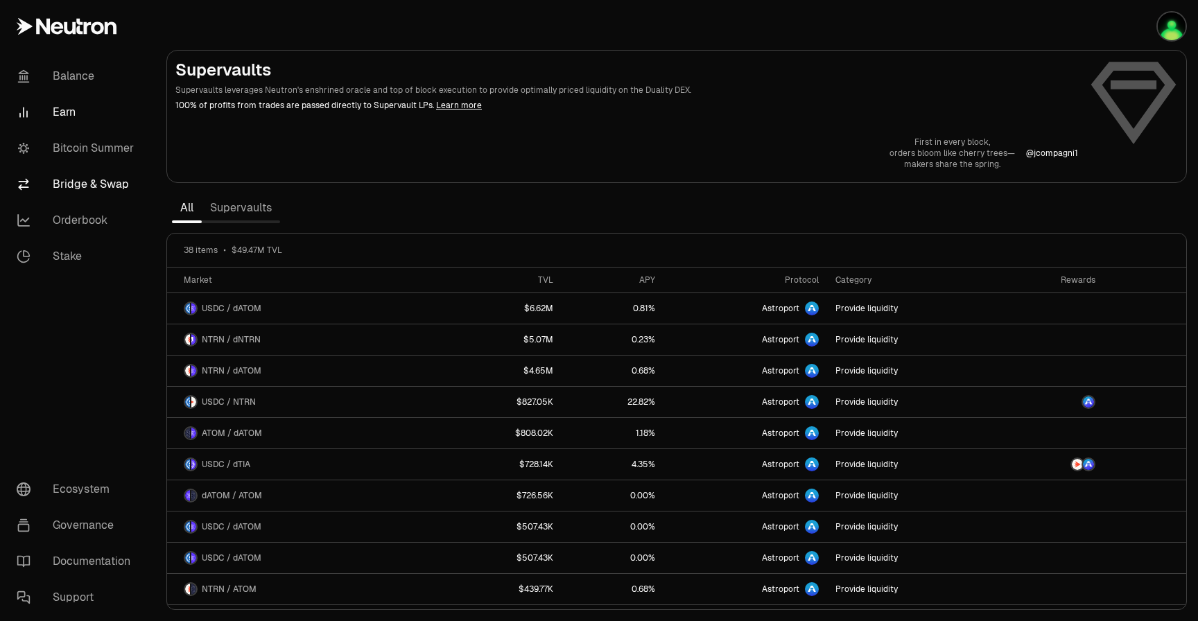
click at [96, 181] on link "Bridge & Swap" at bounding box center [78, 184] width 144 height 36
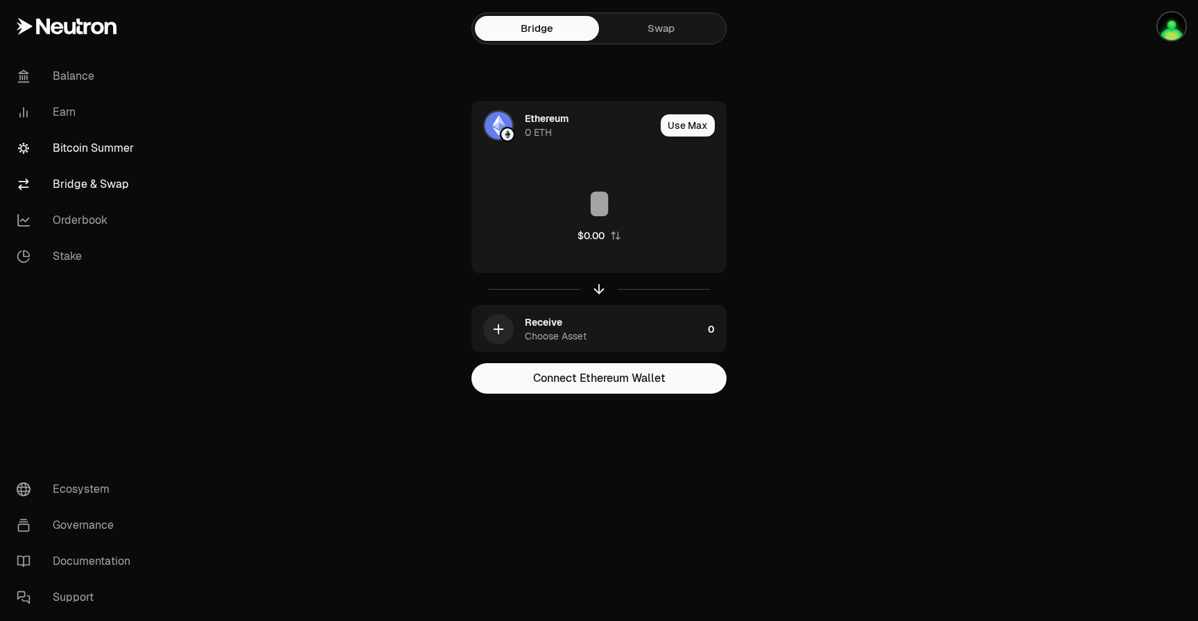
click at [96, 159] on link "Bitcoin Summer" at bounding box center [78, 148] width 144 height 36
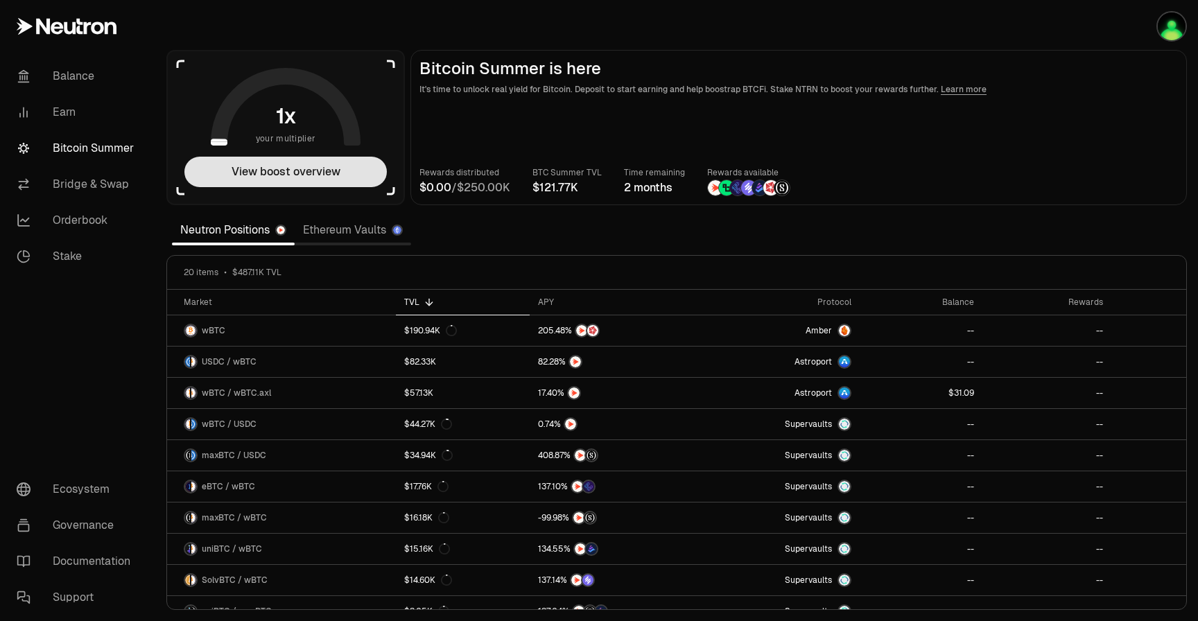
click at [347, 171] on button "View boost overview" at bounding box center [285, 172] width 203 height 31
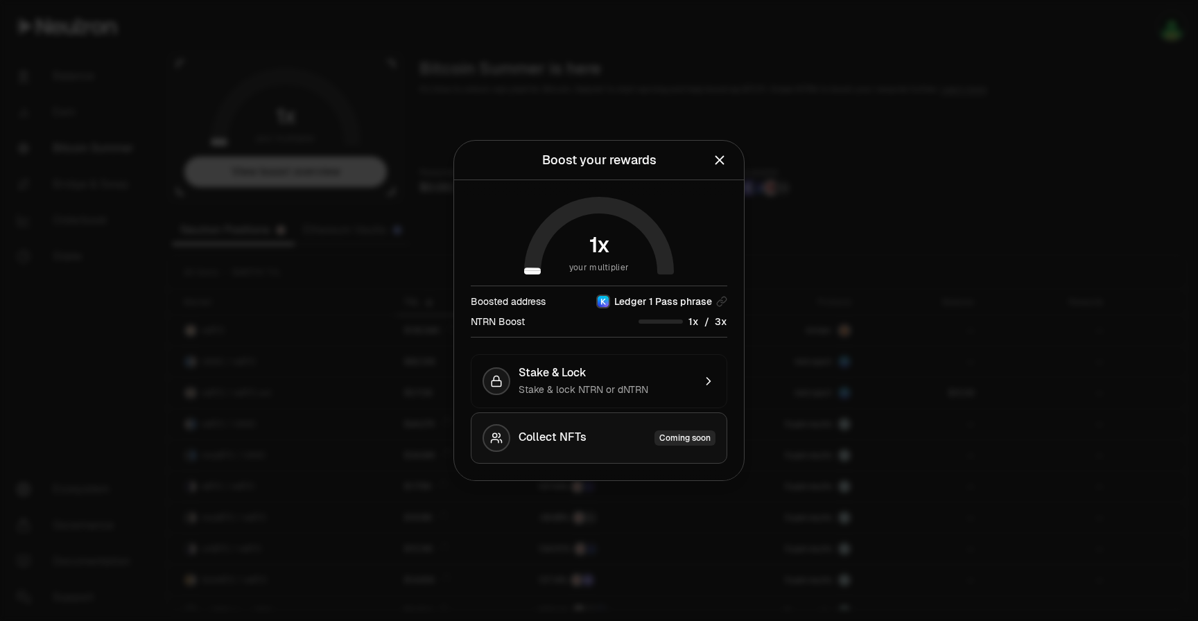
click at [637, 436] on div "Collect NFTs Coming soon" at bounding box center [617, 438] width 197 height 15
click at [637, 390] on span "Stake & lock NTRN or dNTRN" at bounding box center [584, 390] width 130 height 12
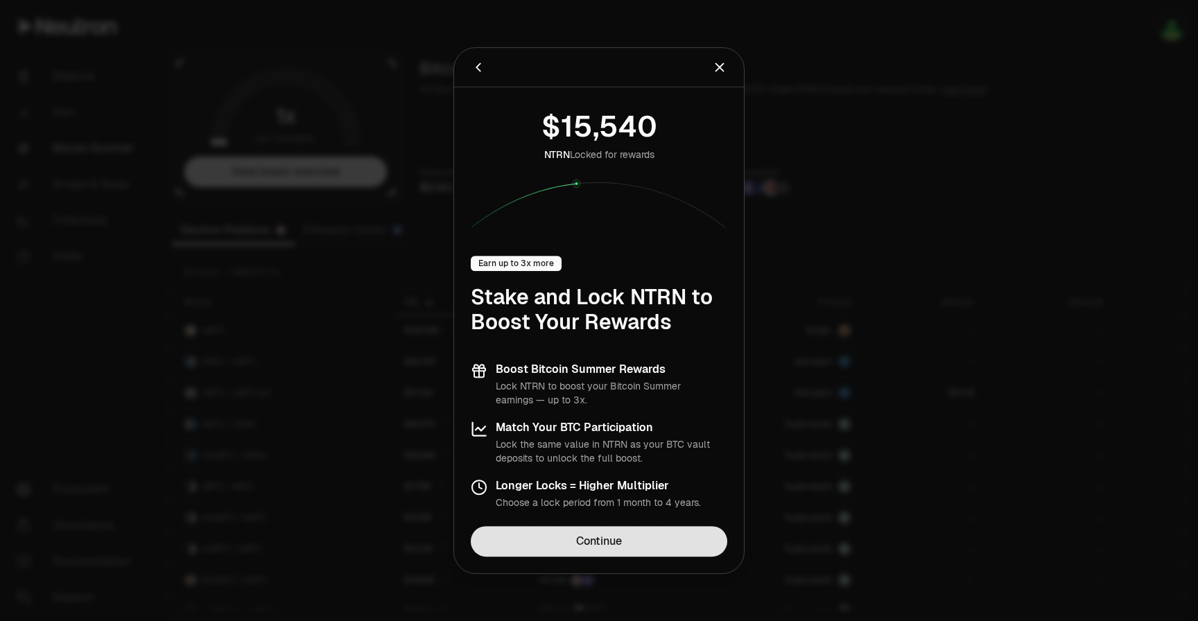
click at [588, 542] on link "Continue" at bounding box center [599, 541] width 257 height 31
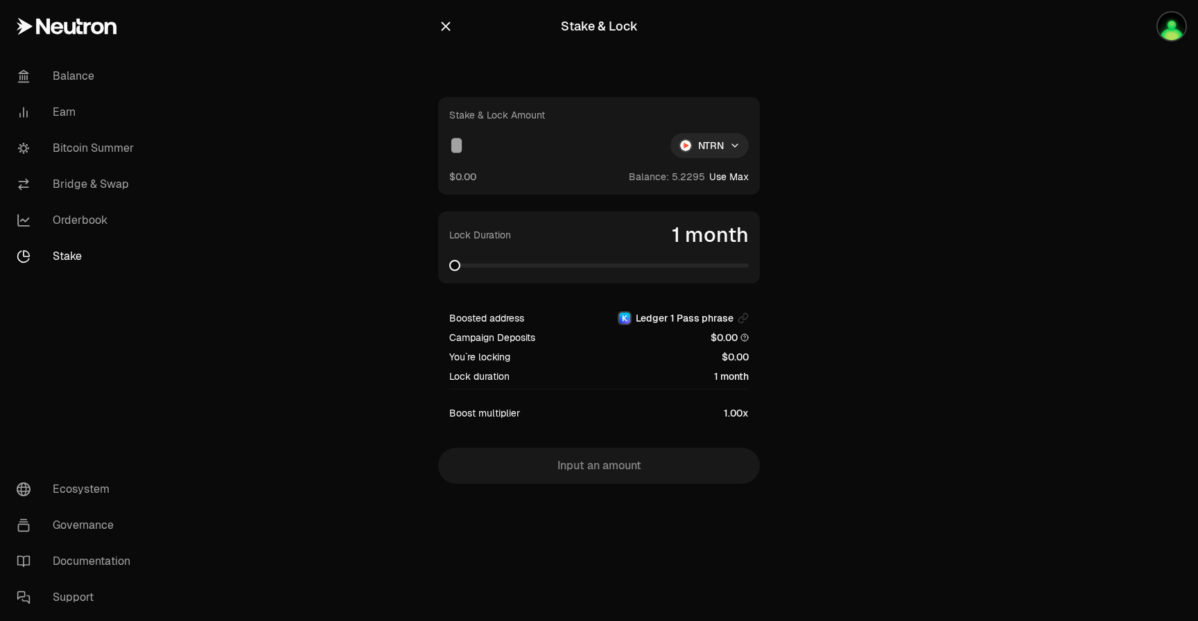
click at [446, 25] on icon "button" at bounding box center [446, 26] width 9 height 9
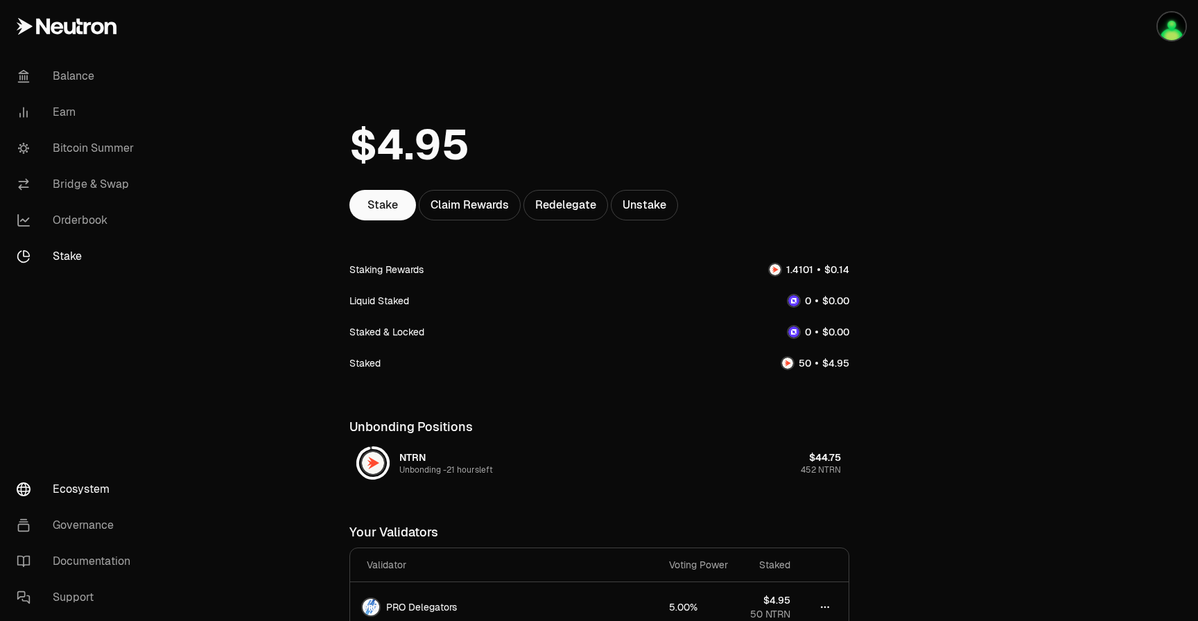
click at [91, 489] on link "Ecosystem" at bounding box center [78, 490] width 144 height 36
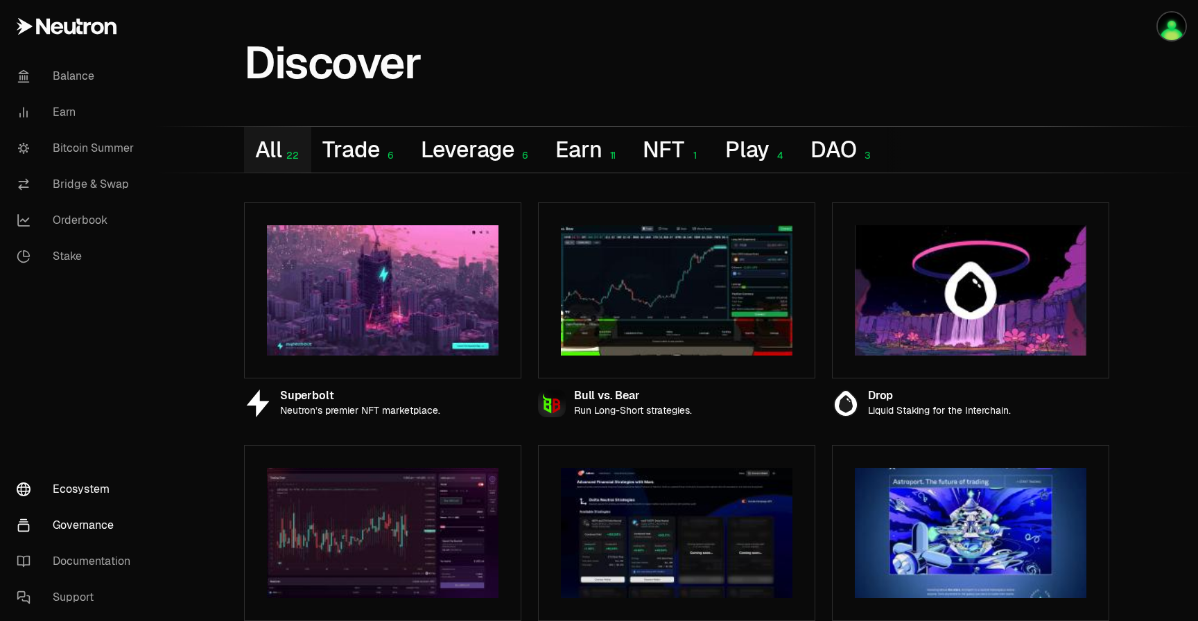
click at [92, 528] on link "Governance" at bounding box center [78, 526] width 144 height 36
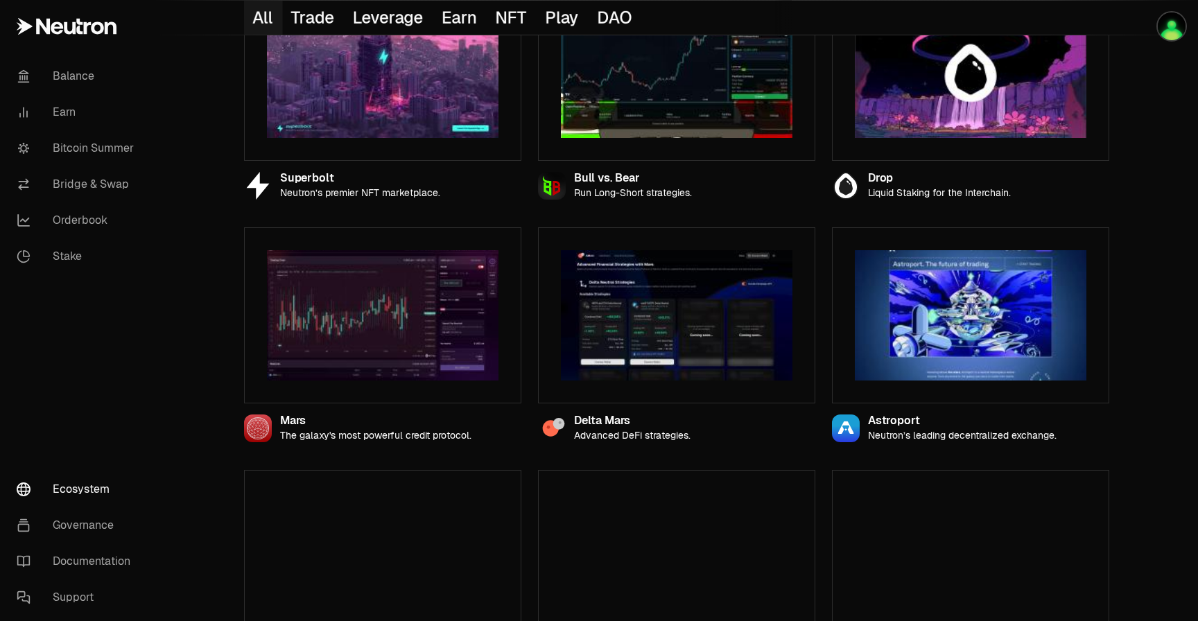
scroll to position [234, 0]
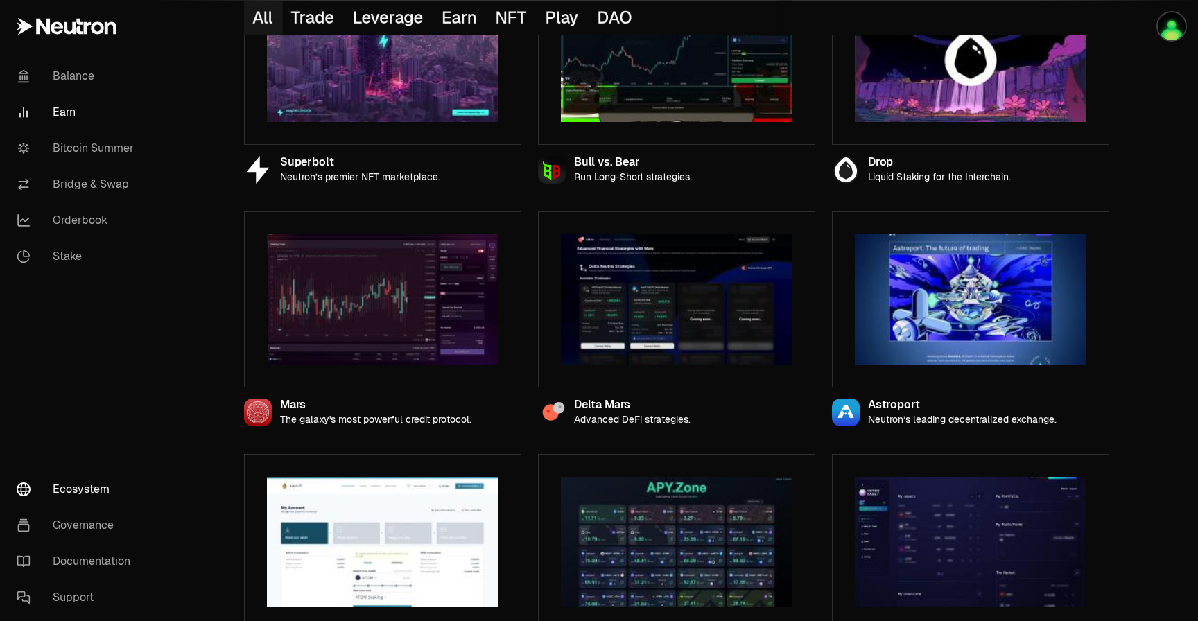
click at [92, 106] on link "Earn" at bounding box center [78, 112] width 144 height 36
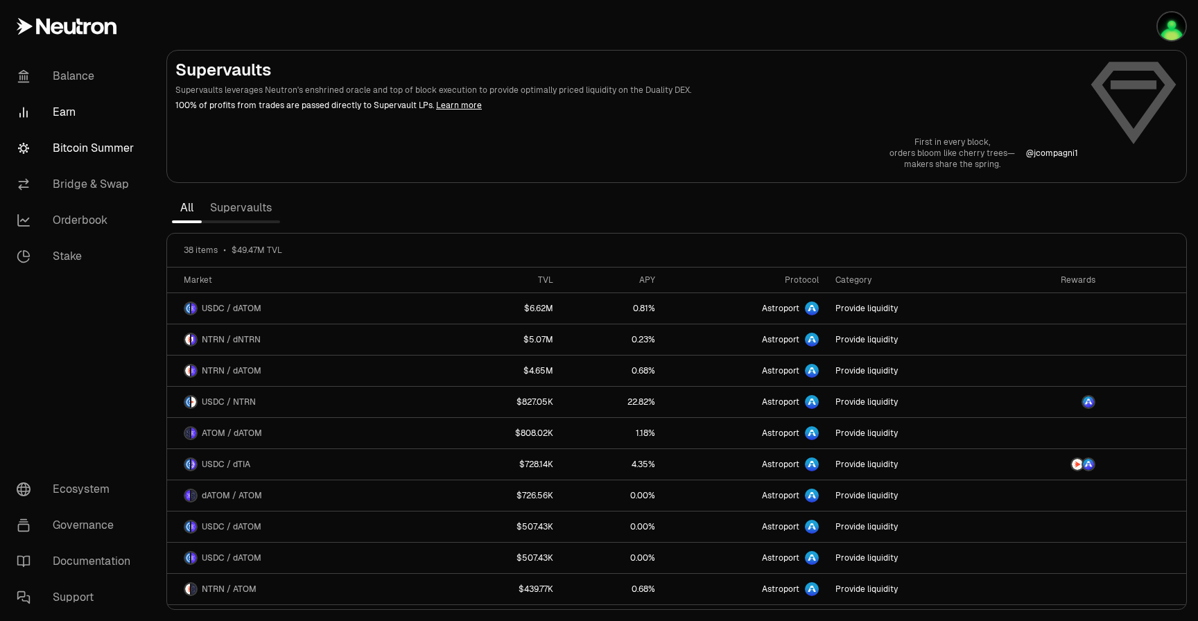
click at [83, 150] on link "Bitcoin Summer" at bounding box center [78, 148] width 144 height 36
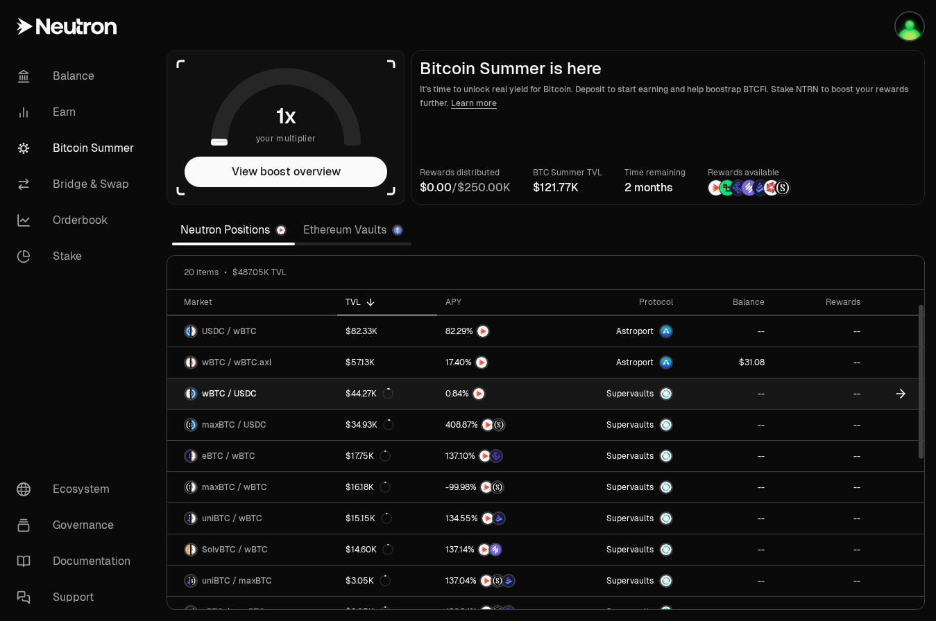
scroll to position [31, 0]
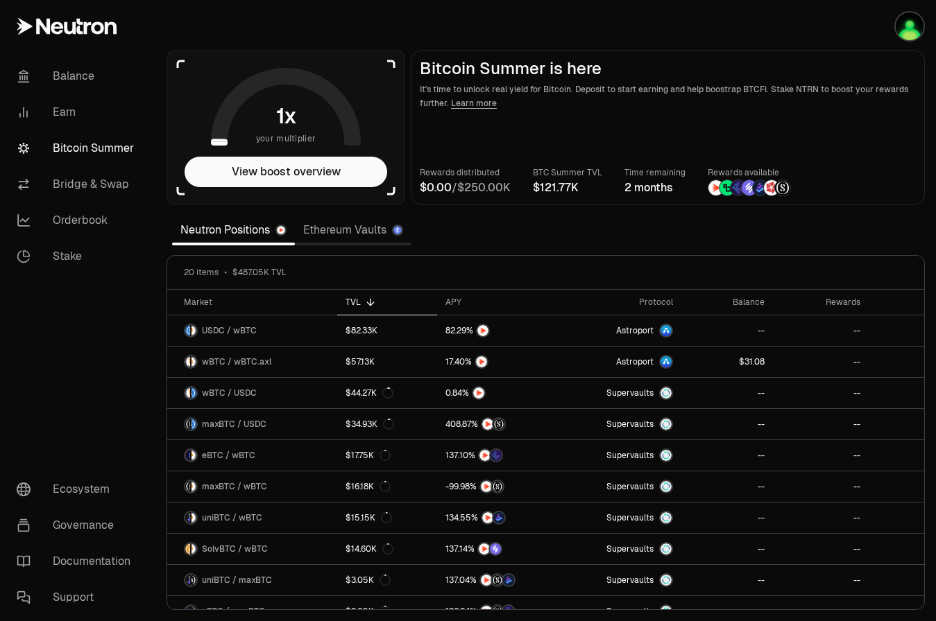
click at [495, 191] on span "0" at bounding box center [492, 188] width 8 height 14
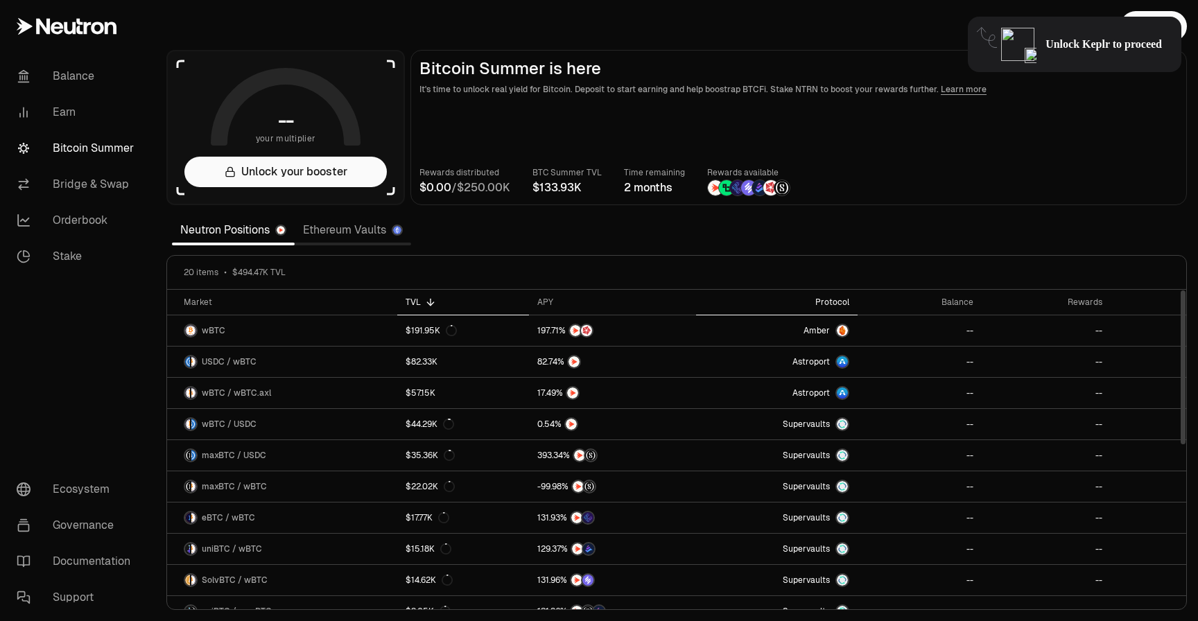
click at [834, 301] on div "Protocol" at bounding box center [777, 302] width 145 height 11
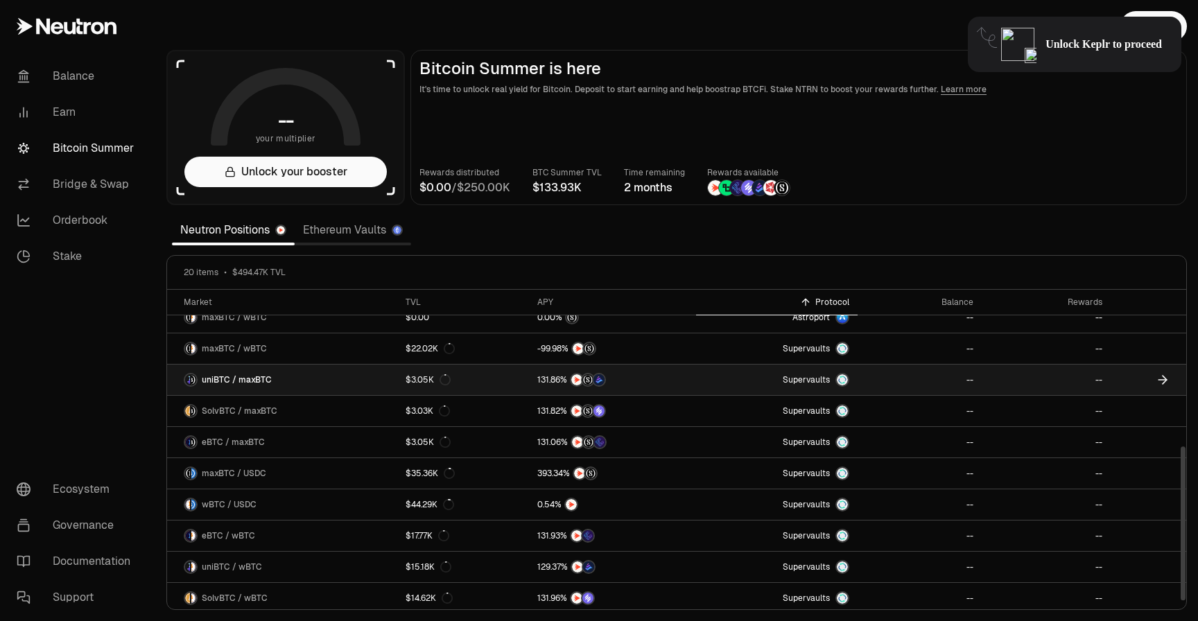
scroll to position [329, 0]
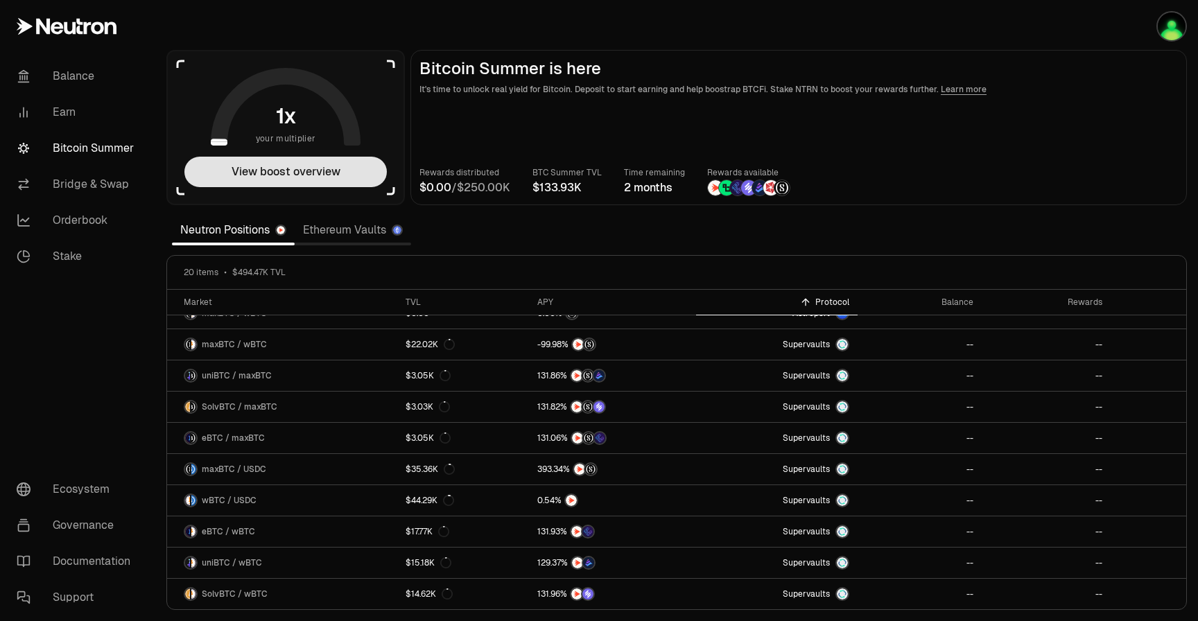
click at [345, 167] on button "View boost overview" at bounding box center [285, 172] width 203 height 31
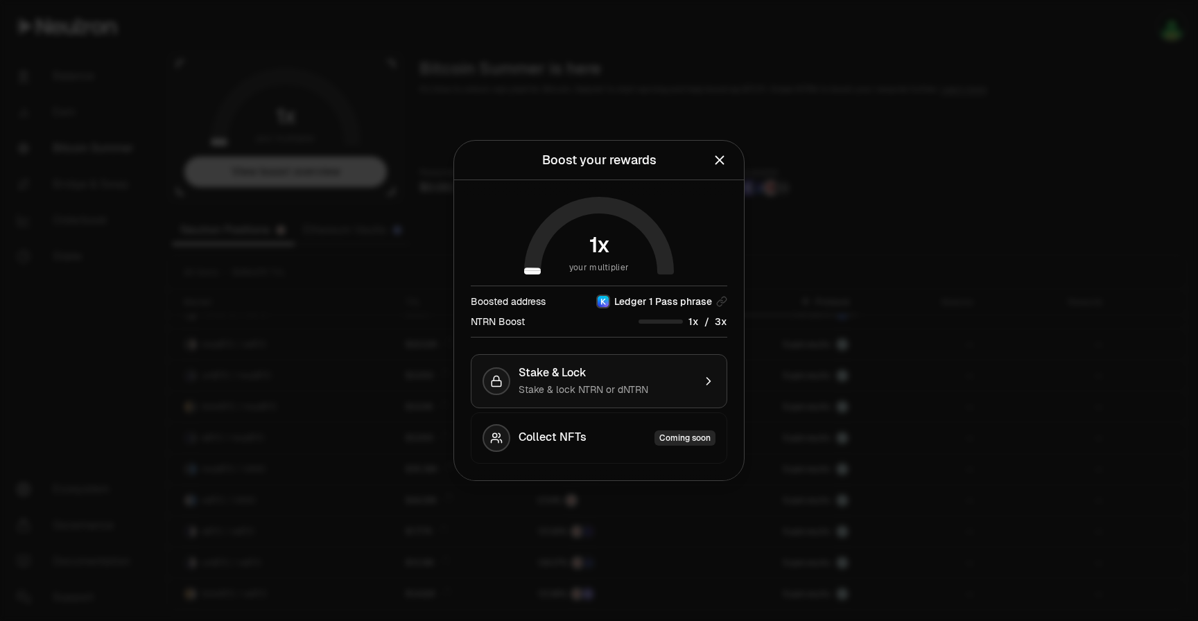
click at [573, 383] on div "Stake & lock NTRN or dNTRN" at bounding box center [606, 390] width 175 height 14
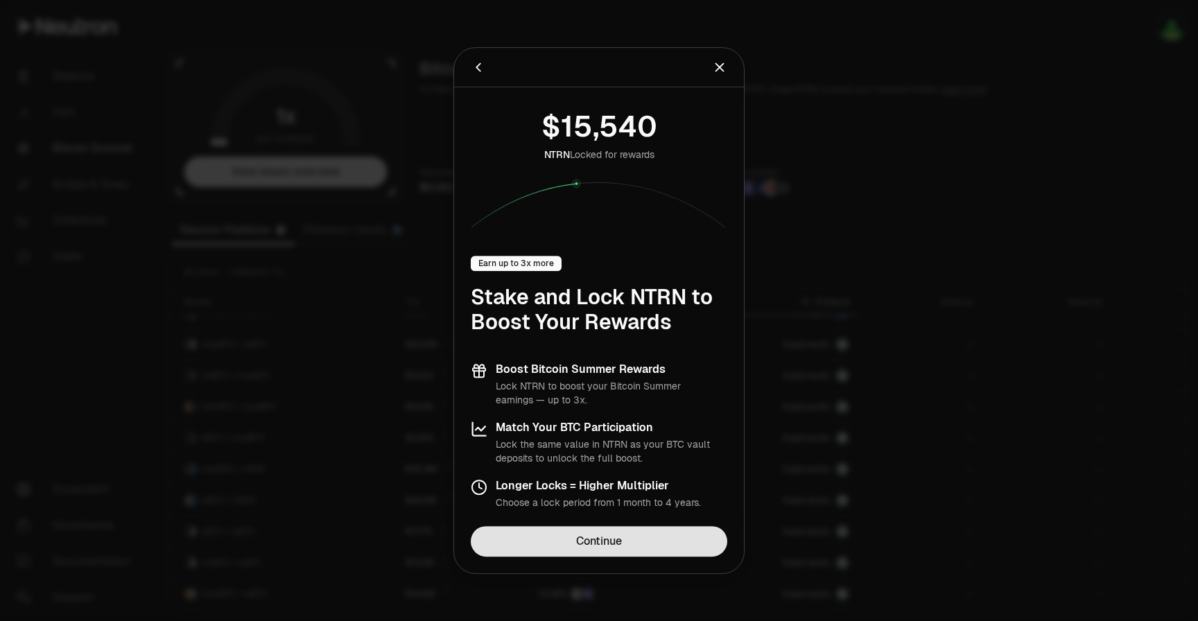
click at [605, 536] on link "Continue" at bounding box center [599, 541] width 257 height 31
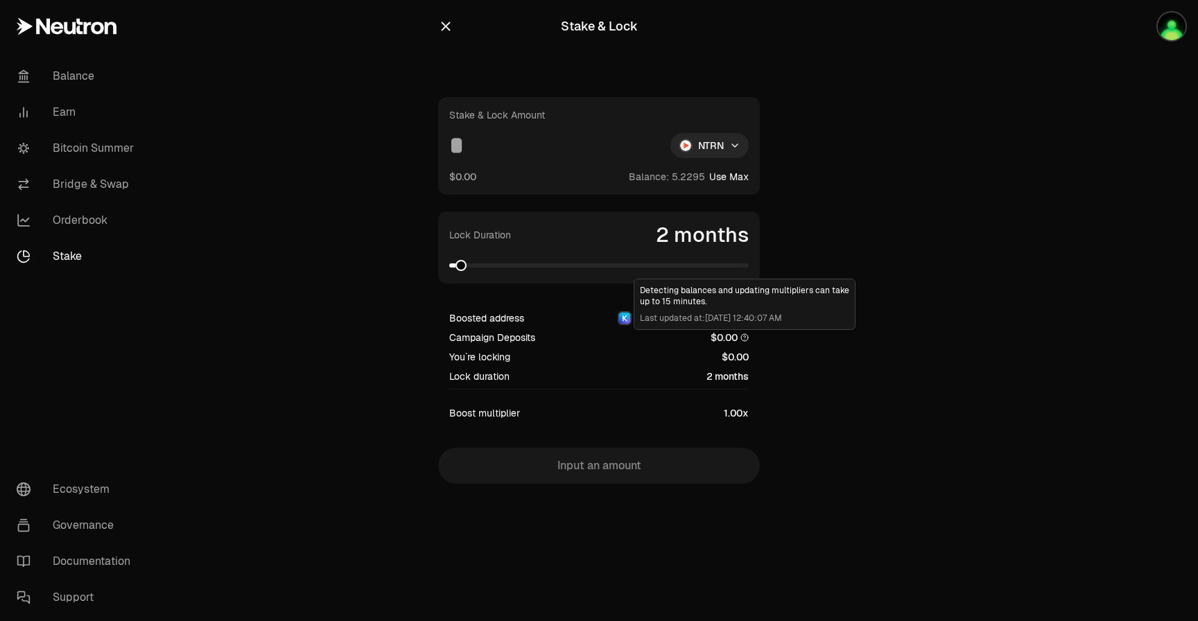
click at [744, 338] on icon at bounding box center [745, 338] width 8 height 8
click at [453, 26] on icon "button" at bounding box center [445, 26] width 15 height 15
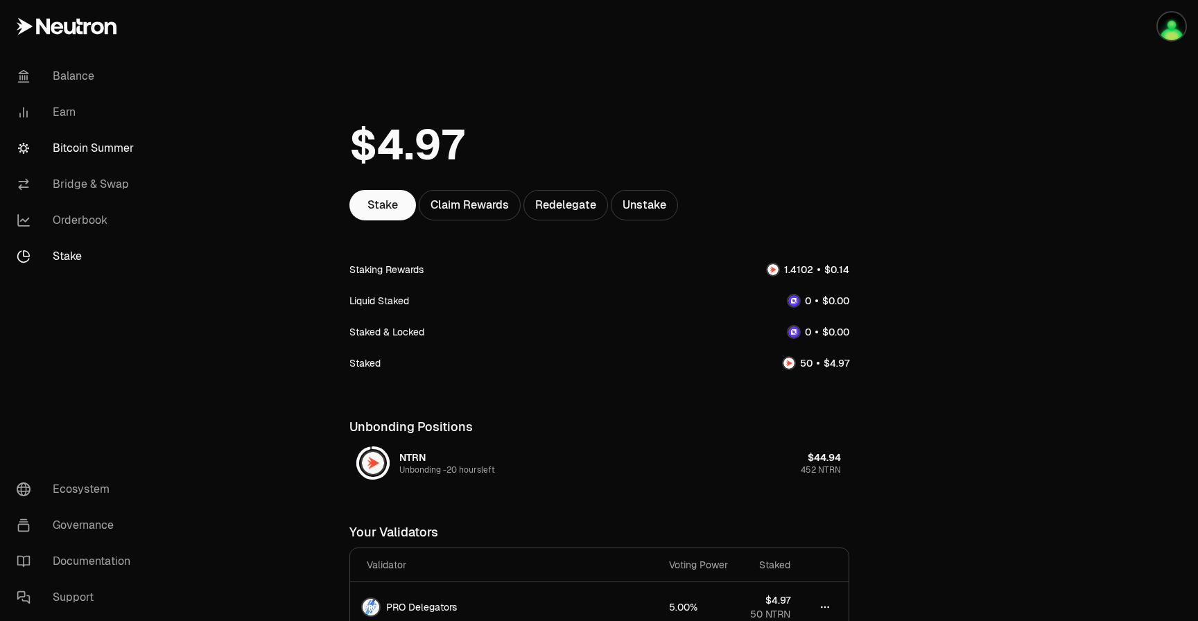
click at [94, 148] on link "Bitcoin Summer" at bounding box center [78, 148] width 144 height 36
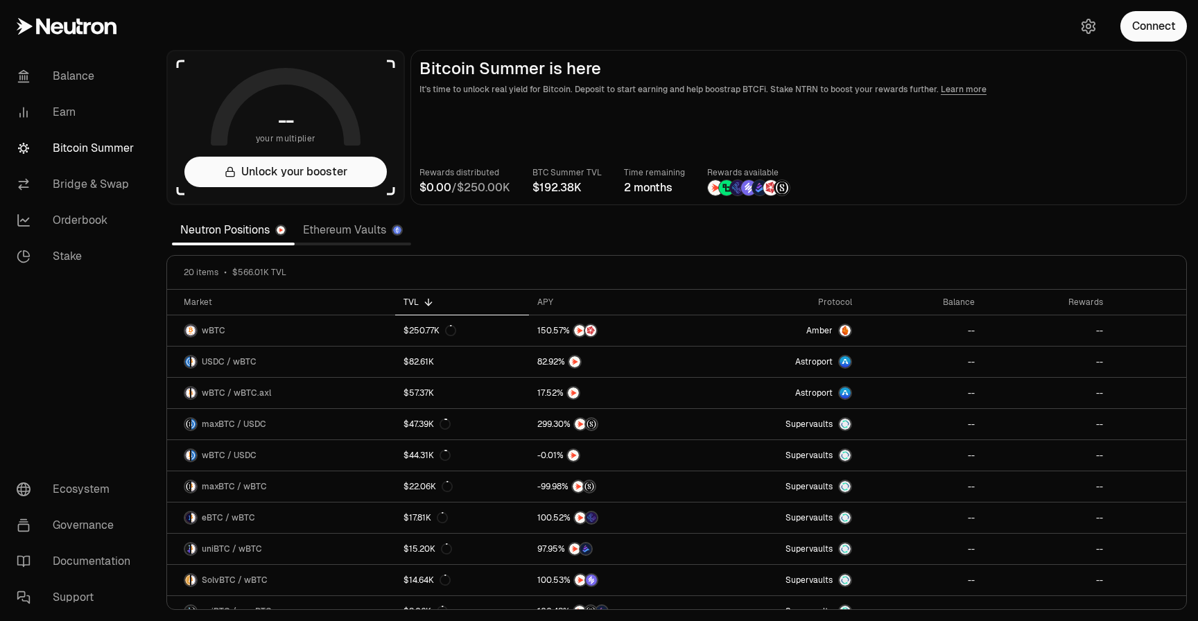
click at [375, 228] on link "Ethereum Vaults" at bounding box center [353, 230] width 117 height 28
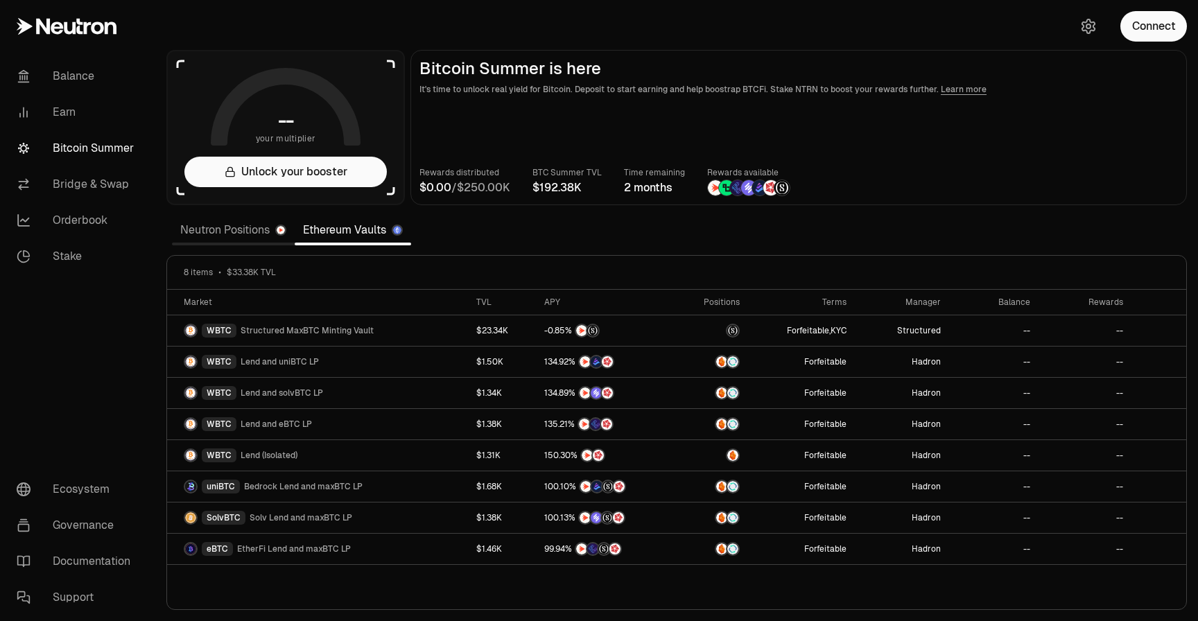
click at [246, 229] on link "Neutron Positions" at bounding box center [233, 230] width 123 height 28
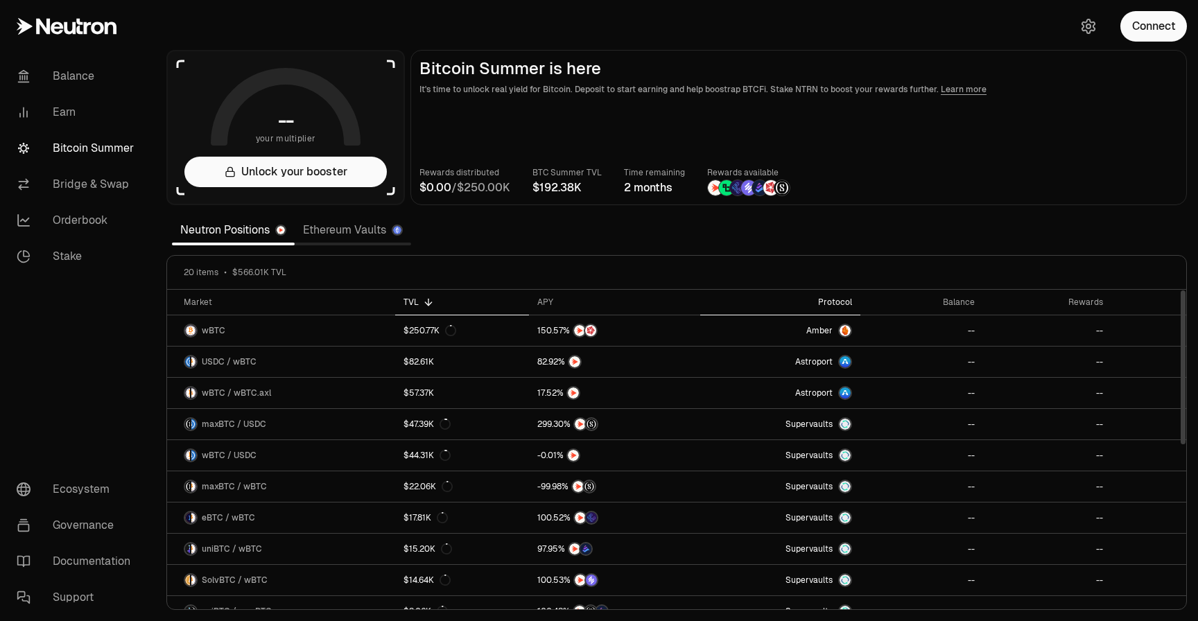
click at [818, 298] on div "Protocol" at bounding box center [781, 302] width 144 height 11
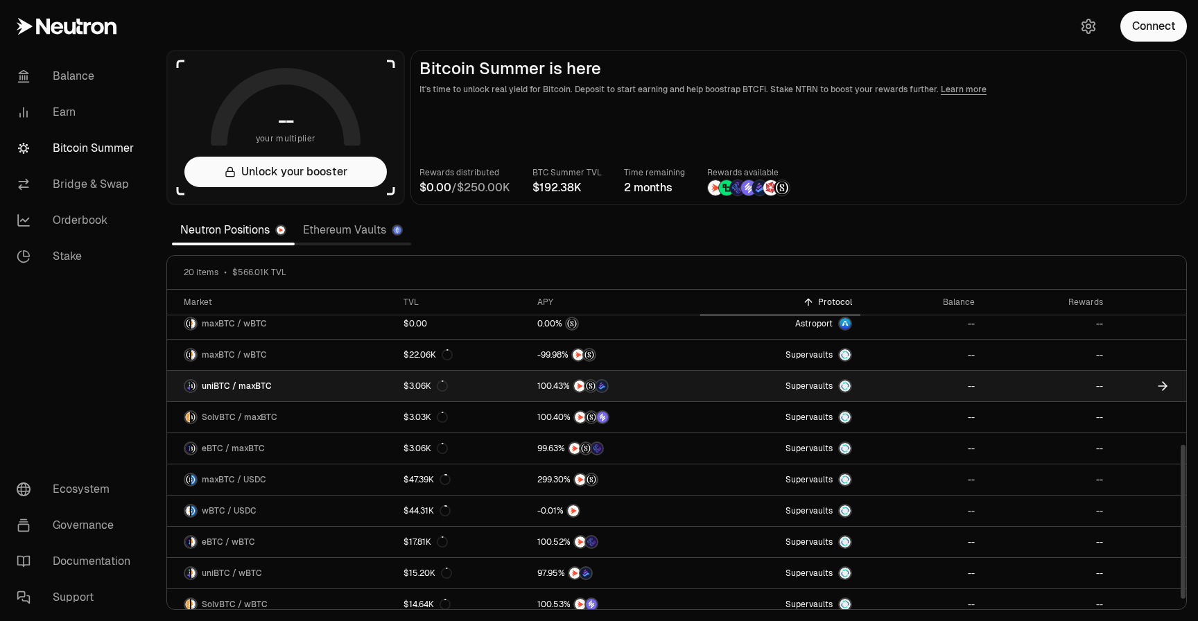
scroll to position [329, 0]
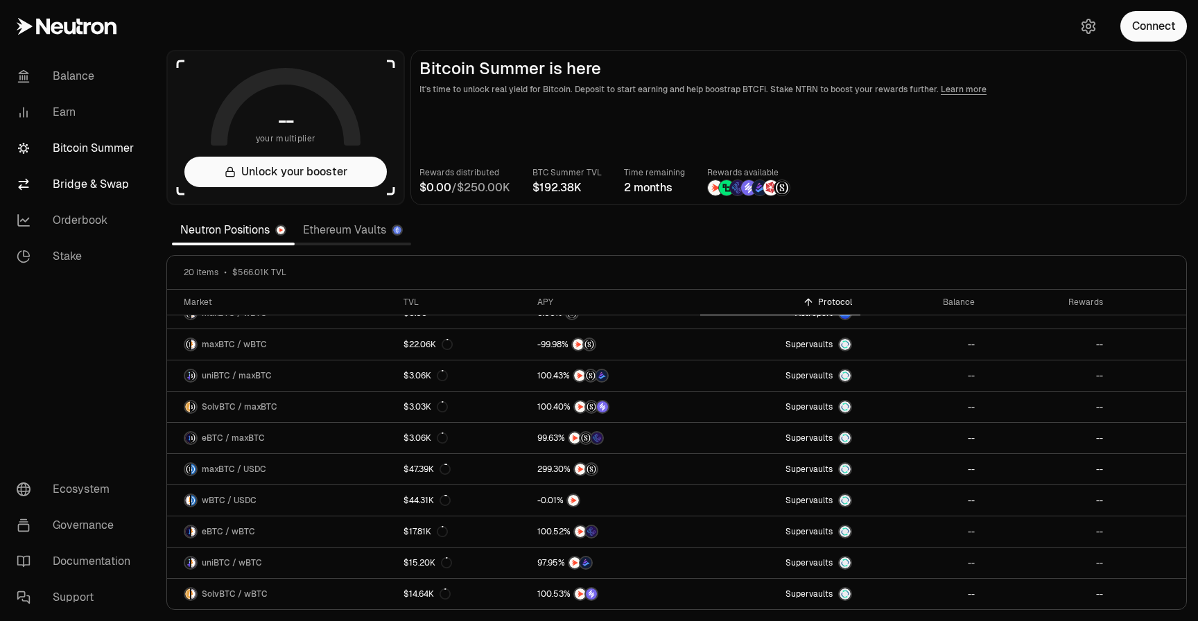
click at [101, 186] on link "Bridge & Swap" at bounding box center [78, 184] width 144 height 36
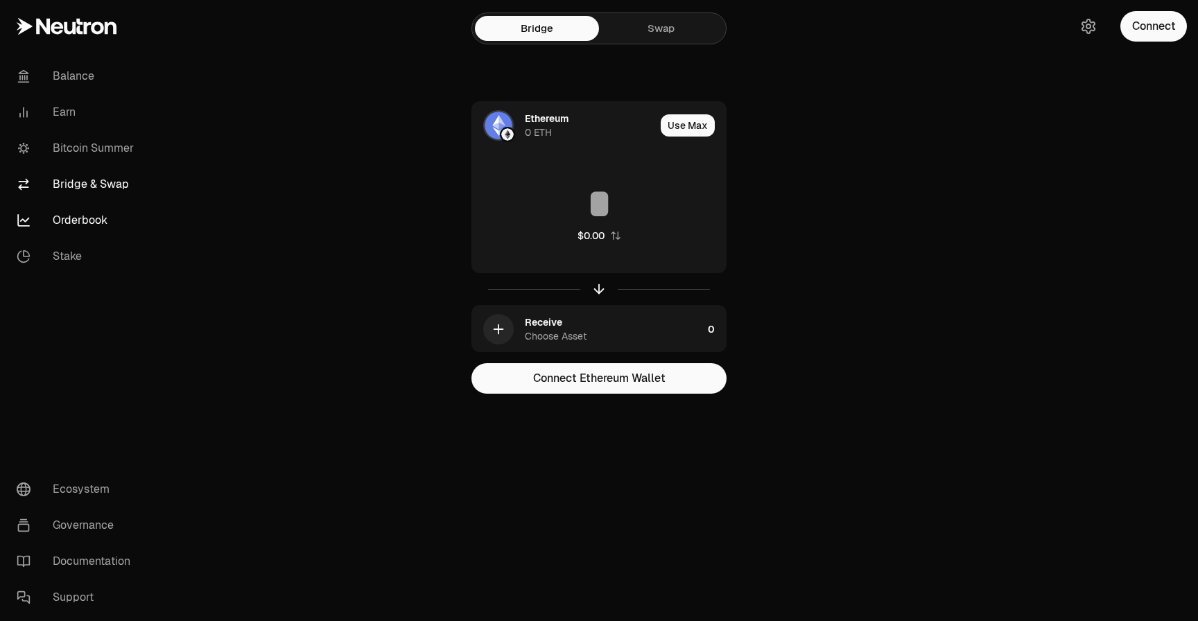
click at [103, 221] on link "Orderbook" at bounding box center [78, 221] width 144 height 36
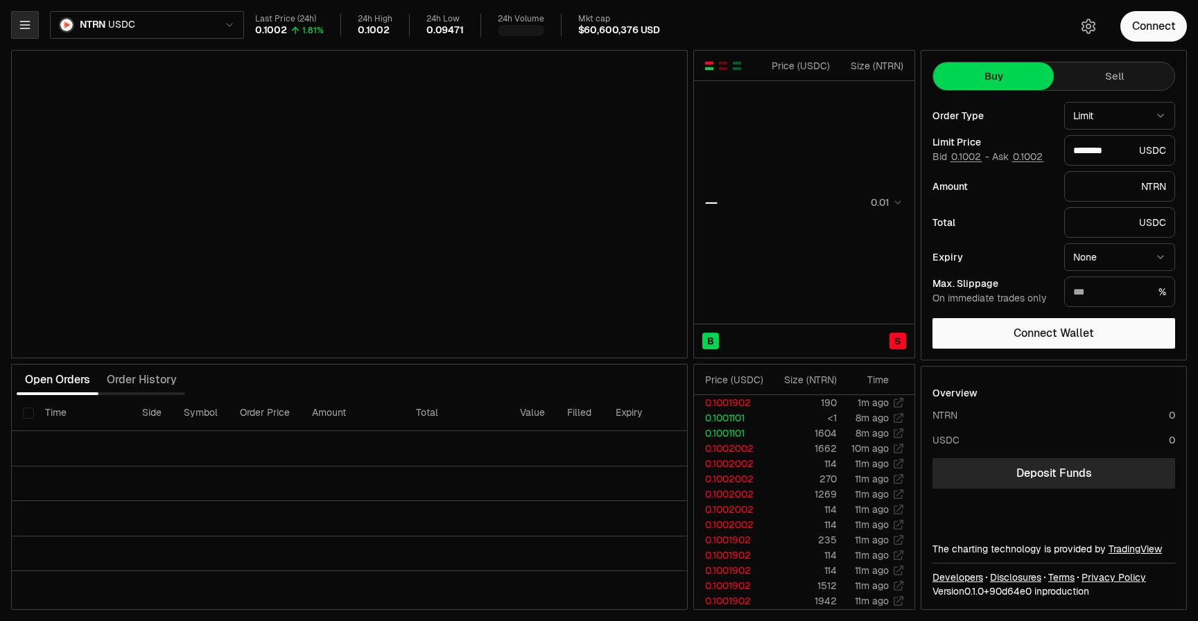
click at [23, 31] on icon "button" at bounding box center [25, 25] width 14 height 14
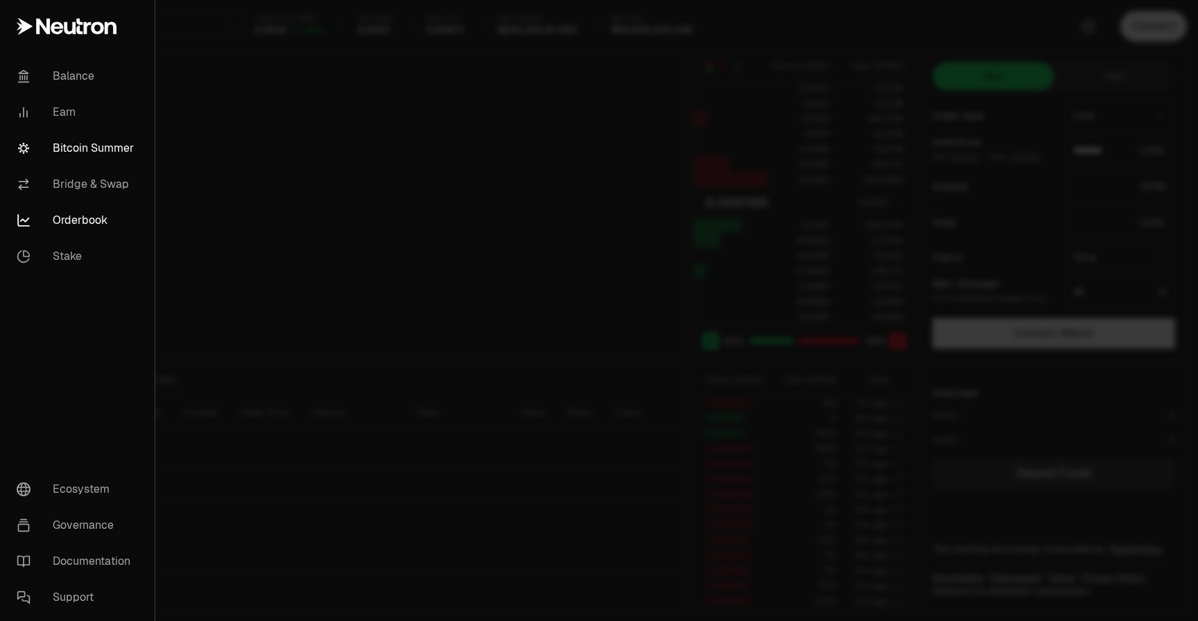
type input "********"
click at [74, 153] on link "Bitcoin Summer" at bounding box center [78, 148] width 144 height 36
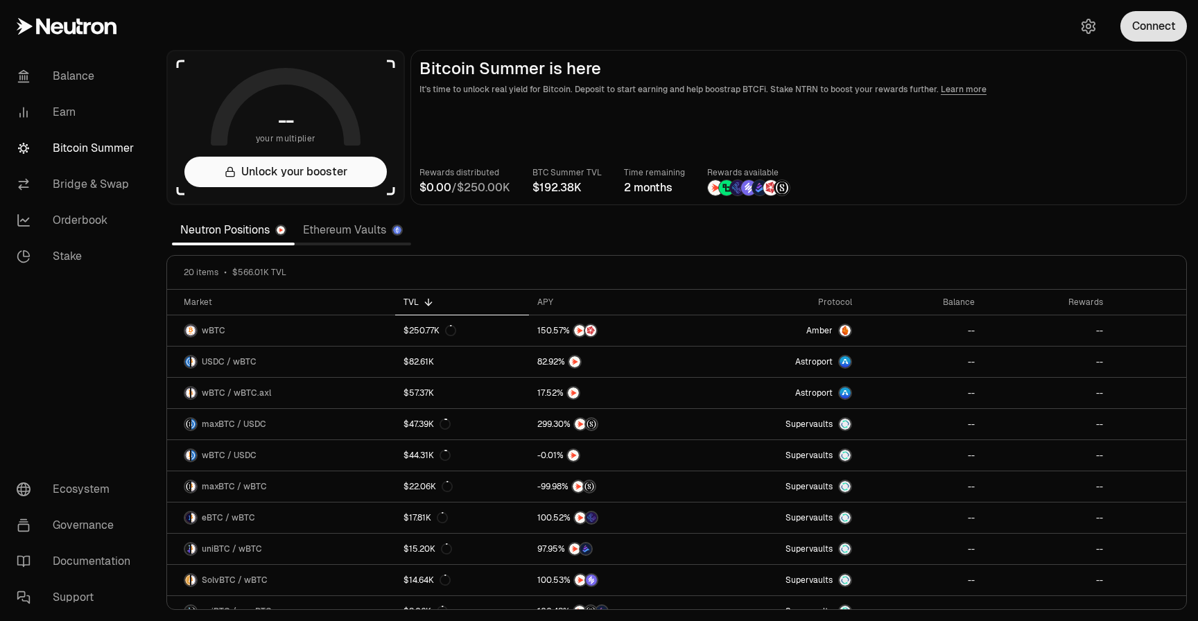
click at [1136, 29] on button "Connect" at bounding box center [1154, 26] width 67 height 31
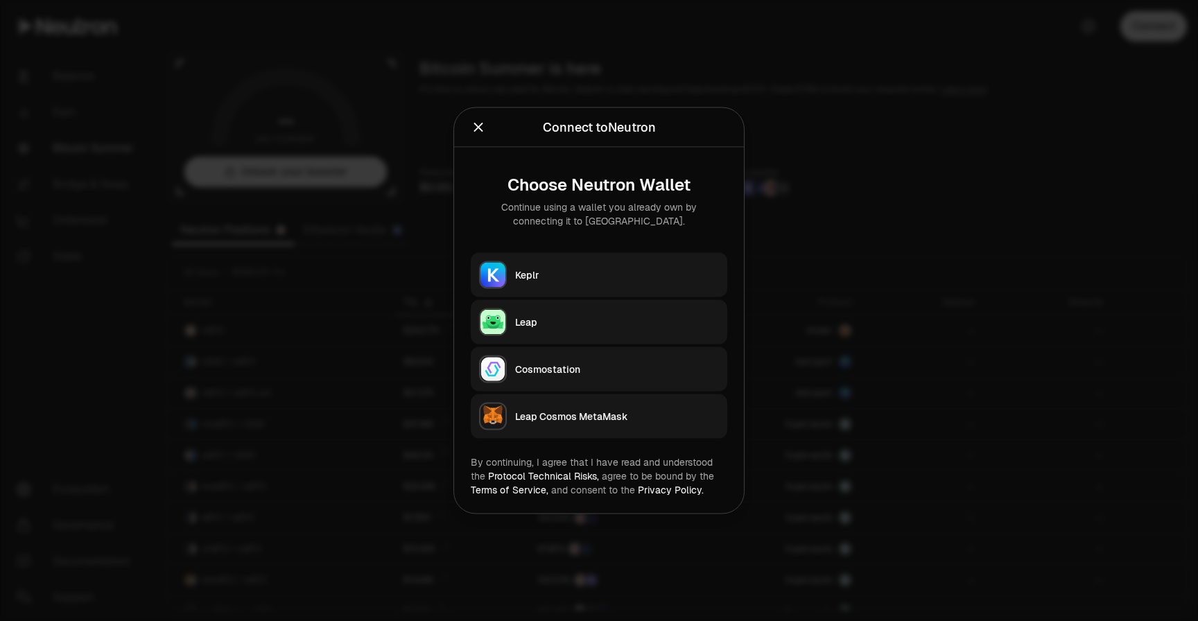
click at [619, 271] on div "Keplr" at bounding box center [617, 275] width 204 height 14
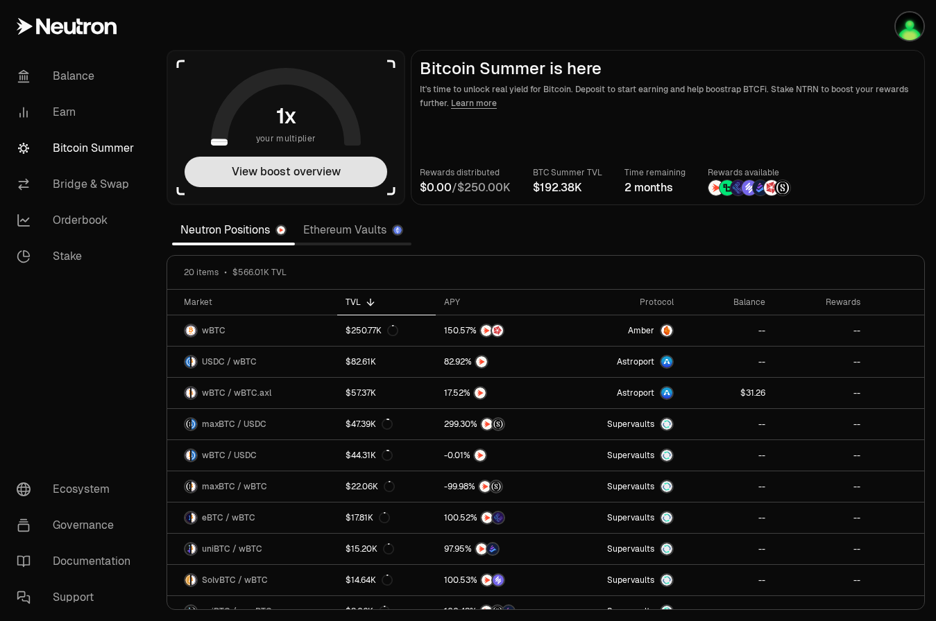
click at [308, 166] on button "View boost overview" at bounding box center [285, 172] width 203 height 31
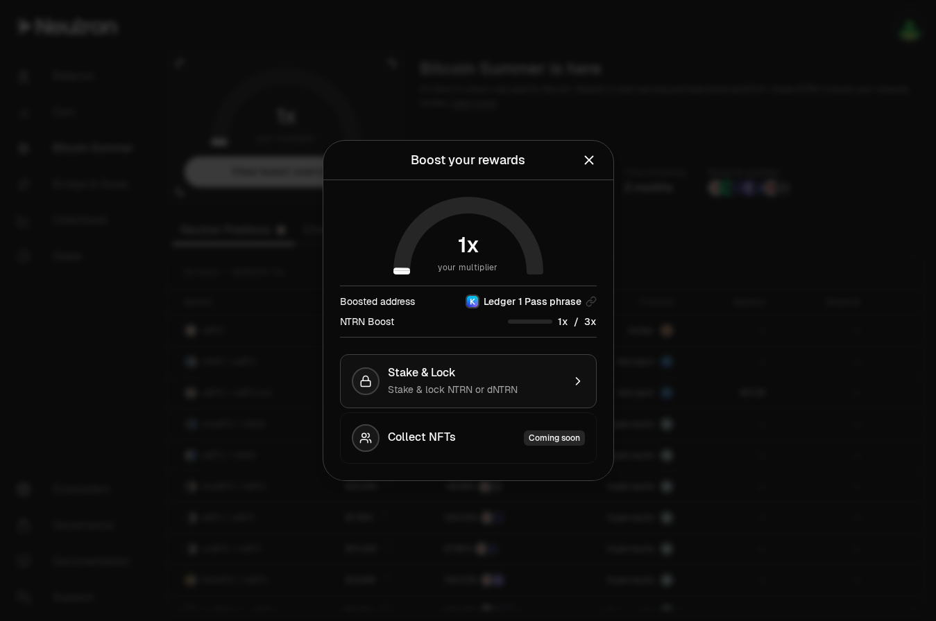
click at [519, 378] on div "Stake & Lock" at bounding box center [475, 373] width 175 height 14
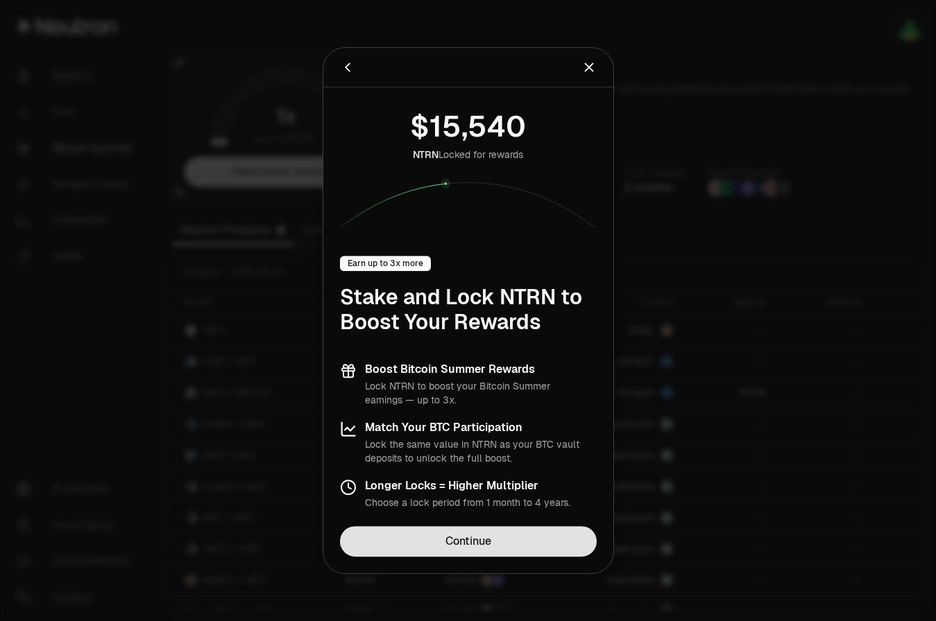
click at [491, 536] on link "Continue" at bounding box center [468, 541] width 257 height 31
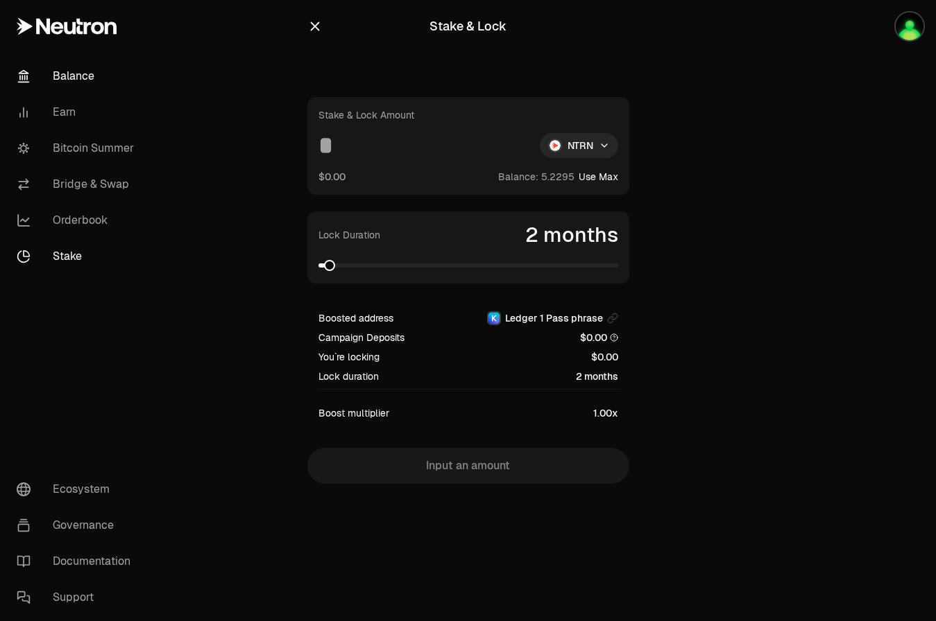
click at [99, 83] on link "Balance" at bounding box center [78, 76] width 144 height 36
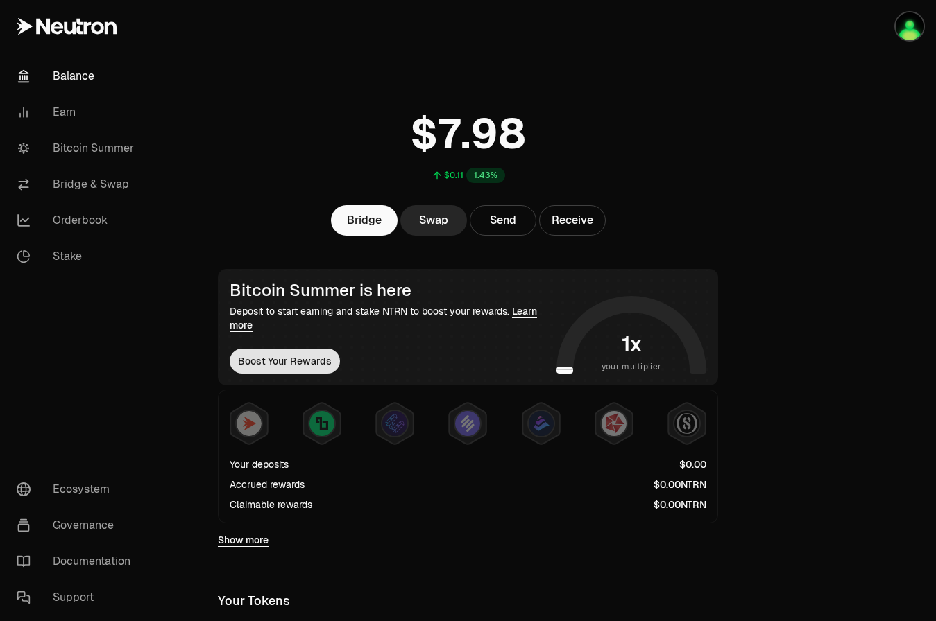
click at [309, 365] on button "Boost Your Rewards" at bounding box center [285, 361] width 110 height 25
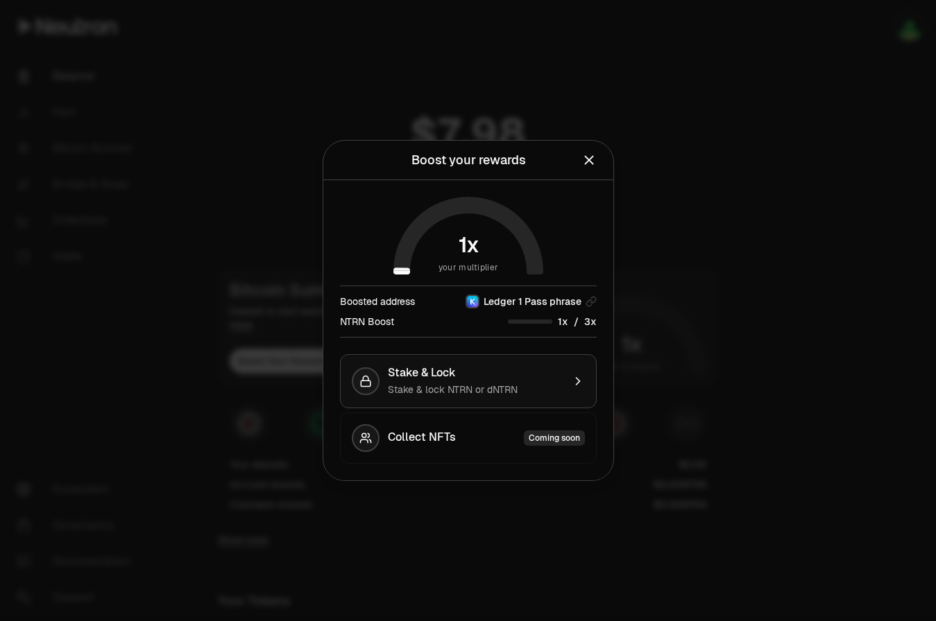
click at [386, 372] on button "Stake & Lock Stake & lock NTRN or dNTRN" at bounding box center [468, 381] width 257 height 54
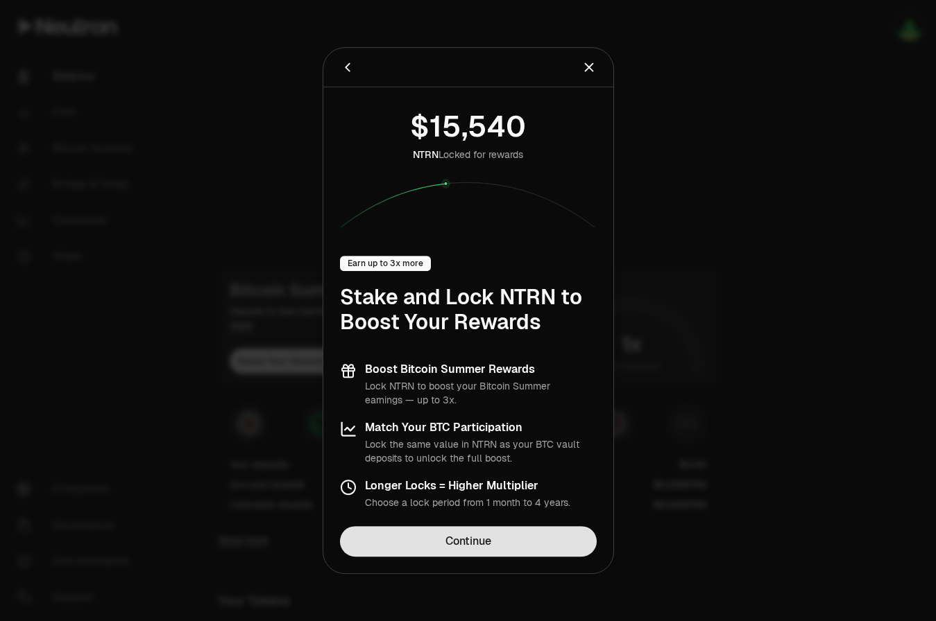
click at [469, 544] on link "Continue" at bounding box center [468, 541] width 257 height 31
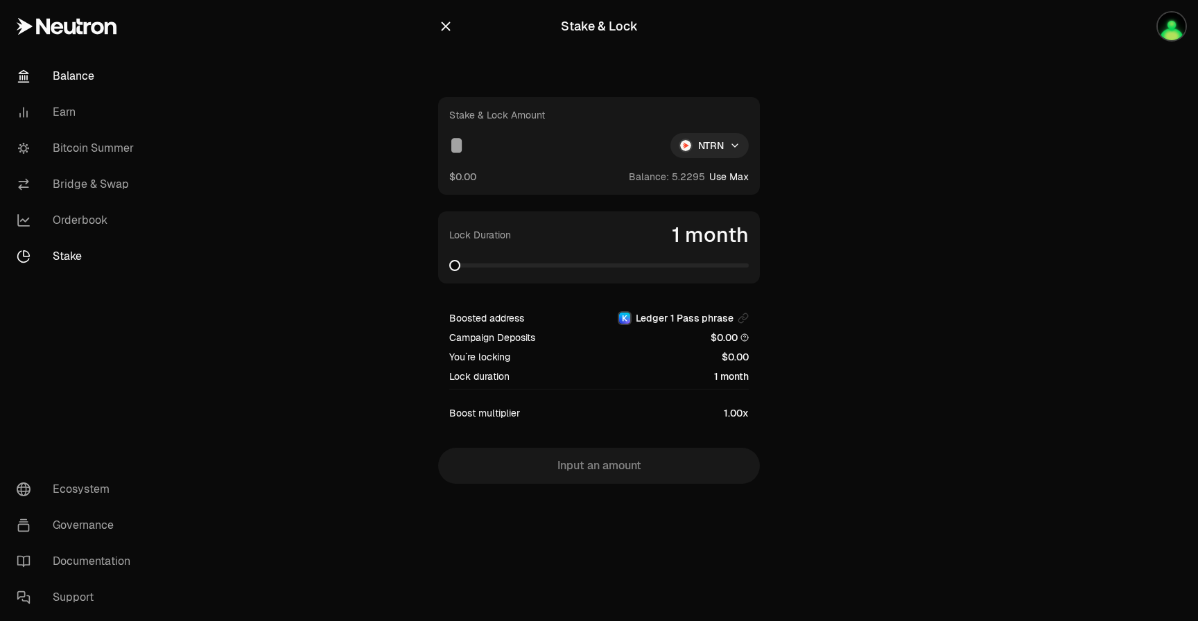
click at [78, 69] on link "Balance" at bounding box center [78, 76] width 144 height 36
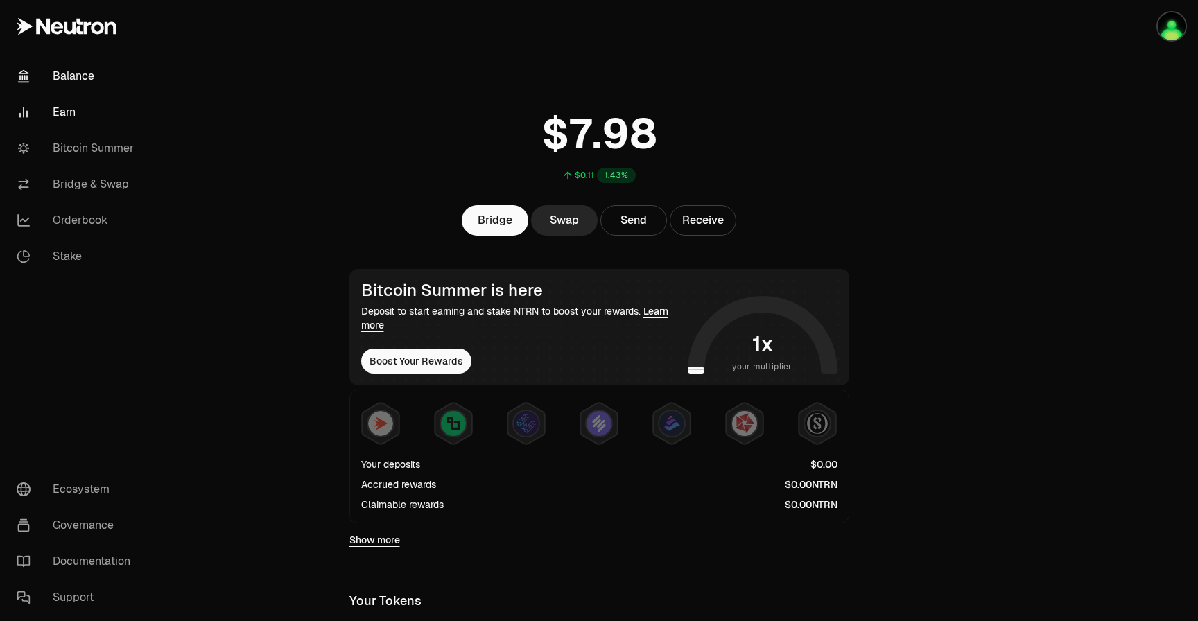
click at [74, 126] on link "Earn" at bounding box center [78, 112] width 144 height 36
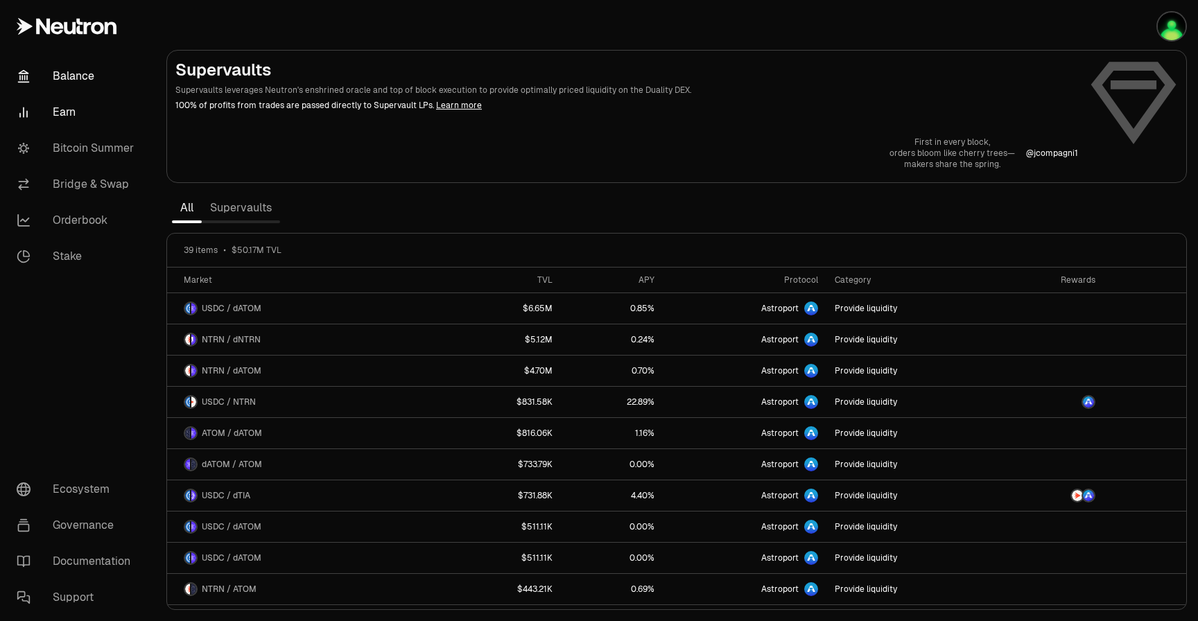
click at [75, 83] on link "Balance" at bounding box center [78, 76] width 144 height 36
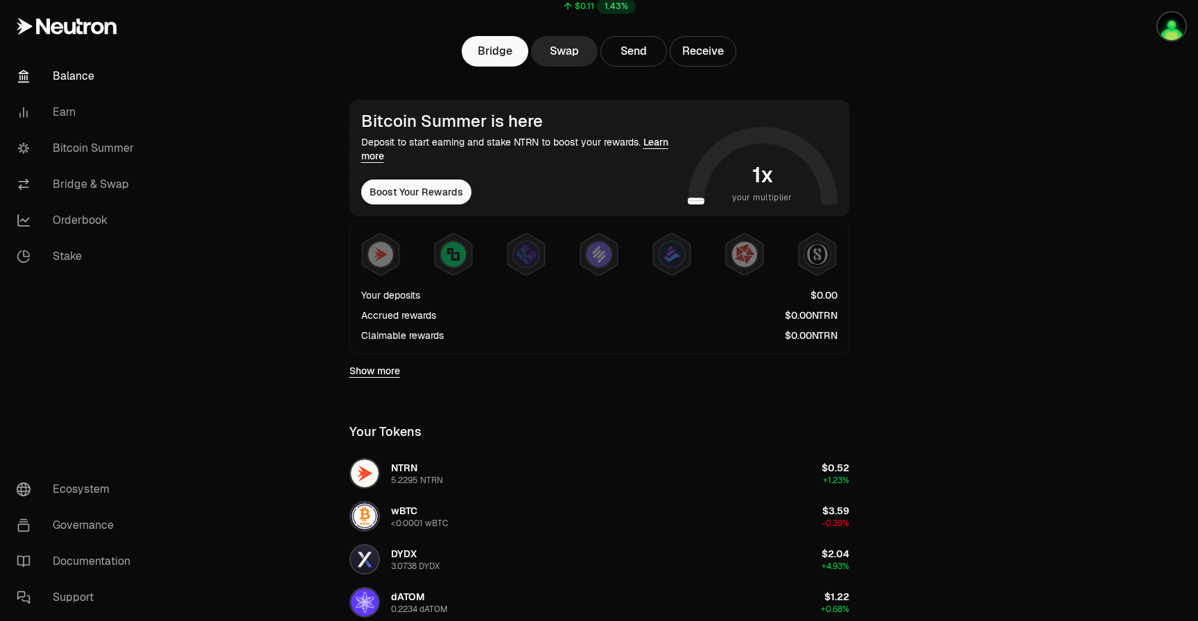
scroll to position [169, 0]
